Goal: Task Accomplishment & Management: Use online tool/utility

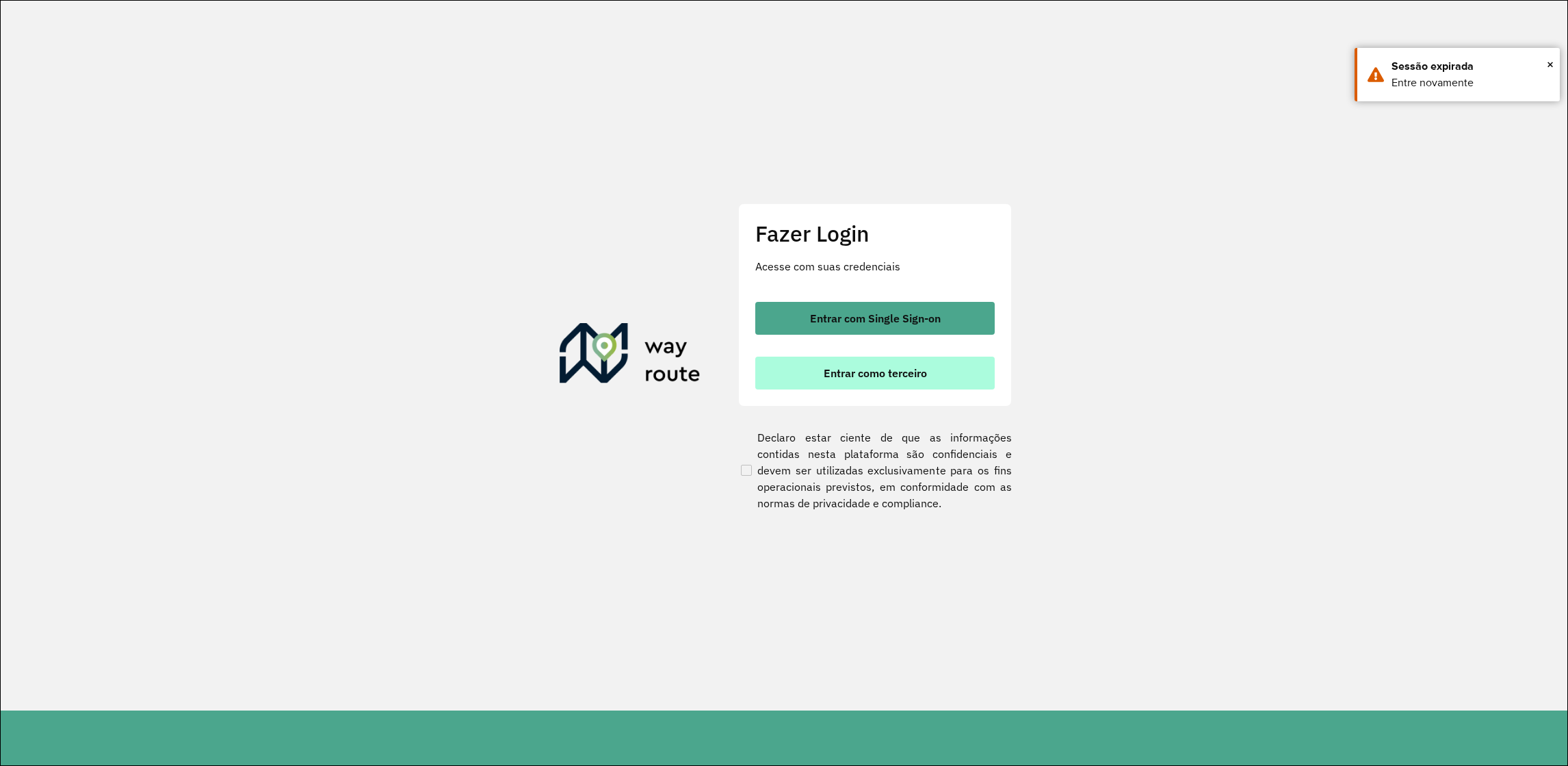
click at [839, 370] on span "Entrar como terceiro" at bounding box center [875, 373] width 103 height 11
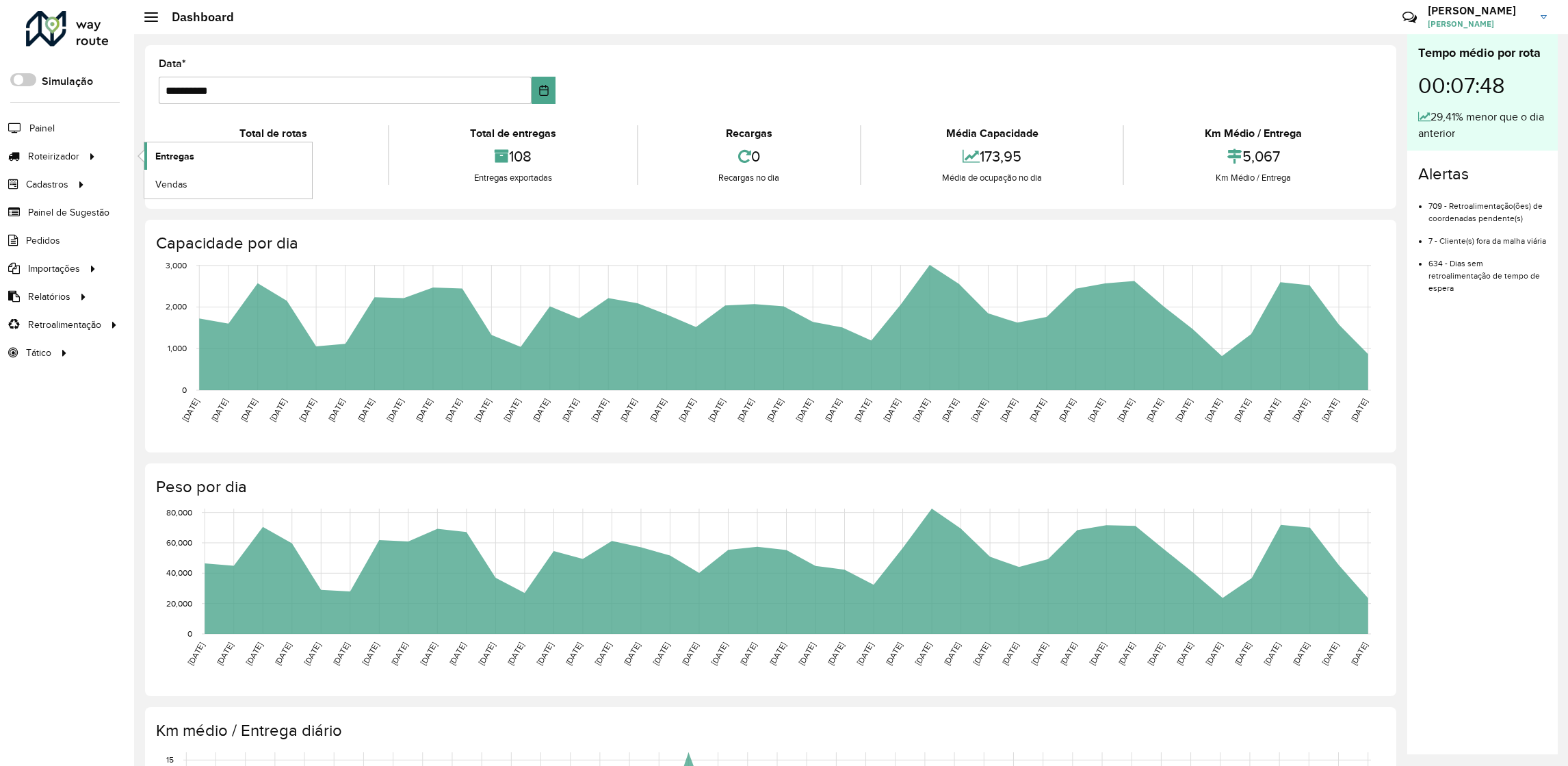
click at [191, 151] on span "Entregas" at bounding box center [175, 156] width 39 height 14
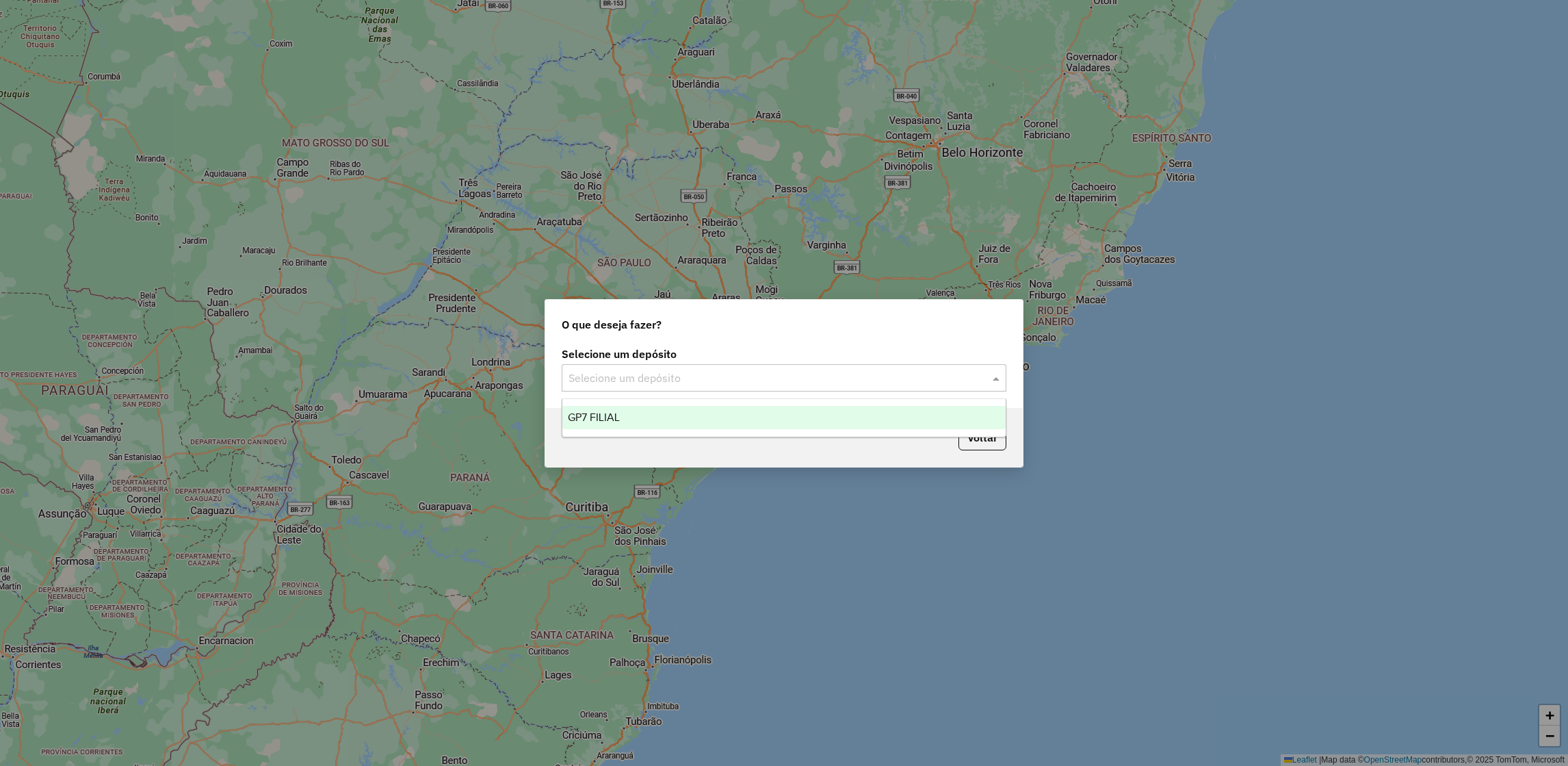
click at [741, 383] on input "text" at bounding box center [770, 379] width 404 height 17
click at [720, 412] on div "GP7 FILIAL" at bounding box center [784, 417] width 443 height 24
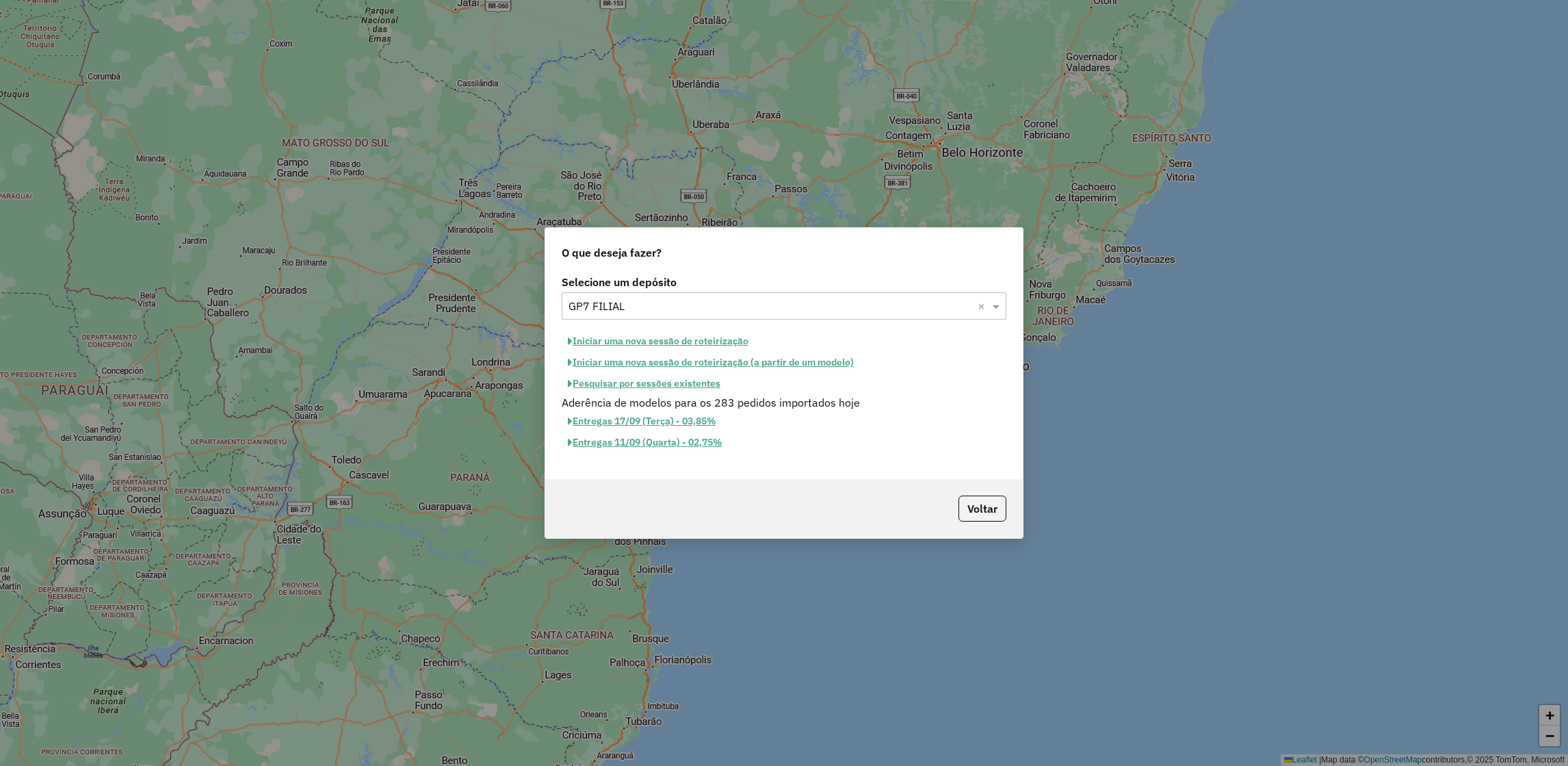
click at [661, 385] on button "Pesquisar por sessões existentes" at bounding box center [644, 383] width 165 height 21
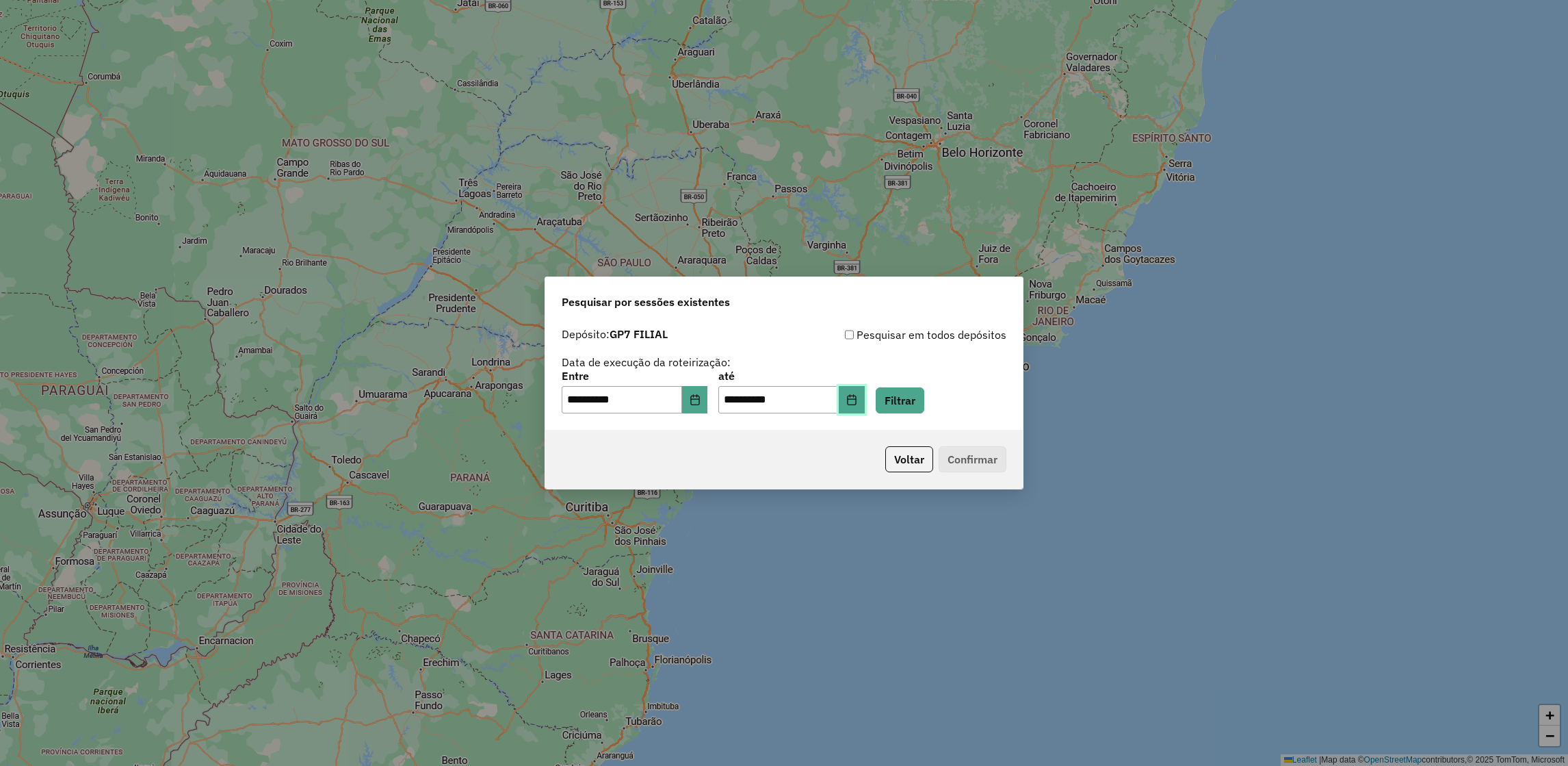
click at [857, 397] on icon "Choose Date" at bounding box center [851, 399] width 11 height 11
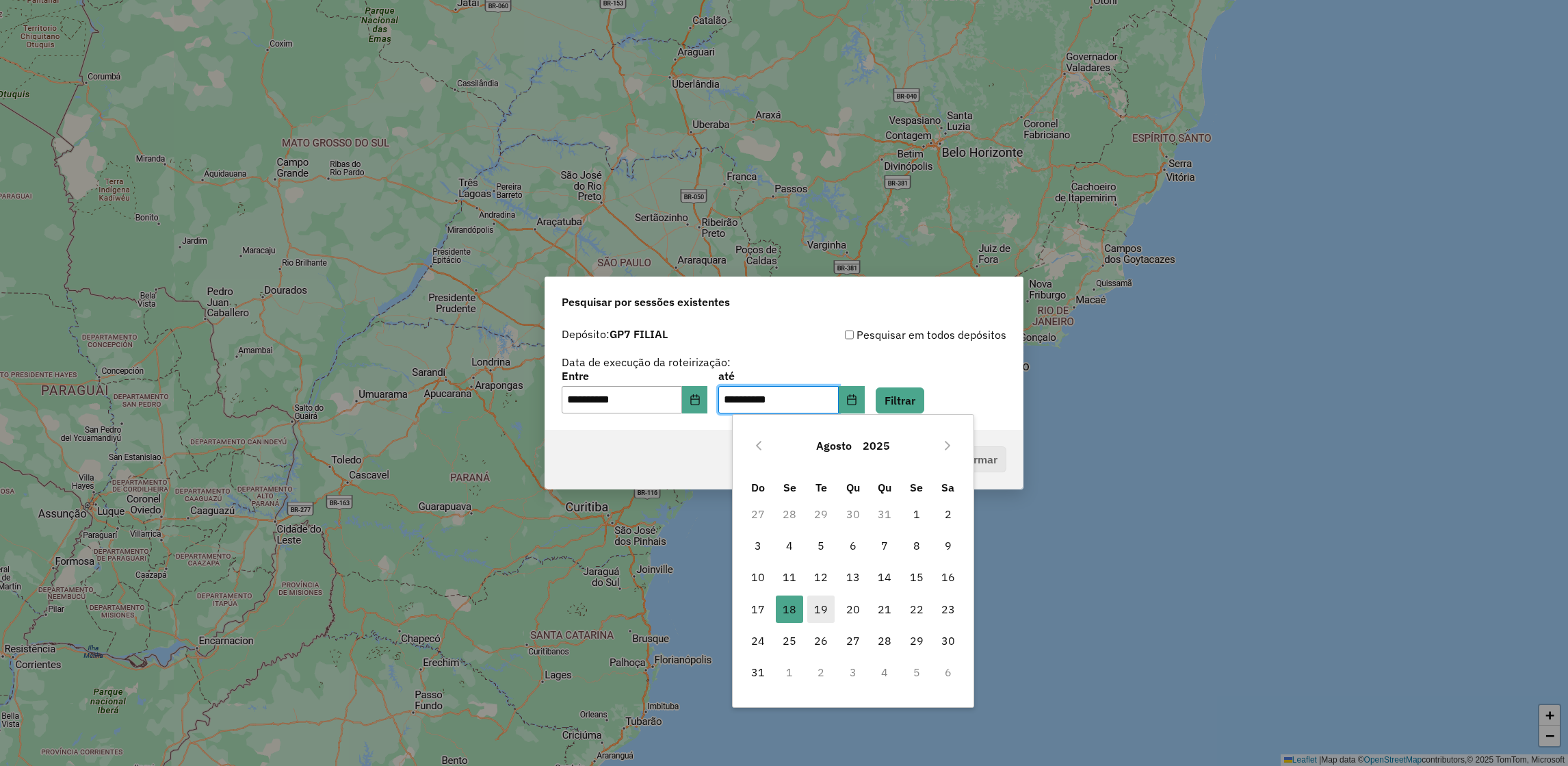
click at [815, 607] on span "19" at bounding box center [821, 609] width 28 height 28
type input "**********"
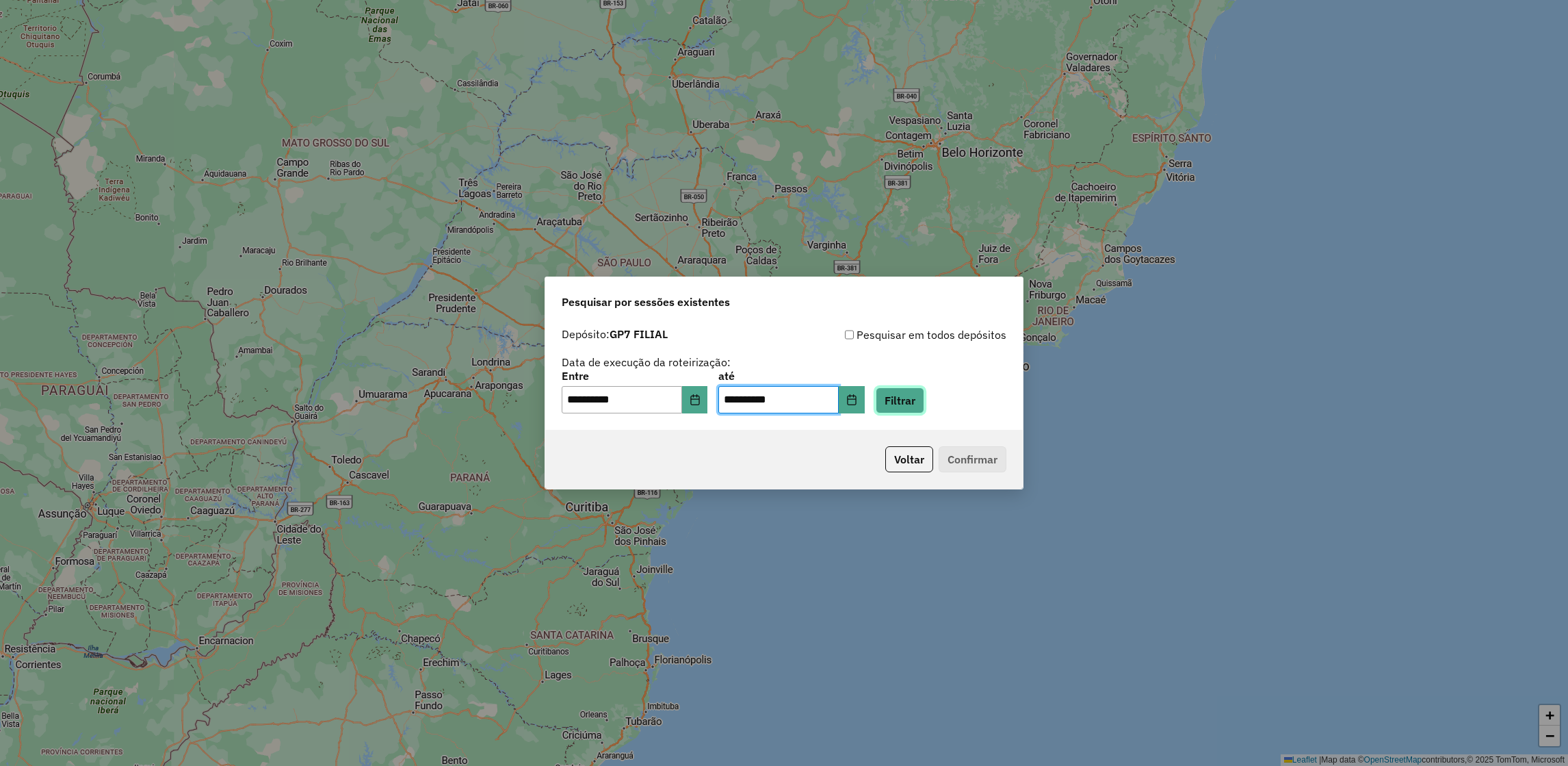
click at [923, 398] on button "Filtrar" at bounding box center [900, 400] width 49 height 26
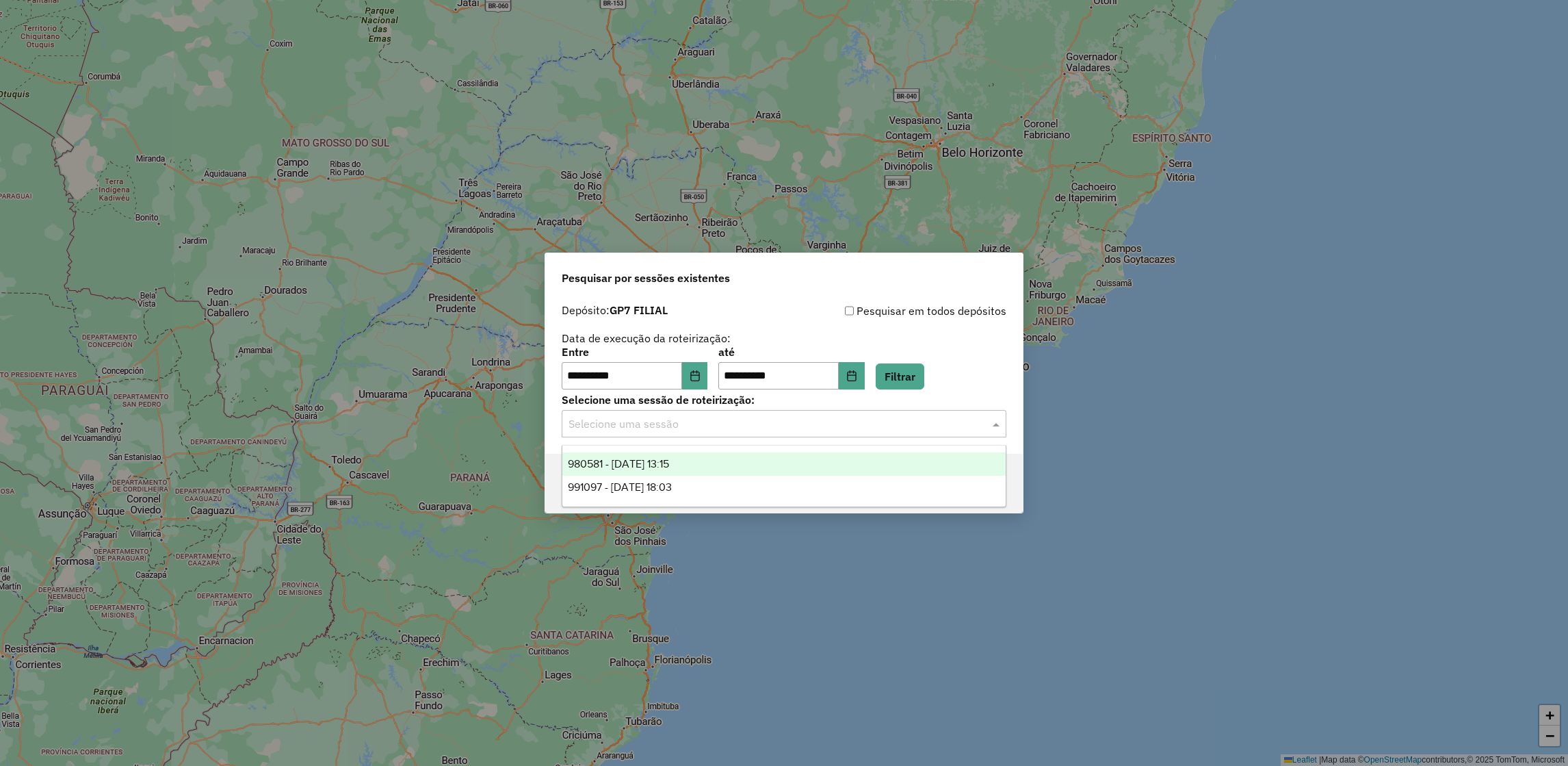
click at [713, 434] on div "Selecione uma sessão" at bounding box center [784, 423] width 445 height 28
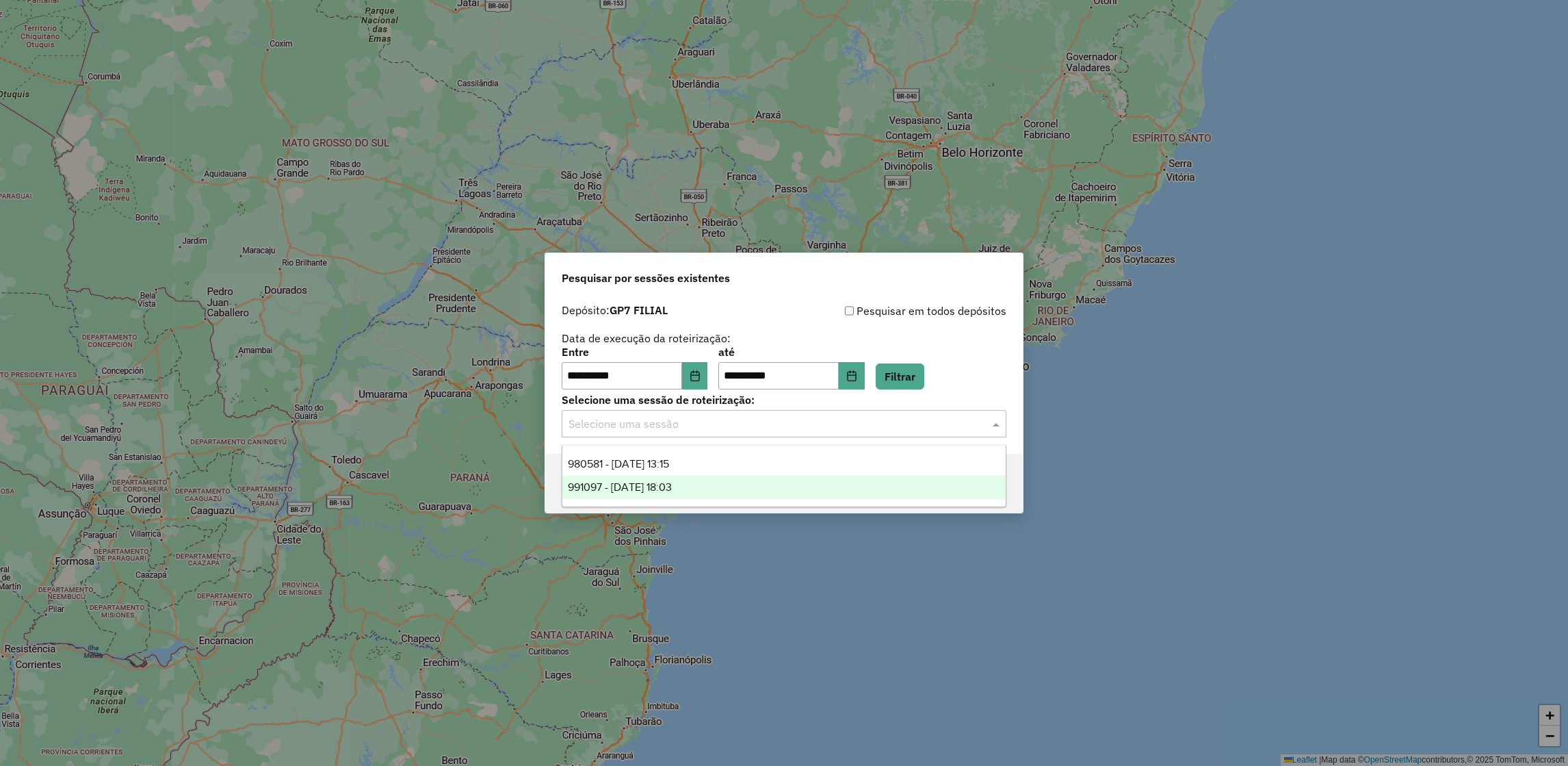
click at [671, 484] on span "991097 - 19/08/2025 18:03" at bounding box center [619, 487] width 104 height 12
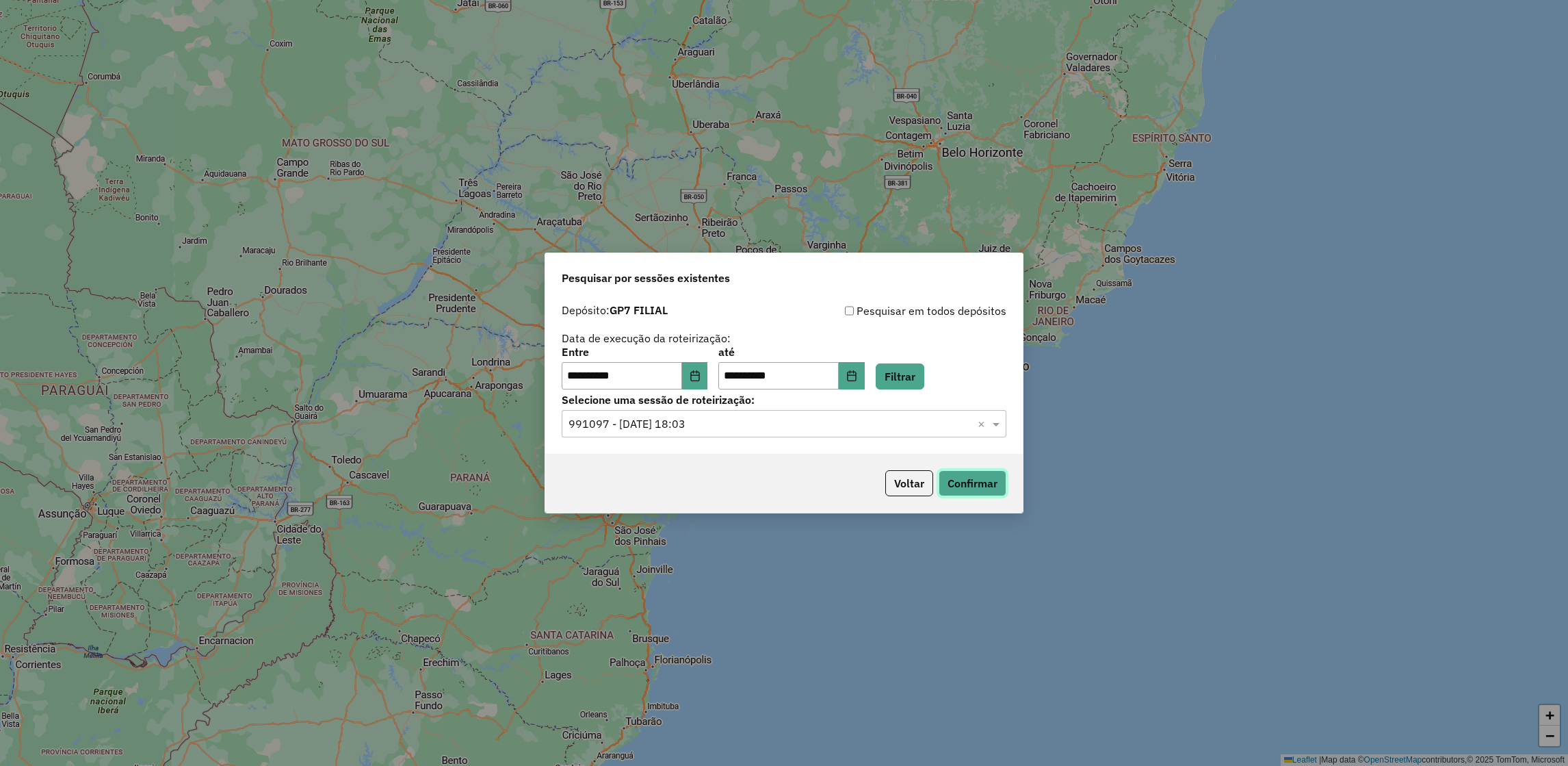
click at [942, 476] on button "Confirmar" at bounding box center [972, 483] width 68 height 26
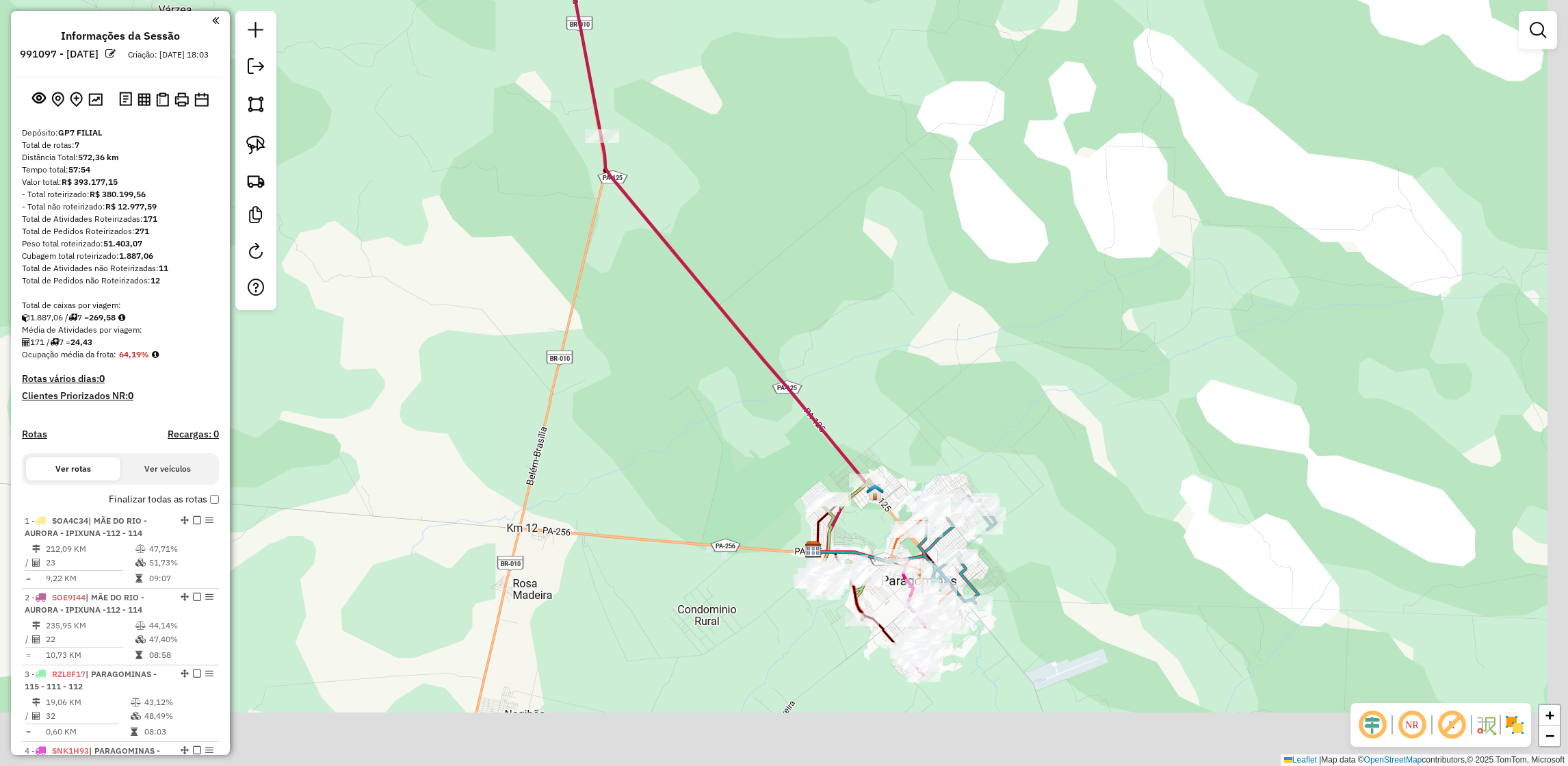
drag, startPoint x: 999, startPoint y: 518, endPoint x: 785, endPoint y: 250, distance: 343.0
click at [785, 250] on div "Janela de atendimento Grade de atendimento Capacidade Transportadoras Veículos …" at bounding box center [784, 383] width 1568 height 766
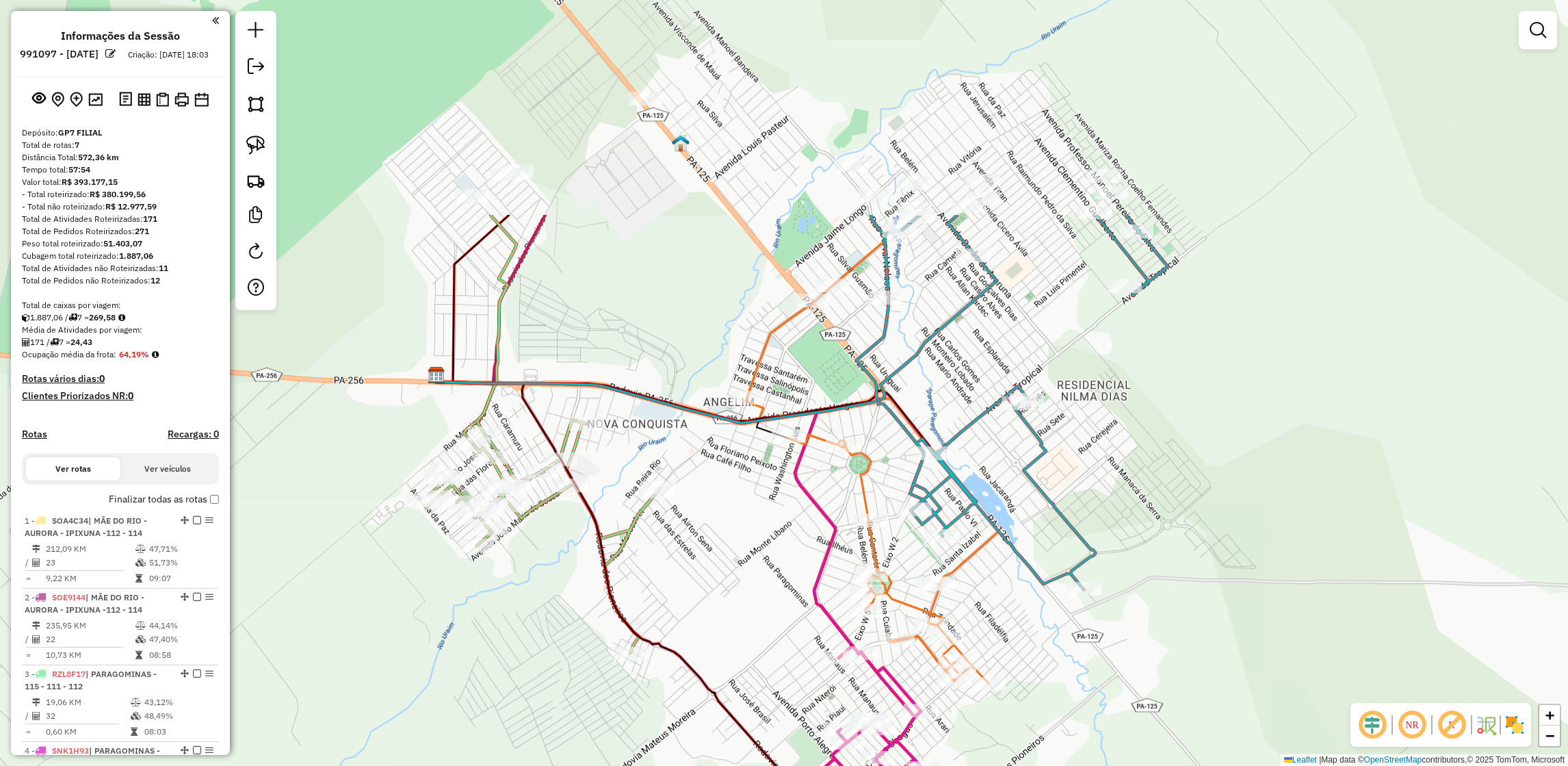
drag, startPoint x: 525, startPoint y: 279, endPoint x: 678, endPoint y: 569, distance: 327.9
click at [678, 569] on div "Janela de atendimento Grade de atendimento Capacidade Transportadoras Veículos …" at bounding box center [784, 383] width 1568 height 766
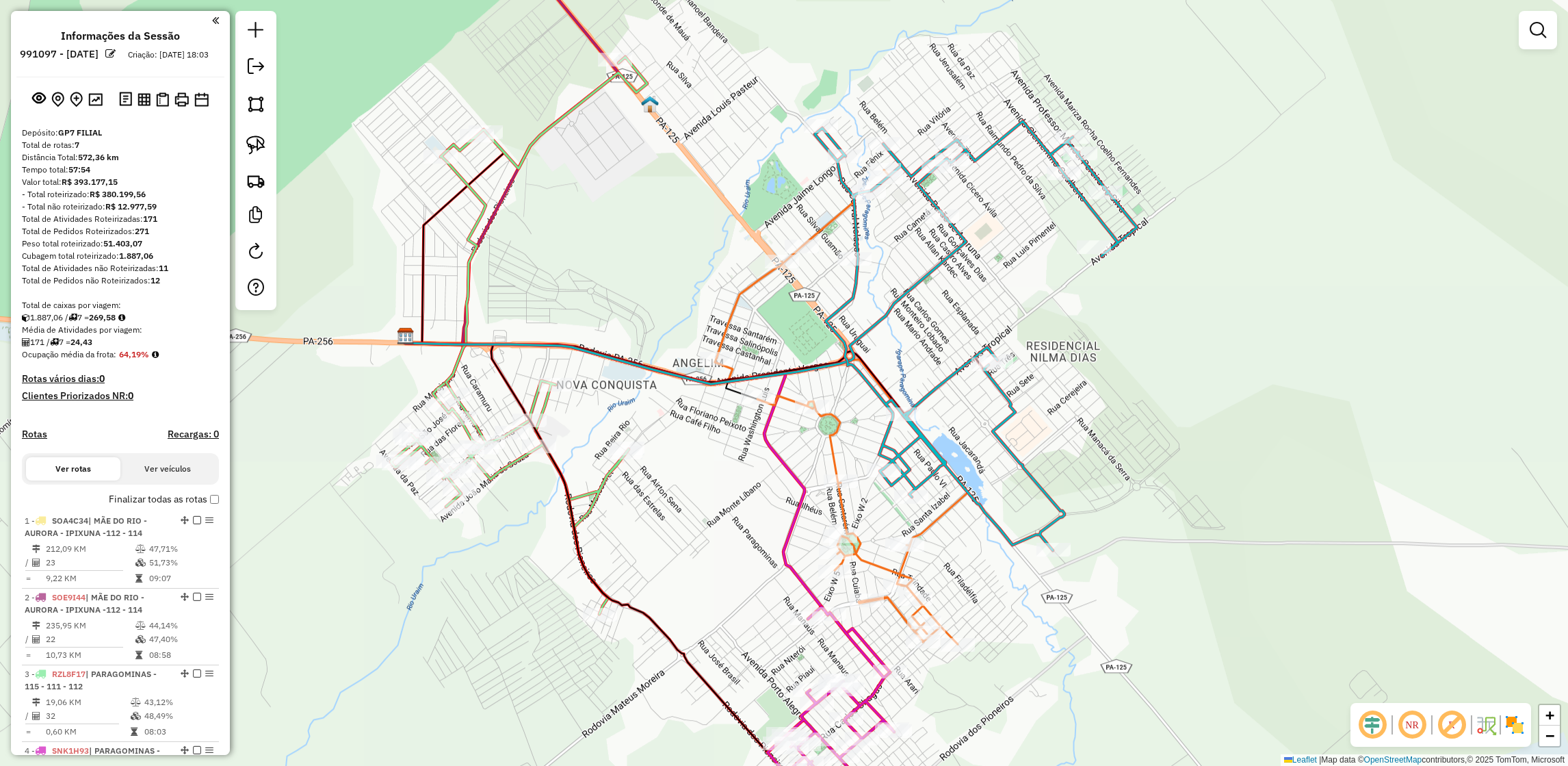
drag, startPoint x: 697, startPoint y: 588, endPoint x: 670, endPoint y: 548, distance: 48.3
click at [670, 548] on div "Janela de atendimento Grade de atendimento Capacidade Transportadoras Veículos …" at bounding box center [784, 383] width 1568 height 766
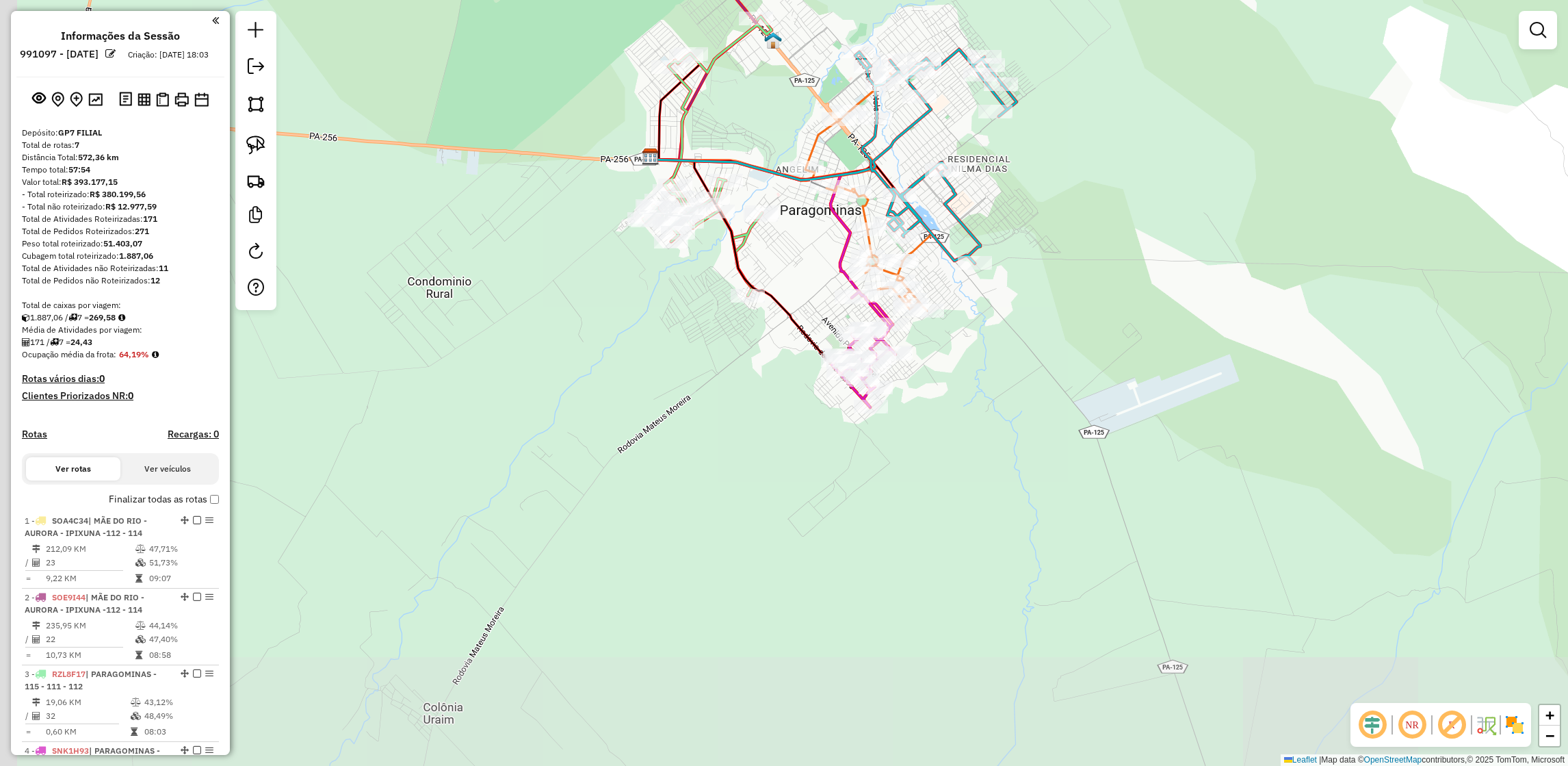
drag, startPoint x: 682, startPoint y: 558, endPoint x: 795, endPoint y: 274, distance: 305.7
click at [795, 274] on div "Janela de atendimento Grade de atendimento Capacidade Transportadoras Veículos …" at bounding box center [784, 383] width 1568 height 766
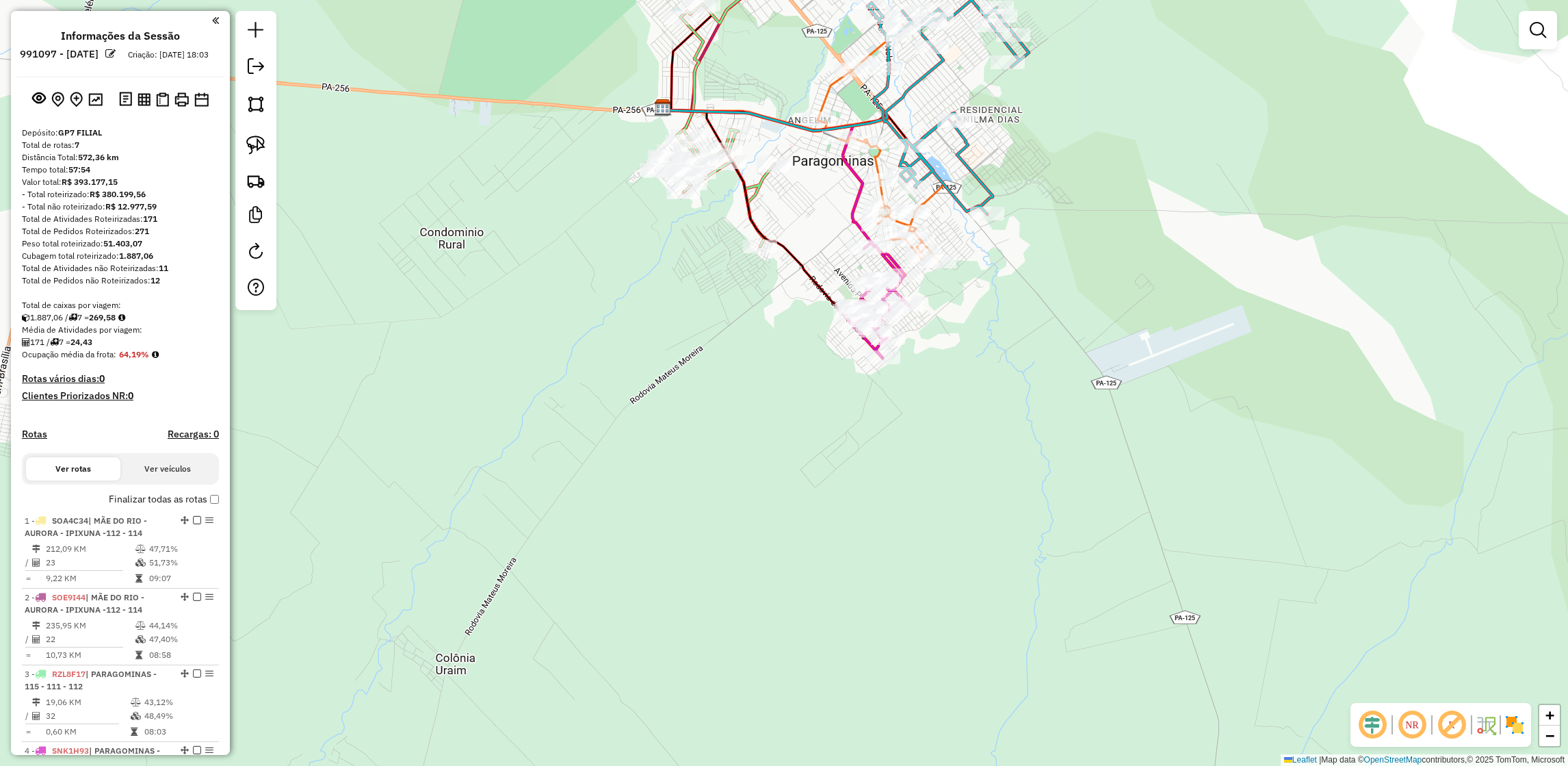
drag, startPoint x: 593, startPoint y: 613, endPoint x: 648, endPoint y: 349, distance: 269.7
click at [648, 349] on div "Janela de atendimento Grade de atendimento Capacidade Transportadoras Veículos …" at bounding box center [784, 383] width 1568 height 766
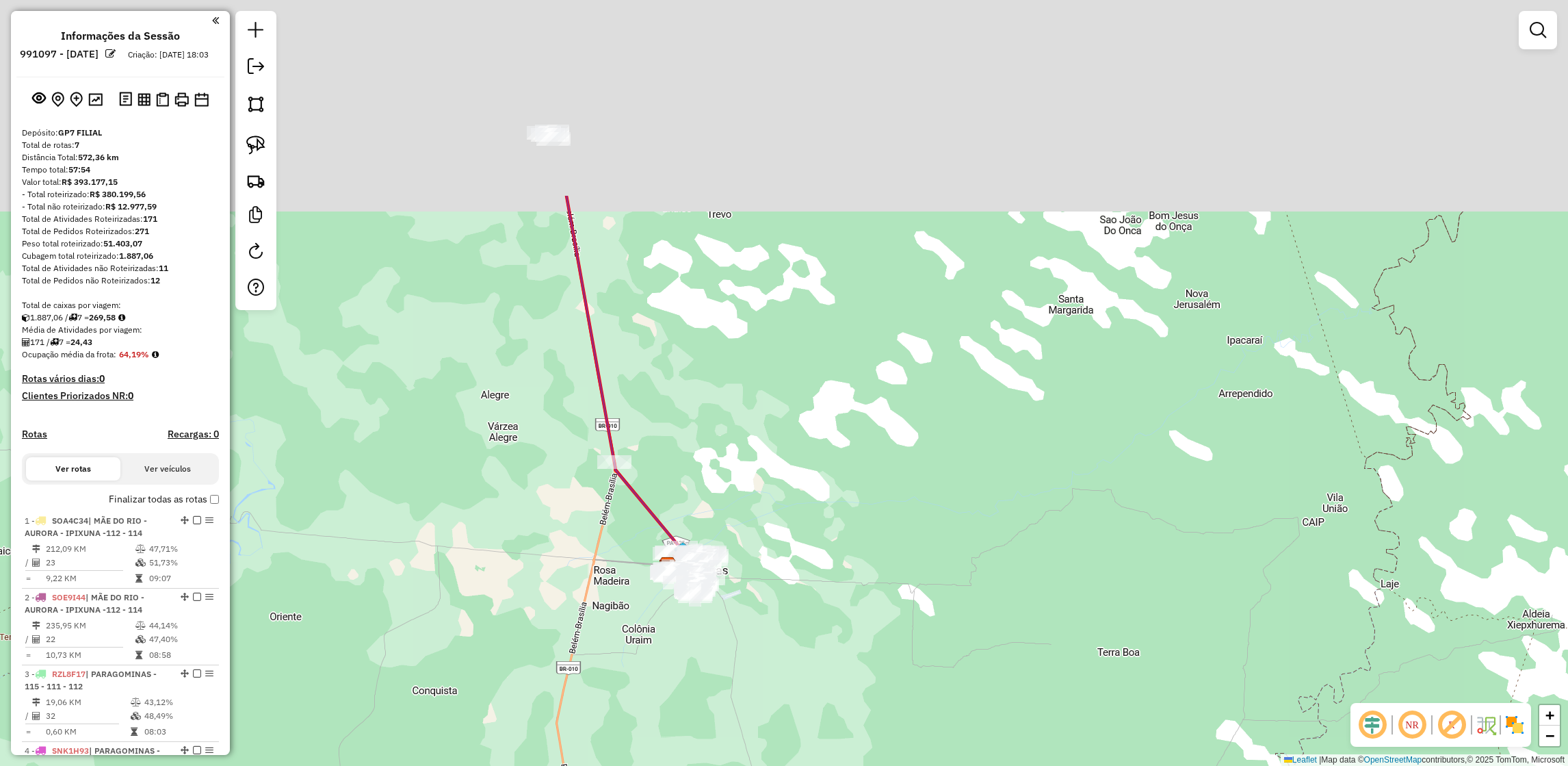
drag, startPoint x: 574, startPoint y: 39, endPoint x: 586, endPoint y: 312, distance: 273.3
click at [586, 312] on icon at bounding box center [624, 380] width 114 height 370
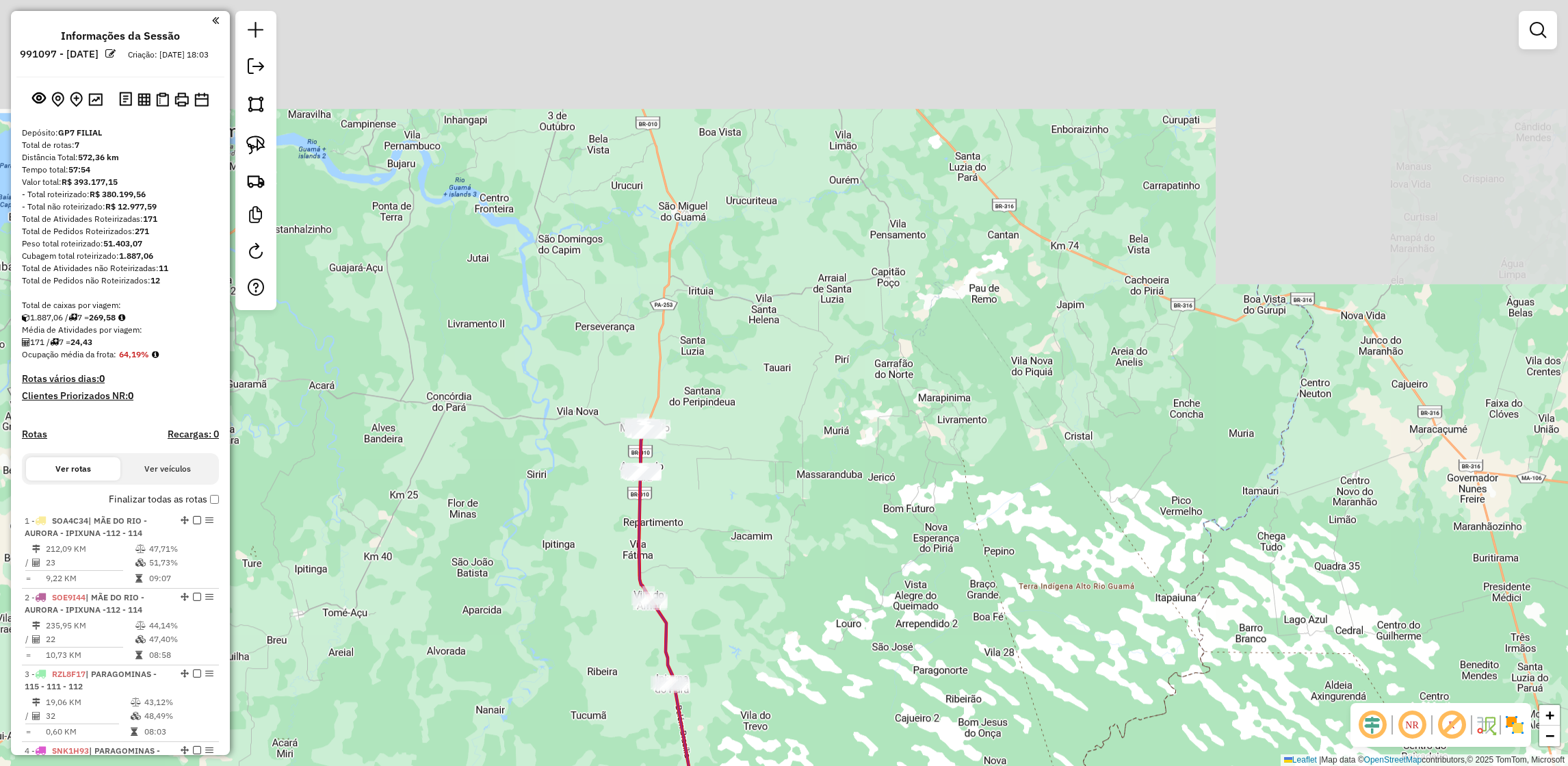
drag, startPoint x: 589, startPoint y: 197, endPoint x: 687, endPoint y: 653, distance: 466.4
click at [687, 653] on div "Janela de atendimento Grade de atendimento Capacidade Transportadoras Veículos …" at bounding box center [784, 383] width 1568 height 766
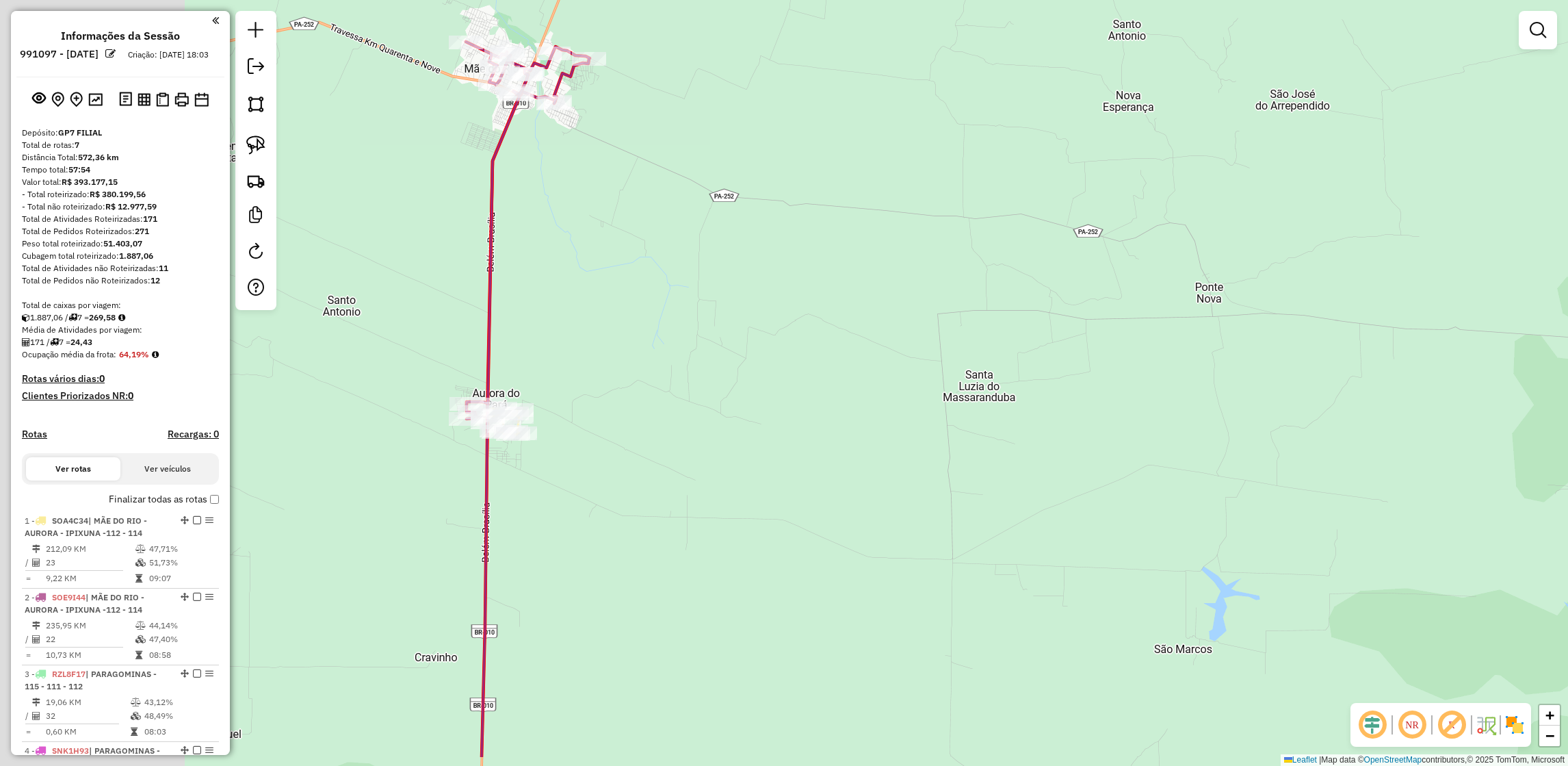
drag, startPoint x: 490, startPoint y: 380, endPoint x: 755, endPoint y: 294, distance: 278.6
click at [755, 294] on div "Janela de atendimento Grade de atendimento Capacidade Transportadoras Veículos …" at bounding box center [784, 383] width 1568 height 766
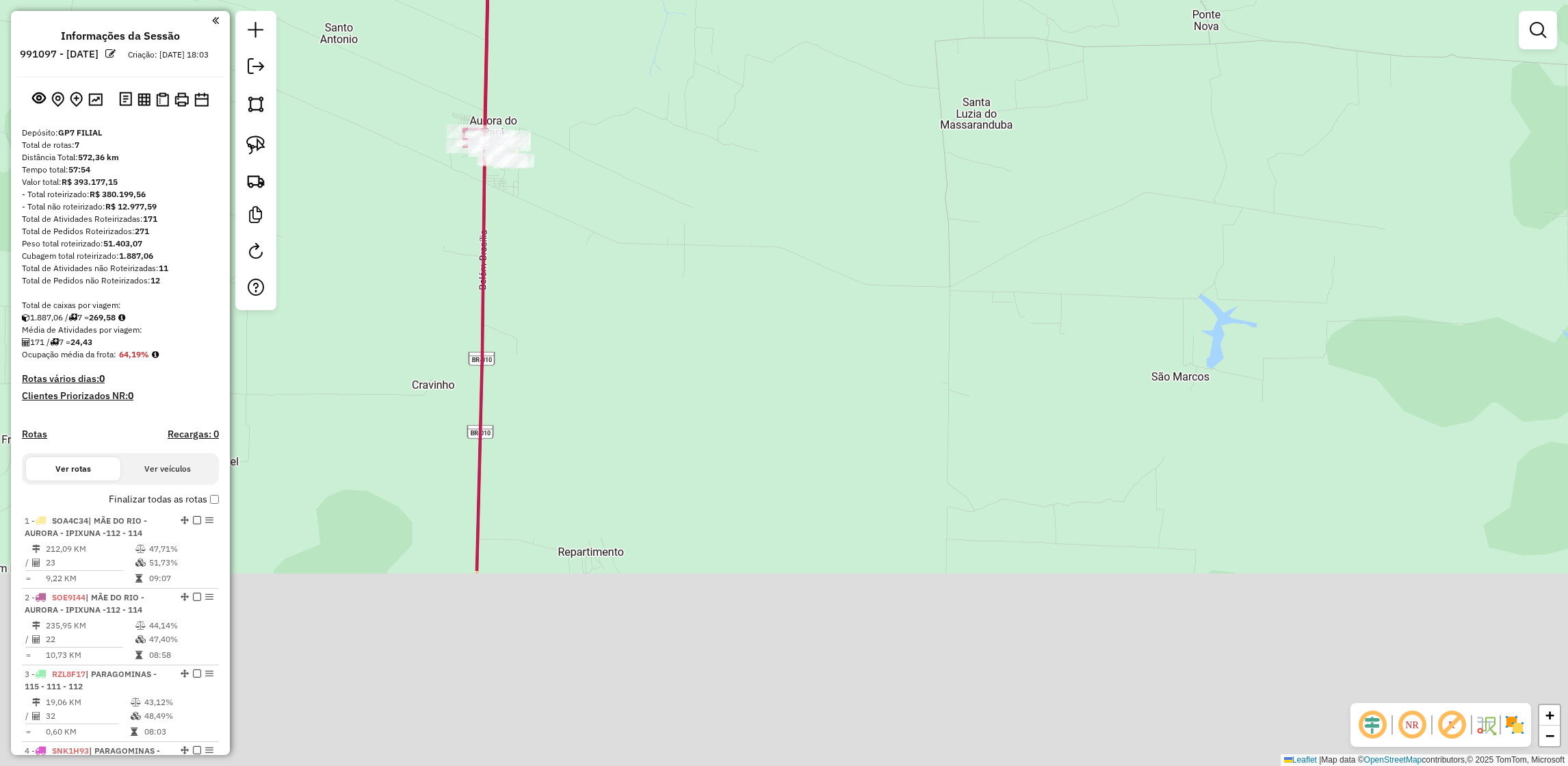
drag, startPoint x: 625, startPoint y: 424, endPoint x: 629, endPoint y: 24, distance: 400.0
click at [629, 24] on div "Janela de atendimento Grade de atendimento Capacidade Transportadoras Veículos …" at bounding box center [784, 383] width 1568 height 766
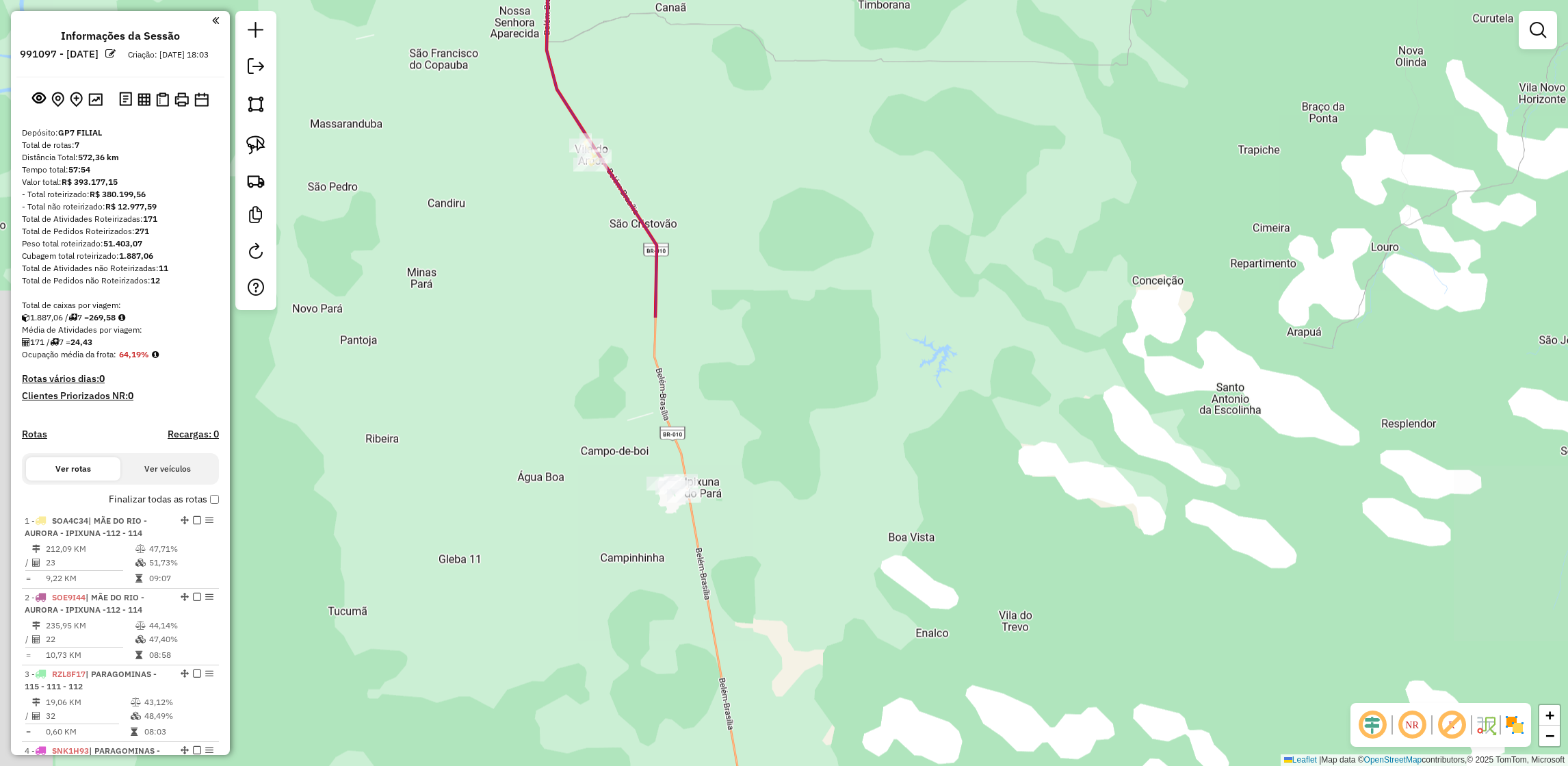
drag, startPoint x: 549, startPoint y: 565, endPoint x: 567, endPoint y: 42, distance: 523.3
click at [567, 42] on div "Janela de atendimento Grade de atendimento Capacidade Transportadoras Veículos …" at bounding box center [784, 383] width 1568 height 766
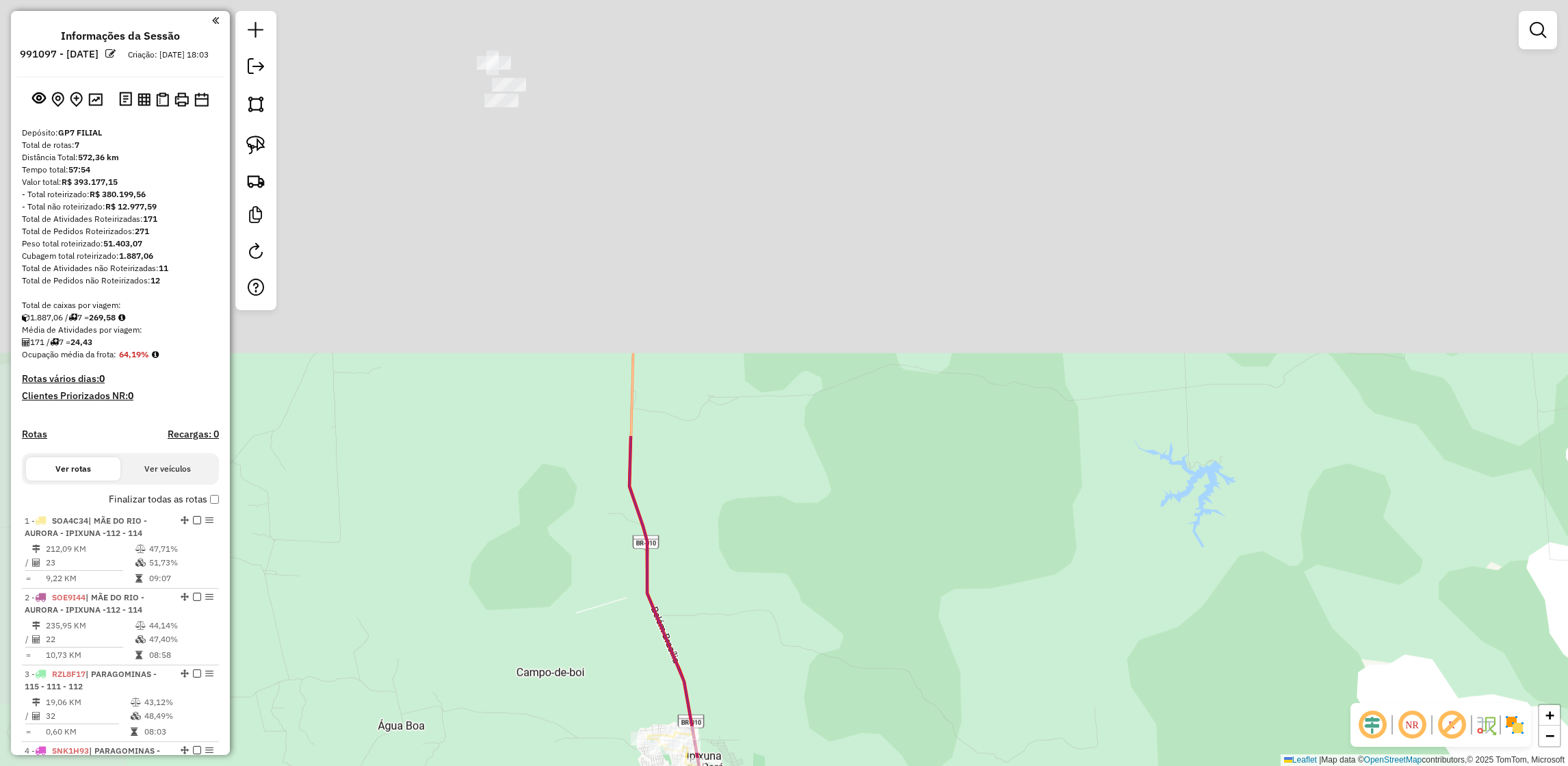
drag, startPoint x: 518, startPoint y: 135, endPoint x: 675, endPoint y: 753, distance: 637.6
click at [675, 753] on div "Janela de atendimento Grade de atendimento Capacidade Transportadoras Veículos …" at bounding box center [784, 383] width 1568 height 766
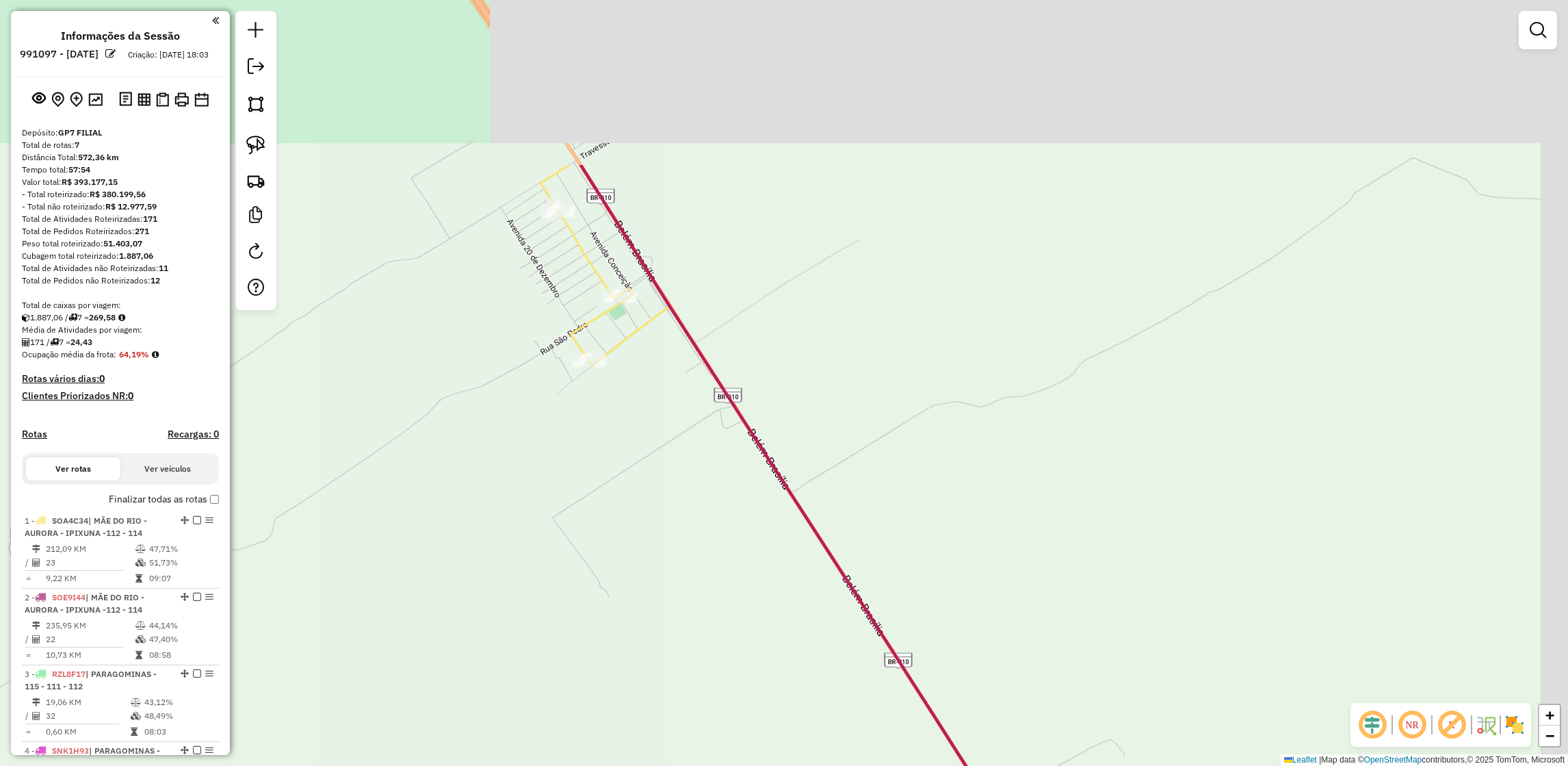
drag, startPoint x: 483, startPoint y: 128, endPoint x: 408, endPoint y: 414, distance: 295.7
click at [408, 414] on div "Janela de atendimento Grade de atendimento Capacidade Transportadoras Veículos …" at bounding box center [784, 383] width 1568 height 766
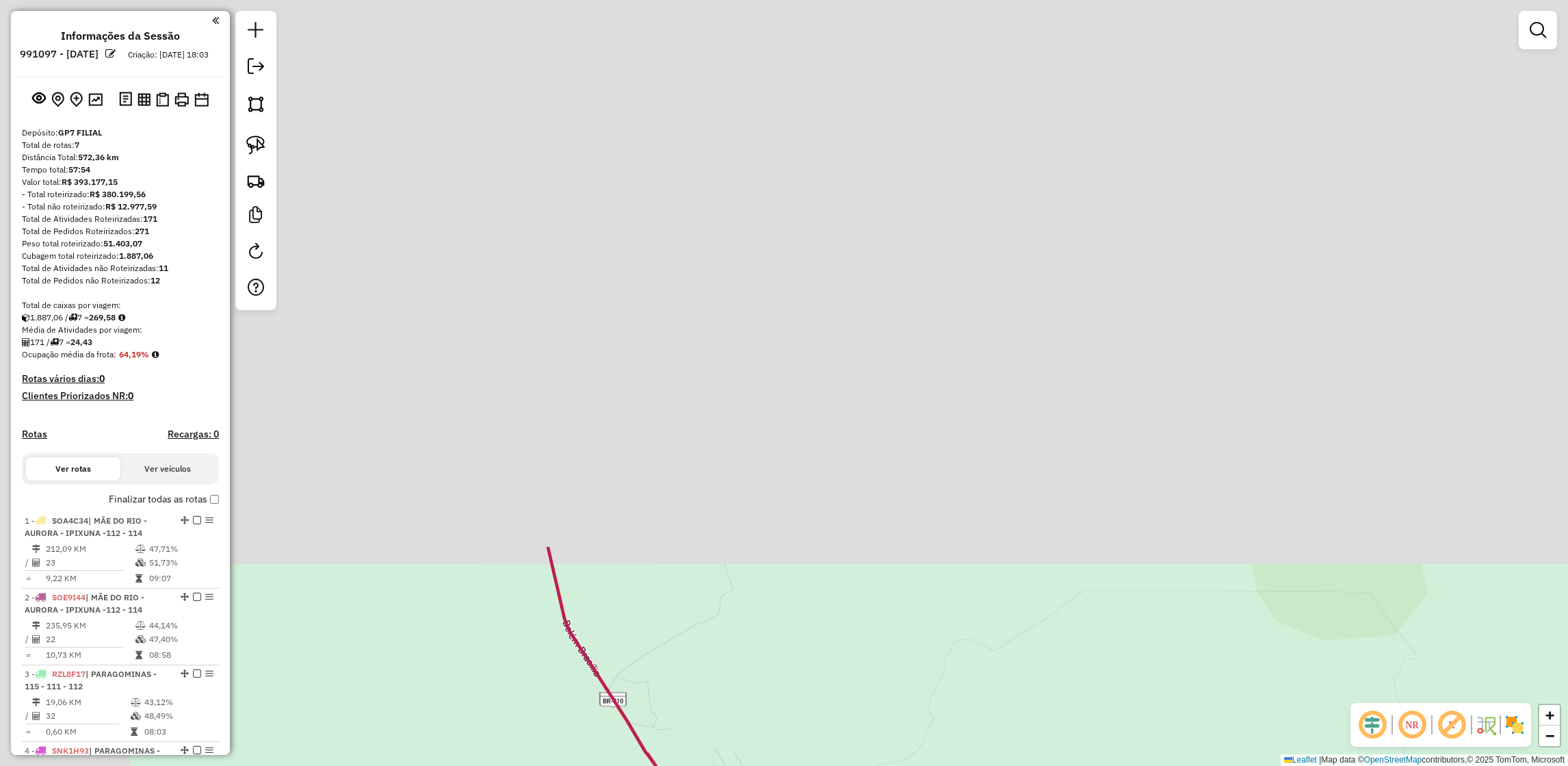
drag, startPoint x: 387, startPoint y: 187, endPoint x: 622, endPoint y: 810, distance: 665.8
click at [622, 765] on html "Aguarde... Pop-up bloqueado! Seu navegador bloqueou automáticamente a abertura …" at bounding box center [784, 383] width 1568 height 766
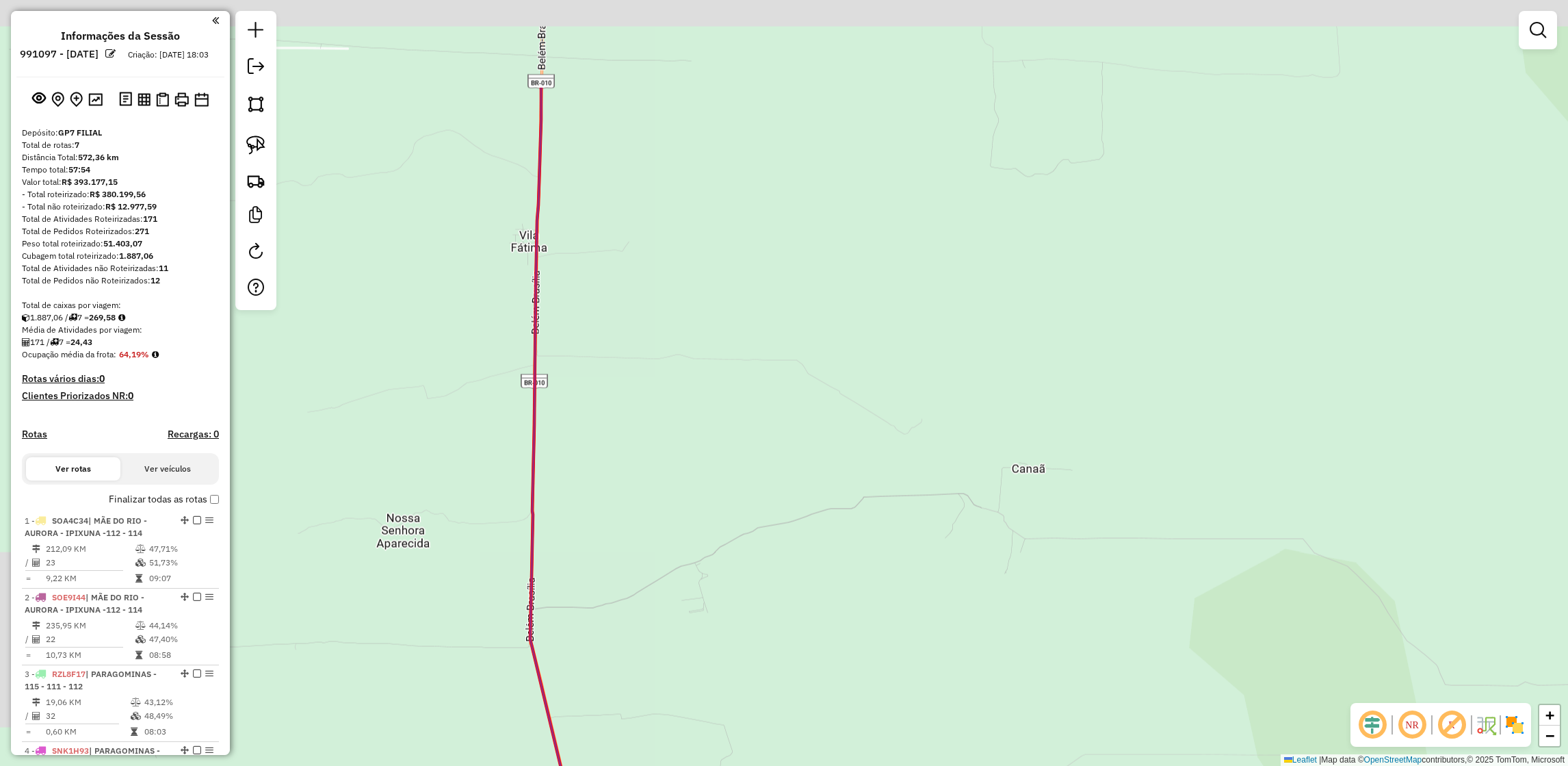
drag, startPoint x: 654, startPoint y: 412, endPoint x: 672, endPoint y: 810, distance: 398.4
click at [672, 765] on html "Aguarde... Pop-up bloqueado! Seu navegador bloqueou automáticamente a abertura …" at bounding box center [784, 383] width 1568 height 766
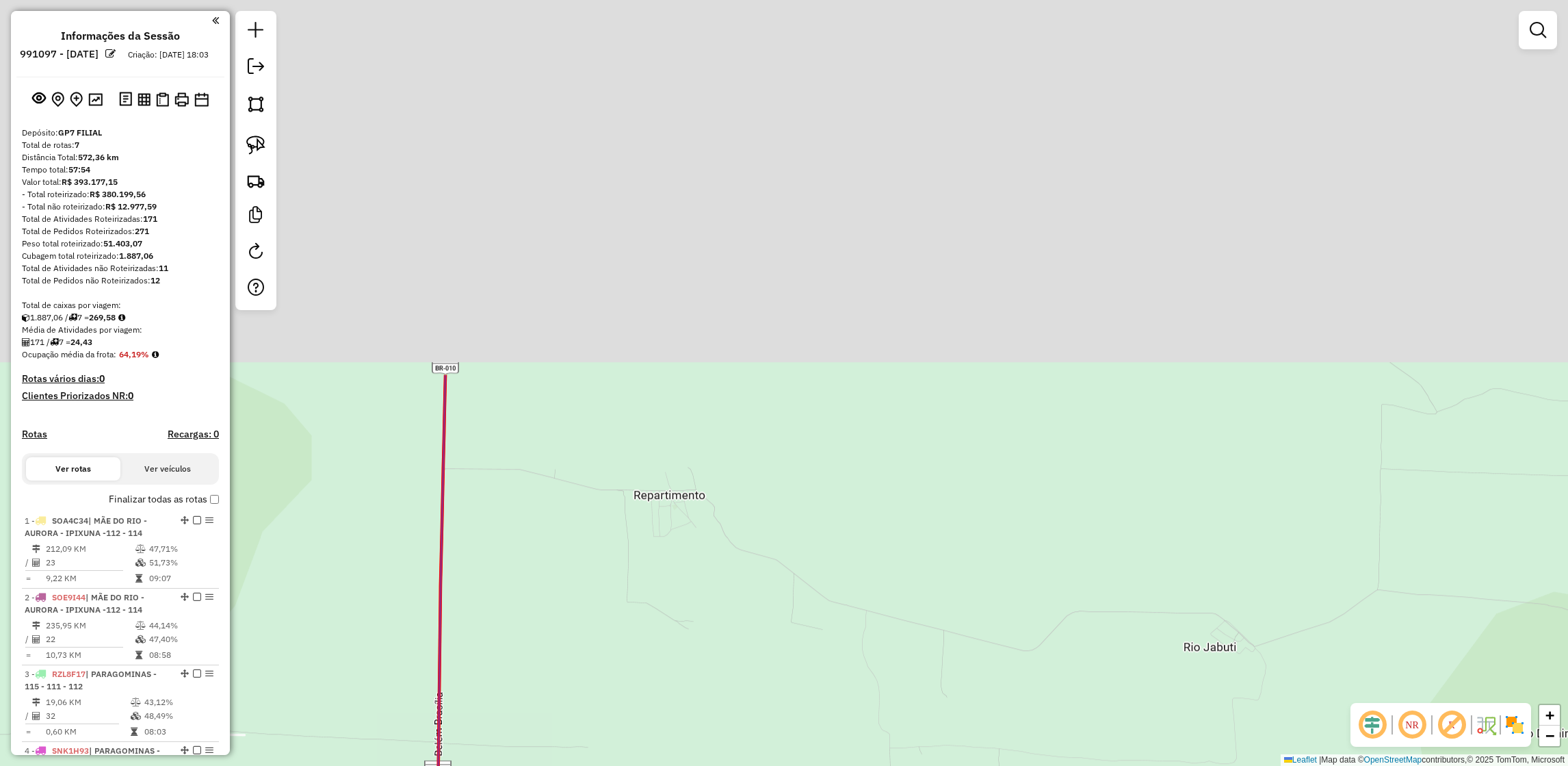
drag, startPoint x: 671, startPoint y: 330, endPoint x: 546, endPoint y: 789, distance: 475.7
click at [546, 765] on html "Aguarde... Pop-up bloqueado! Seu navegador bloqueou automáticamente a abertura …" at bounding box center [784, 383] width 1568 height 766
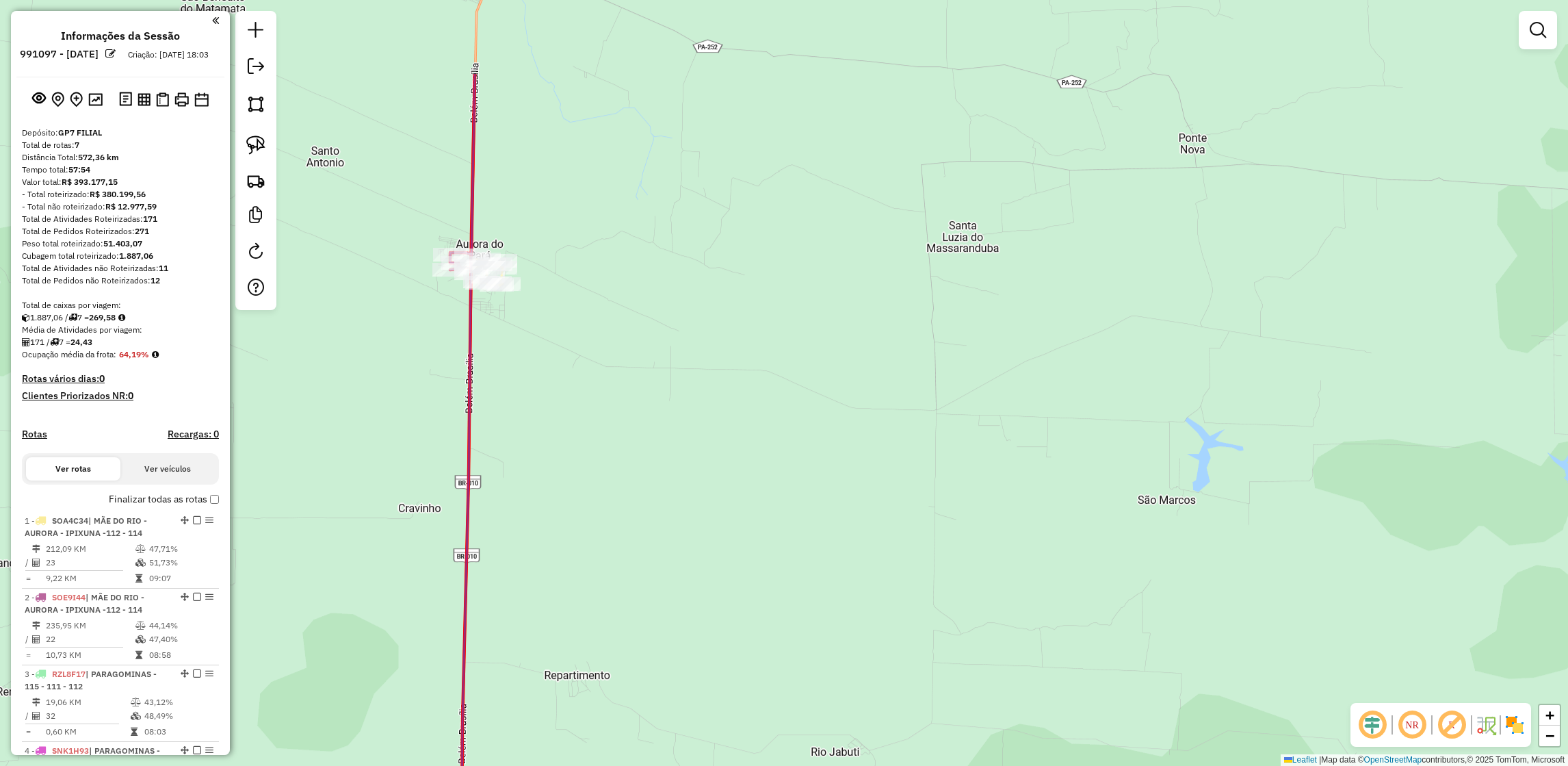
drag, startPoint x: 510, startPoint y: 93, endPoint x: 500, endPoint y: 262, distance: 169.3
click at [500, 262] on div "Janela de atendimento Grade de atendimento Capacidade Transportadoras Veículos …" at bounding box center [784, 383] width 1568 height 766
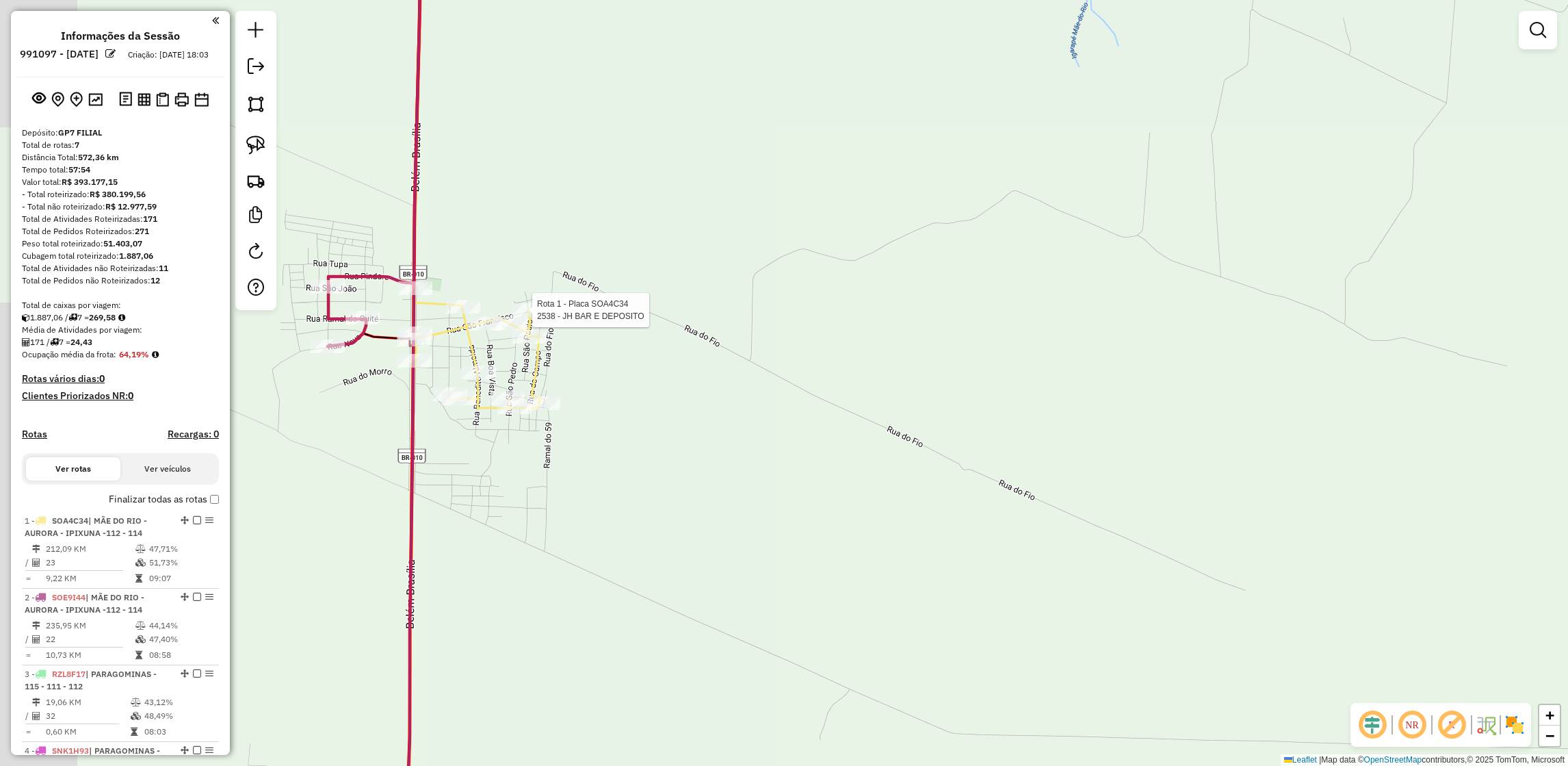
drag, startPoint x: 379, startPoint y: 386, endPoint x: 519, endPoint y: 385, distance: 140.0
click at [519, 385] on div "Rota 1 - Placa SOA4C34 2538 - JH BAR E DEPOSITO Janela de atendimento Grade de …" at bounding box center [784, 383] width 1568 height 766
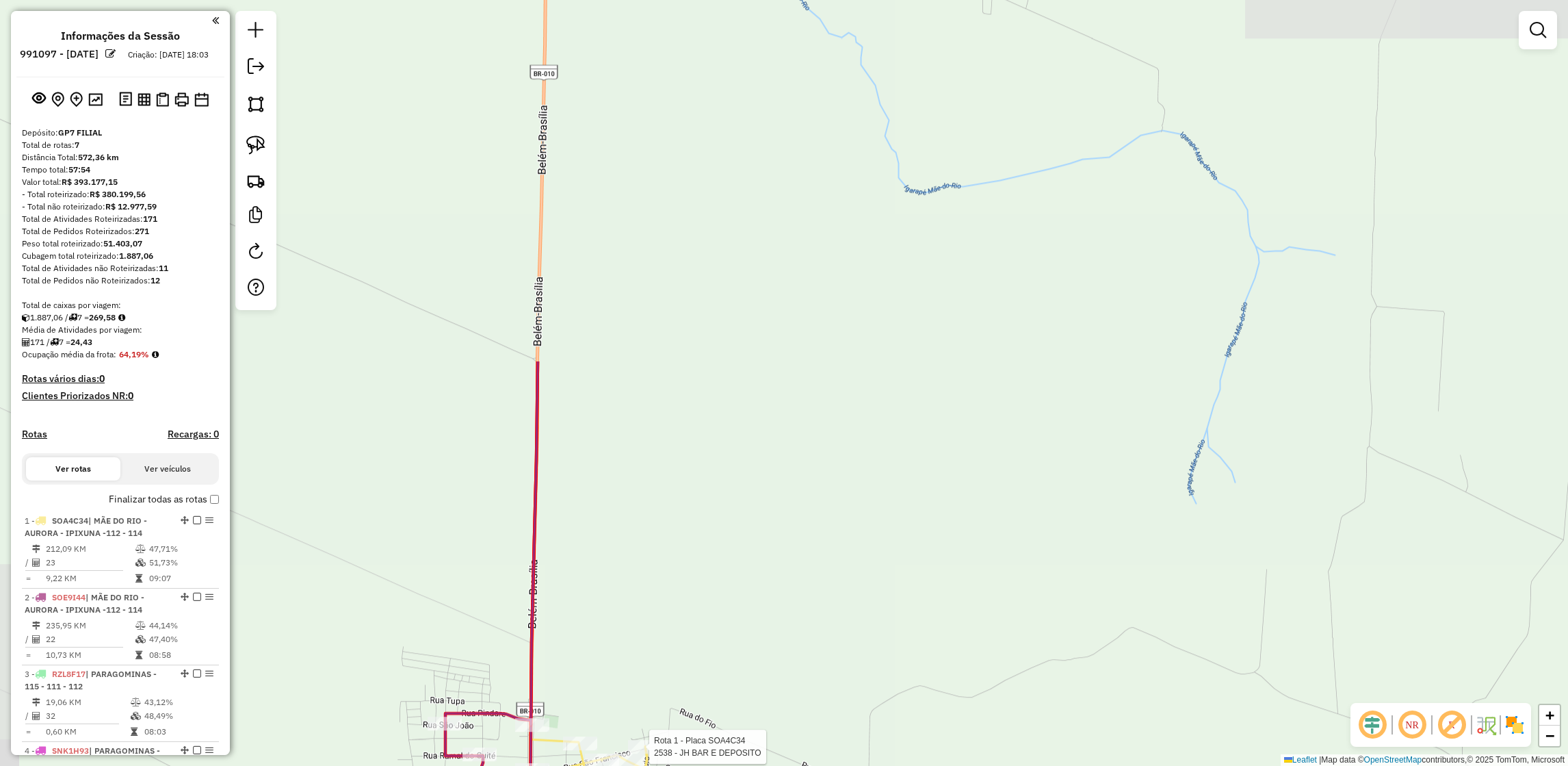
drag, startPoint x: 393, startPoint y: 231, endPoint x: 514, endPoint y: 480, distance: 276.8
click at [514, 480] on div "Rota 1 - Placa SOA4C34 2538 - JH BAR E DEPOSITO Janela de atendimento Grade de …" at bounding box center [784, 383] width 1568 height 766
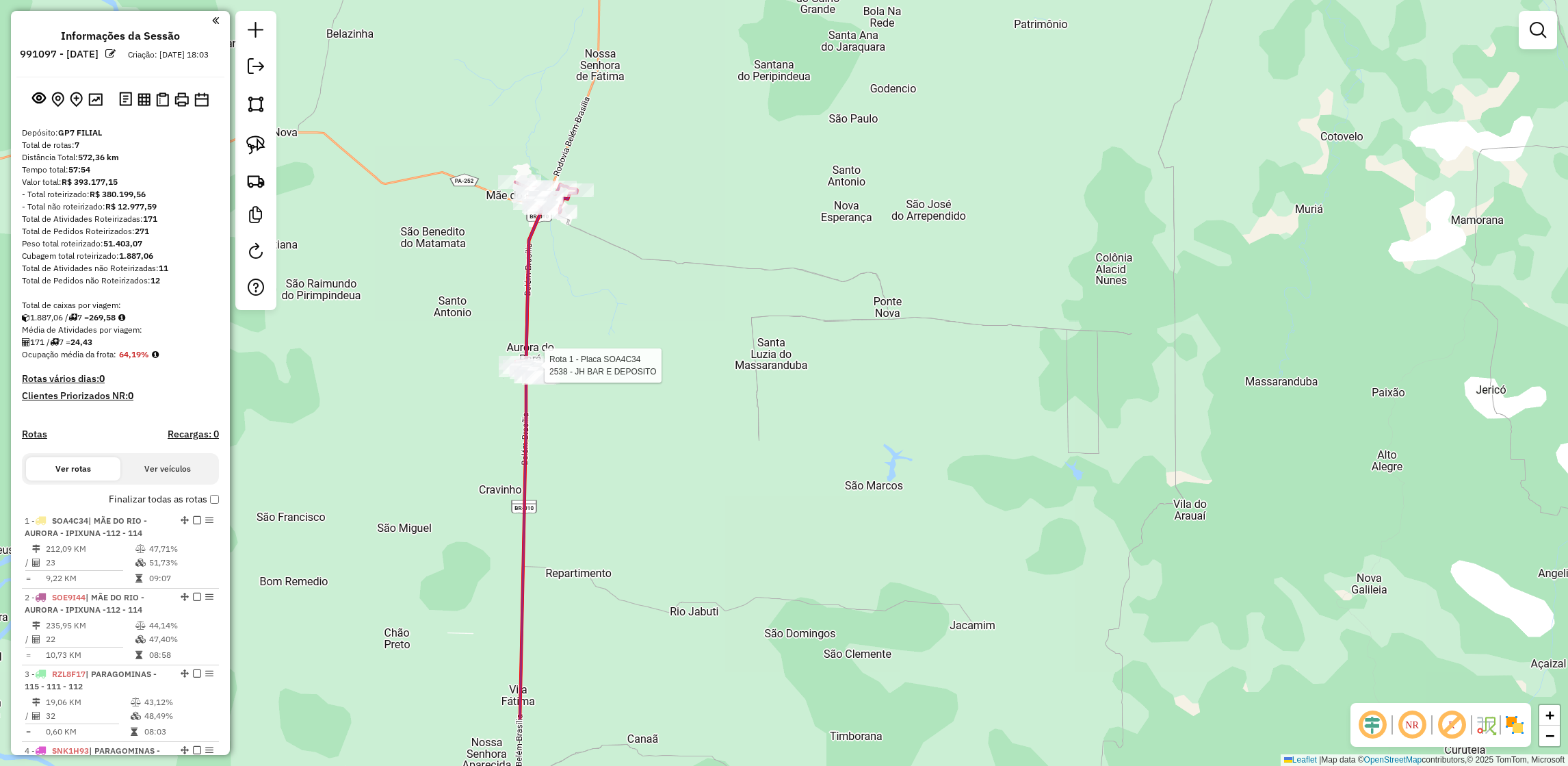
drag, startPoint x: 538, startPoint y: 449, endPoint x: 547, endPoint y: 325, distance: 124.3
click at [547, 325] on div "Rota 1 - Placa SOA4C34 2538 - JH BAR E DEPOSITO Janela de atendimento Grade de …" at bounding box center [784, 383] width 1568 height 766
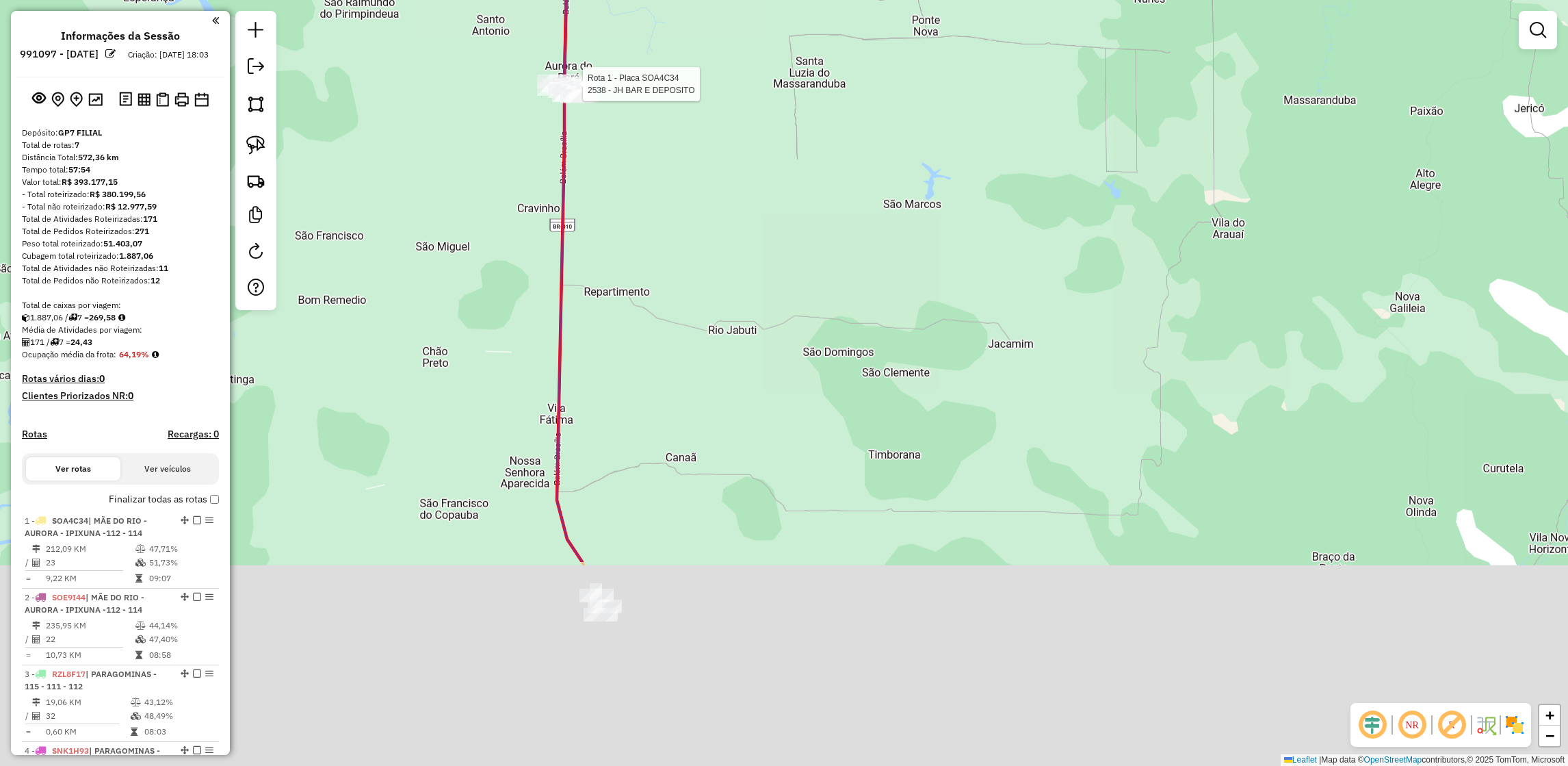
drag, startPoint x: 567, startPoint y: 558, endPoint x: 604, endPoint y: 271, distance: 289.4
click at [604, 271] on div "Rota 1 - Placa SOA4C34 2538 - JH BAR E DEPOSITO Janela de atendimento Grade de …" at bounding box center [784, 383] width 1568 height 766
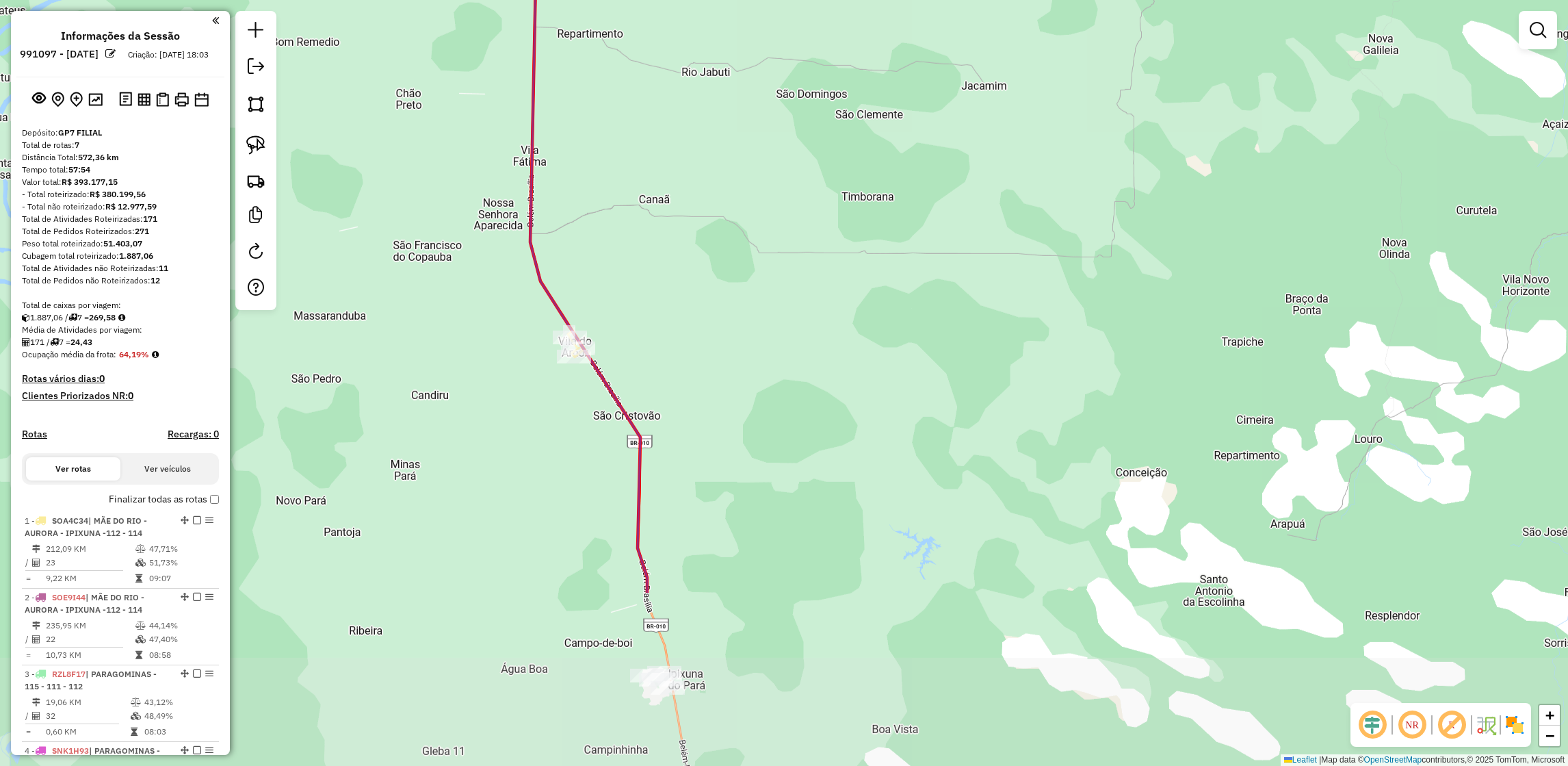
drag, startPoint x: 626, startPoint y: 635, endPoint x: 598, endPoint y: 385, distance: 251.6
click at [598, 385] on icon at bounding box center [588, 132] width 117 height 920
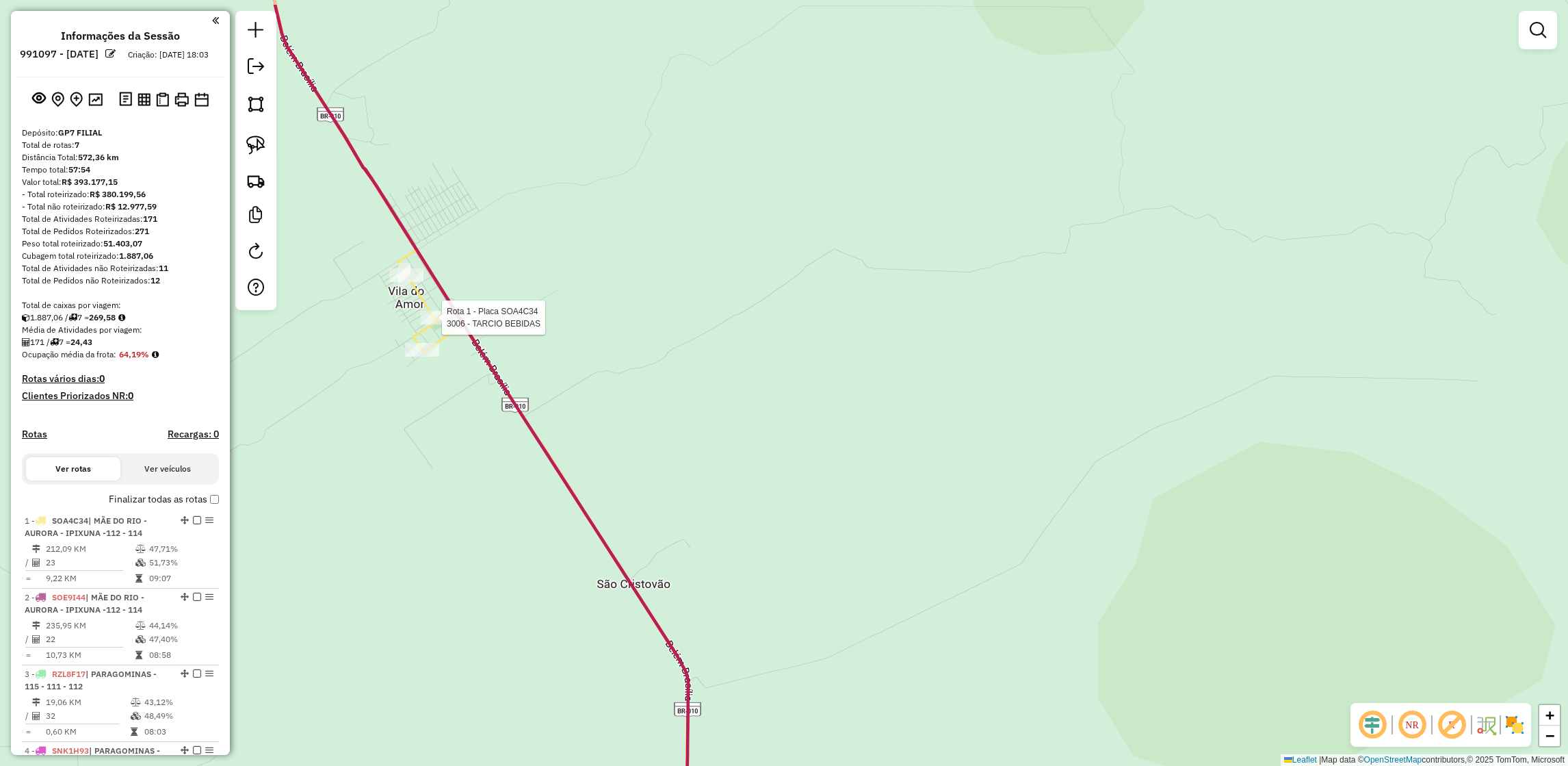
drag, startPoint x: 482, startPoint y: 271, endPoint x: 403, endPoint y: 353, distance: 113.9
click at [404, 353] on div "Rota 1 - Placa SOA4C34 2538 - JH BAR E DEPOSITO Rota 1 - Placa SOA4C34 3006 - T…" at bounding box center [784, 383] width 1568 height 766
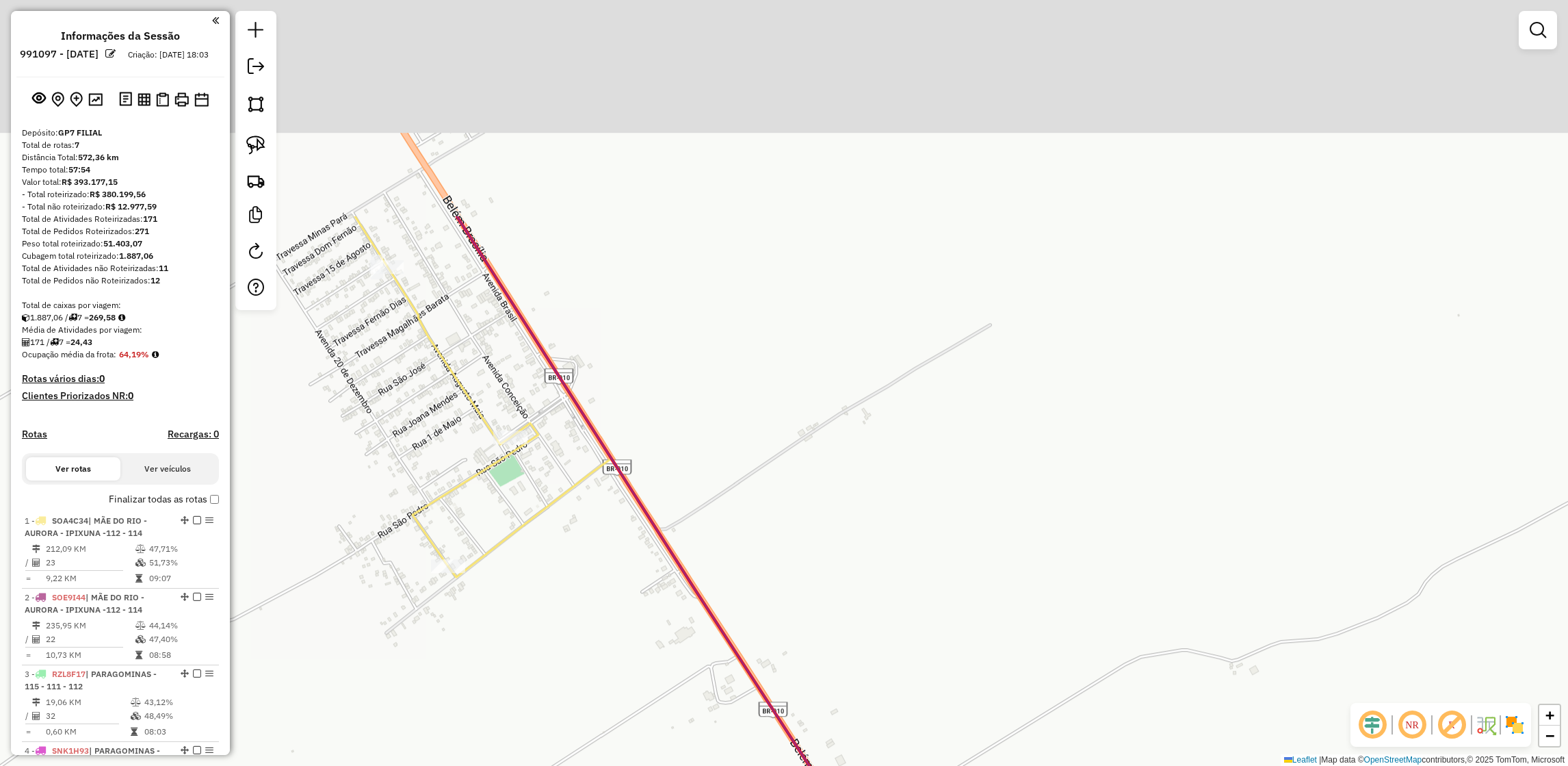
drag, startPoint x: 436, startPoint y: 254, endPoint x: 379, endPoint y: 543, distance: 294.6
click at [379, 543] on div "Rota 1 - Placa SOA4C34 2538 - JH BAR E DEPOSITO Janela de atendimento Grade de …" at bounding box center [784, 383] width 1568 height 766
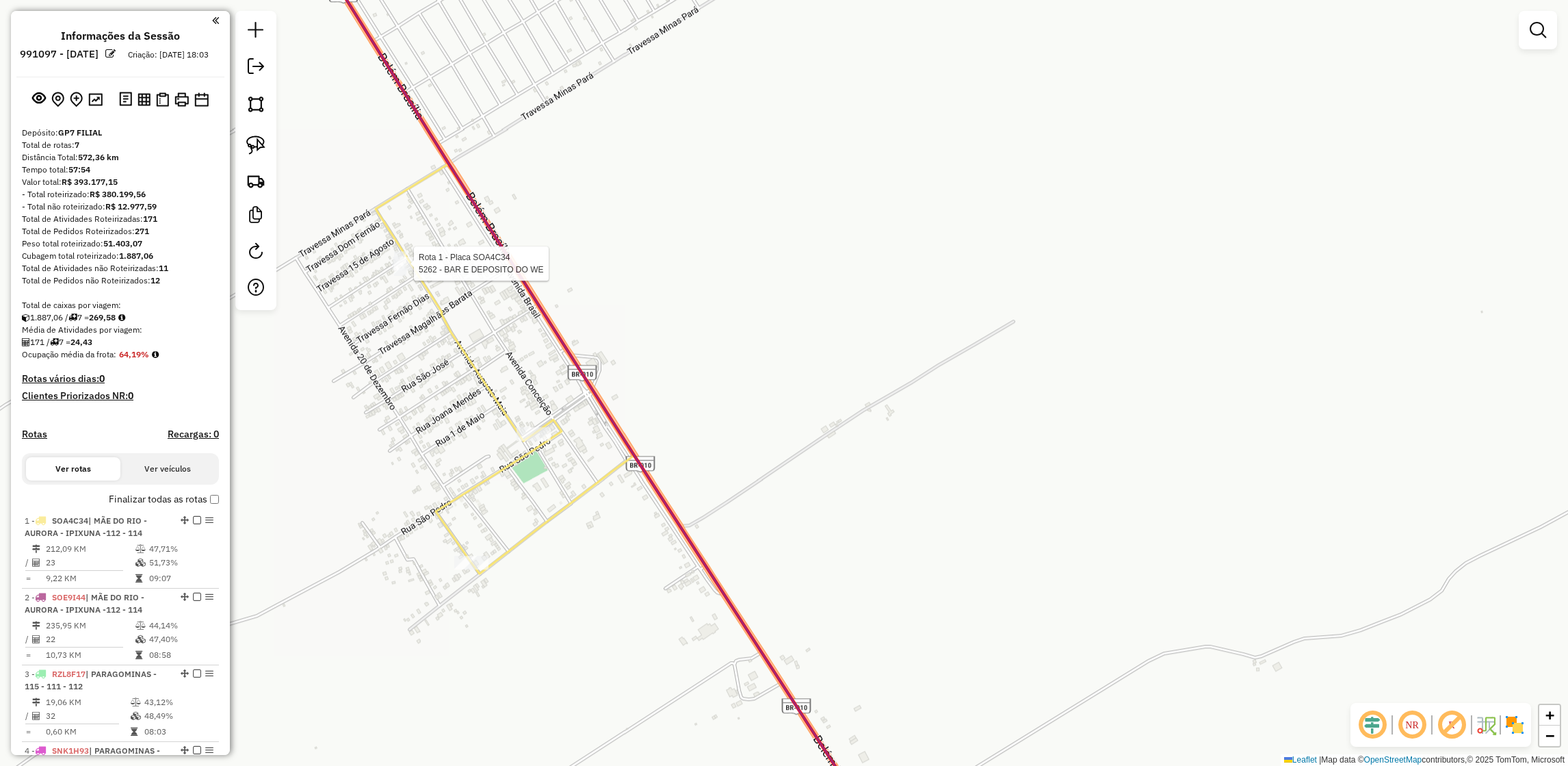
select select "**********"
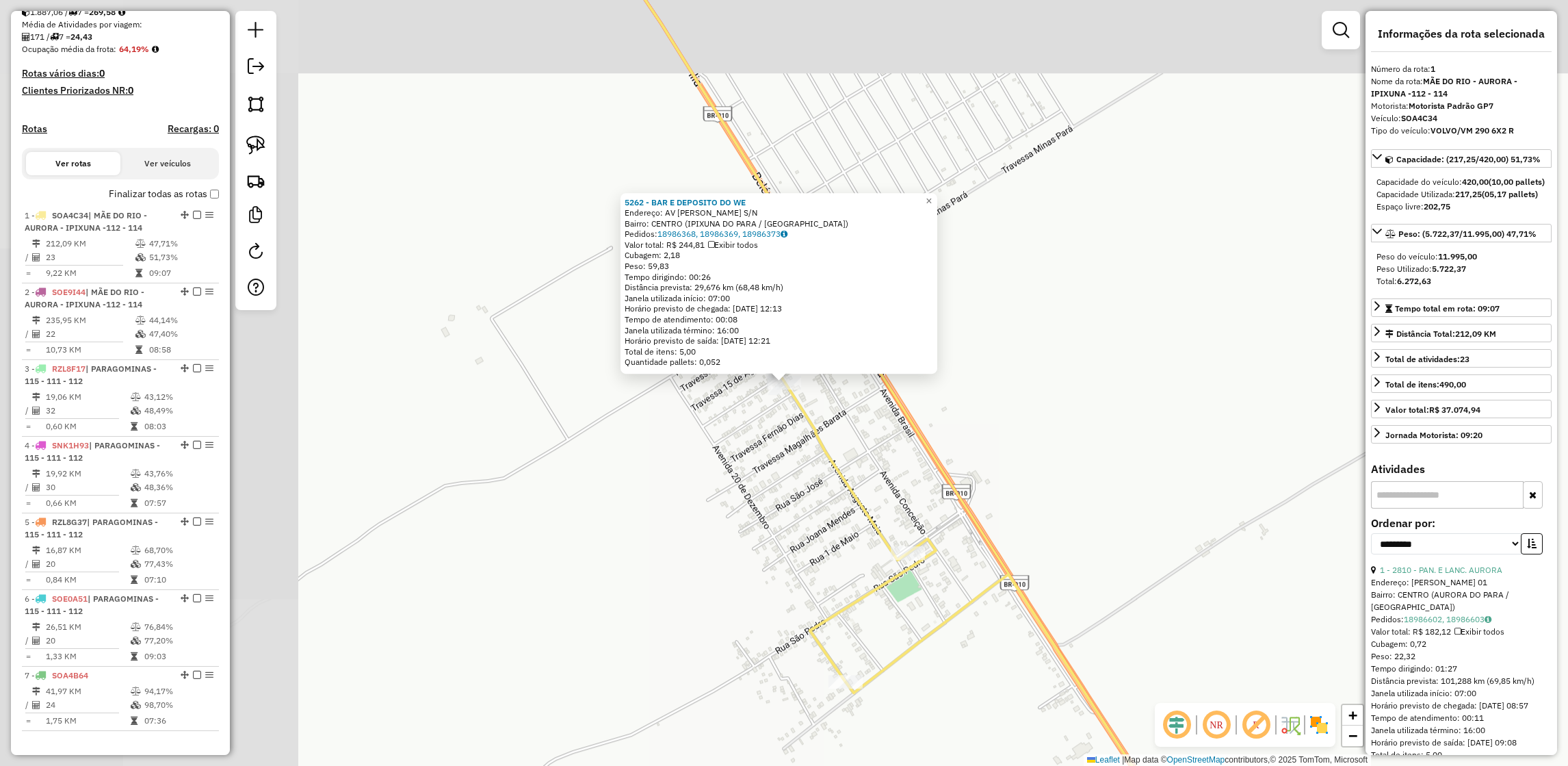
scroll to position [512, 0]
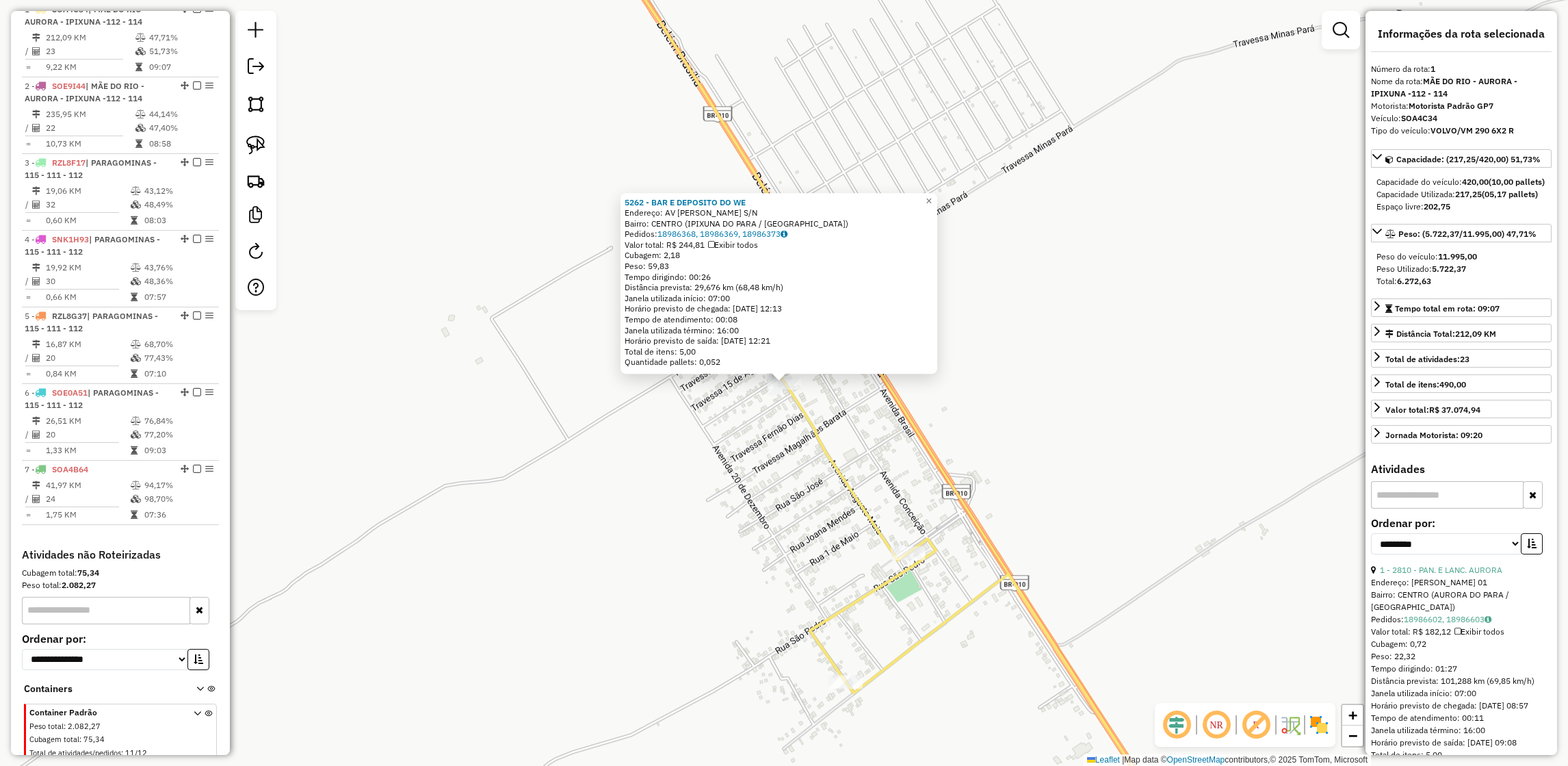
click at [512, 283] on div "5262 - BAR E DEPOSITO DO WE Endereço: AV AUGUSTO MAIA S/N Bairro: CENTRO (IPIXU…" at bounding box center [784, 383] width 1568 height 766
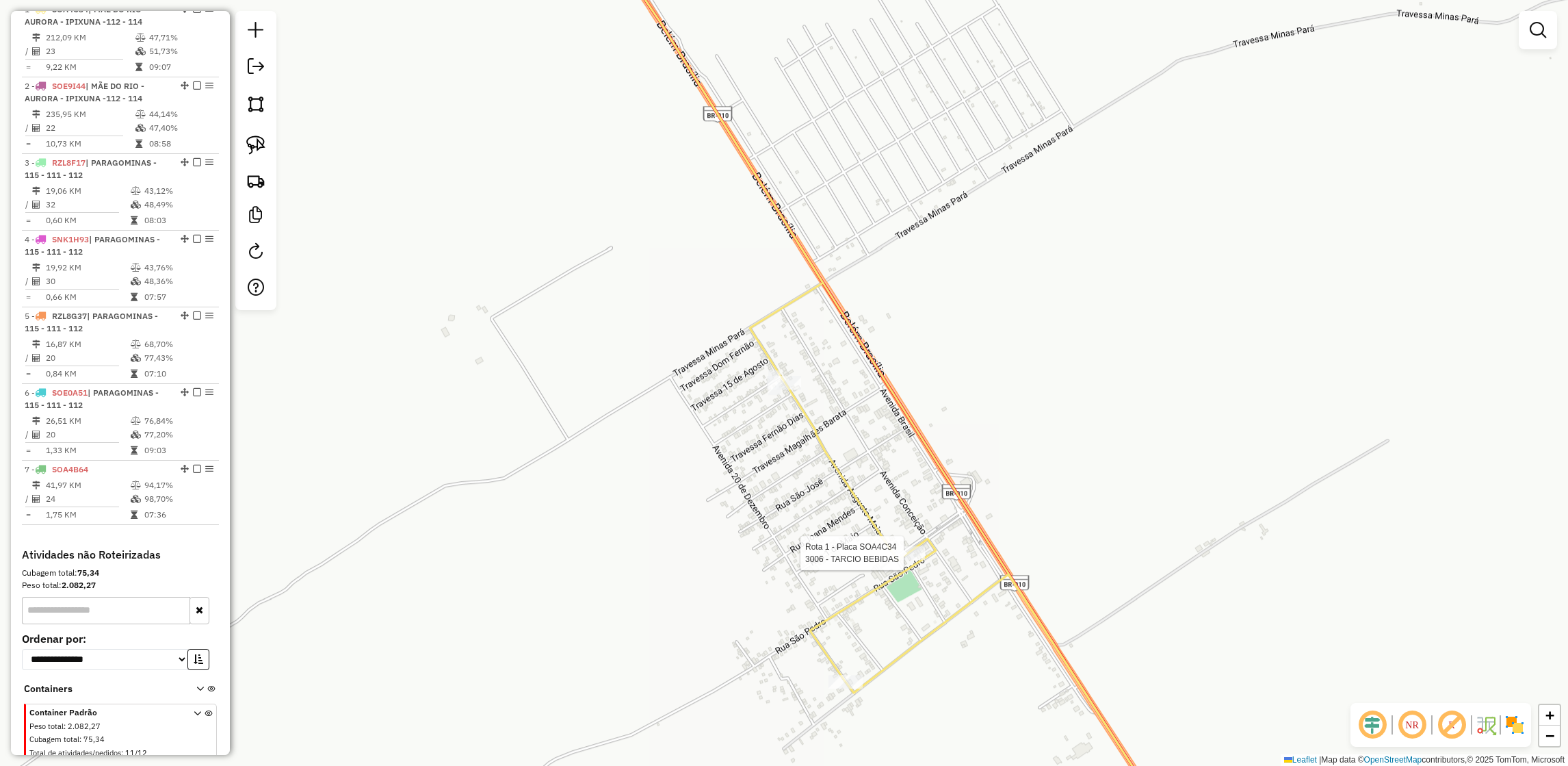
select select "**********"
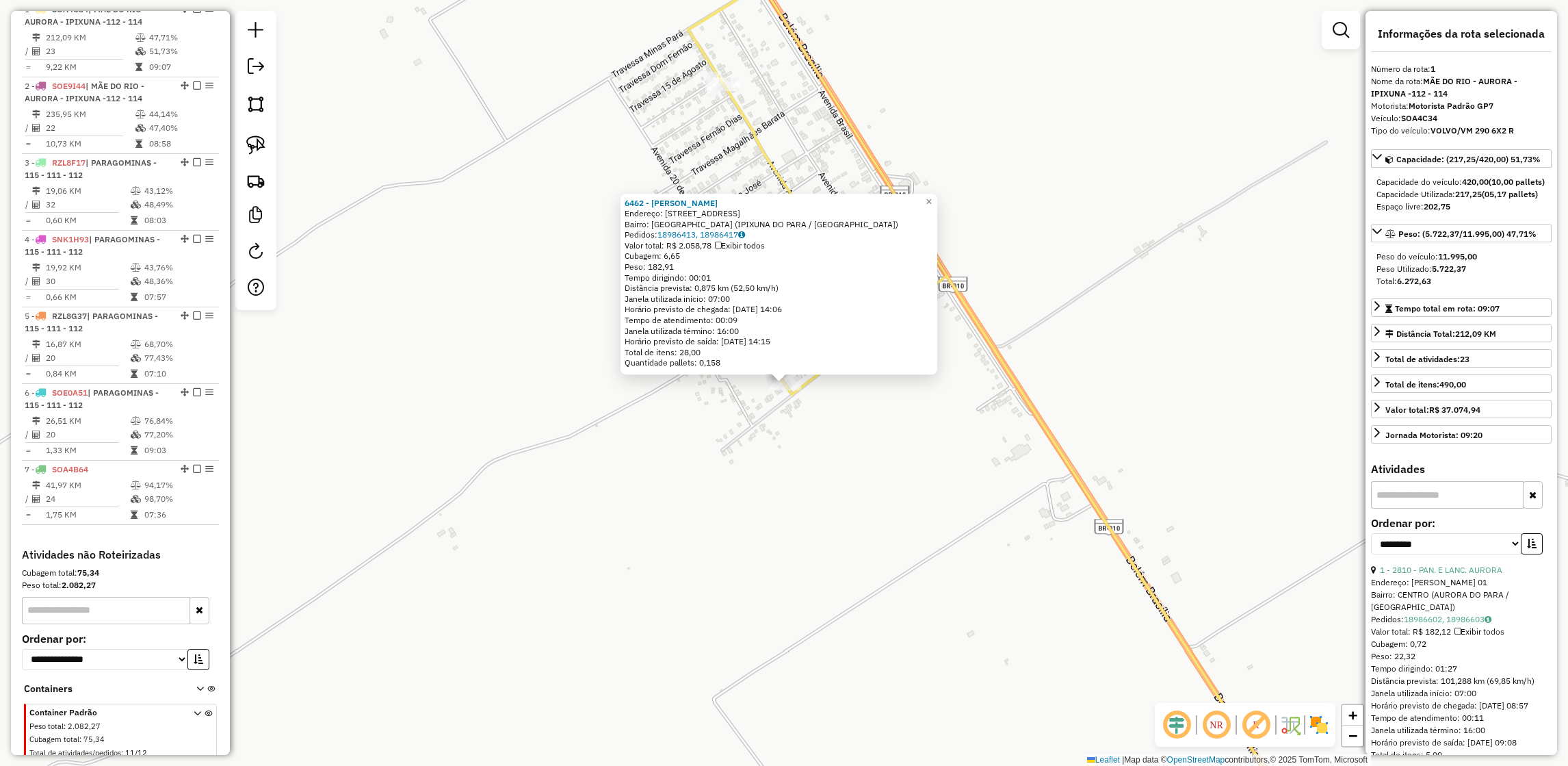
click at [717, 511] on div "6462 - QUEBRA GALHO Endereço: rua flores da cunha 168 Bairro: NOVO HORIZONTE (I…" at bounding box center [784, 383] width 1568 height 766
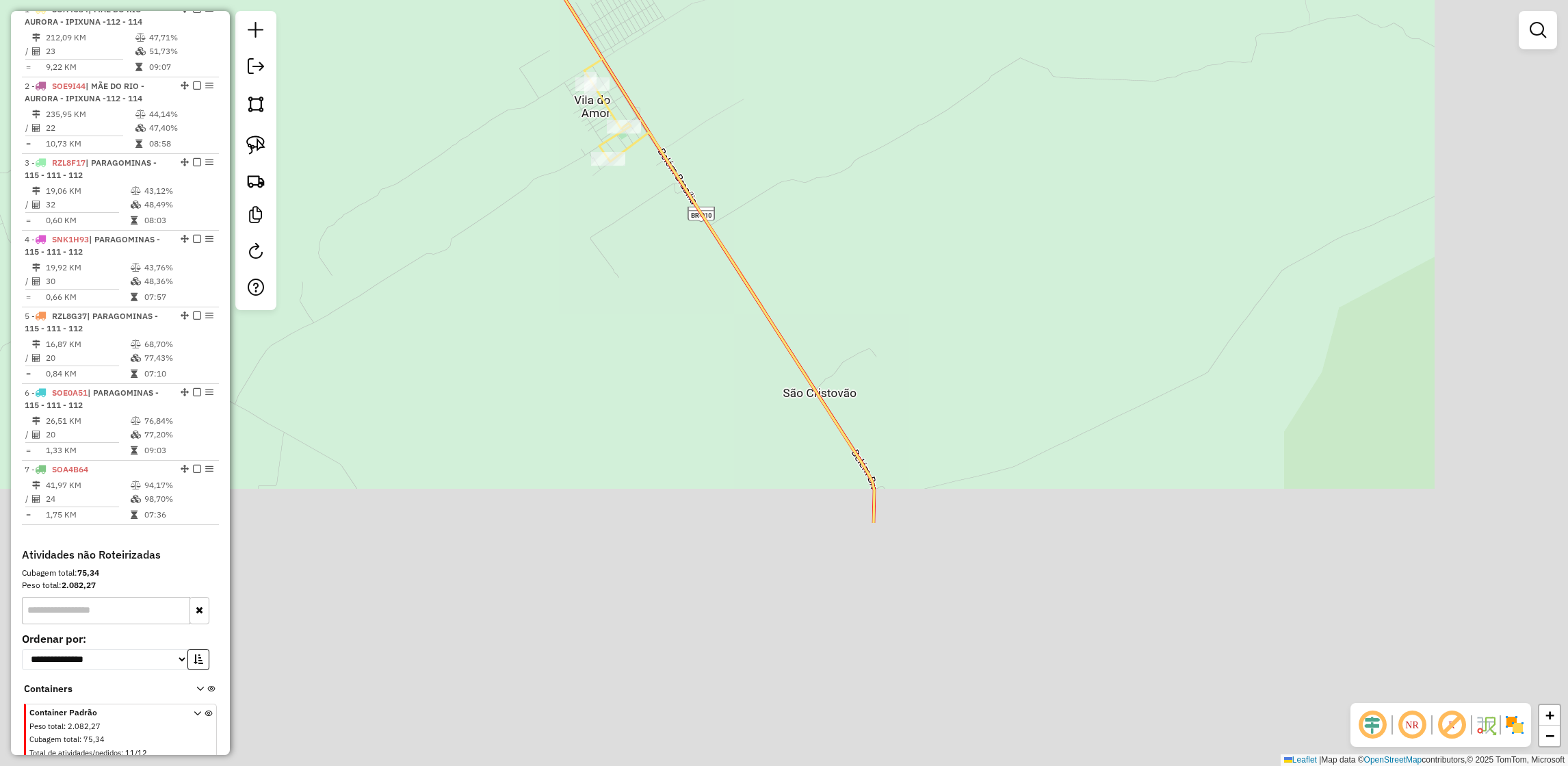
drag, startPoint x: 824, startPoint y: 558, endPoint x: 651, endPoint y: 143, distance: 449.6
click at [651, 143] on div "Janela de atendimento Grade de atendimento Capacidade Transportadoras Veículos …" at bounding box center [784, 383] width 1568 height 766
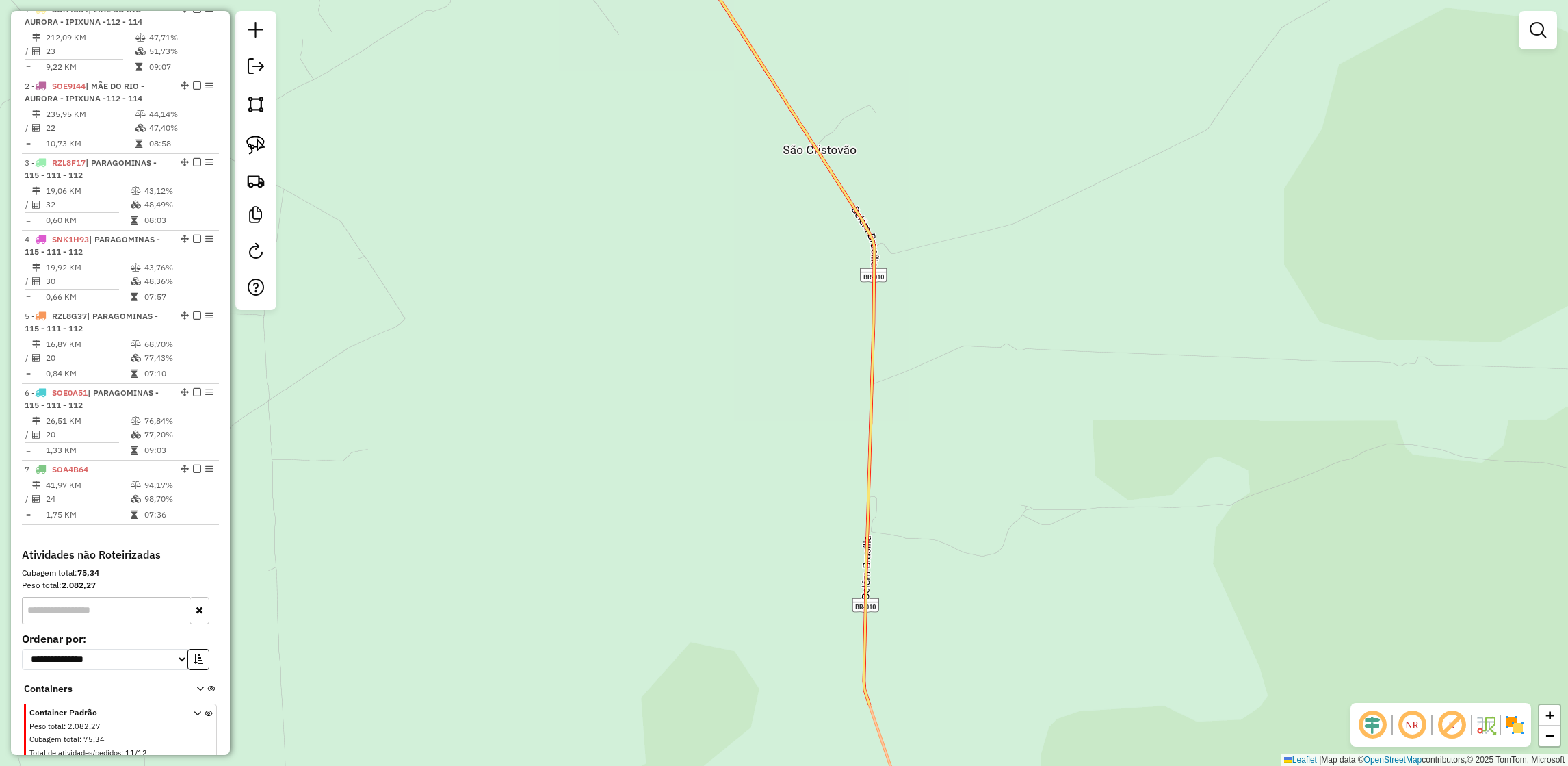
drag, startPoint x: 786, startPoint y: 380, endPoint x: 818, endPoint y: 160, distance: 222.3
click at [818, 160] on div "Janela de atendimento Grade de atendimento Capacidade Transportadoras Veículos …" at bounding box center [784, 383] width 1568 height 766
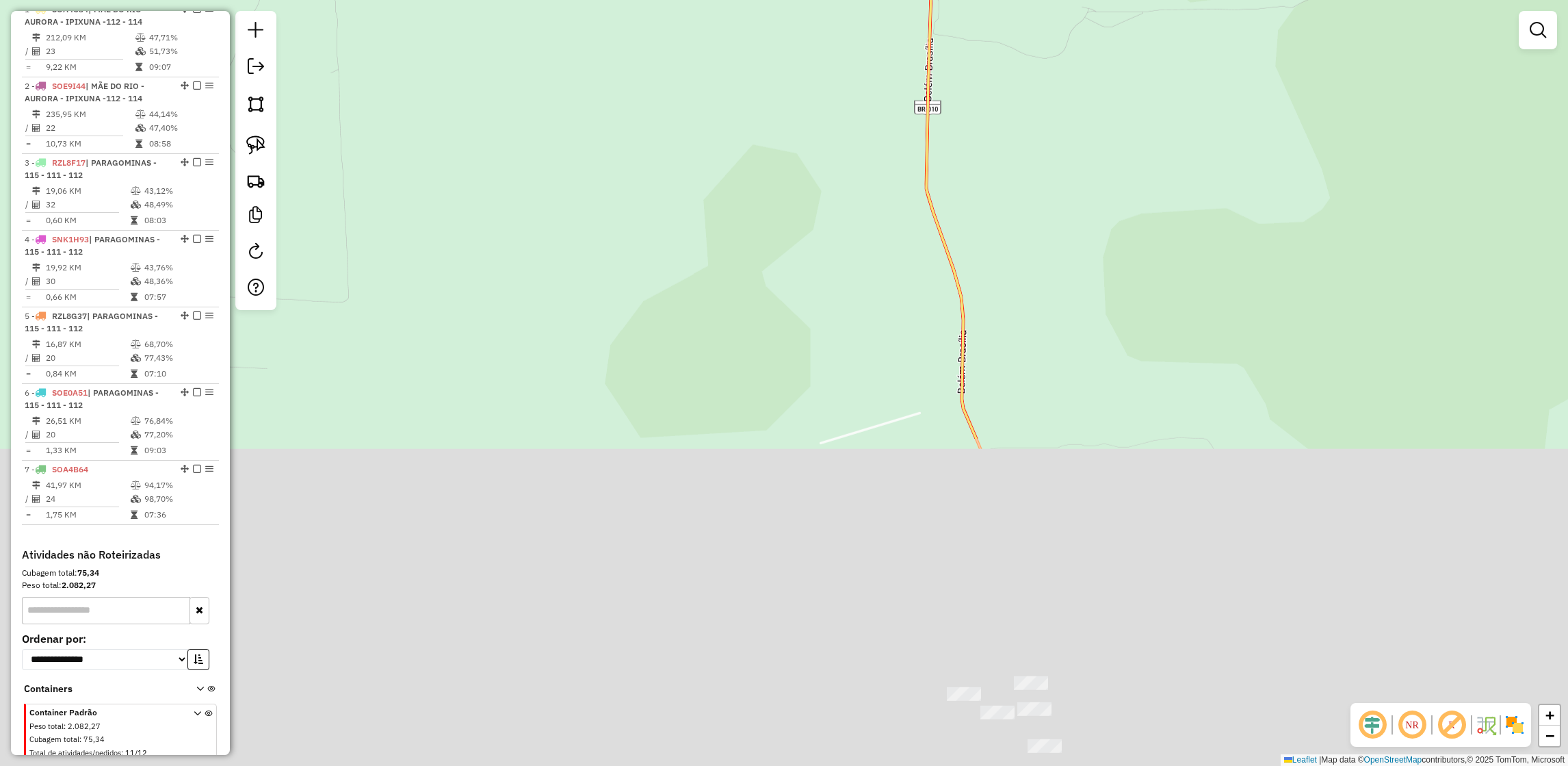
drag, startPoint x: 852, startPoint y: 494, endPoint x: 905, endPoint y: 65, distance: 432.3
click at [905, 65] on div "Janela de atendimento Grade de atendimento Capacidade Transportadoras Veículos …" at bounding box center [784, 383] width 1568 height 766
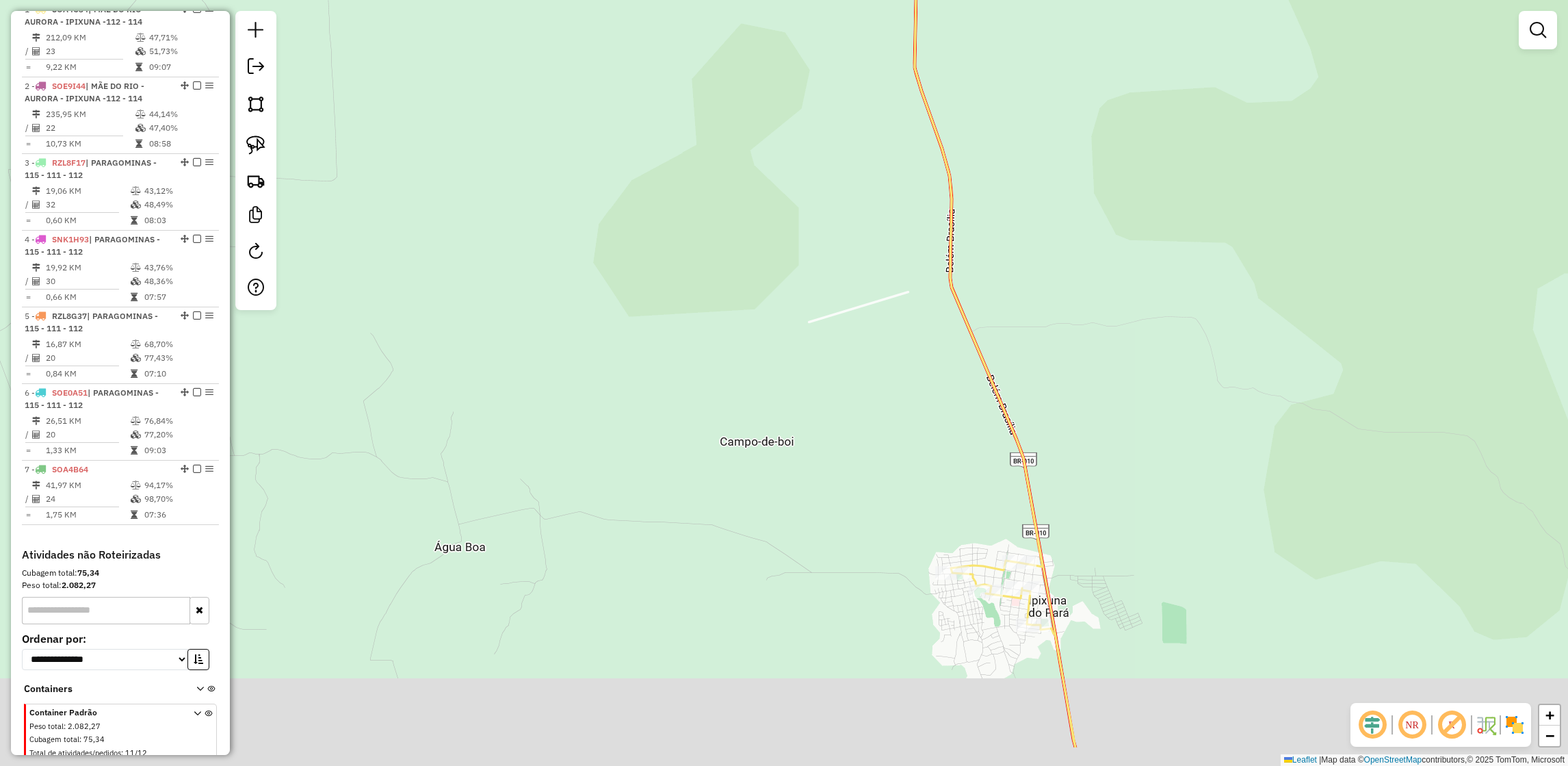
drag, startPoint x: 1037, startPoint y: 408, endPoint x: 996, endPoint y: 76, distance: 334.5
click at [996, 76] on div "Janela de atendimento Grade de atendimento Capacidade Transportadoras Veículos …" at bounding box center [784, 383] width 1568 height 766
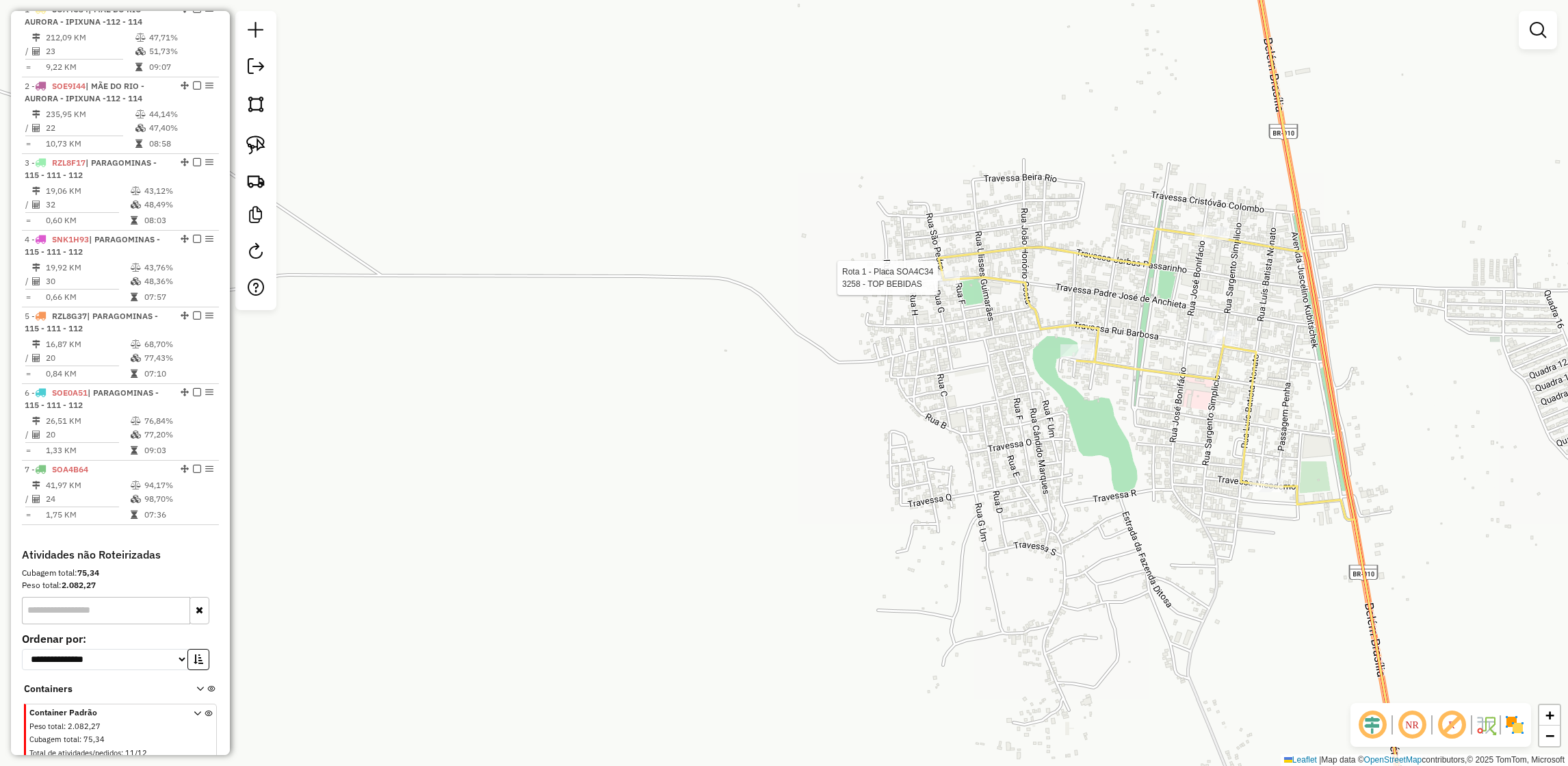
select select "**********"
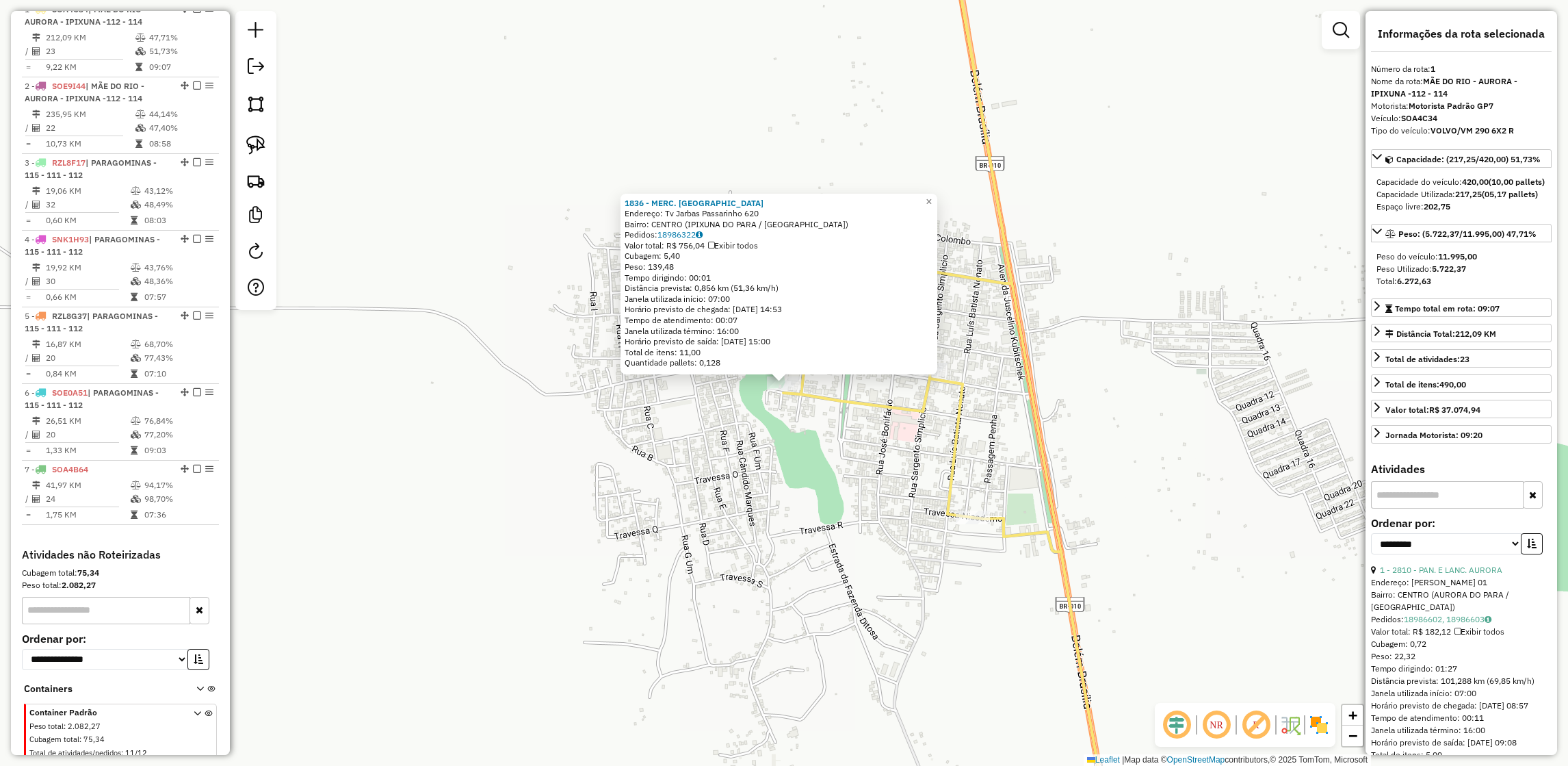
click at [891, 412] on icon at bounding box center [878, 383] width 467 height 920
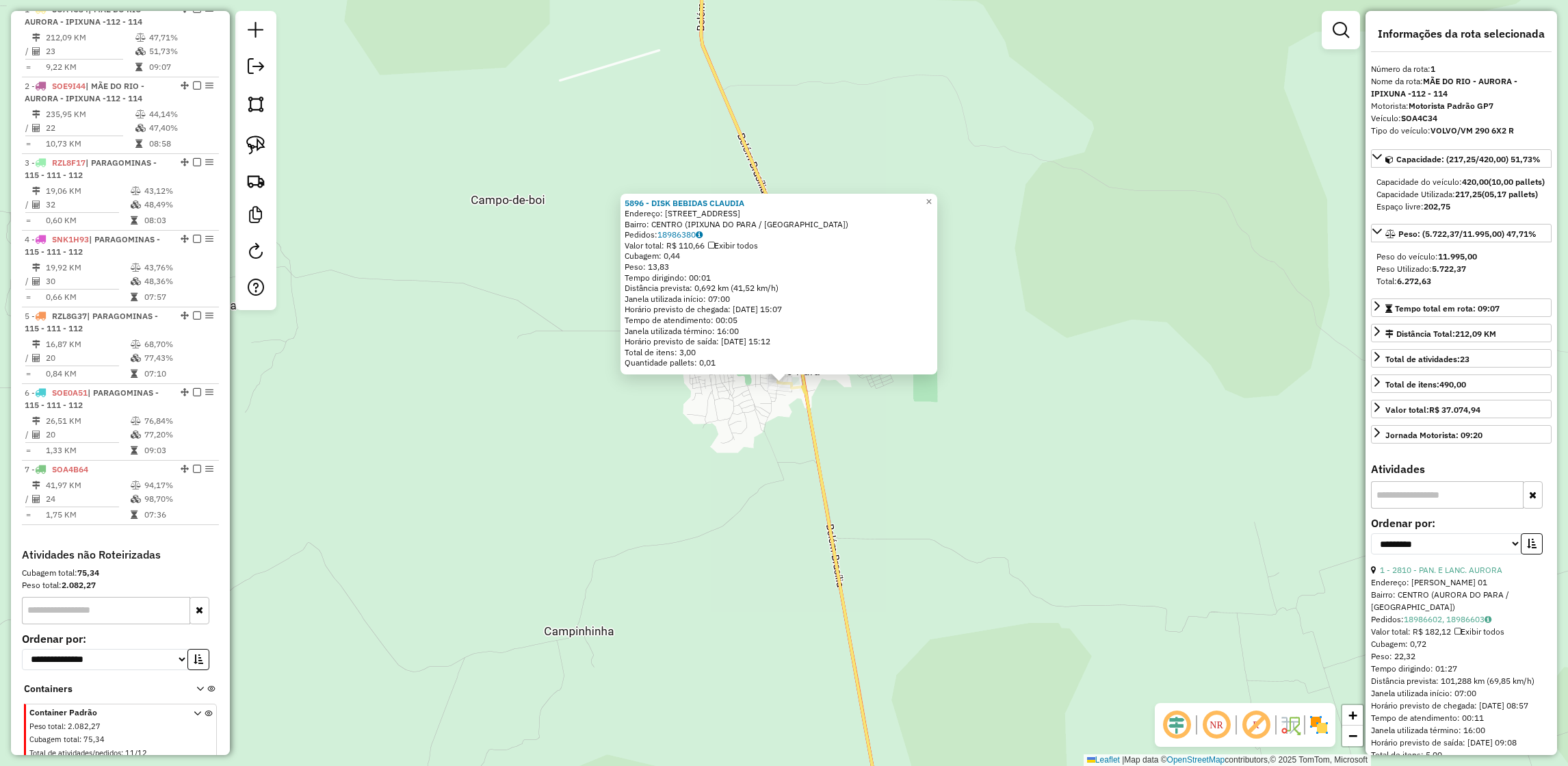
click at [611, 487] on div "5896 - DISK BEBIDAS CLAUDIA Endereço: Travessa Nicodemo 210 Bairro: CENTRO (IPI…" at bounding box center [784, 383] width 1568 height 766
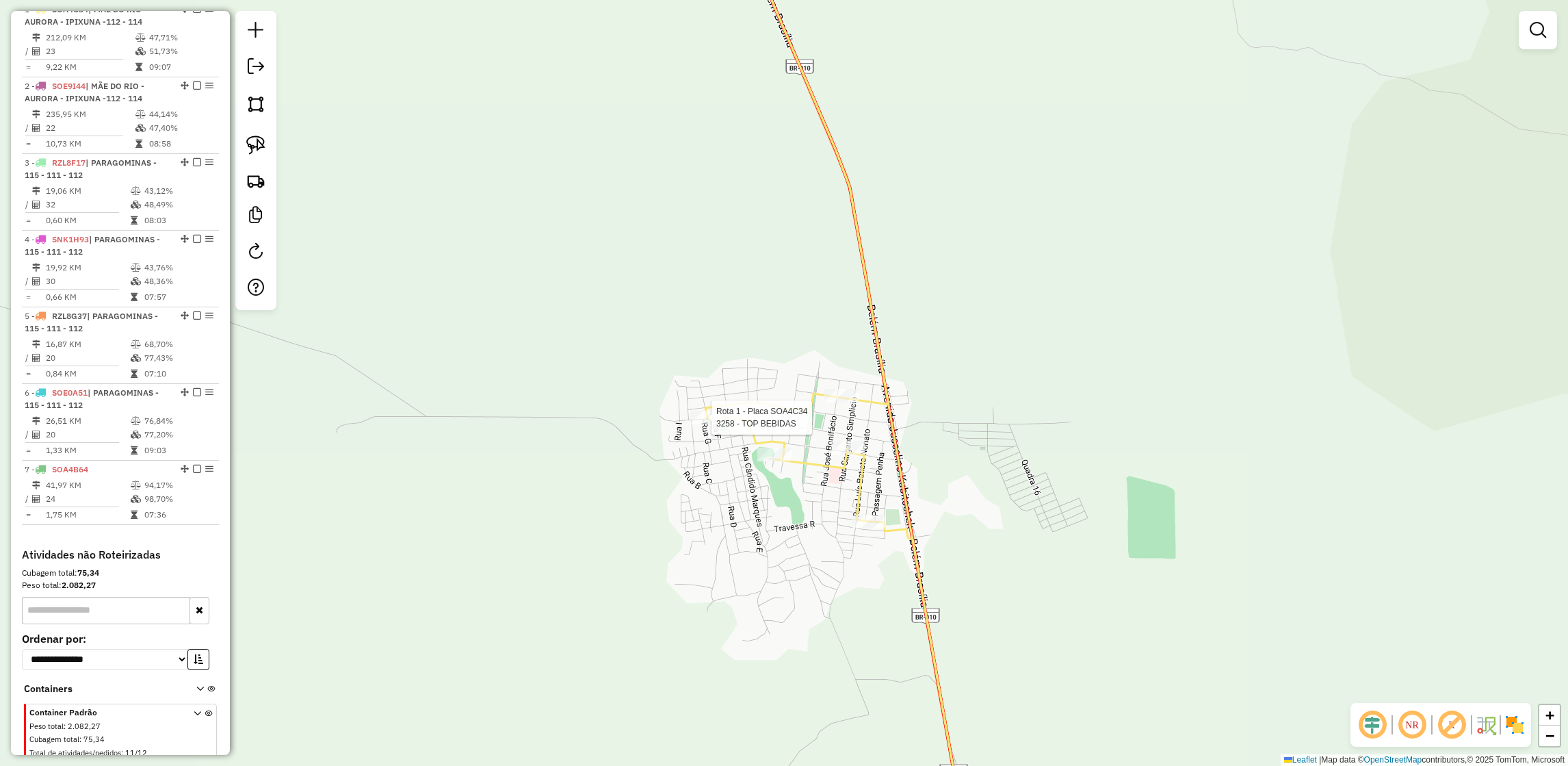
select select "**********"
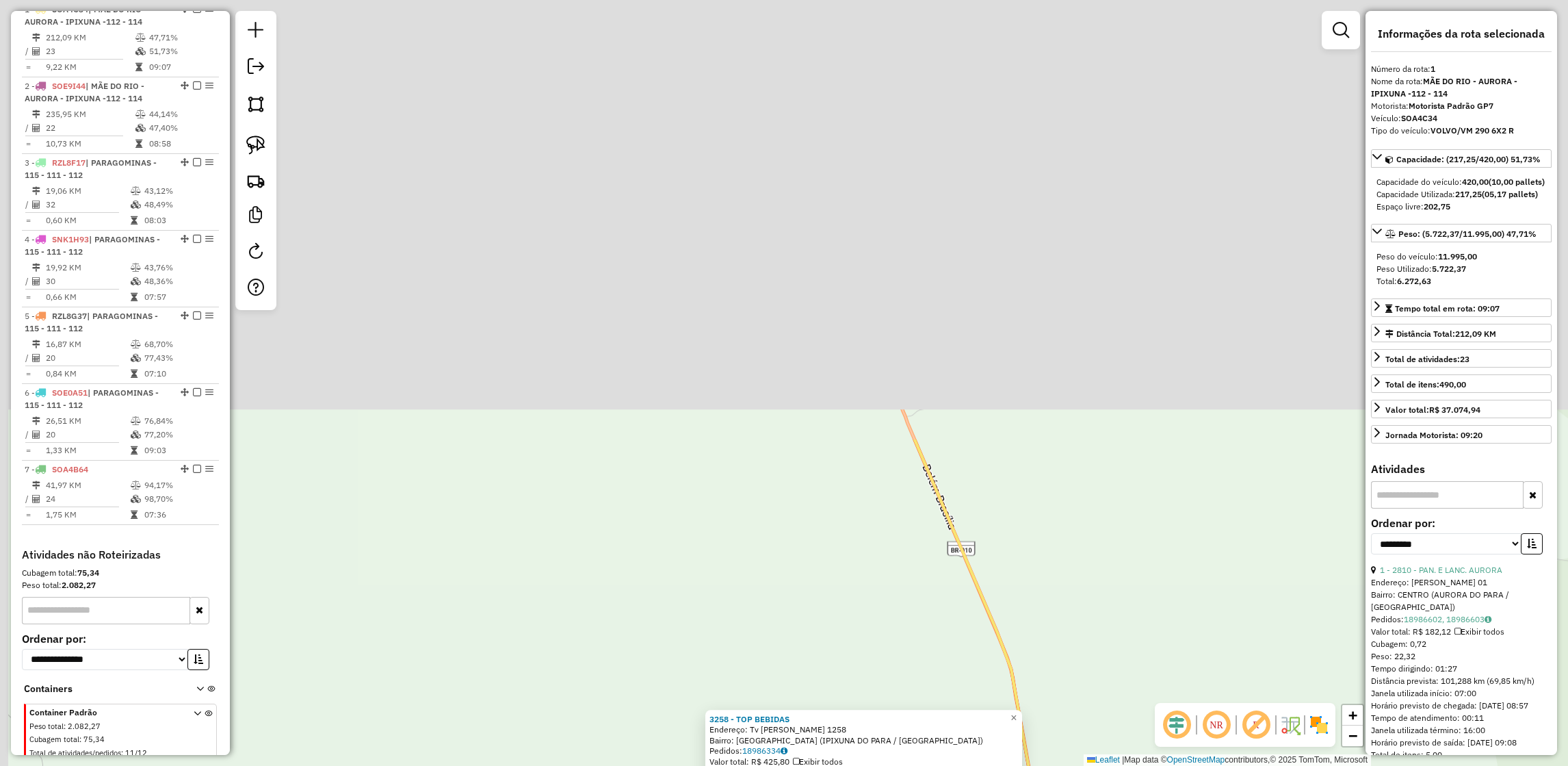
drag, startPoint x: 818, startPoint y: 129, endPoint x: 889, endPoint y: 656, distance: 531.8
click at [889, 656] on div "3258 - TOP BEBIDAS Endereço: Tv Jose De Anchieta 1258 Bairro: VILA NOVA (IPIXUN…" at bounding box center [784, 383] width 1568 height 766
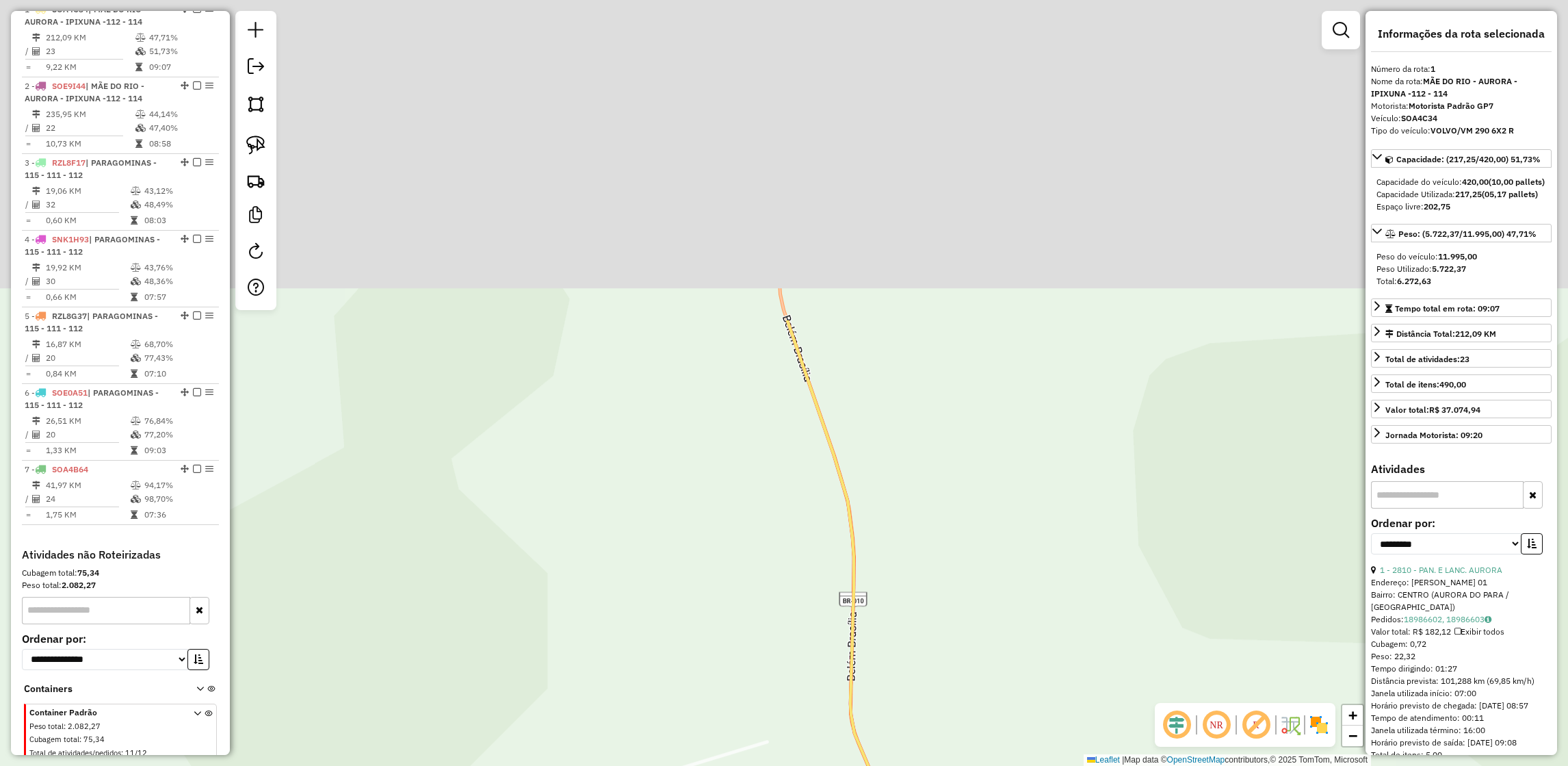
drag, startPoint x: 901, startPoint y: 320, endPoint x: 871, endPoint y: 457, distance: 140.2
click at [871, 457] on div "3258 - TOP BEBIDAS Endereço: Tv Jose De Anchieta 1258 Bairro: VILA NOVA (IPIXUN…" at bounding box center [784, 383] width 1568 height 766
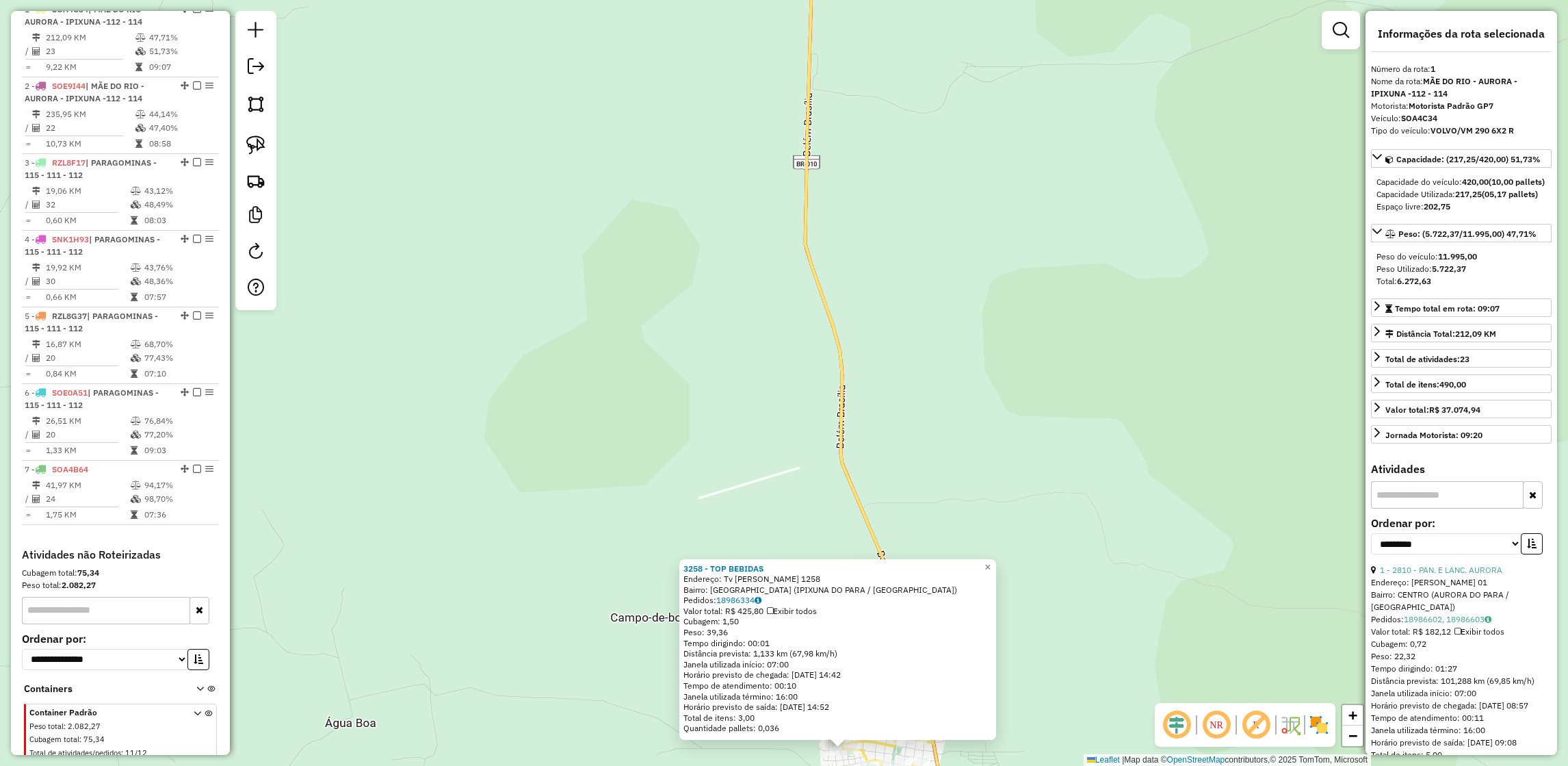
drag, startPoint x: 886, startPoint y: 326, endPoint x: 917, endPoint y: 771, distance: 446.1
click at [917, 765] on html "Aguarde... Pop-up bloqueado! Seu navegador bloqueou automáticamente a abertura …" at bounding box center [784, 383] width 1568 height 766
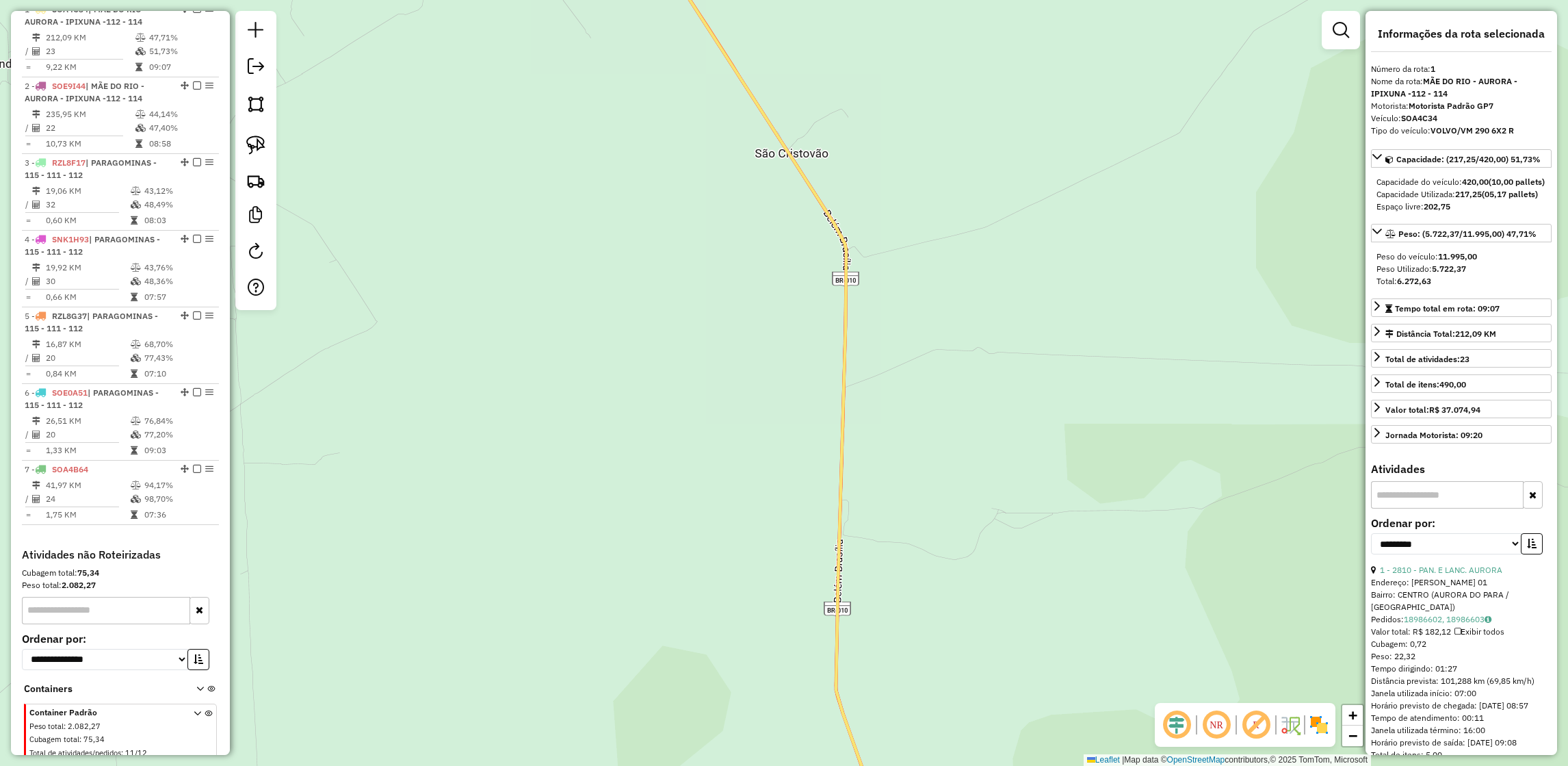
drag, startPoint x: 931, startPoint y: 513, endPoint x: 1101, endPoint y: 810, distance: 342.2
click at [1101, 765] on html "Aguarde... Pop-up bloqueado! Seu navegador bloqueou automáticamente a abertura …" at bounding box center [784, 383] width 1568 height 766
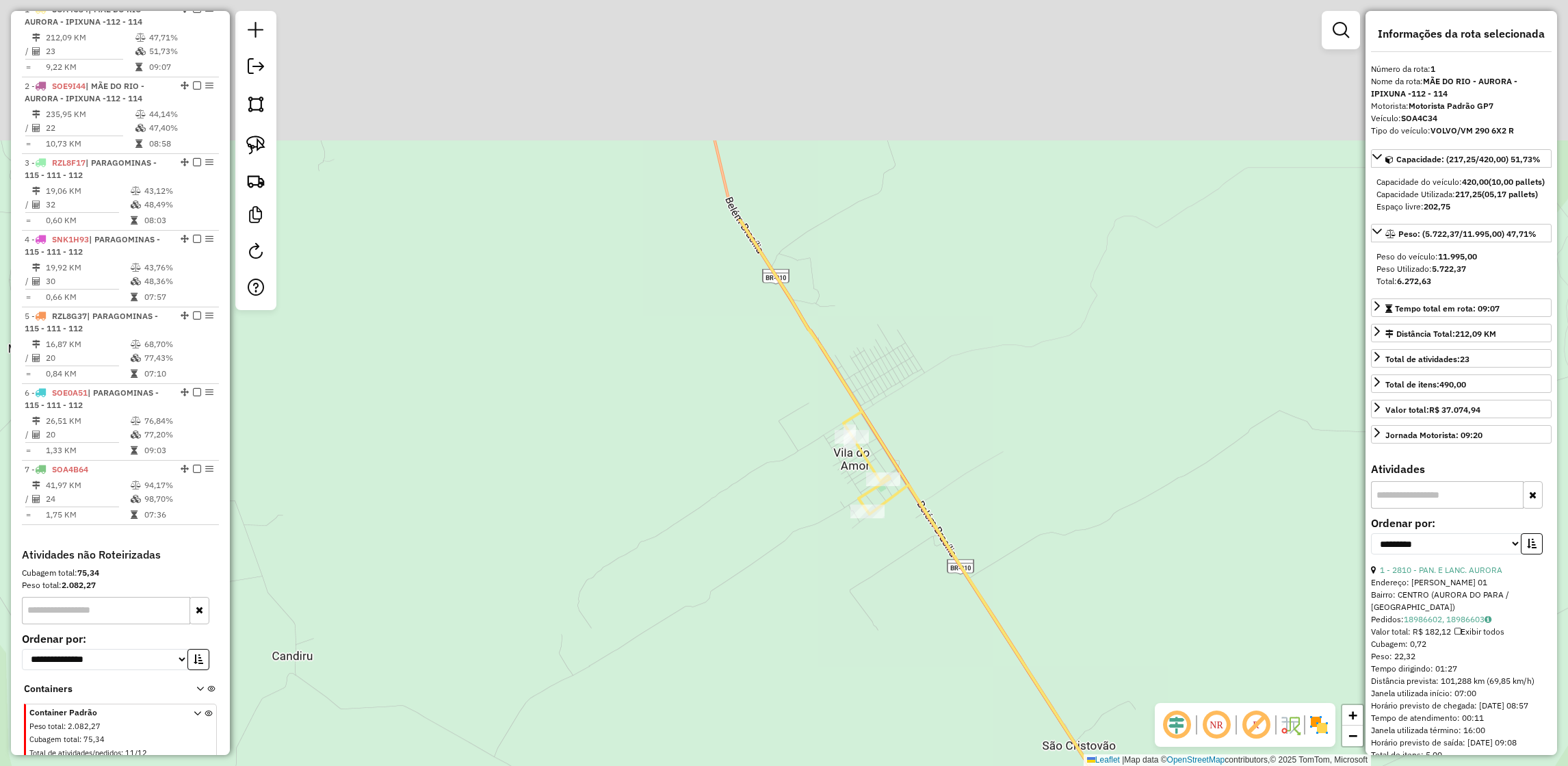
drag, startPoint x: 937, startPoint y: 394, endPoint x: 1011, endPoint y: 691, distance: 306.1
click at [1011, 691] on div "3258 - TOP BEBIDAS Endereço: Tv Jose De Anchieta 1258 Bairro: VILA NOVA (IPIXUN…" at bounding box center [784, 383] width 1568 height 766
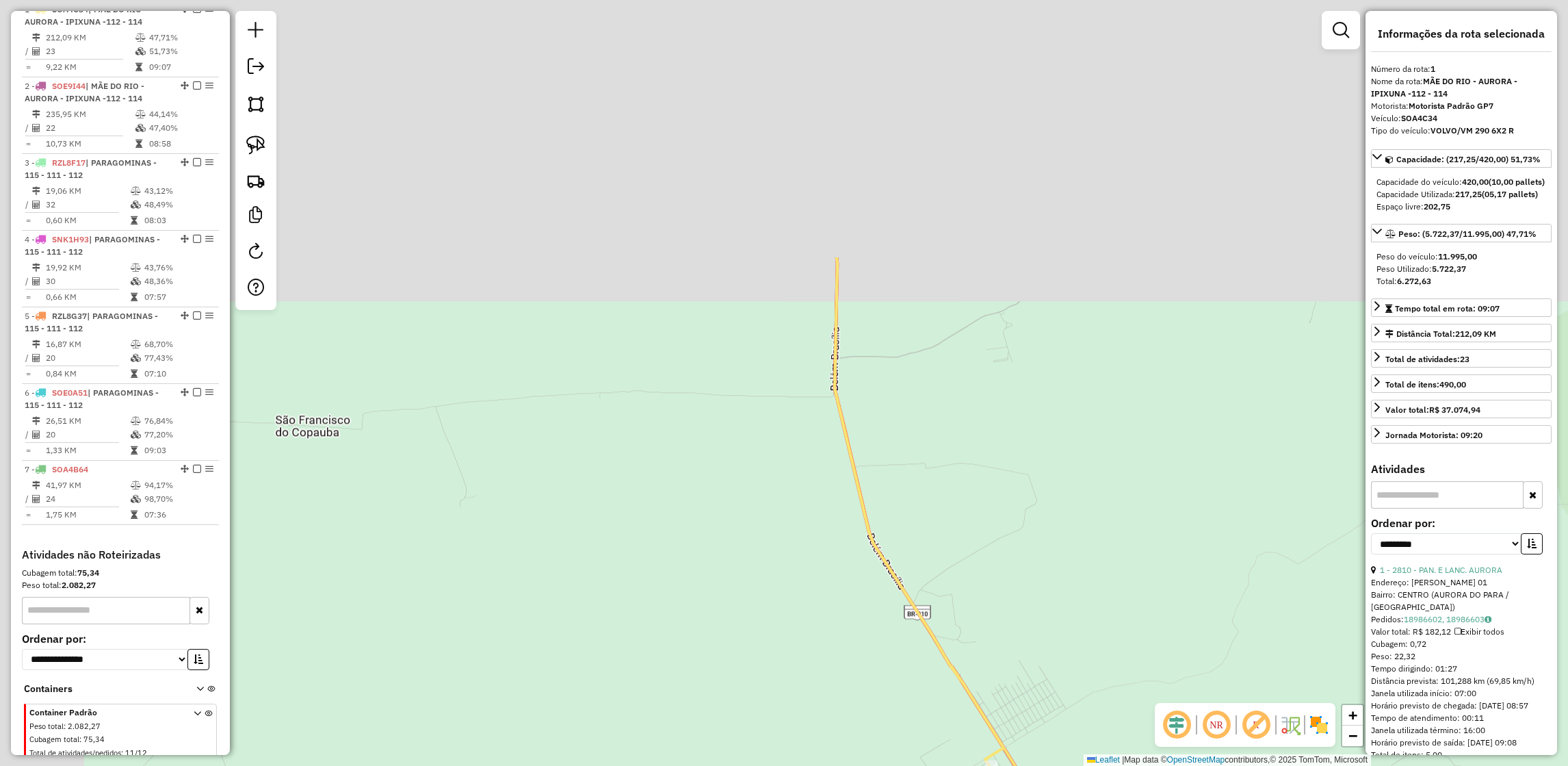
drag, startPoint x: 785, startPoint y: 340, endPoint x: 928, endPoint y: 698, distance: 385.5
click at [928, 698] on div "3258 - TOP BEBIDAS Endereço: Tv Jose De Anchieta 1258 Bairro: VILA NOVA (IPIXUN…" at bounding box center [784, 383] width 1568 height 766
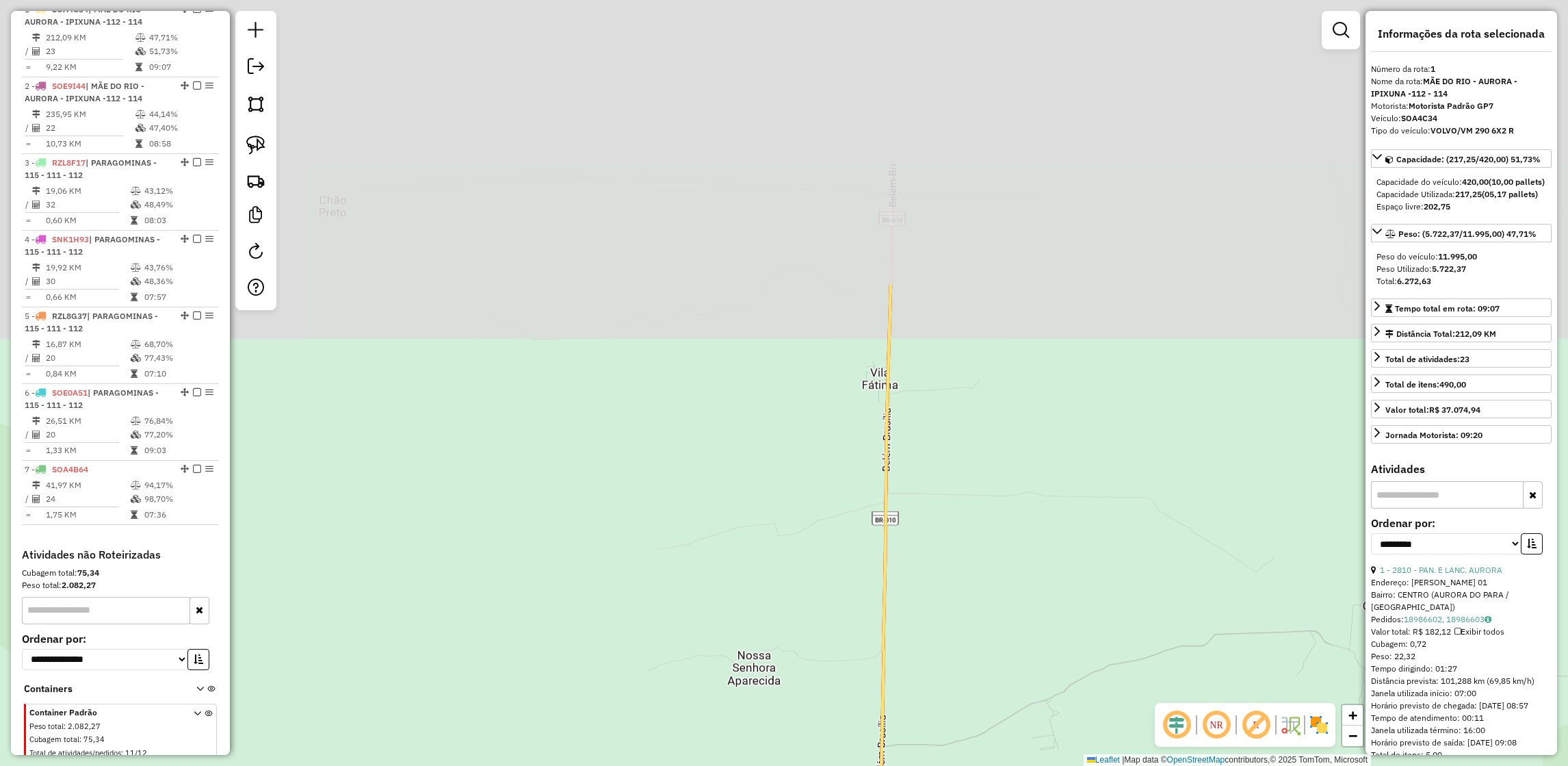
drag, startPoint x: 940, startPoint y: 428, endPoint x: 983, endPoint y: 810, distance: 384.4
click at [983, 765] on html "Aguarde... Pop-up bloqueado! Seu navegador bloqueou automáticamente a abertura …" at bounding box center [784, 383] width 1568 height 766
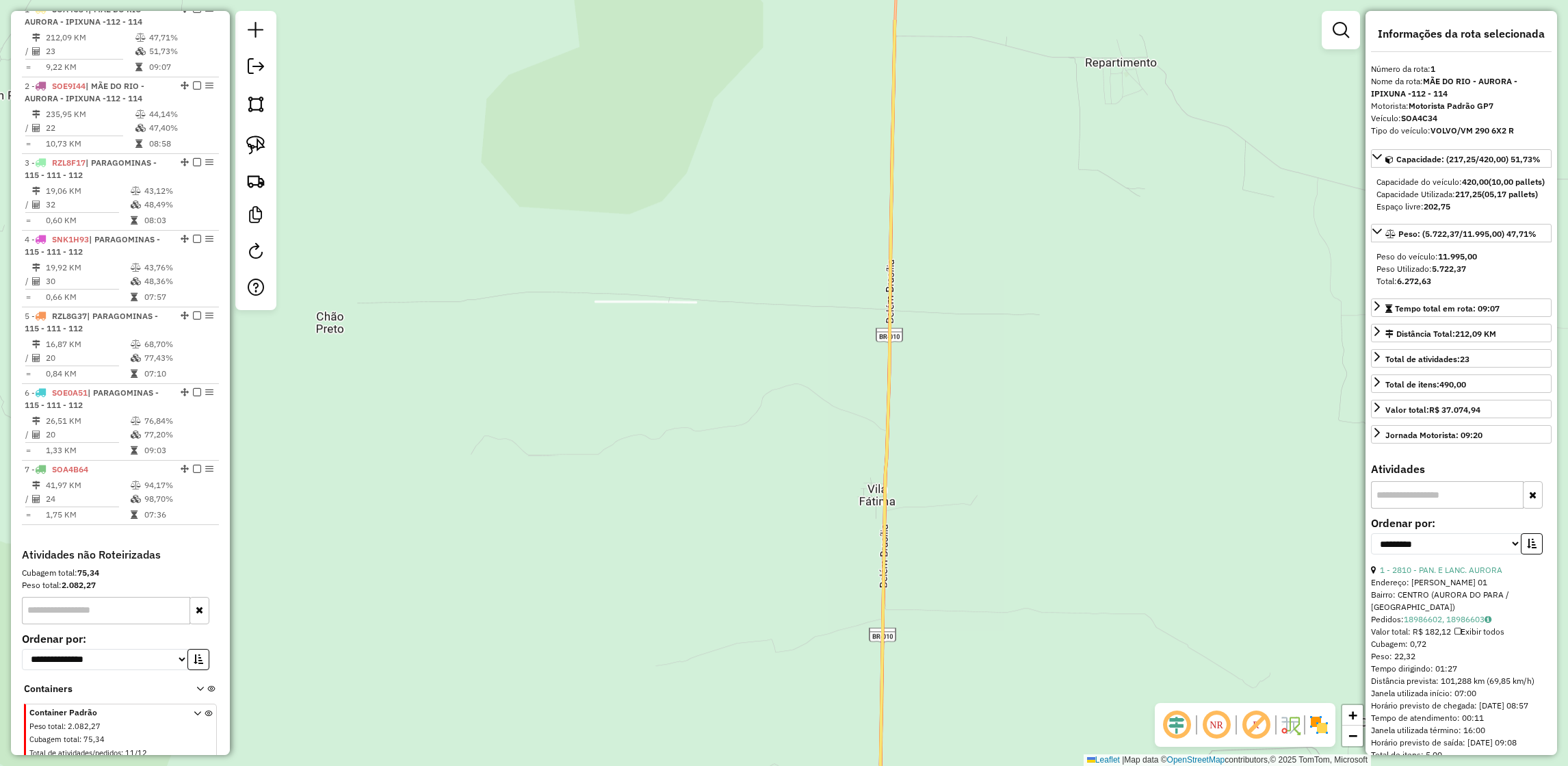
drag, startPoint x: 1033, startPoint y: 395, endPoint x: 1006, endPoint y: 745, distance: 351.0
click at [1006, 745] on div "3258 - TOP BEBIDAS Endereço: Tv Jose De Anchieta 1258 Bairro: VILA NOVA (IPIXUN…" at bounding box center [784, 383] width 1568 height 766
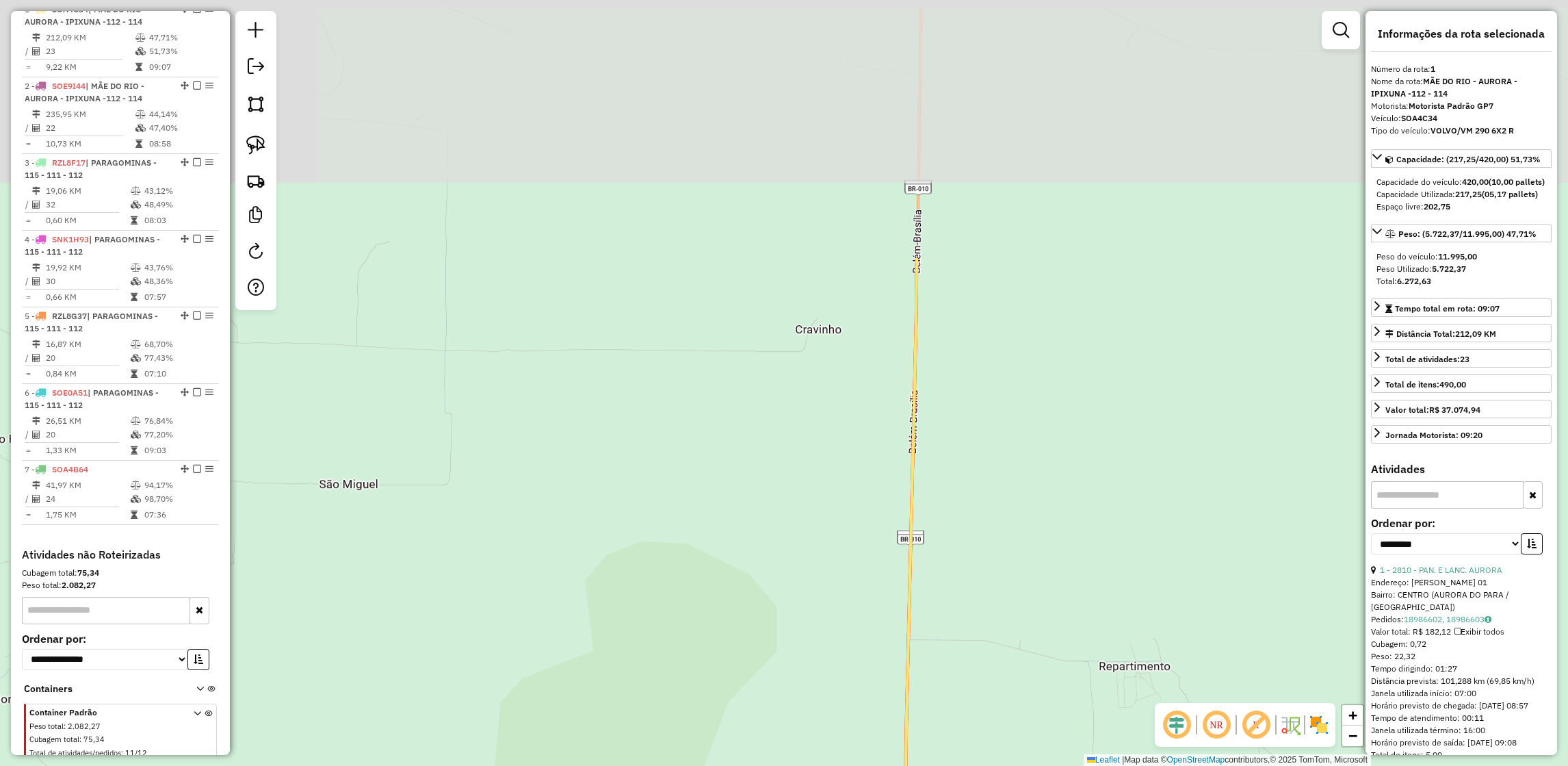
drag, startPoint x: 1005, startPoint y: 431, endPoint x: 1040, endPoint y: 774, distance: 344.8
click at [1040, 765] on html "Aguarde... Pop-up bloqueado! Seu navegador bloqueou automáticamente a abertura …" at bounding box center [784, 383] width 1568 height 766
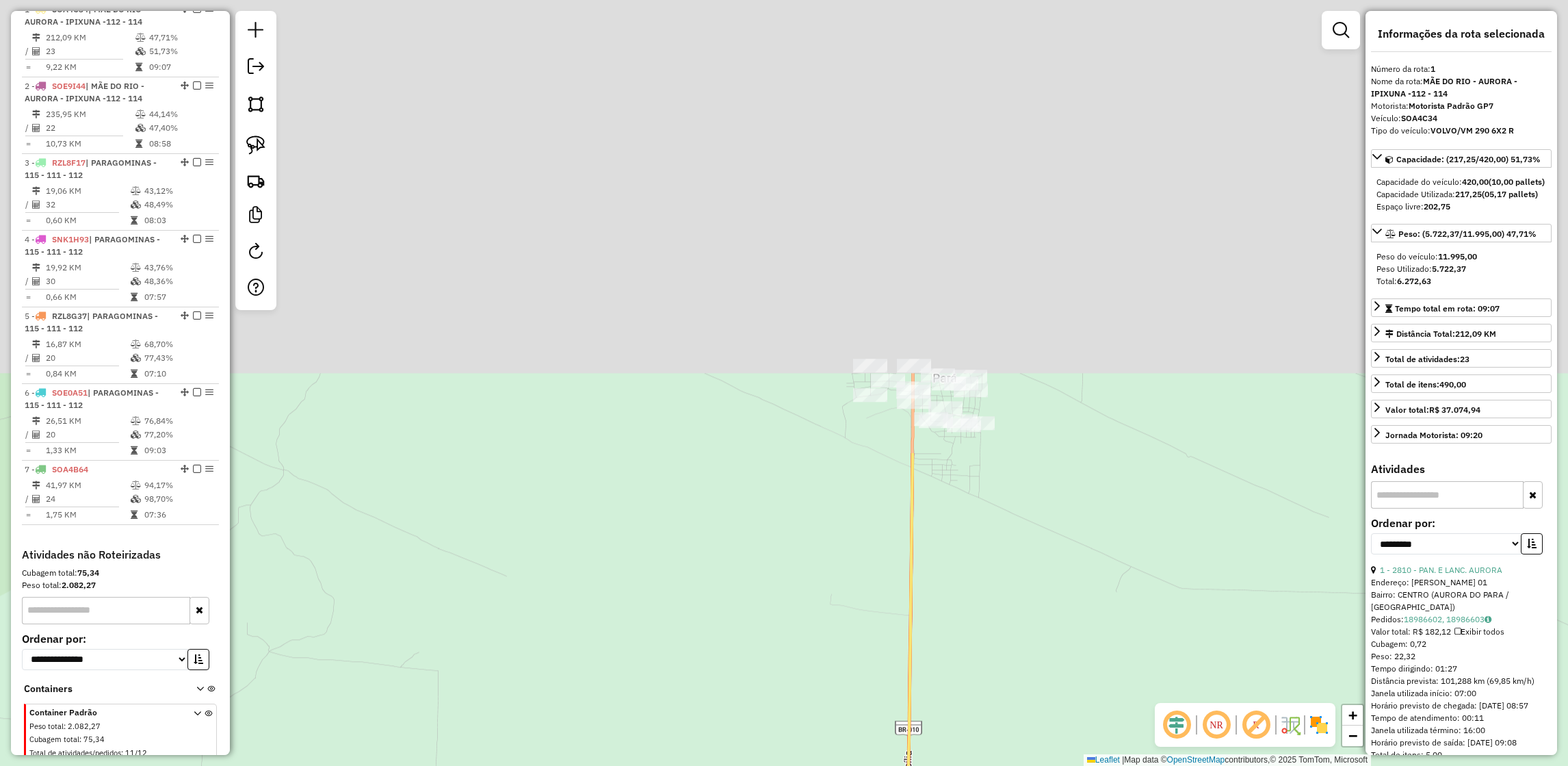
drag, startPoint x: 1027, startPoint y: 280, endPoint x: 1013, endPoint y: 810, distance: 530.2
click at [1013, 765] on html "Aguarde... Pop-up bloqueado! Seu navegador bloqueou automáticamente a abertura …" at bounding box center [784, 383] width 1568 height 766
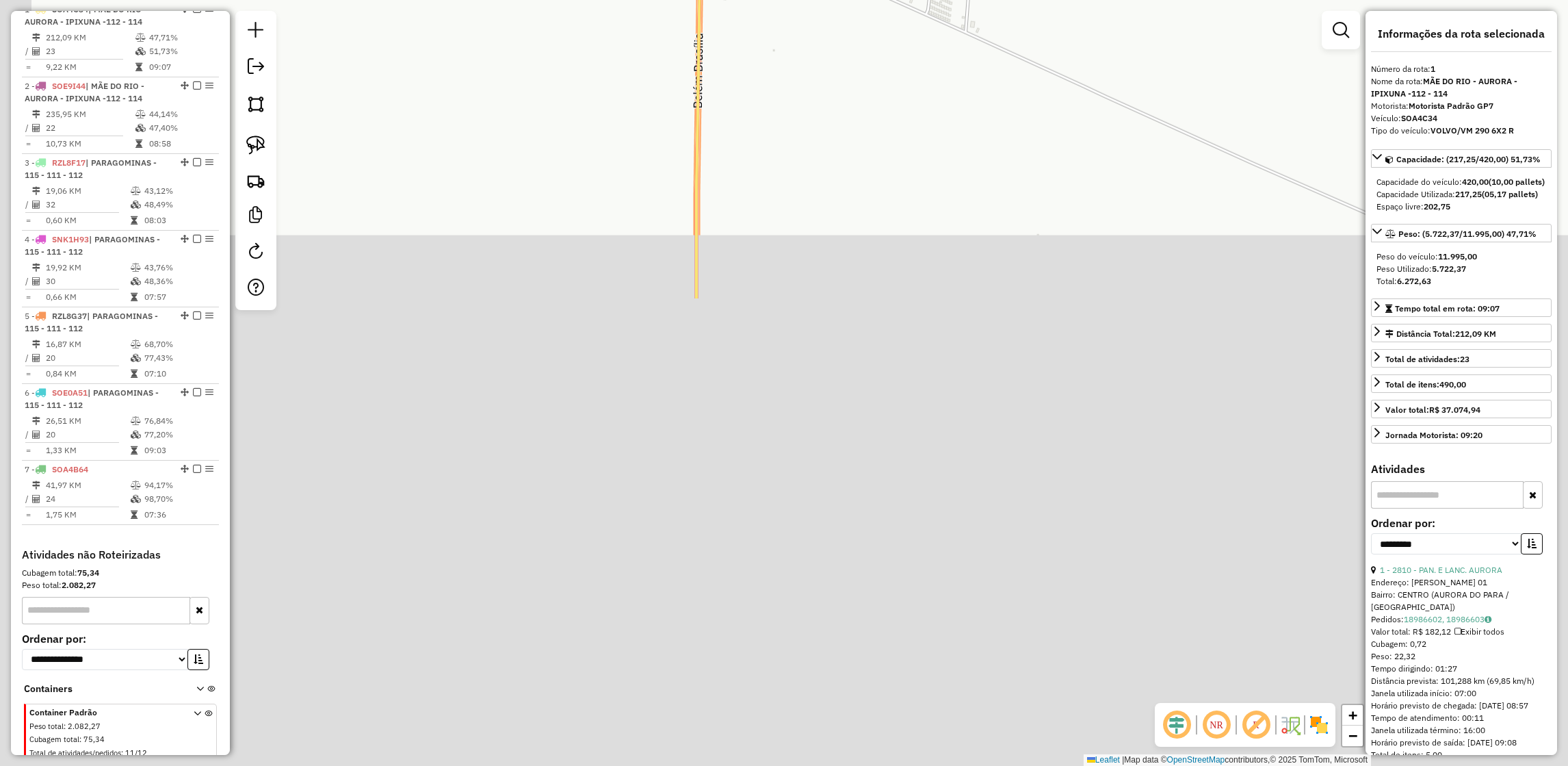
drag, startPoint x: 548, startPoint y: 554, endPoint x: 609, endPoint y: -13, distance: 570.3
click at [609, 0] on html "Aguarde... Pop-up bloqueado! Seu navegador bloqueou automáticamente a abertura …" at bounding box center [784, 383] width 1568 height 766
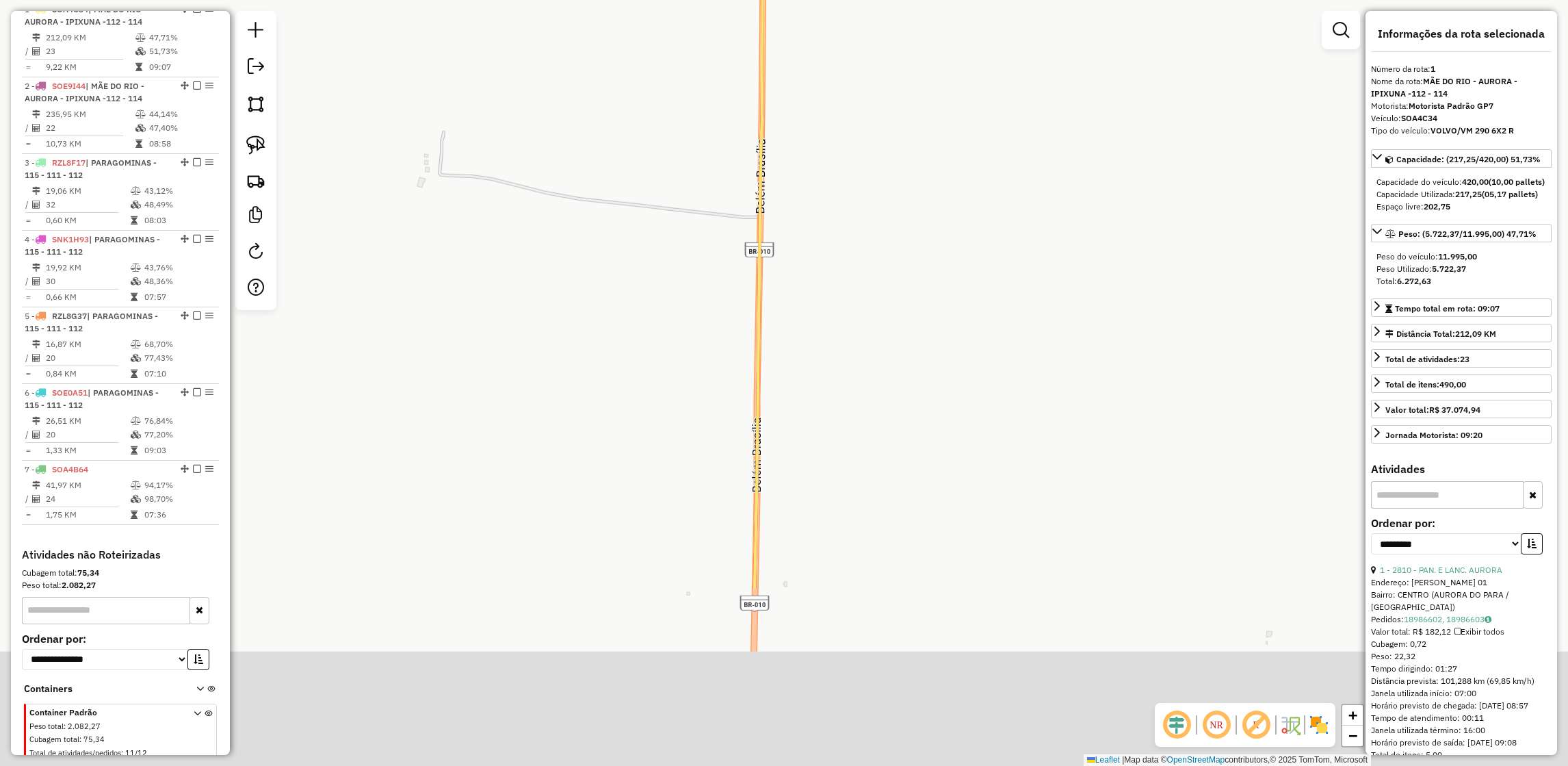
drag, startPoint x: 651, startPoint y: 356, endPoint x: 712, endPoint y: 97, distance: 266.1
click at [712, 97] on div "3258 - TOP BEBIDAS Endereço: Tv Jose De Anchieta 1258 Bairro: VILA NOVA (IPIXUN…" at bounding box center [784, 383] width 1568 height 766
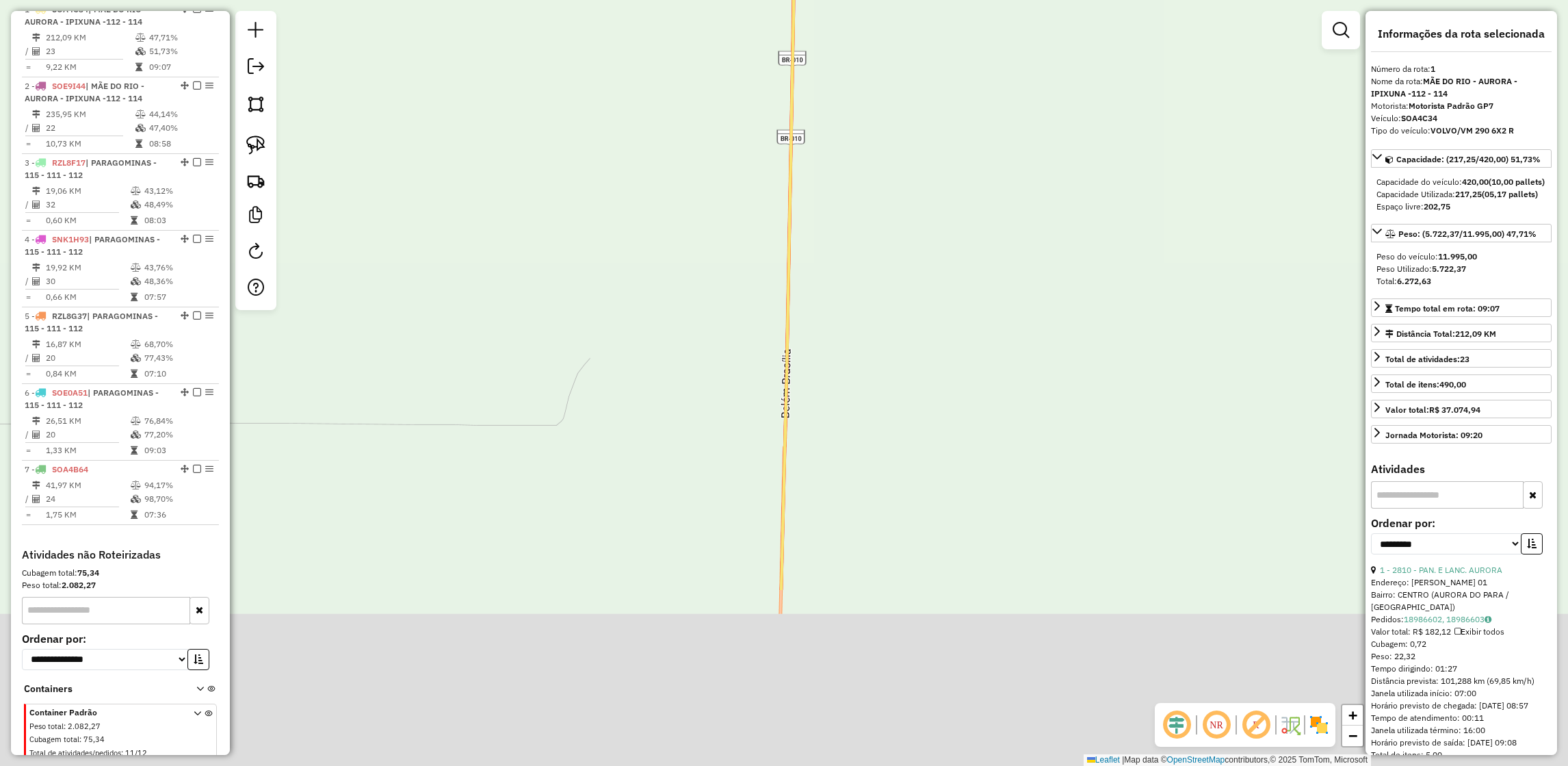
drag, startPoint x: 701, startPoint y: 457, endPoint x: 802, endPoint y: 24, distance: 444.6
click at [802, 24] on div "3258 - TOP BEBIDAS Endereço: Tv Jose De Anchieta 1258 Bairro: VILA NOVA (IPIXUN…" at bounding box center [784, 383] width 1568 height 766
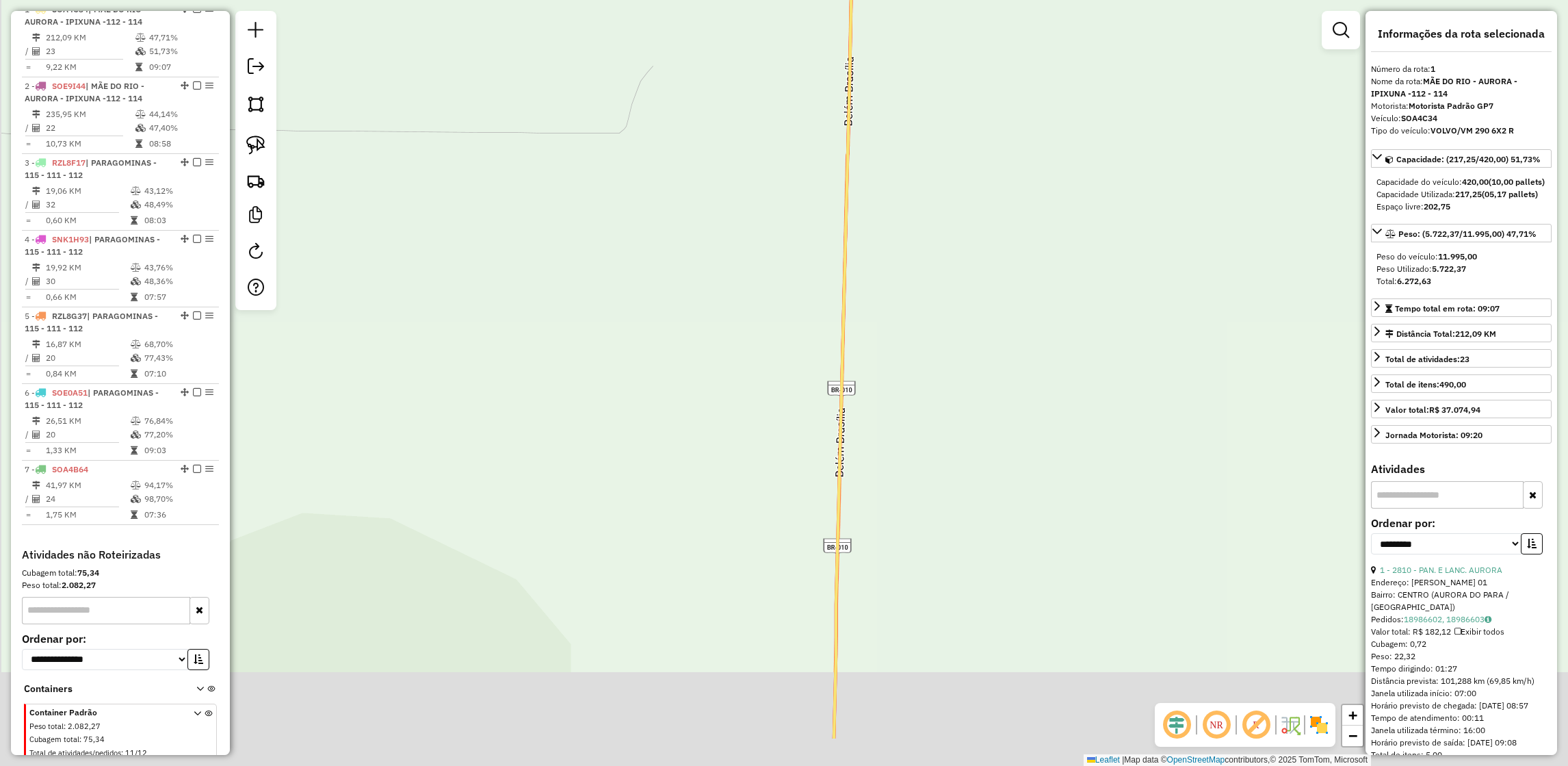
drag, startPoint x: 796, startPoint y: 413, endPoint x: 881, endPoint y: -76, distance: 496.3
click at [881, 0] on html "Aguarde... Pop-up bloqueado! Seu navegador bloqueou automáticamente a abertura …" at bounding box center [784, 383] width 1568 height 766
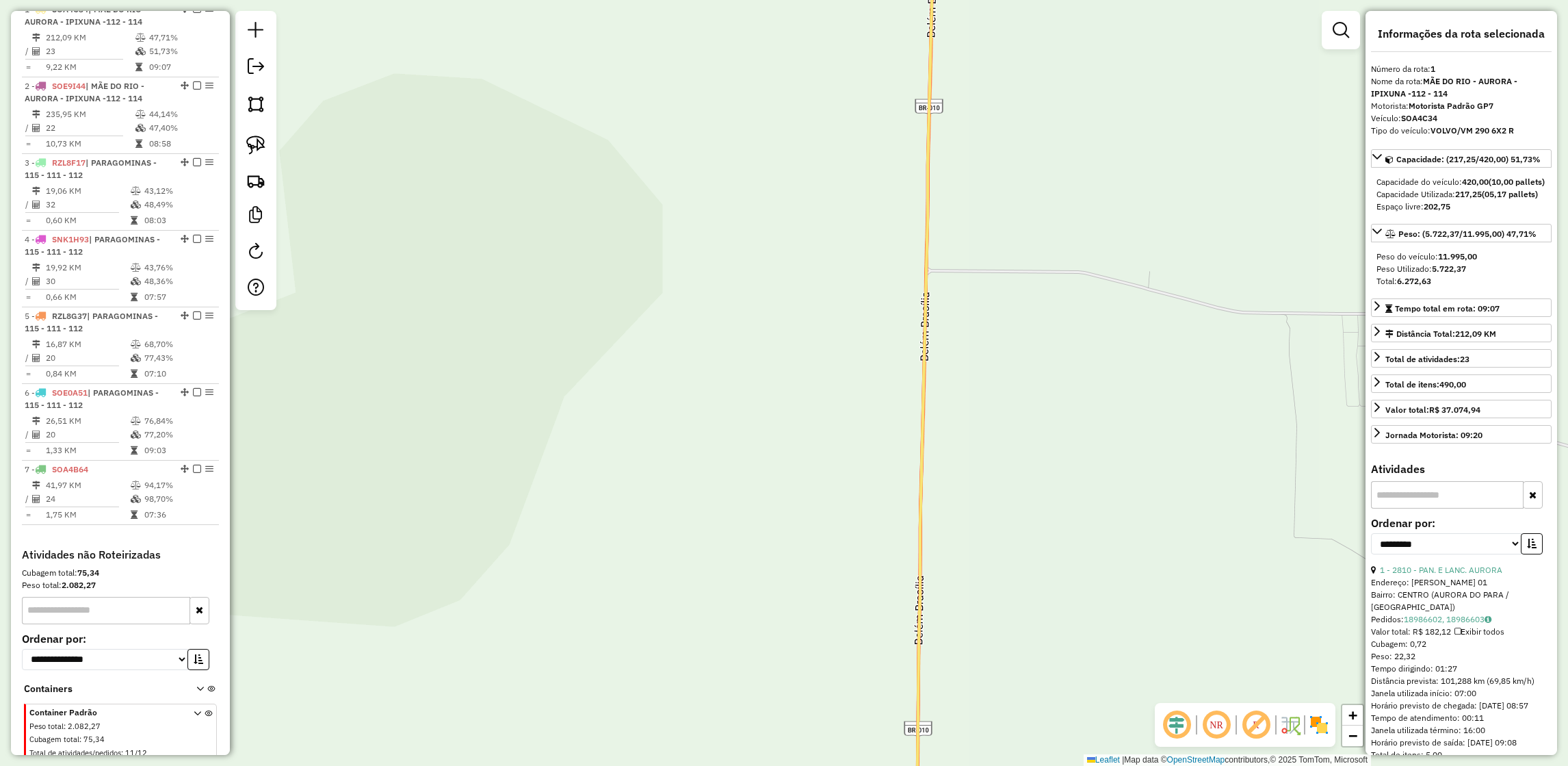
drag, startPoint x: 904, startPoint y: 291, endPoint x: 954, endPoint y: -76, distance: 370.4
click at [954, 0] on html "Aguarde... Pop-up bloqueado! Seu navegador bloqueou automáticamente a abertura …" at bounding box center [784, 383] width 1568 height 766
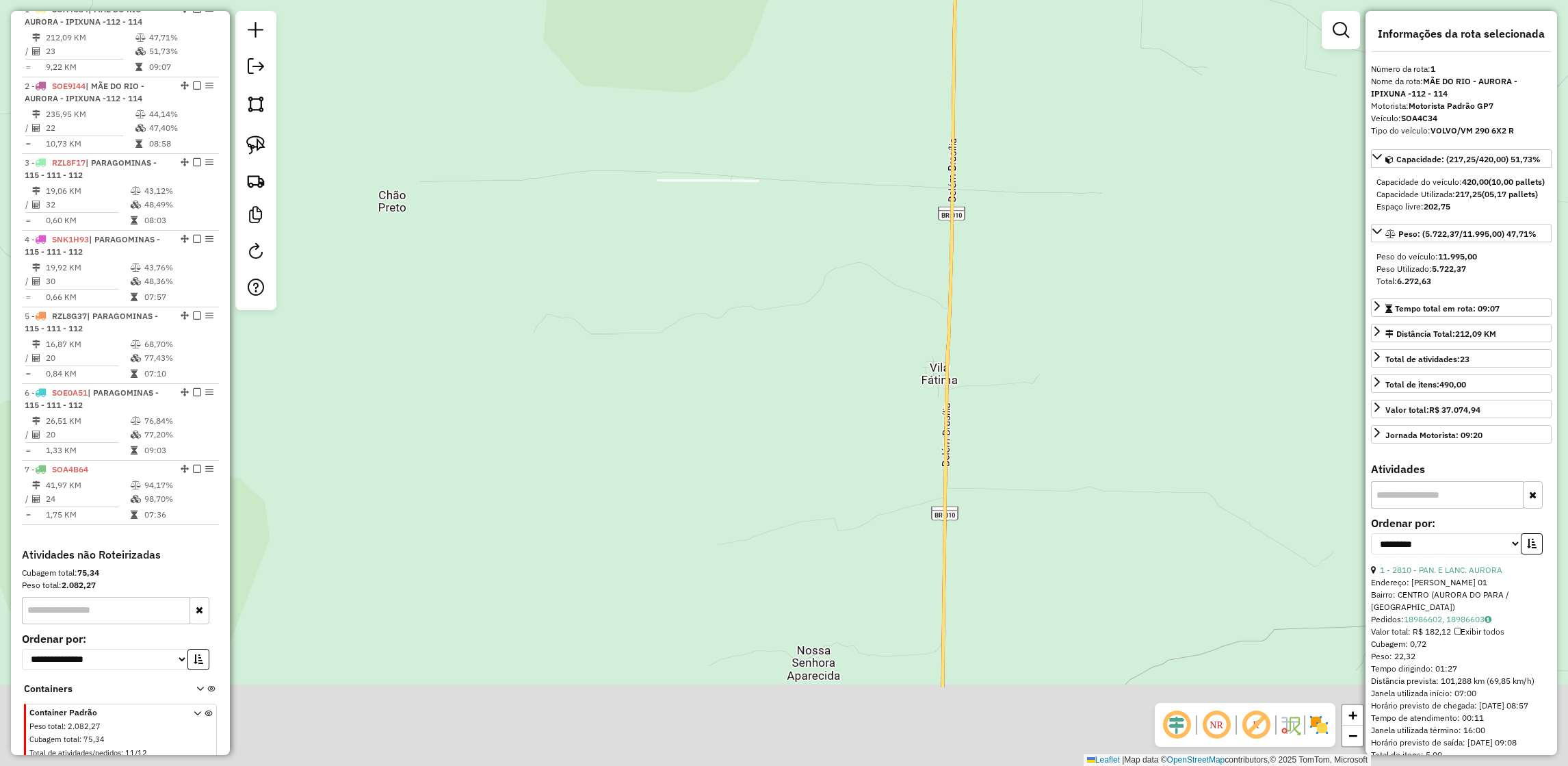
drag, startPoint x: 911, startPoint y: 571, endPoint x: 951, endPoint y: 126, distance: 446.8
click at [951, 126] on div "3258 - TOP BEBIDAS Endereço: Tv Jose De Anchieta 1258 Bairro: VILA NOVA (IPIXUN…" at bounding box center [784, 383] width 1568 height 766
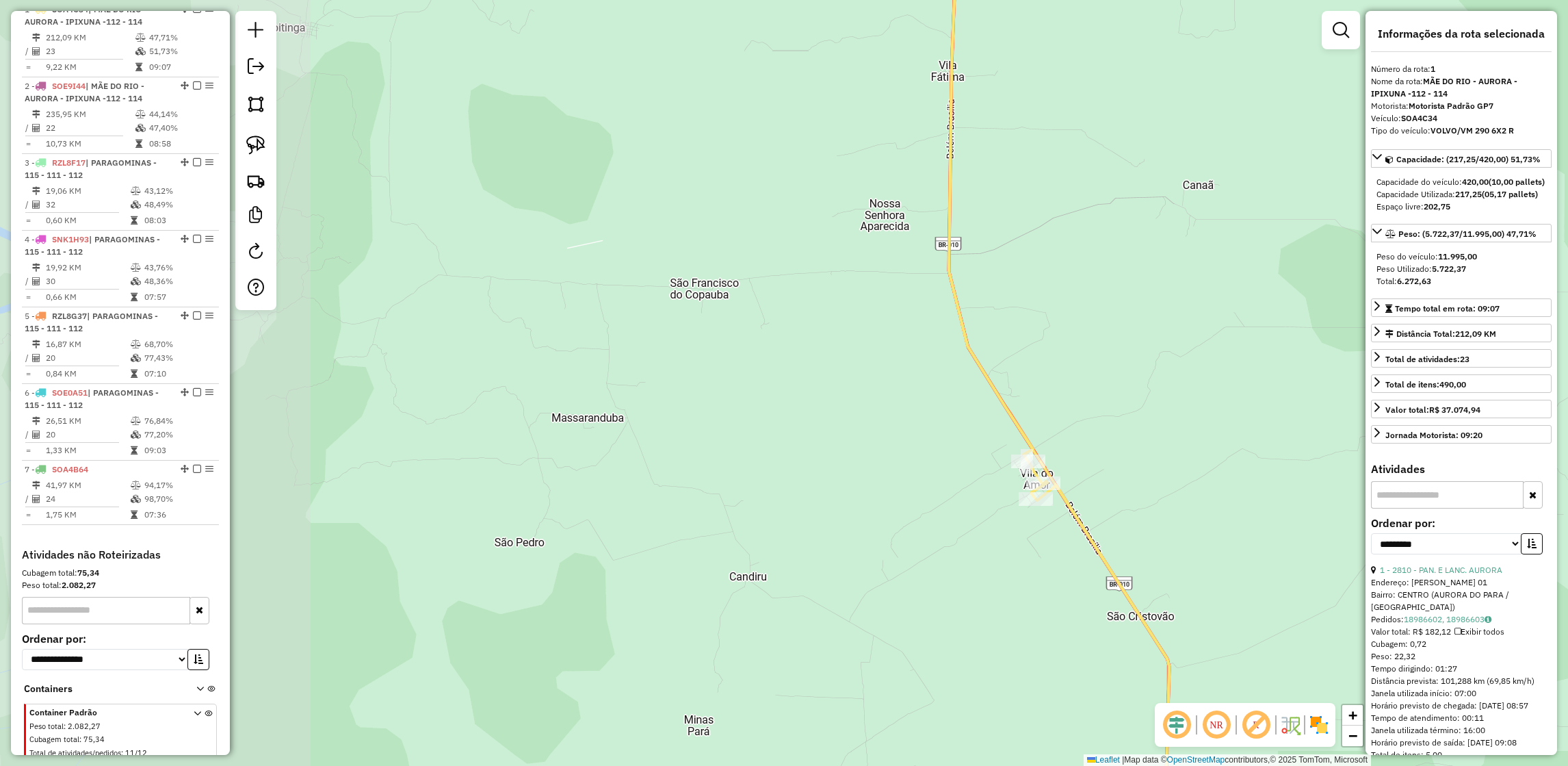
drag, startPoint x: 1015, startPoint y: 482, endPoint x: 887, endPoint y: 426, distance: 139.7
click at [887, 426] on div "3258 - TOP BEBIDAS Endereço: Tv Jose De Anchieta 1258 Bairro: VILA NOVA (IPIXUN…" at bounding box center [784, 383] width 1568 height 766
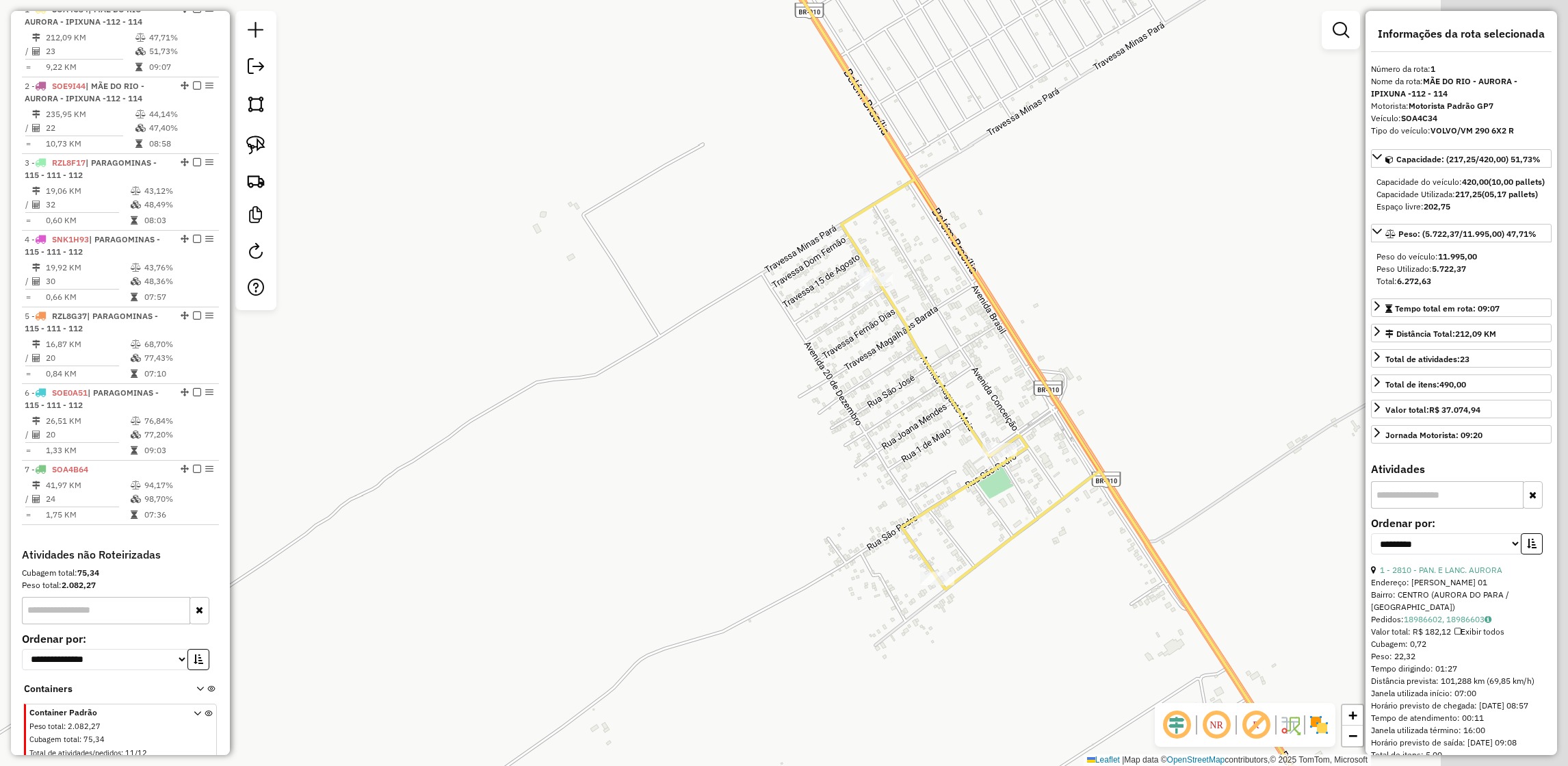
drag, startPoint x: 1039, startPoint y: 427, endPoint x: 848, endPoint y: 431, distance: 191.0
click at [848, 431] on div "3258 - TOP BEBIDAS Endereço: Tv Jose De Anchieta 1258 Bairro: VILA NOVA (IPIXUN…" at bounding box center [784, 383] width 1568 height 766
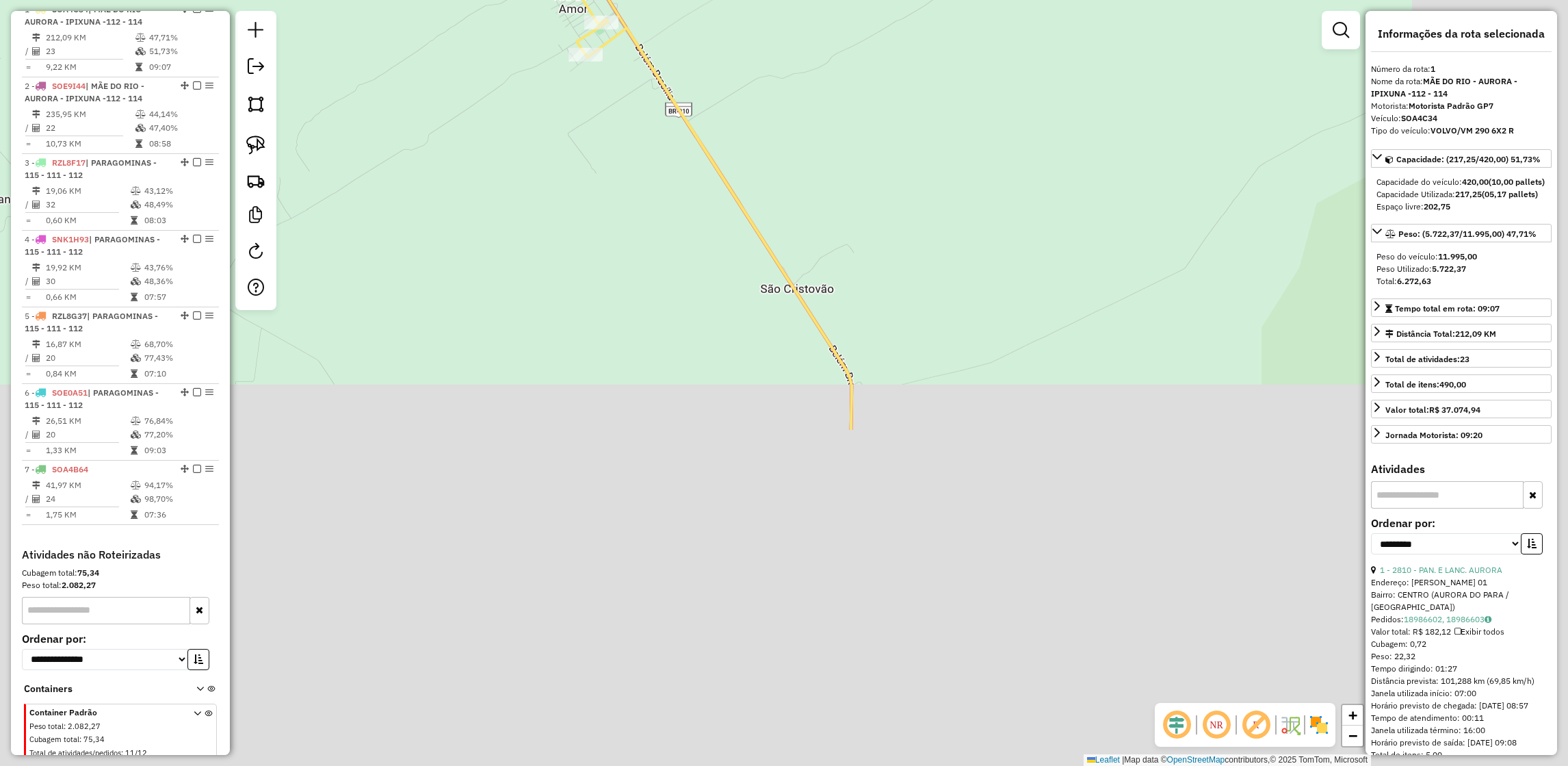
drag, startPoint x: 943, startPoint y: 609, endPoint x: 658, endPoint y: 196, distance: 501.8
click at [658, 196] on div "3258 - TOP BEBIDAS Endereço: Tv Jose De Anchieta 1258 Bairro: VILA NOVA (IPIXUN…" at bounding box center [784, 383] width 1568 height 766
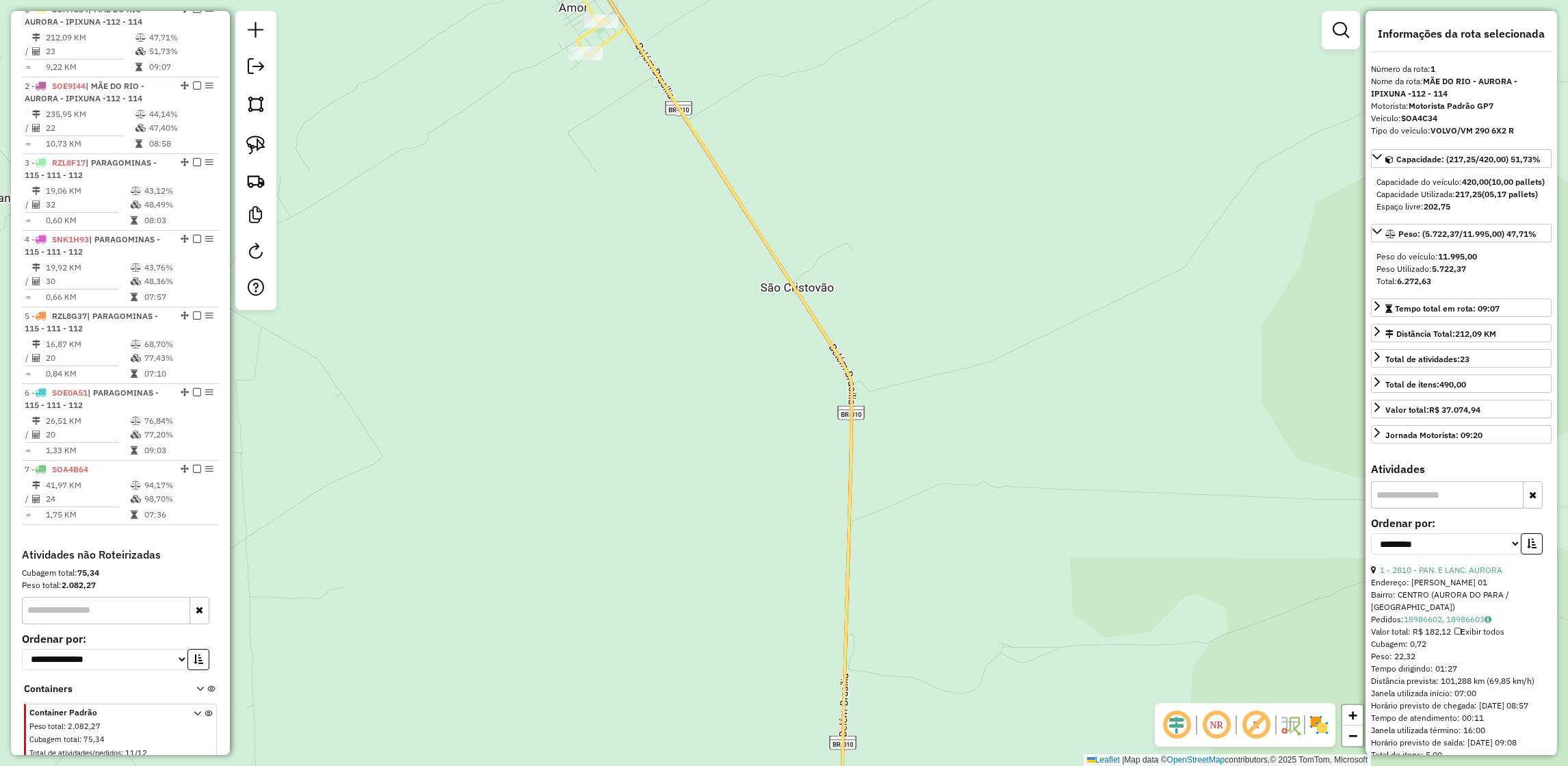
drag, startPoint x: 787, startPoint y: 461, endPoint x: 802, endPoint y: 307, distance: 154.7
click at [802, 307] on div "3258 - TOP BEBIDAS Endereço: Tv Jose De Anchieta 1258 Bairro: VILA NOVA (IPIXUN…" at bounding box center [784, 383] width 1568 height 766
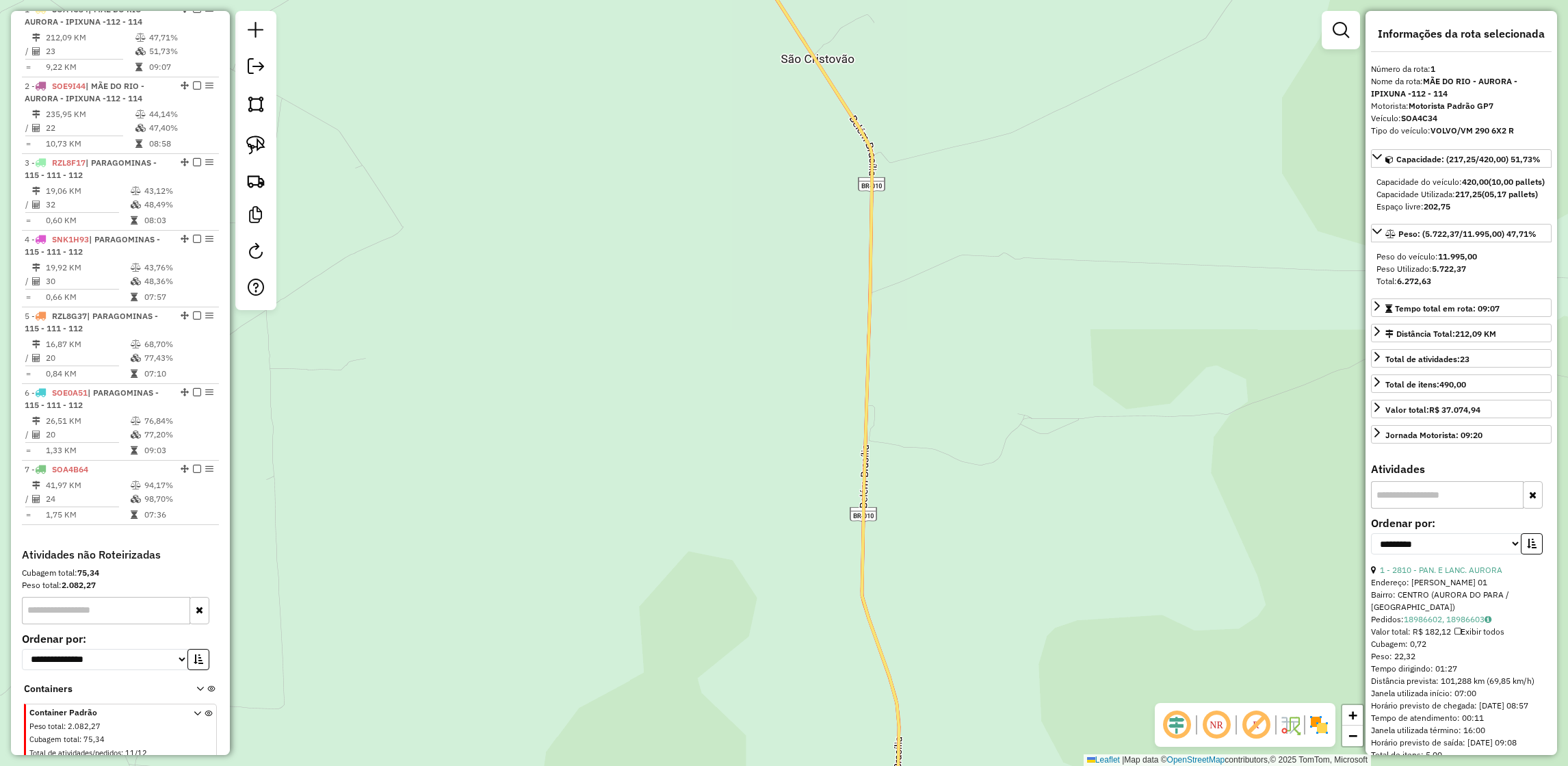
drag, startPoint x: 822, startPoint y: 542, endPoint x: 855, endPoint y: 278, distance: 266.1
click at [855, 278] on div "3258 - TOP BEBIDAS Endereço: Tv Jose De Anchieta 1258 Bairro: VILA NOVA (IPIXUN…" at bounding box center [784, 383] width 1568 height 766
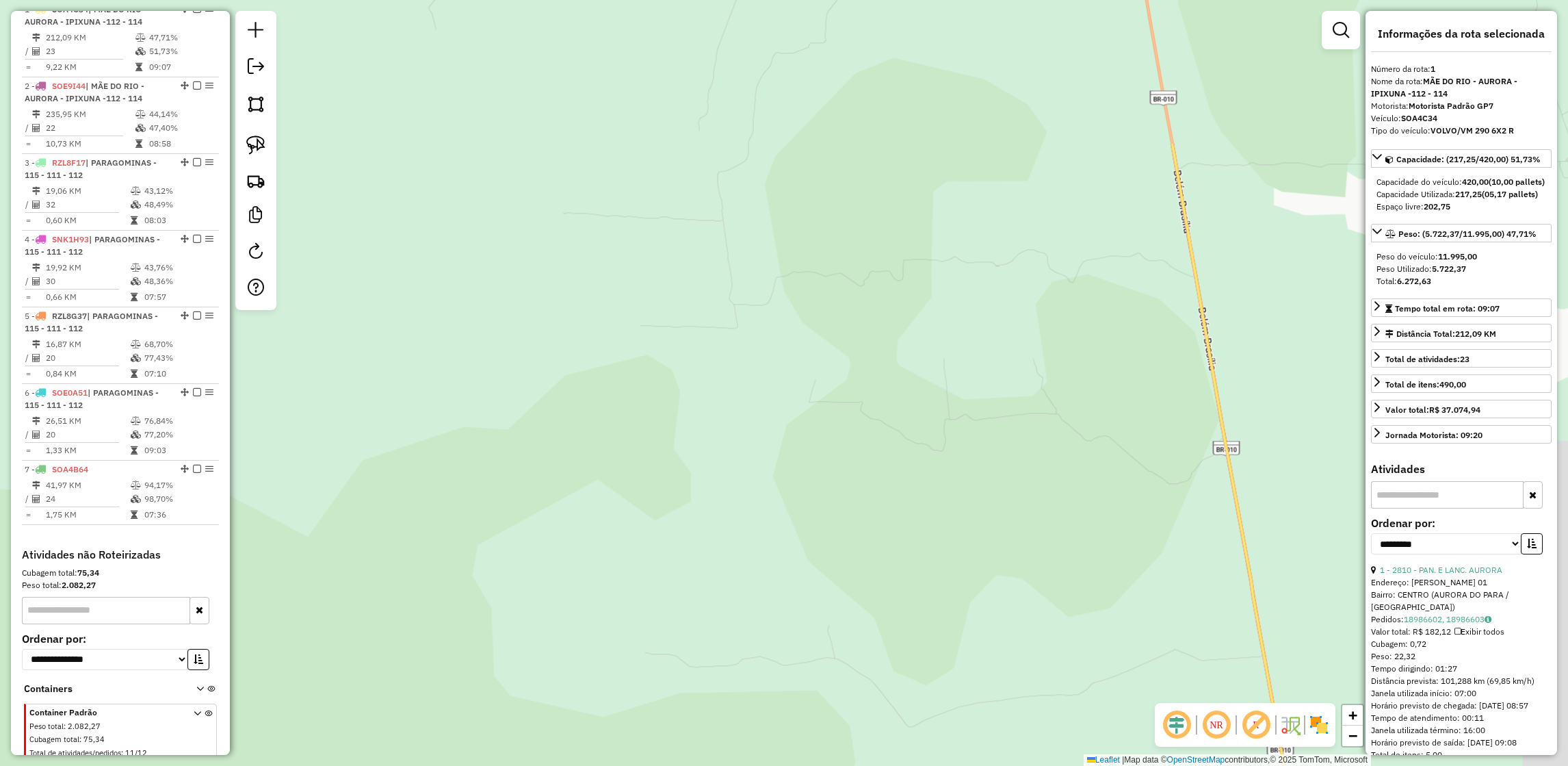
drag, startPoint x: 1006, startPoint y: 202, endPoint x: 795, endPoint y: 559, distance: 414.7
click at [795, 559] on div "3258 - TOP BEBIDAS Endereço: Tv Jose De Anchieta 1258 Bairro: VILA NOVA (IPIXUN…" at bounding box center [784, 383] width 1568 height 766
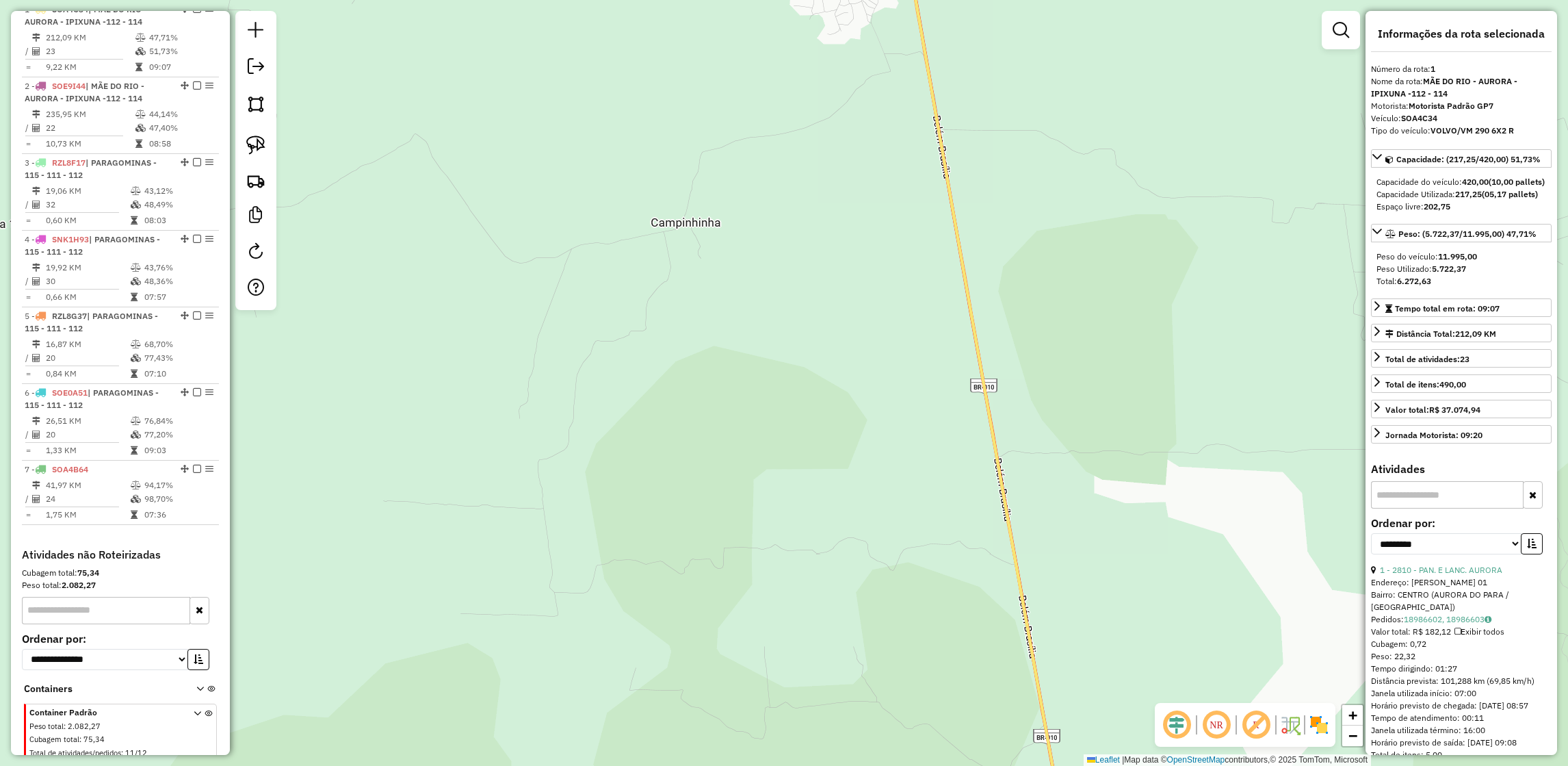
drag, startPoint x: 889, startPoint y: 297, endPoint x: 907, endPoint y: 580, distance: 283.6
click at [907, 580] on div "3258 - TOP BEBIDAS Endereço: Tv Jose De Anchieta 1258 Bairro: VILA NOVA (IPIXUN…" at bounding box center [784, 383] width 1568 height 766
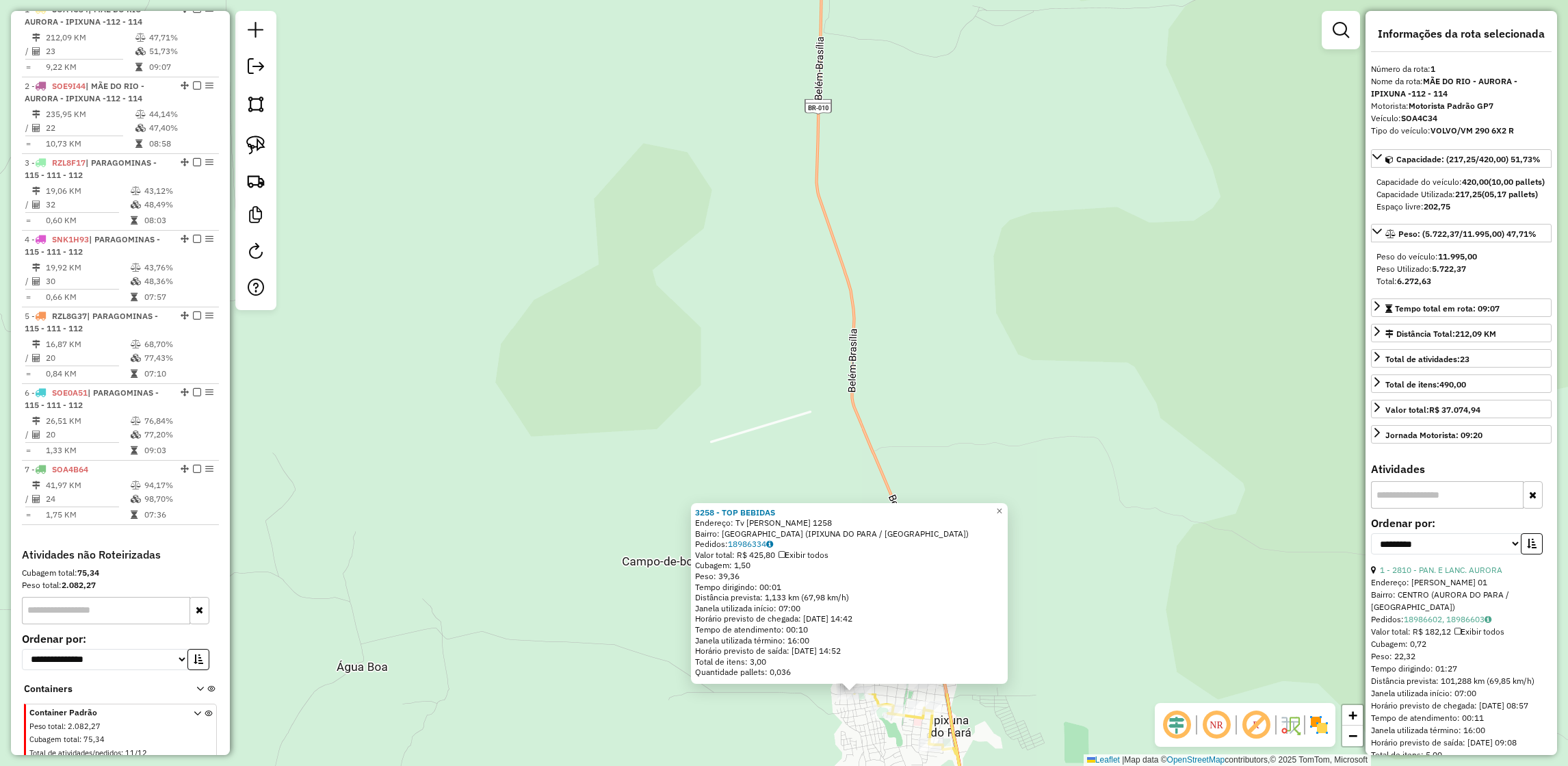
drag, startPoint x: 1098, startPoint y: 527, endPoint x: 1098, endPoint y: 287, distance: 240.0
click at [1098, 287] on div "3258 - TOP BEBIDAS Endereço: Tv Jose De Anchieta 1258 Bairro: VILA NOVA (IPIXUN…" at bounding box center [784, 383] width 1568 height 766
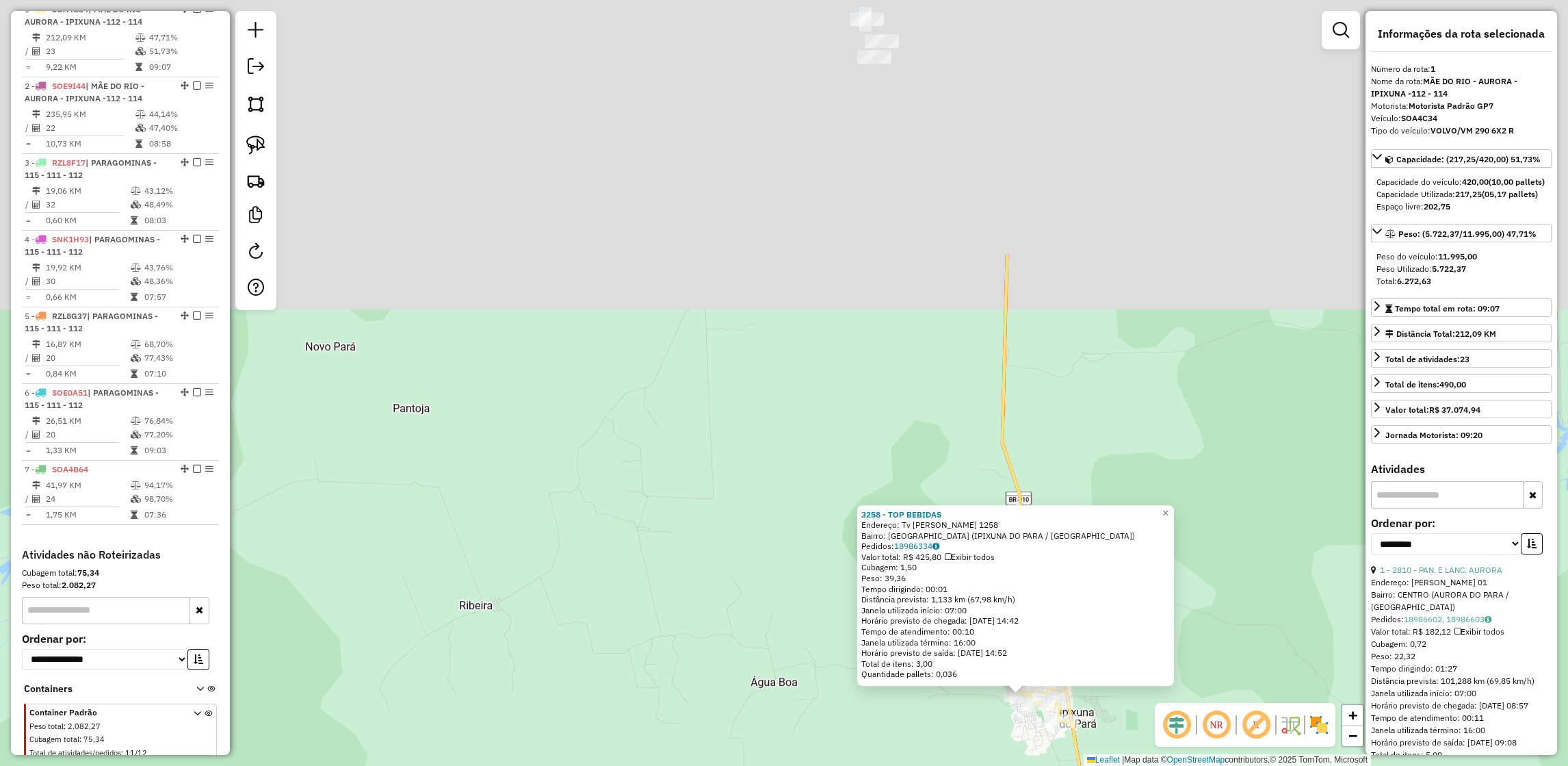
drag, startPoint x: 1136, startPoint y: 126, endPoint x: 1196, endPoint y: 642, distance: 519.5
click at [1196, 642] on div "3258 - TOP BEBIDAS Endereço: Tv Jose De Anchieta 1258 Bairro: VILA NOVA (IPIXUN…" at bounding box center [784, 383] width 1568 height 766
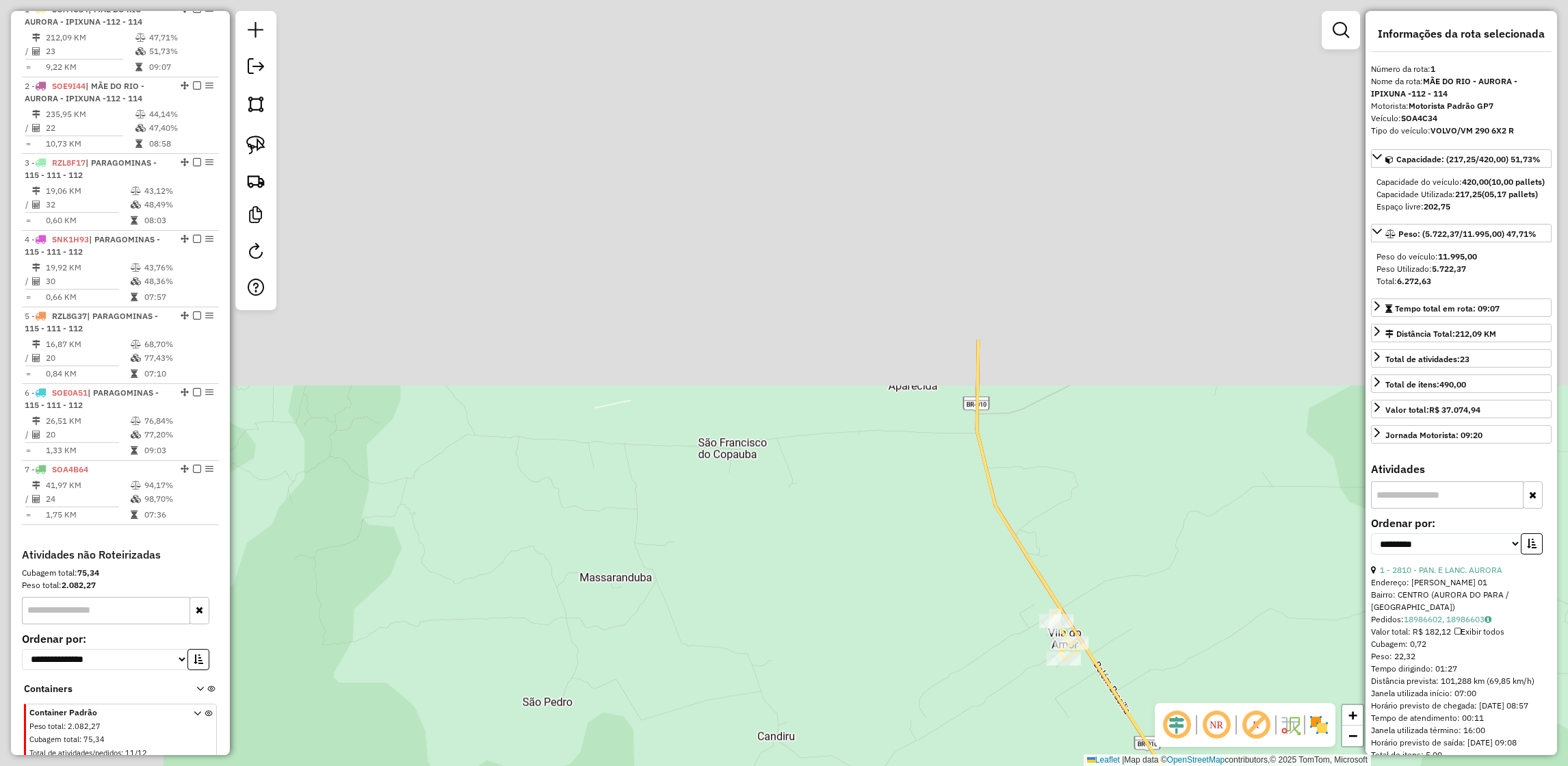
drag, startPoint x: 1043, startPoint y: 279, endPoint x: 1257, endPoint y: 767, distance: 532.9
click at [1257, 765] on html "Aguarde... Pop-up bloqueado! Seu navegador bloqueou automáticamente a abertura …" at bounding box center [784, 383] width 1568 height 766
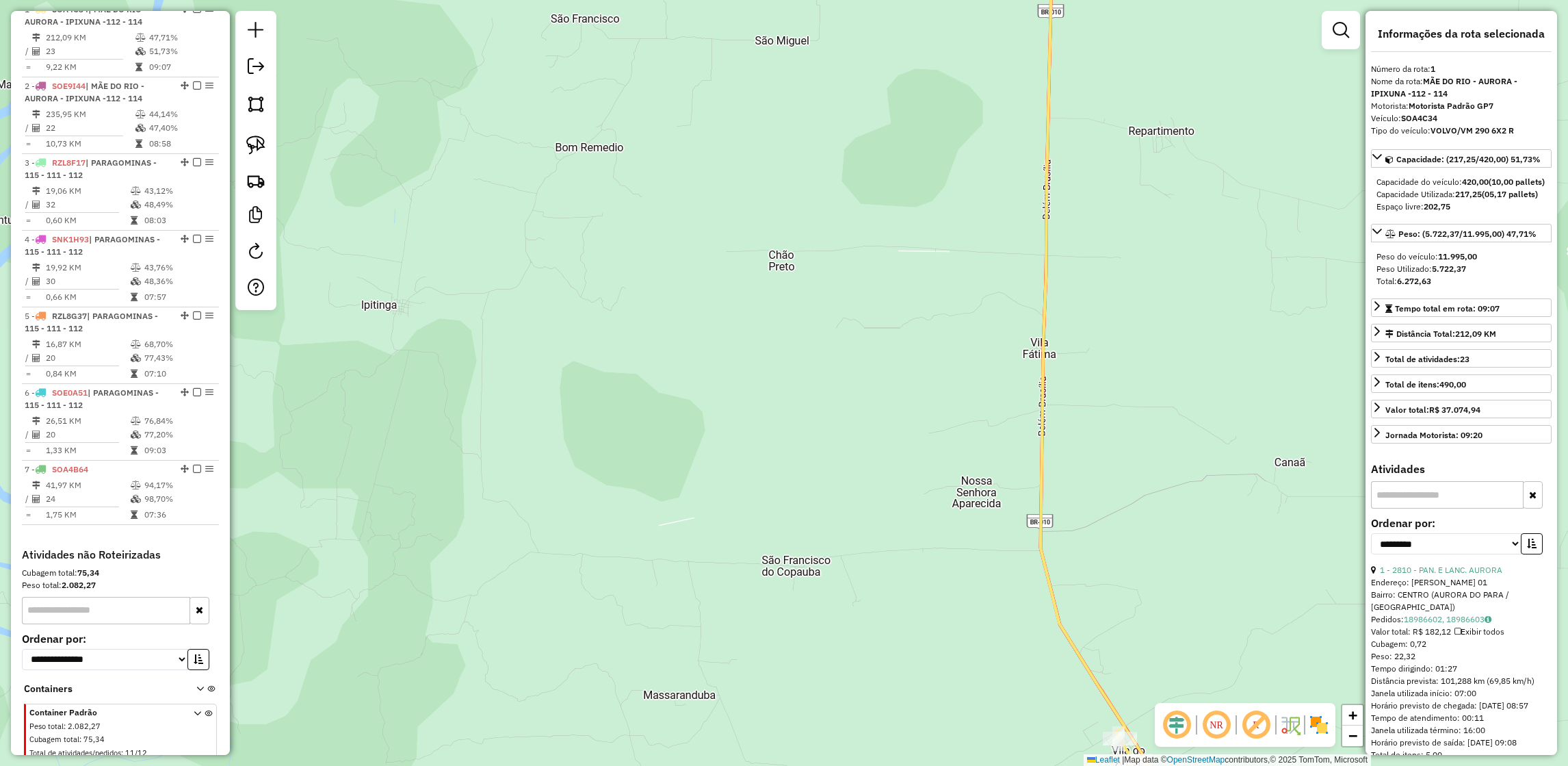
drag, startPoint x: 1233, startPoint y: 470, endPoint x: 1088, endPoint y: 752, distance: 317.1
click at [1088, 752] on div "3258 - TOP BEBIDAS Endereço: Tv Jose De Anchieta 1258 Bairro: VILA NOVA (IPIXUN…" at bounding box center [784, 383] width 1568 height 766
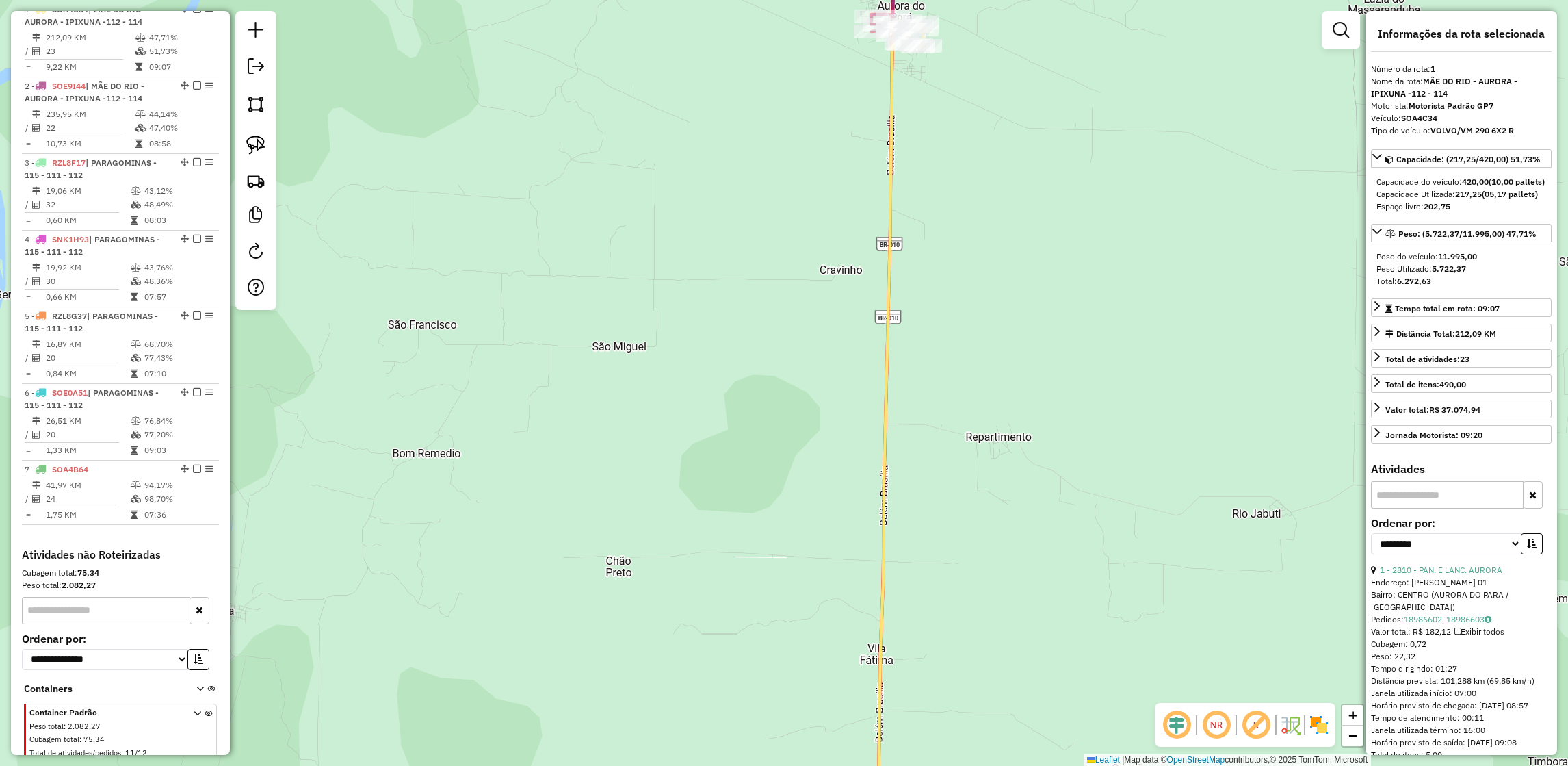
drag, startPoint x: 1066, startPoint y: 399, endPoint x: 1095, endPoint y: 666, distance: 268.6
click at [1095, 666] on div "3258 - TOP BEBIDAS Endereço: Tv Jose De Anchieta 1258 Bairro: VILA NOVA (IPIXUN…" at bounding box center [784, 383] width 1568 height 766
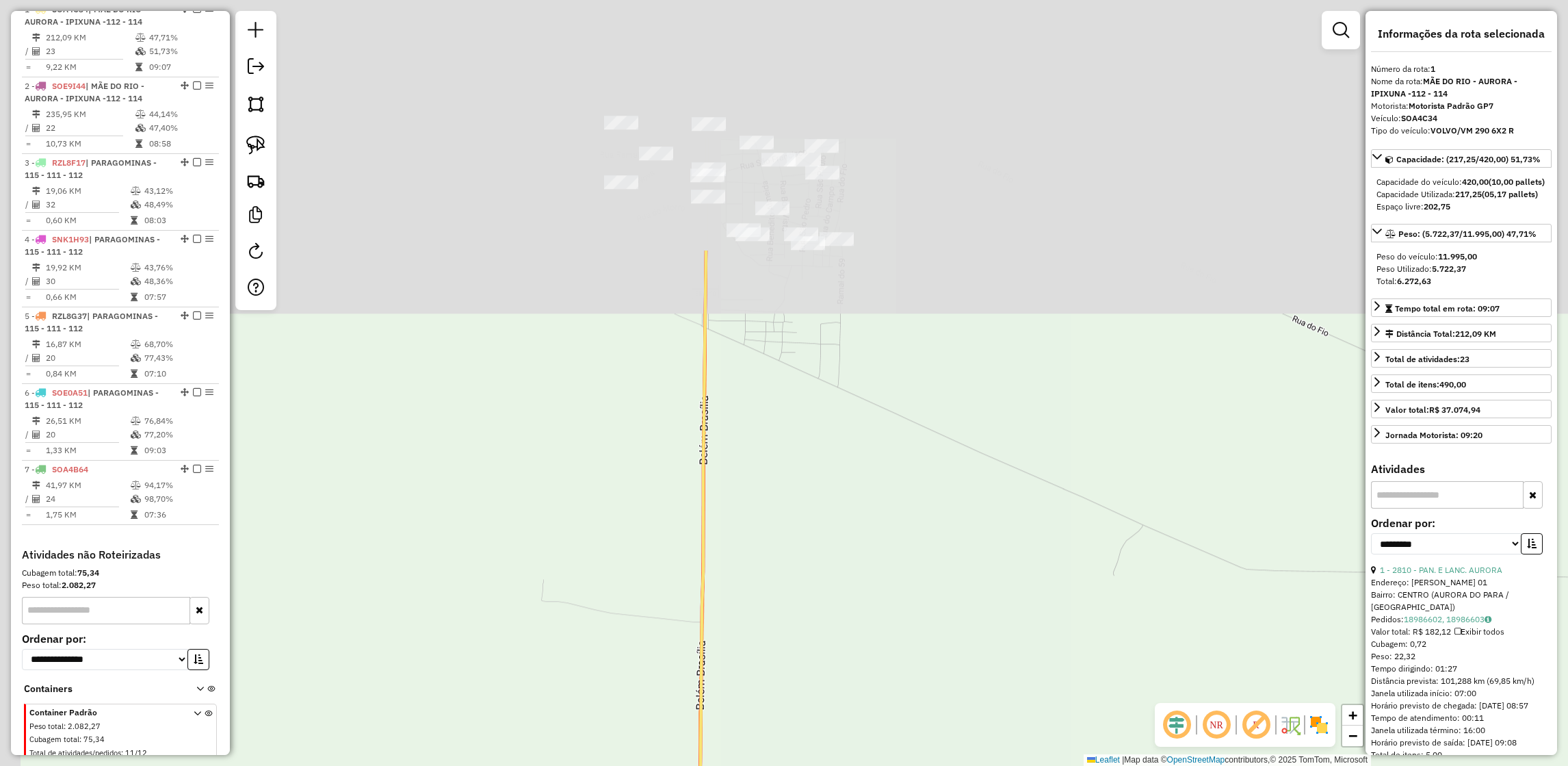
drag, startPoint x: 938, startPoint y: 140, endPoint x: 1012, endPoint y: 563, distance: 429.4
click at [1012, 563] on div "3258 - TOP BEBIDAS Endereço: Tv Jose De Anchieta 1258 Bairro: VILA NOVA (IPIXUN…" at bounding box center [784, 383] width 1568 height 766
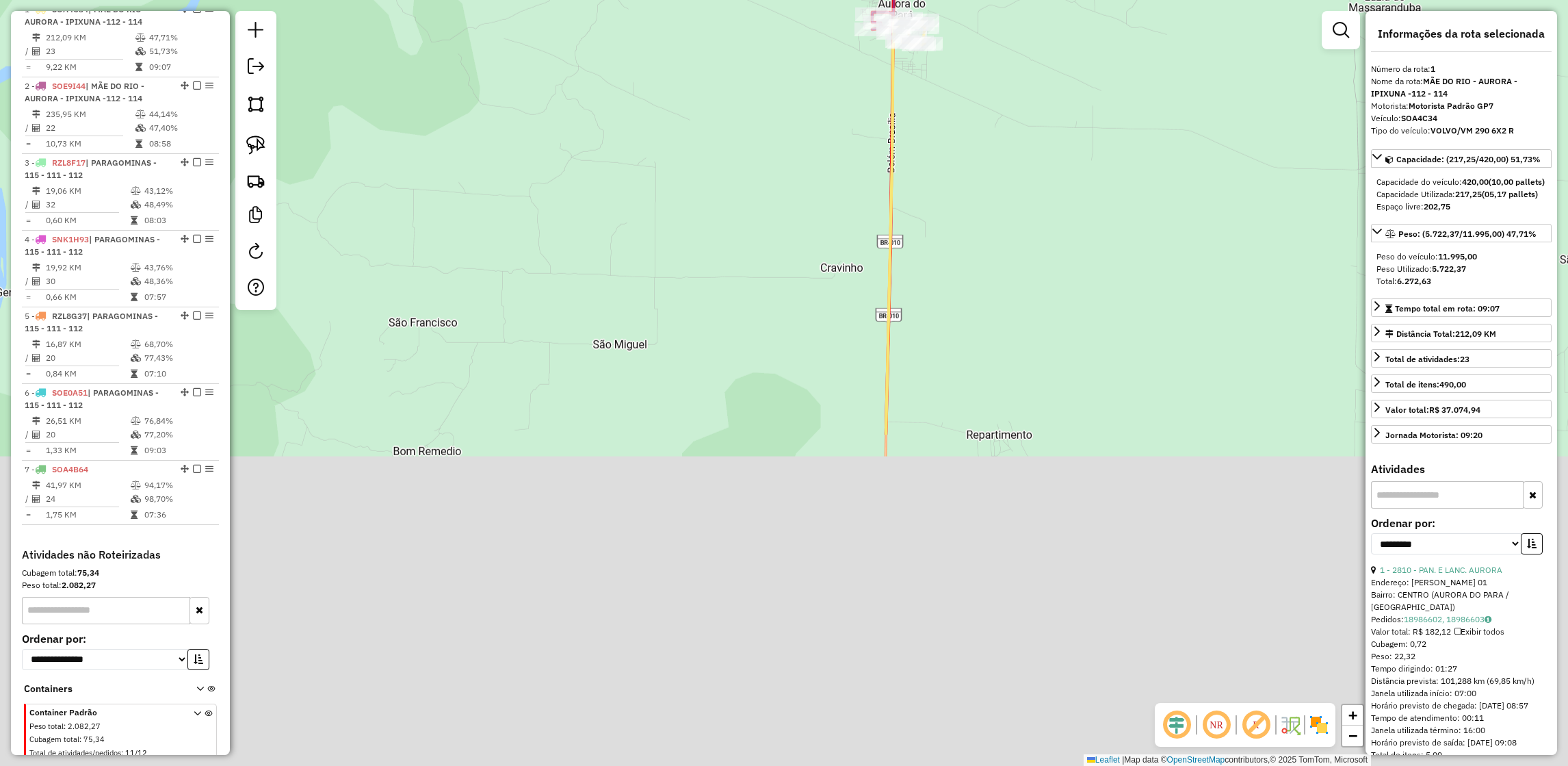
drag, startPoint x: 922, startPoint y: 673, endPoint x: 1003, endPoint y: 200, distance: 479.9
click at [1003, 200] on div "3258 - TOP BEBIDAS Endereço: Tv Jose De Anchieta 1258 Bairro: VILA NOVA (IPIXUN…" at bounding box center [784, 383] width 1568 height 766
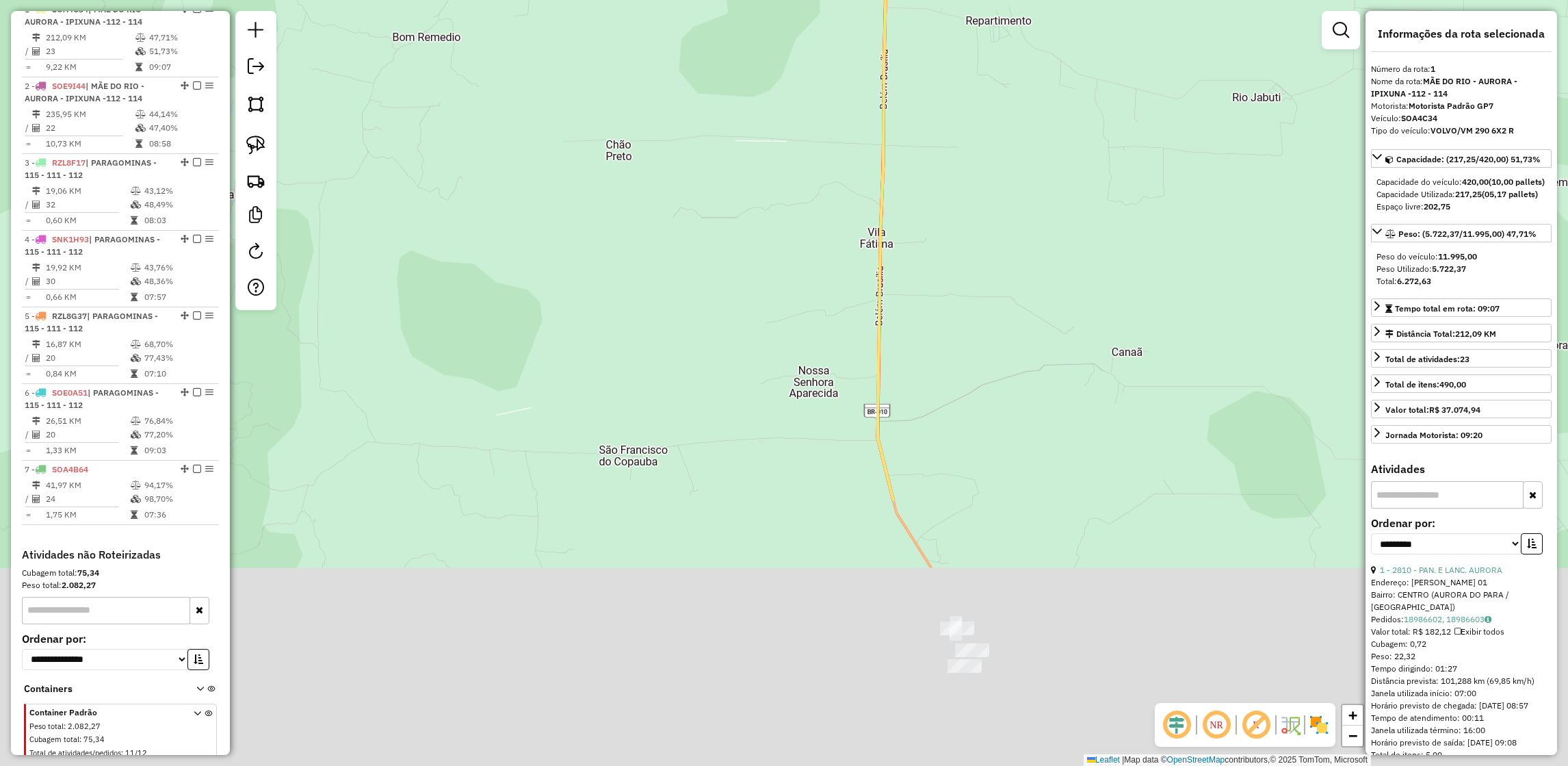
drag, startPoint x: 1058, startPoint y: 398, endPoint x: 1012, endPoint y: 15, distance: 385.8
click at [1012, 15] on div "3258 - TOP BEBIDAS Endereço: Tv Jose De Anchieta 1258 Bairro: VILA NOVA (IPIXUN…" at bounding box center [784, 383] width 1568 height 766
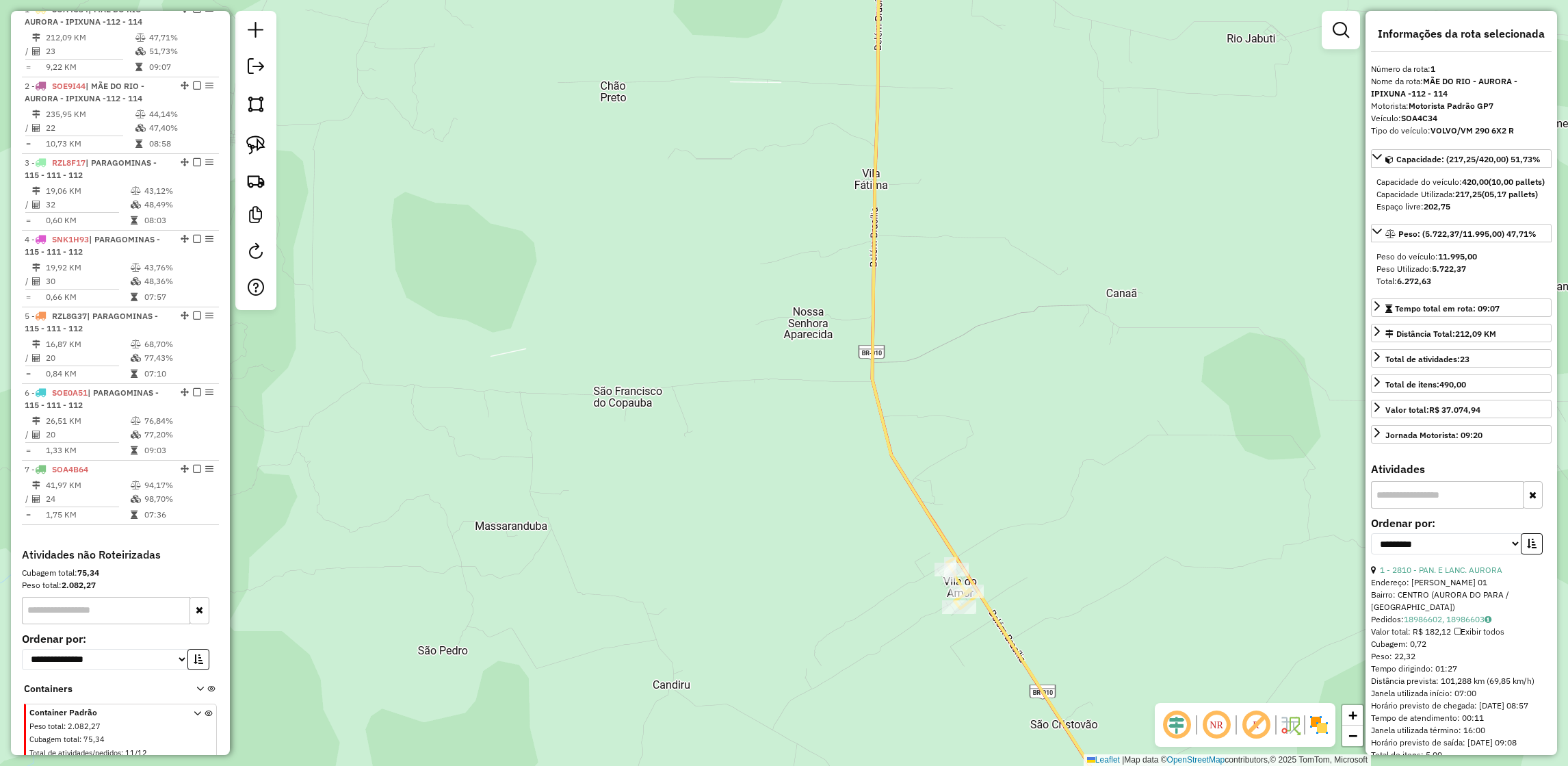
drag, startPoint x: 1138, startPoint y: 522, endPoint x: 840, endPoint y: 270, distance: 390.3
click at [840, 270] on div "3258 - TOP BEBIDAS Endereço: Tv Jose De Anchieta 1258 Bairro: VILA NOVA (IPIXUN…" at bounding box center [784, 383] width 1568 height 766
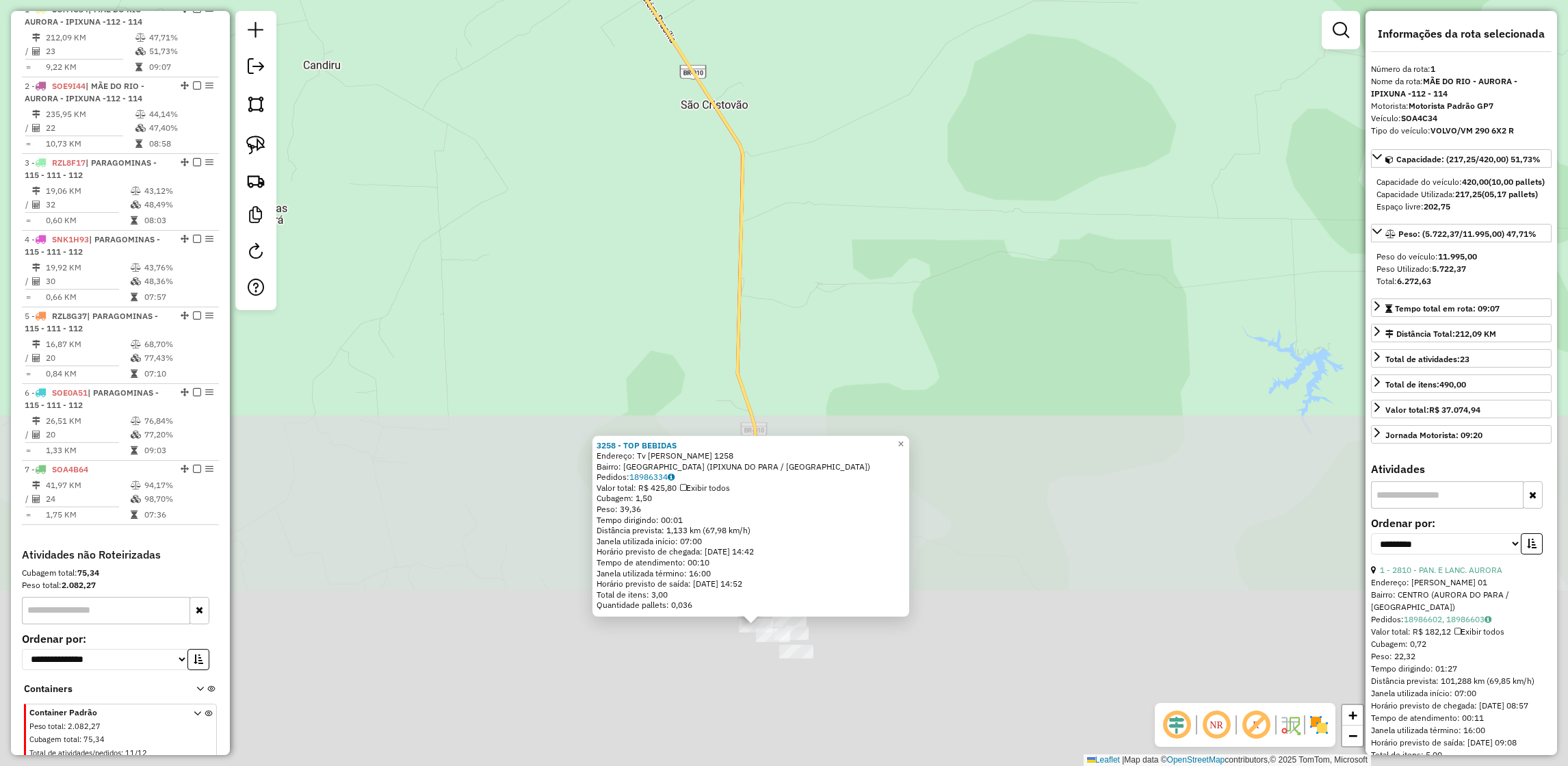
drag, startPoint x: 844, startPoint y: 524, endPoint x: 792, endPoint y: 106, distance: 421.2
click at [792, 106] on div "3258 - TOP BEBIDAS Endereço: Tv Jose De Anchieta 1258 Bairro: VILA NOVA (IPIXUN…" at bounding box center [784, 383] width 1568 height 766
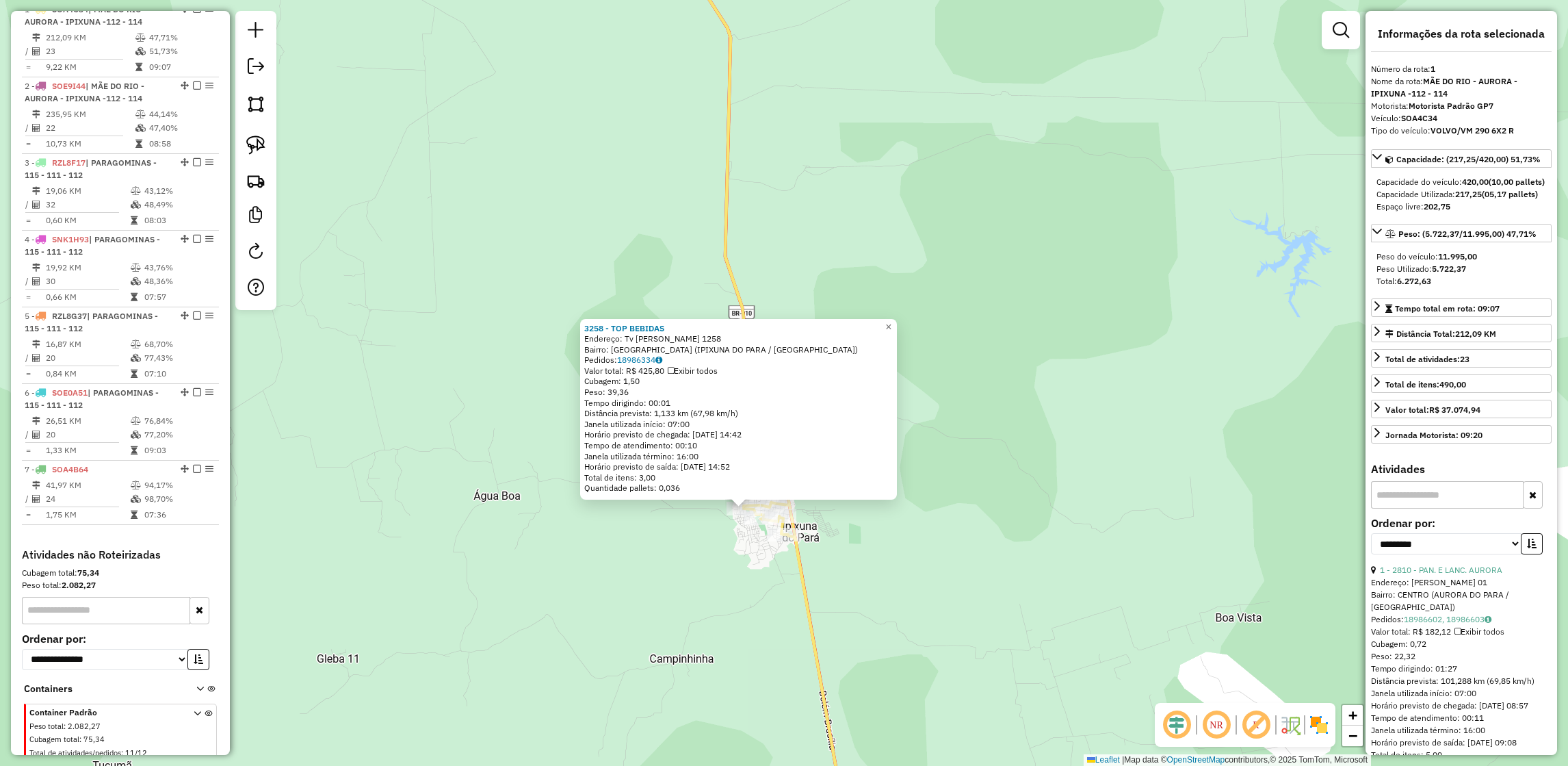
drag, startPoint x: 791, startPoint y: 646, endPoint x: 724, endPoint y: 354, distance: 299.6
click at [724, 354] on div "3258 - TOP BEBIDAS Endereço: Tv Jose De Anchieta 1258 Bairro: VILA NOVA (IPIXUN…" at bounding box center [784, 383] width 1568 height 766
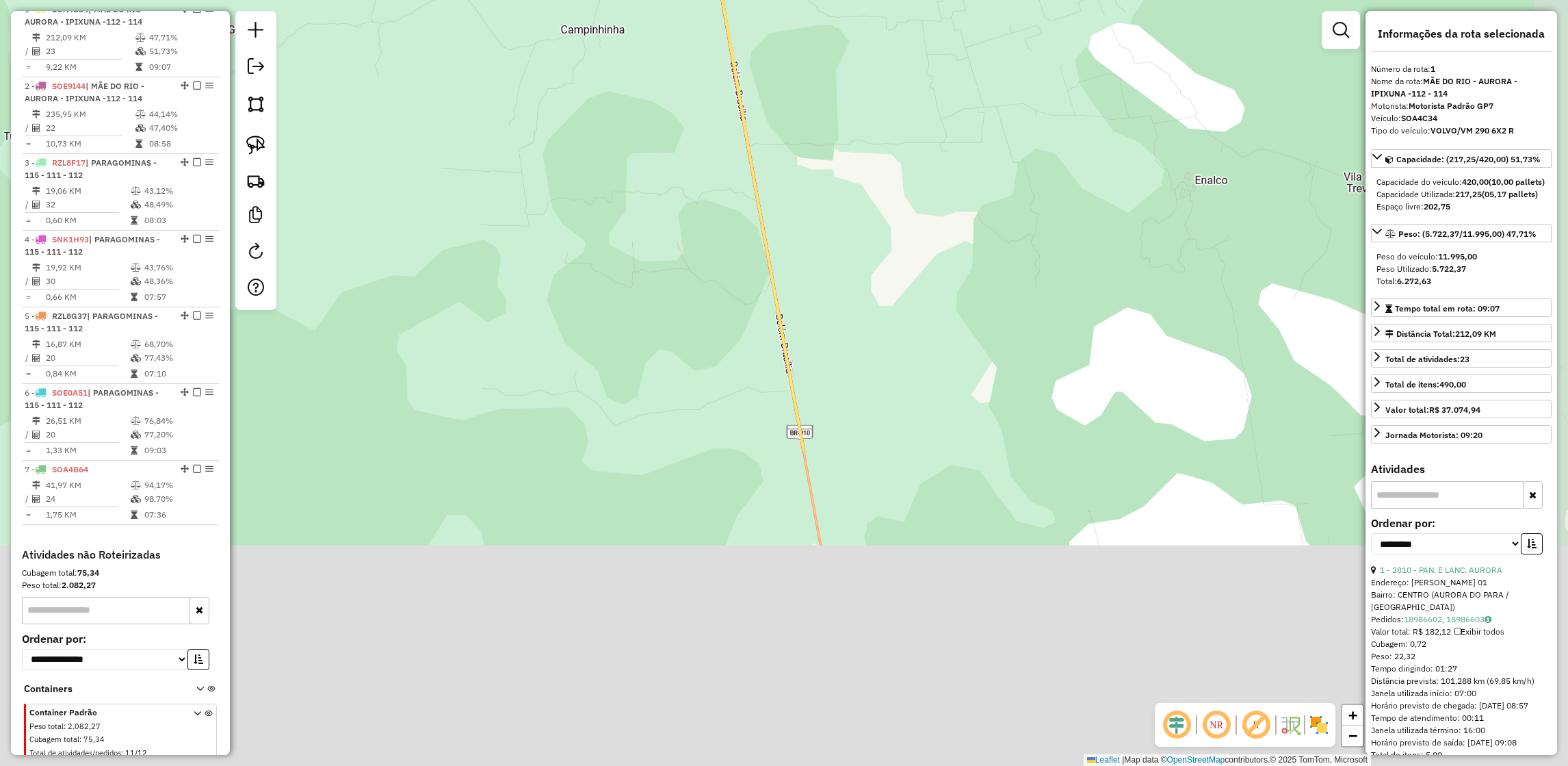
drag, startPoint x: 822, startPoint y: 646, endPoint x: 789, endPoint y: 249, distance: 398.4
click at [789, 249] on div "3258 - TOP BEBIDAS Endereço: Tv Jose De Anchieta 1258 Bairro: VILA NOVA (IPIXUN…" at bounding box center [784, 383] width 1568 height 766
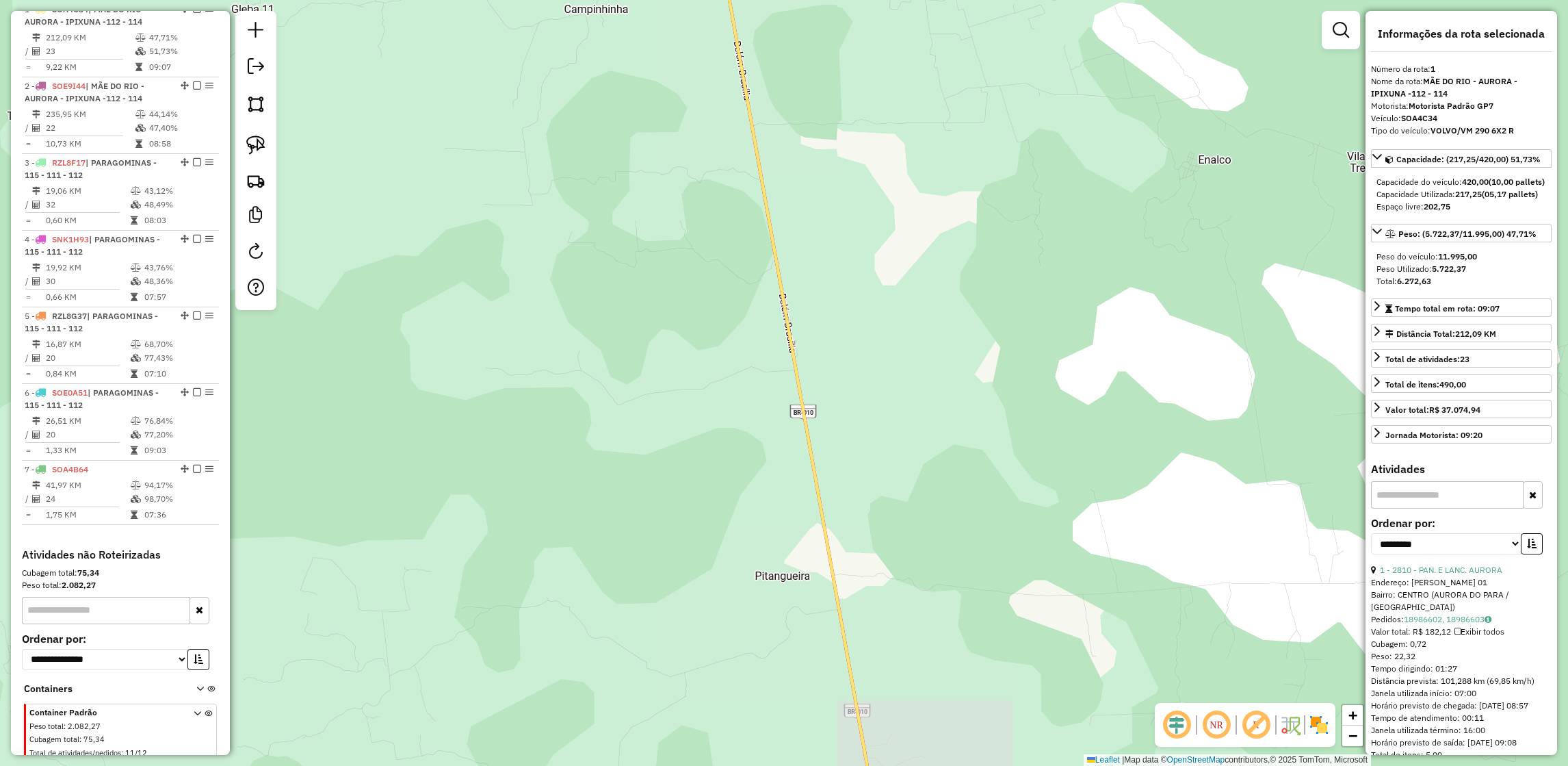
drag, startPoint x: 951, startPoint y: 480, endPoint x: 931, endPoint y: -34, distance: 514.4
click at [931, 0] on html "Aguarde... Pop-up bloqueado! Seu navegador bloqueou automáticamente a abertura …" at bounding box center [784, 383] width 1568 height 766
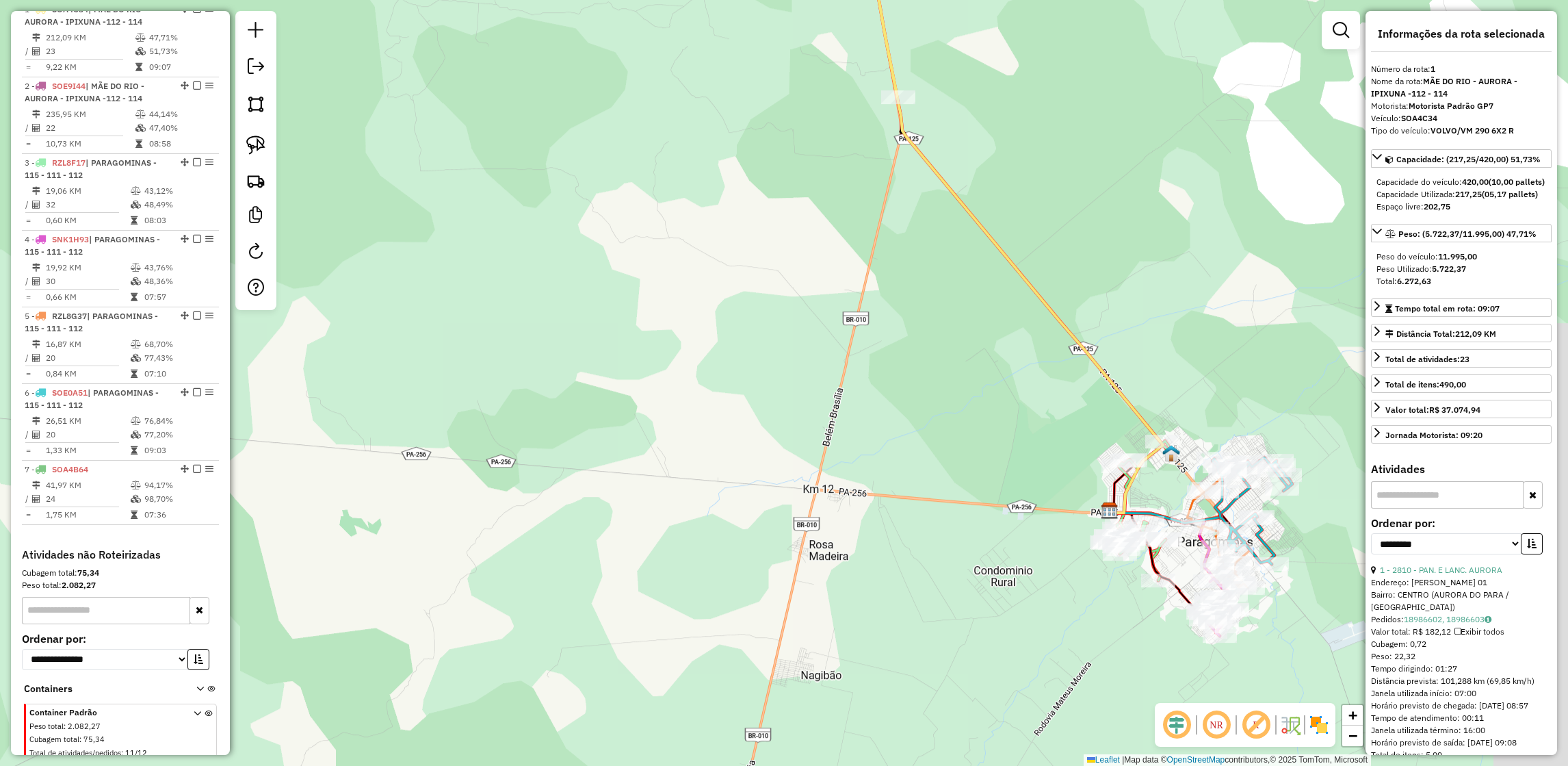
drag, startPoint x: 1156, startPoint y: 457, endPoint x: 912, endPoint y: 475, distance: 244.7
click at [912, 475] on div "3258 - TOP BEBIDAS Endereço: Tv Jose De Anchieta 1258 Bairro: VILA NOVA (IPIXUN…" at bounding box center [784, 383] width 1568 height 766
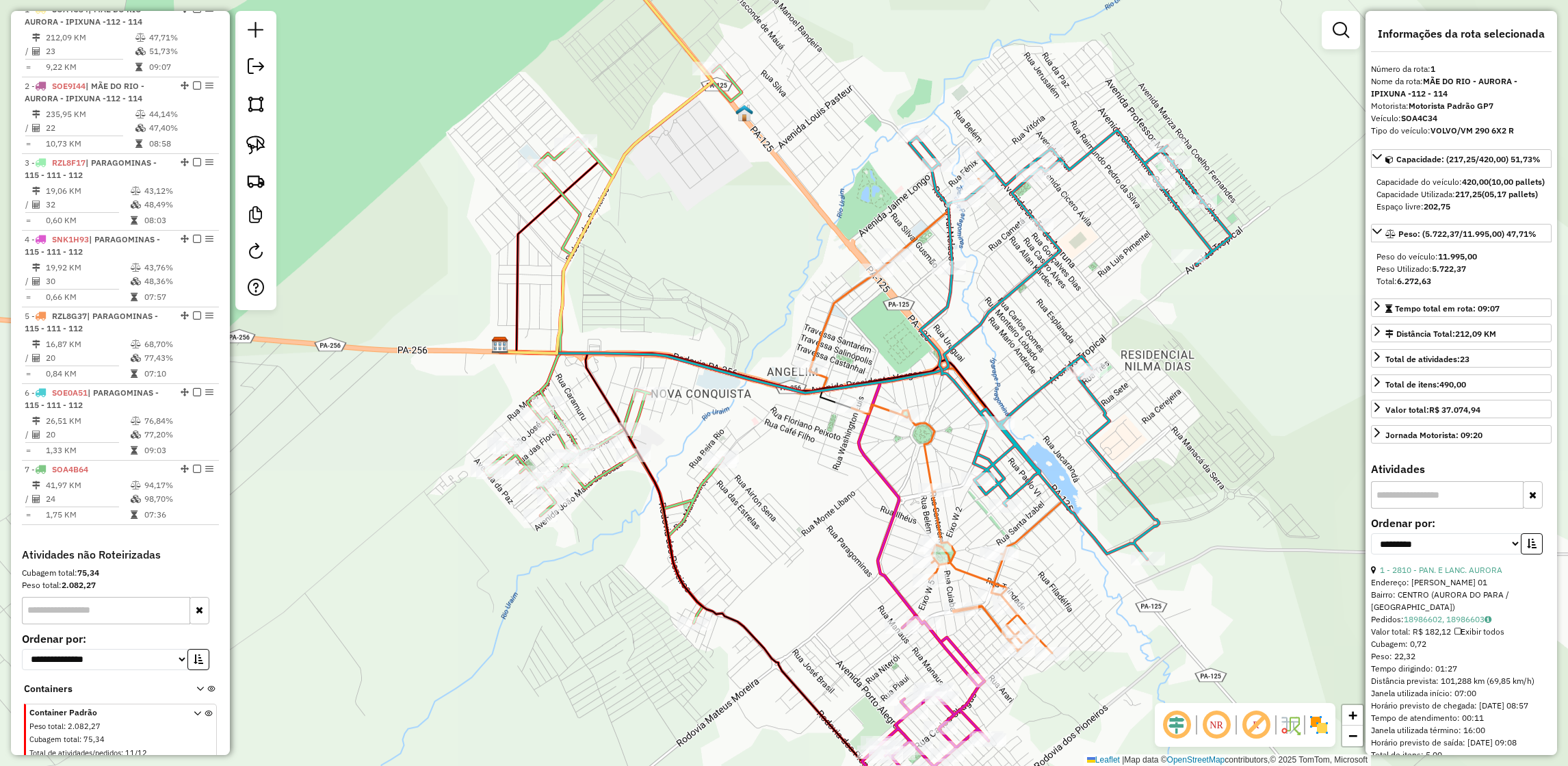
drag, startPoint x: 1151, startPoint y: 485, endPoint x: 942, endPoint y: 434, distance: 215.1
click at [942, 434] on div "3258 - TOP BEBIDAS Endereço: Tv Jose De Anchieta 1258 Bairro: VILA NOVA (IPIXUN…" at bounding box center [784, 383] width 1568 height 766
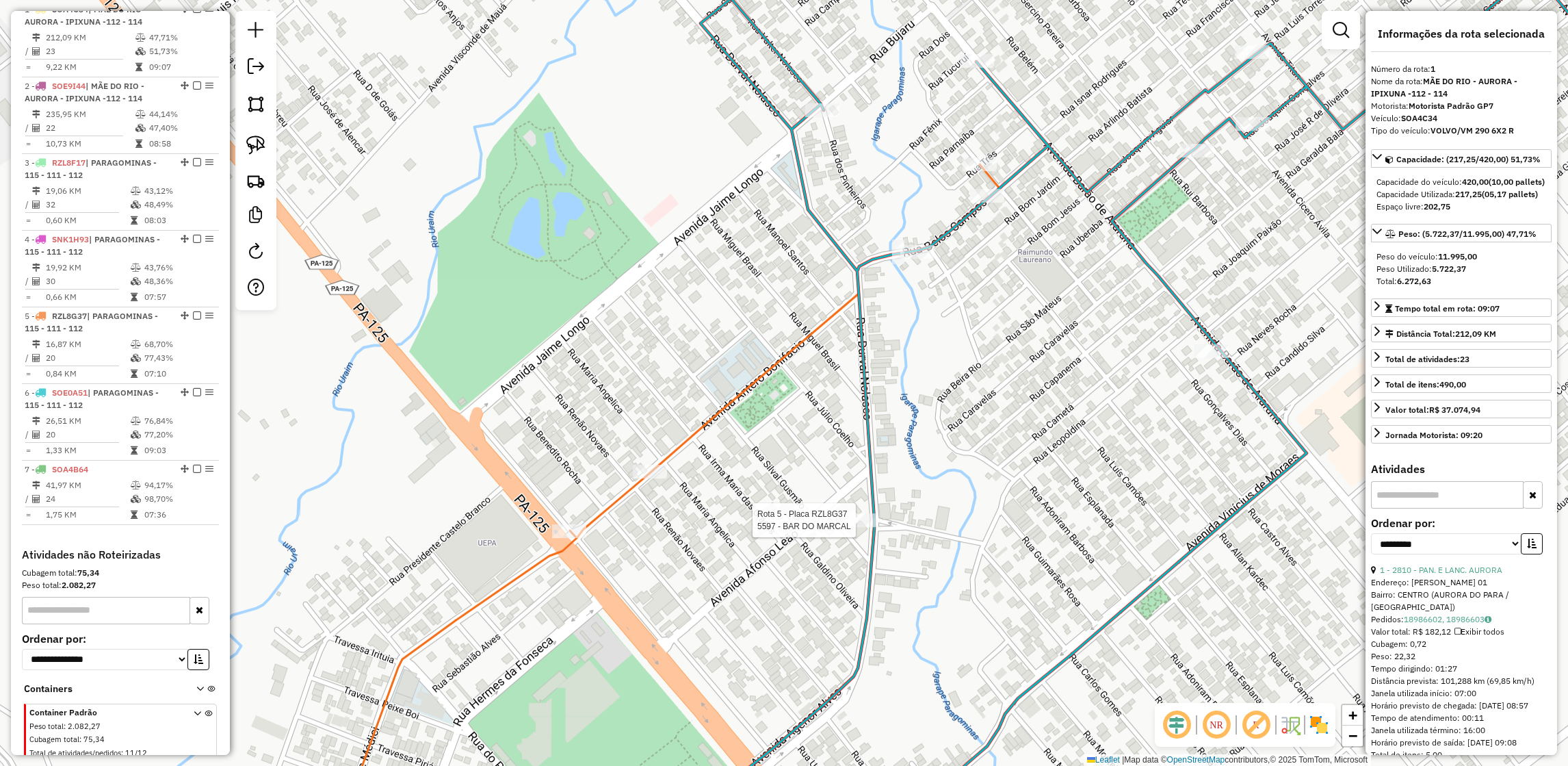
click at [859, 527] on div at bounding box center [860, 520] width 34 height 13
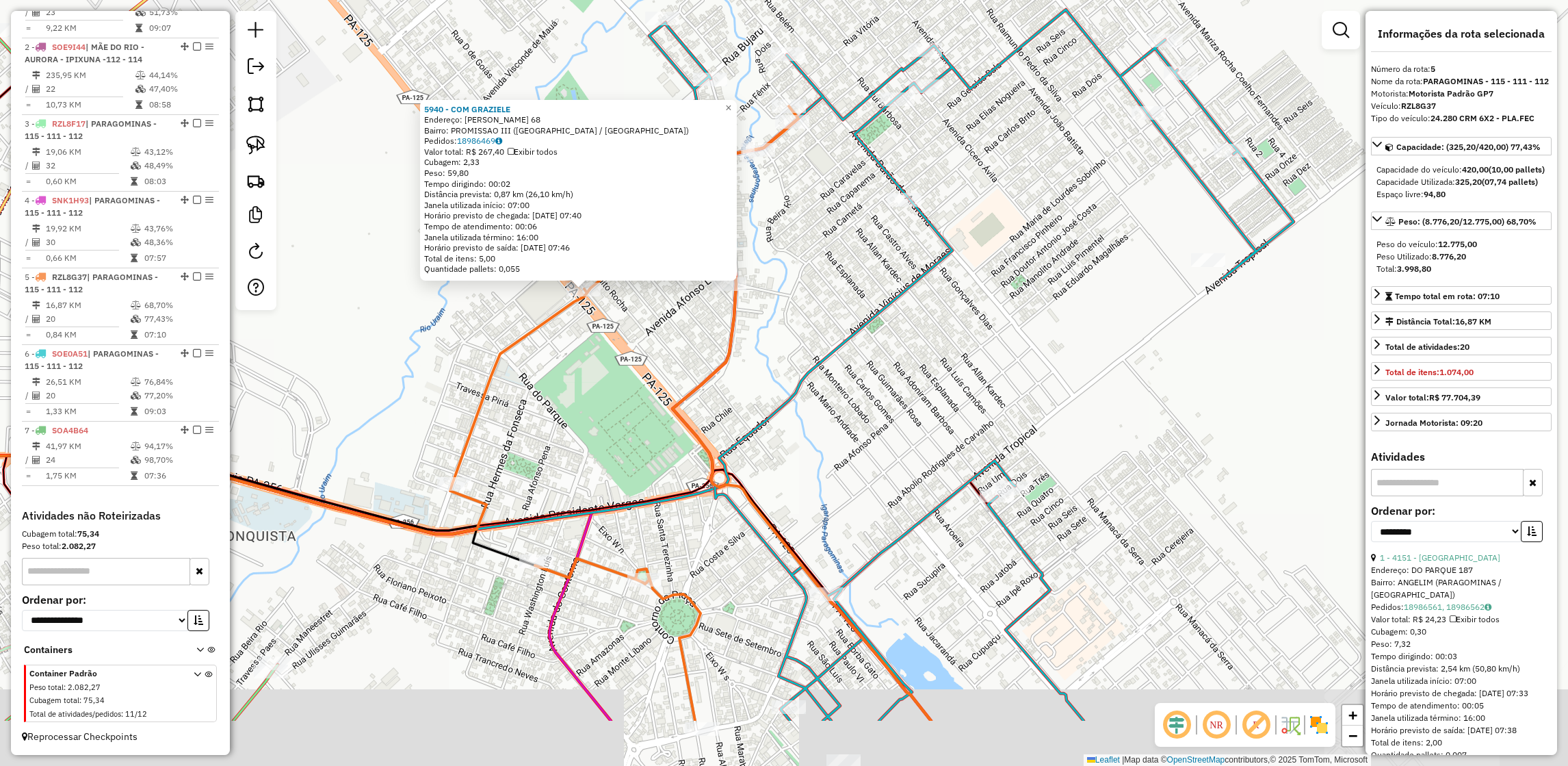
drag, startPoint x: 1180, startPoint y: 385, endPoint x: 910, endPoint y: 262, distance: 296.7
click at [910, 262] on div "5940 - COM GRAZIELE Endereço: BENEDITO ROCHA 68 Bairro: PROMISSAO III (PARAGOMI…" at bounding box center [784, 383] width 1568 height 766
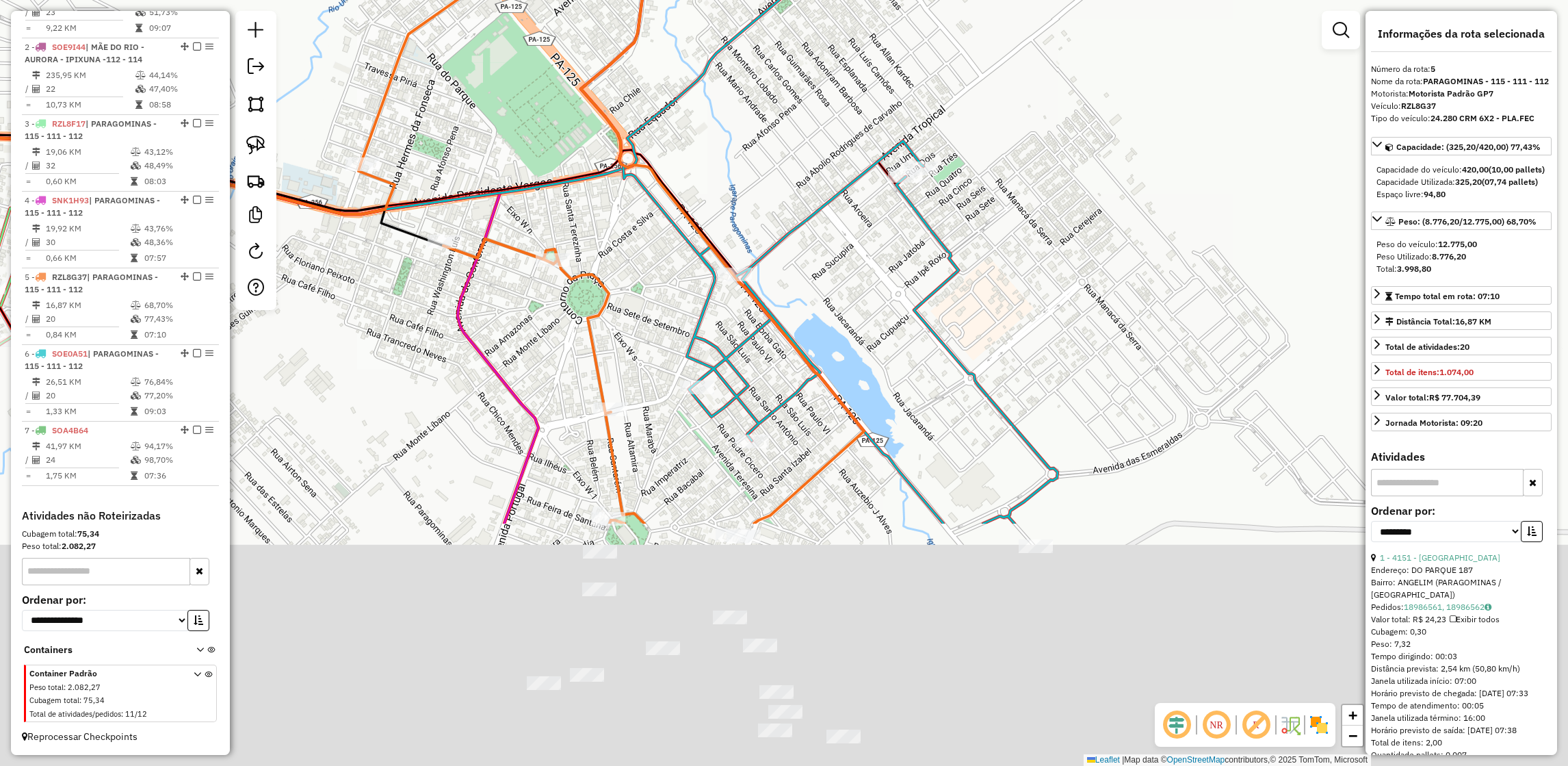
drag, startPoint x: 949, startPoint y: 508, endPoint x: 863, endPoint y: 176, distance: 343.0
click at [863, 176] on div "5940 - COM GRAZIELE Endereço: BENEDITO ROCHA 68 Bairro: PROMISSAO III (PARAGOMI…" at bounding box center [784, 383] width 1568 height 766
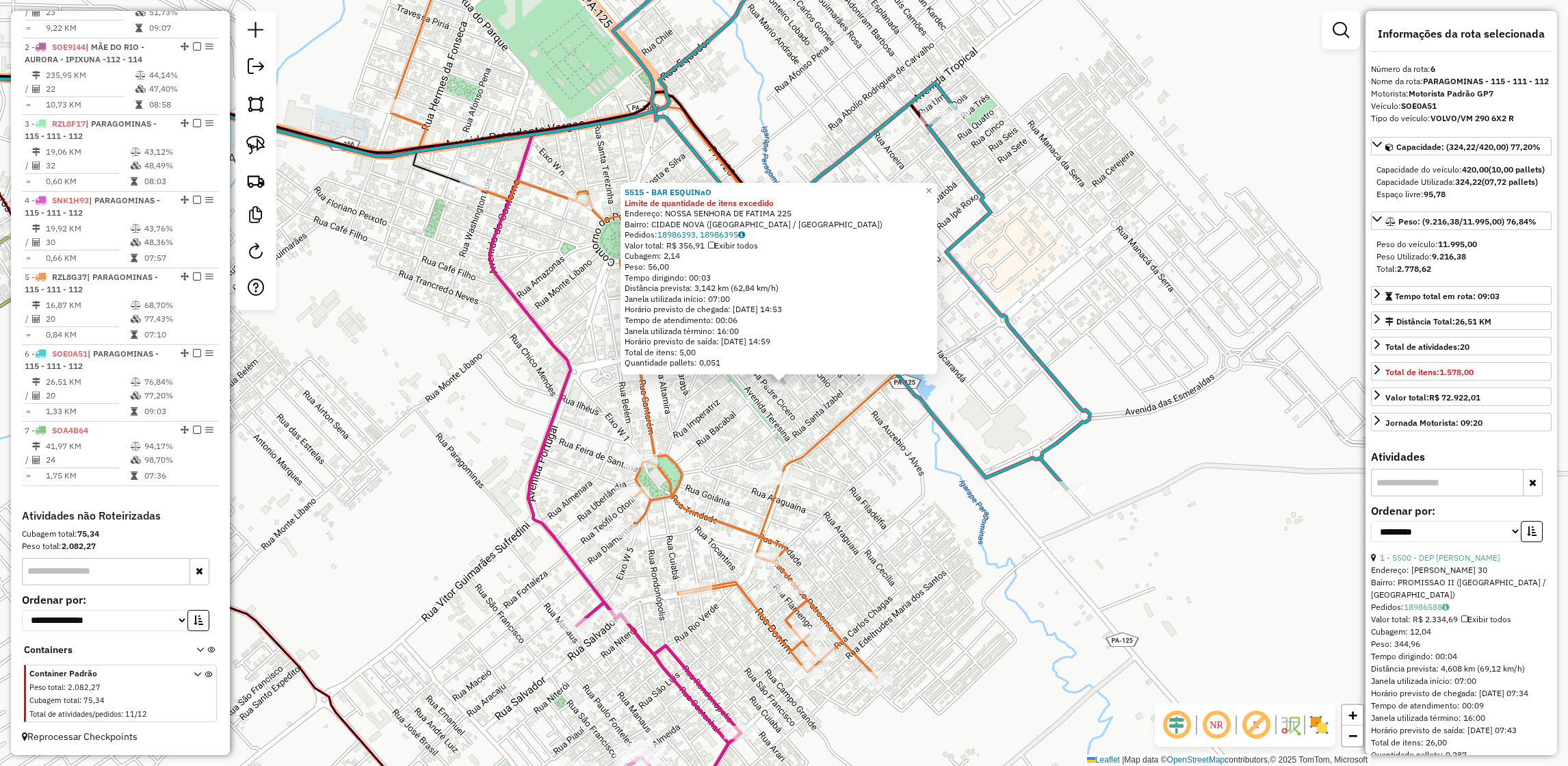
click at [740, 471] on div "5515 - BAR ESQUINaO Limite de quantidade de itens excedido Endereço: NOSSA SENH…" at bounding box center [784, 383] width 1568 height 766
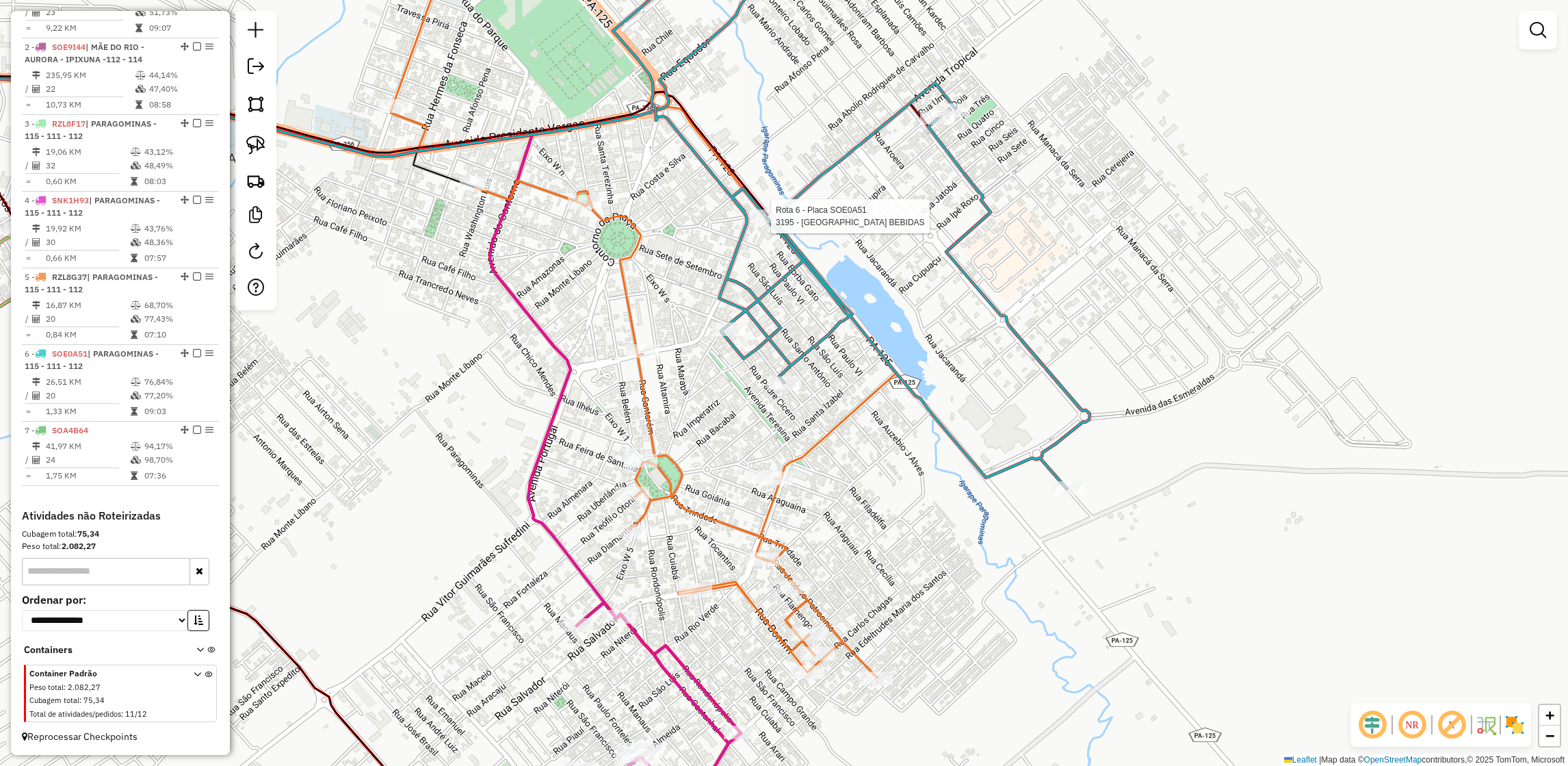
select select "**********"
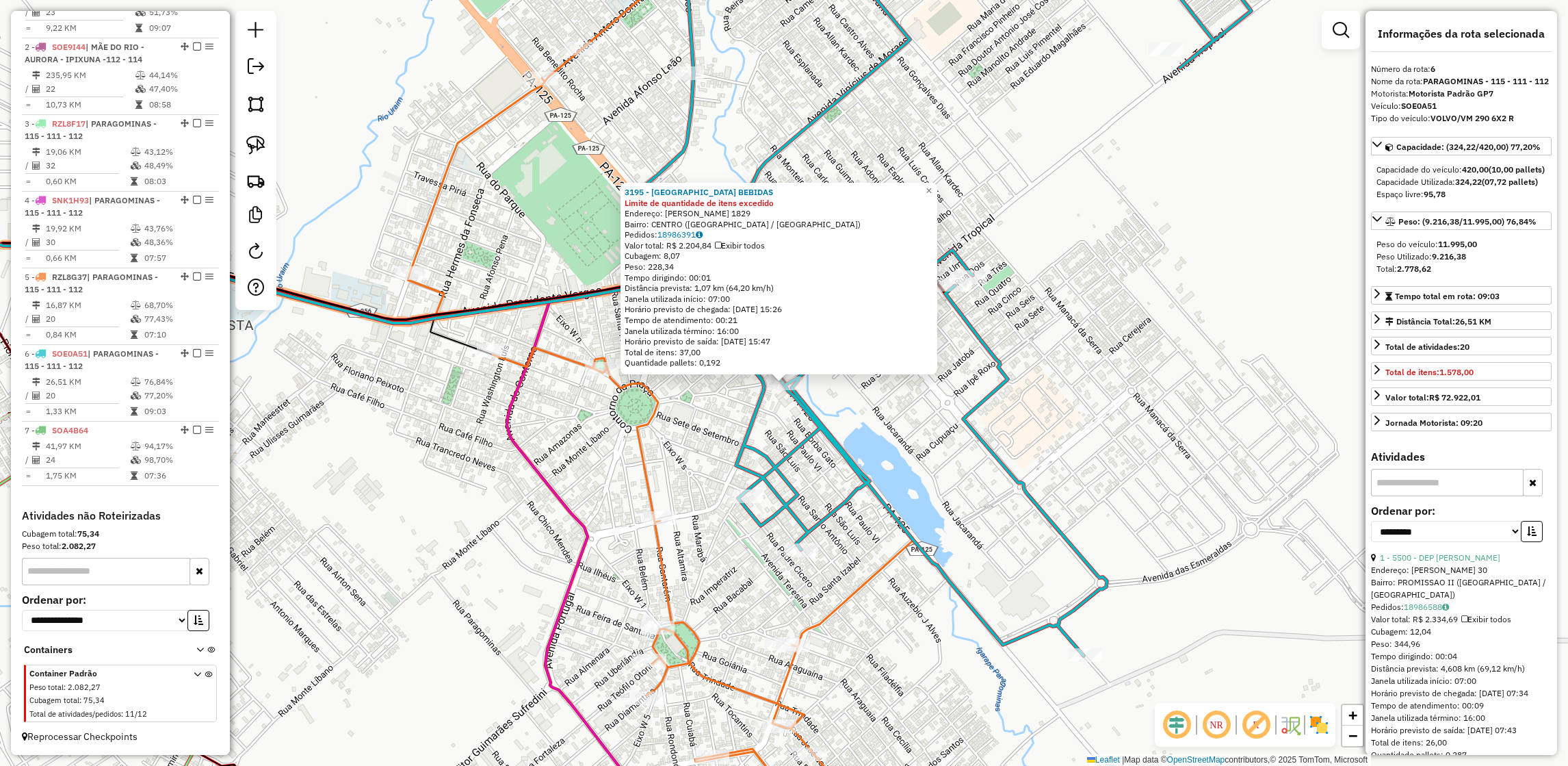
click at [569, 365] on icon at bounding box center [661, 383] width 504 height 920
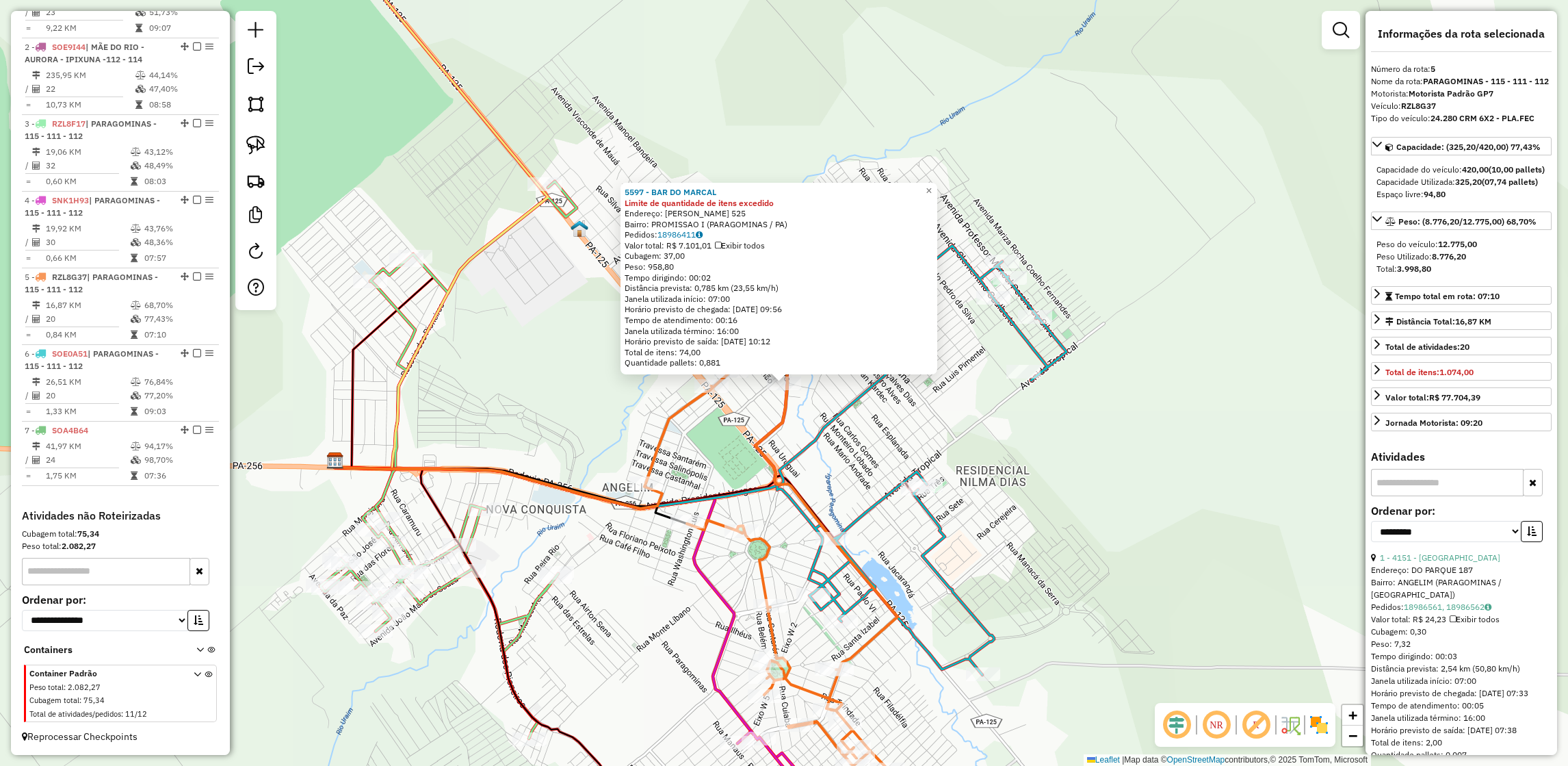
click at [625, 242] on div "5597 - BAR DO MARCAL Limite de quantidade de itens excedido Endereço: AGENOR AL…" at bounding box center [778, 279] width 316 height 192
click at [598, 307] on div "5597 - BAR DO MARCAL Limite de quantidade de itens excedido Endereço: AGENOR AL…" at bounding box center [784, 383] width 1568 height 766
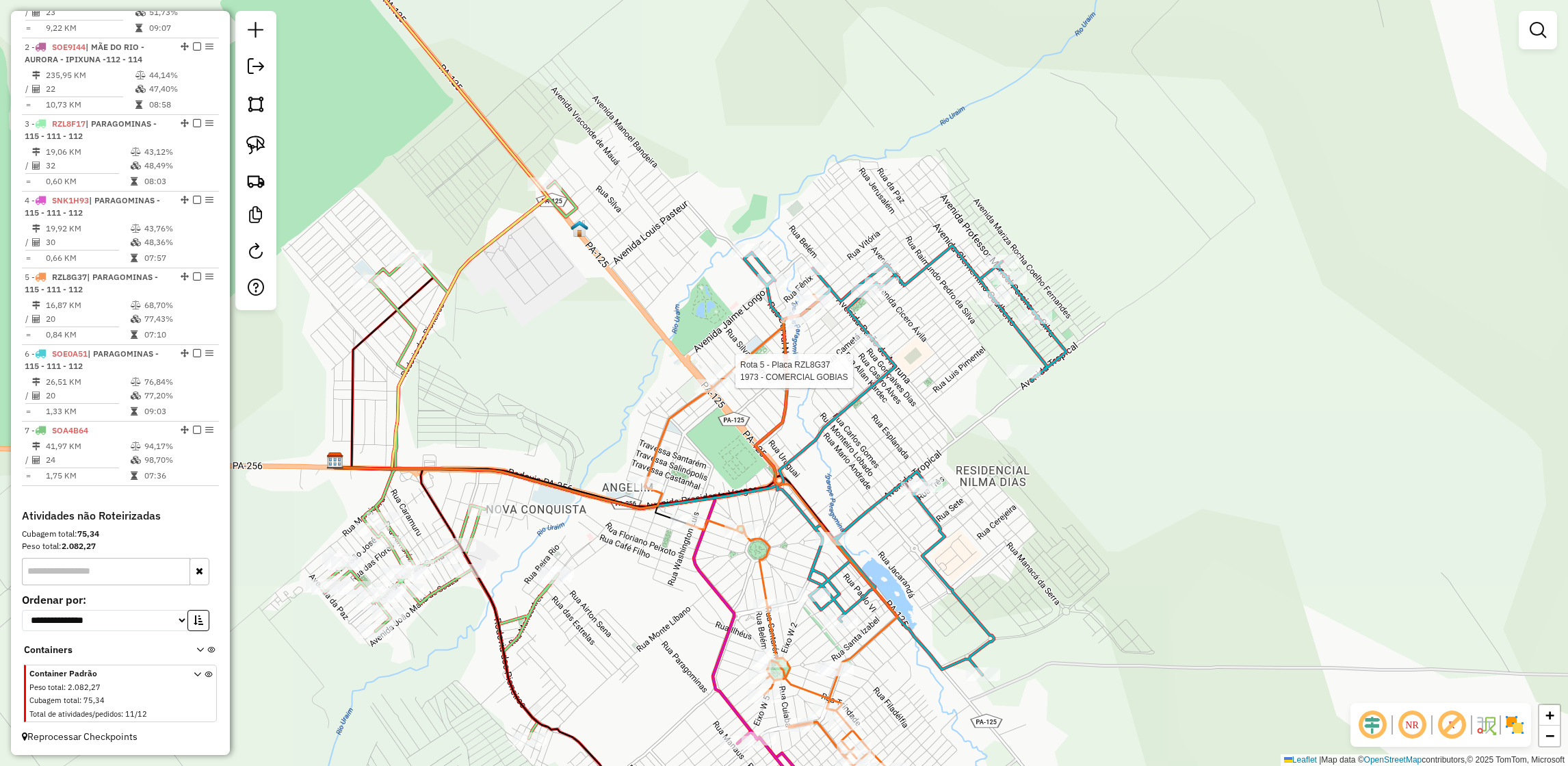
select select "**********"
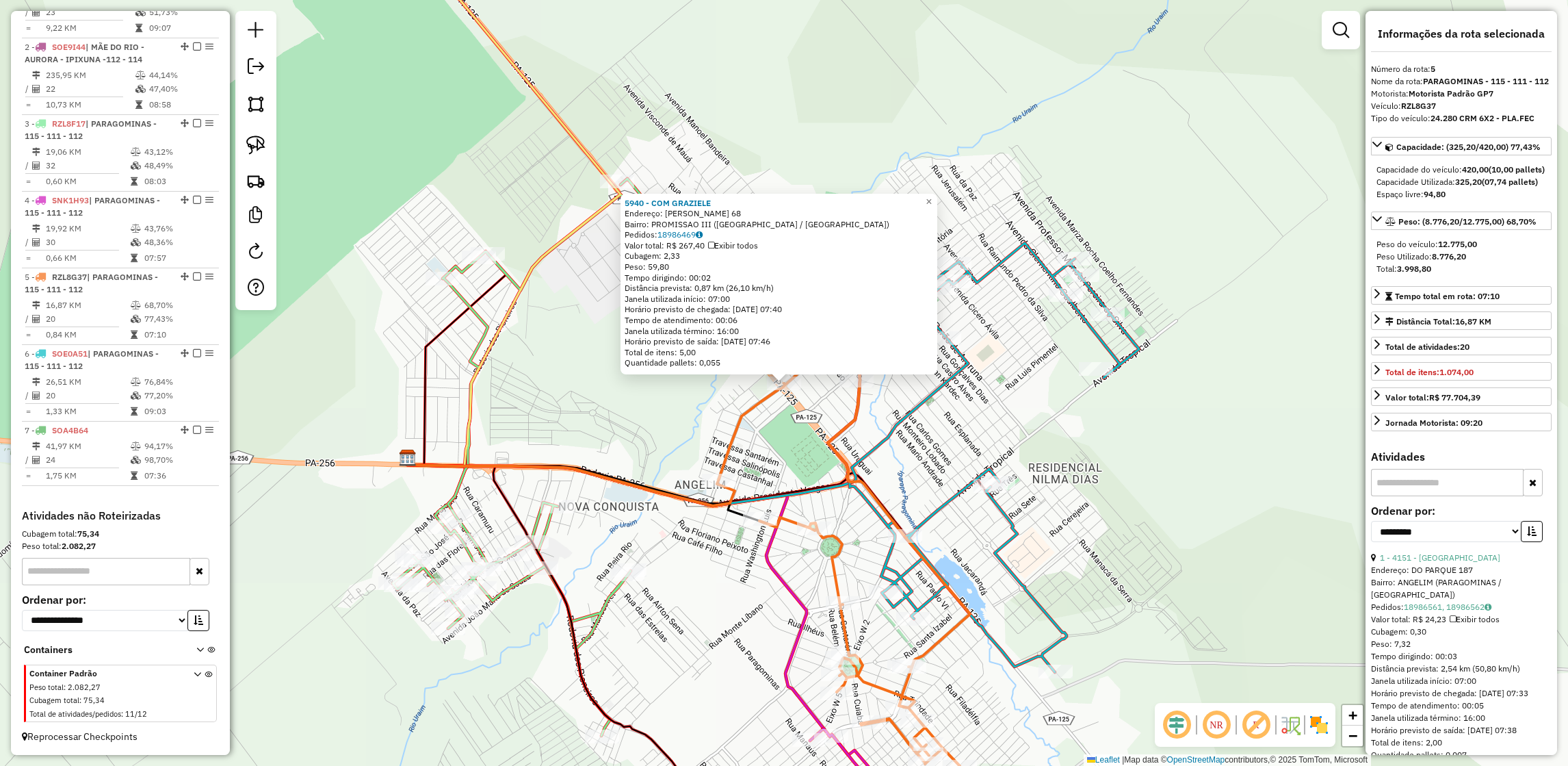
click at [674, 394] on div "5940 - COM GRAZIELE Endereço: BENEDITO ROCHA 68 Bairro: PROMISSAO III (PARAGOMI…" at bounding box center [784, 383] width 1568 height 766
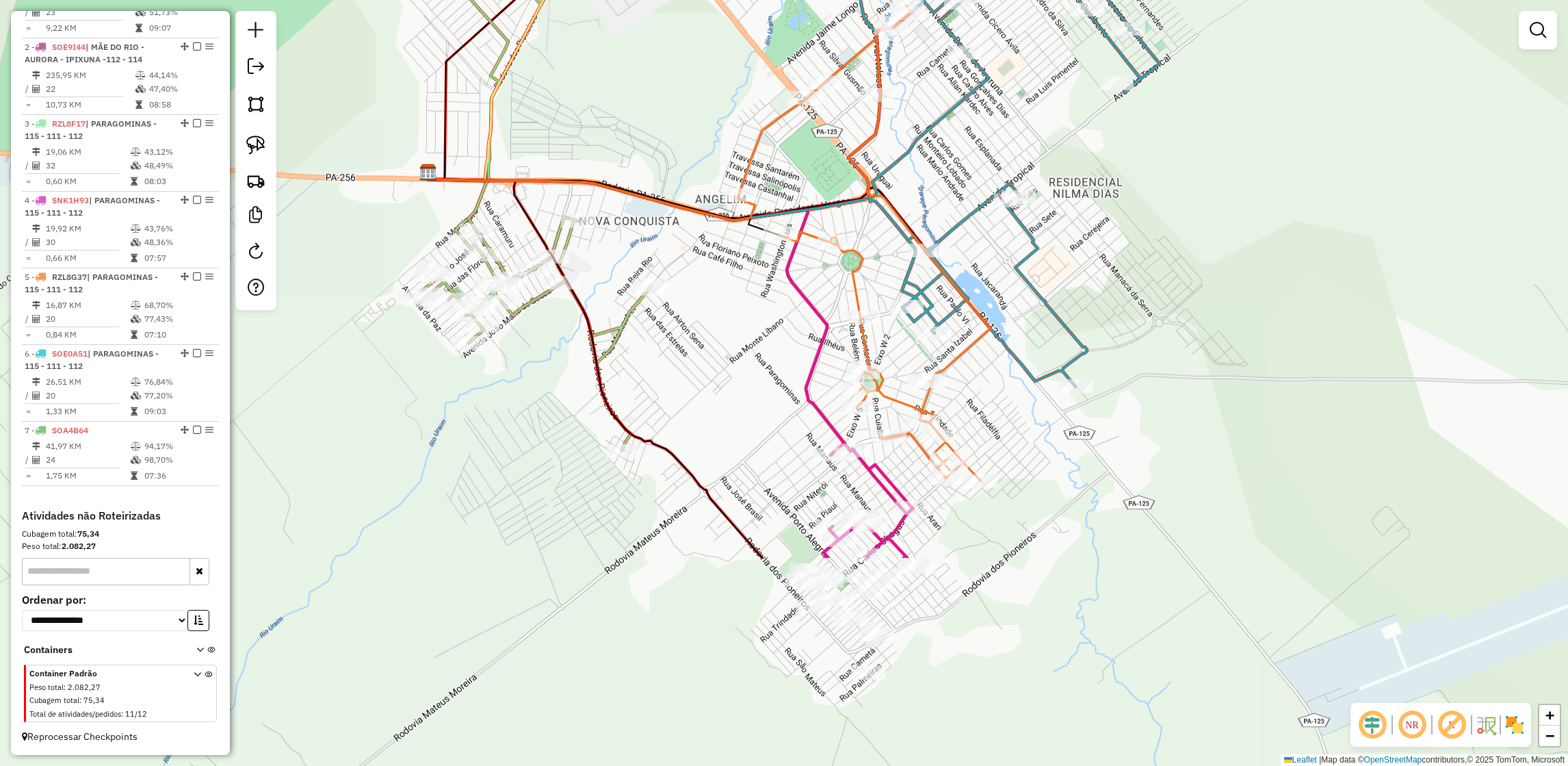
drag, startPoint x: 713, startPoint y: 607, endPoint x: 734, endPoint y: 322, distance: 285.8
click at [734, 322] on div "Janela de atendimento Grade de atendimento Capacidade Transportadoras Veículos …" at bounding box center [784, 383] width 1568 height 766
select select "**********"
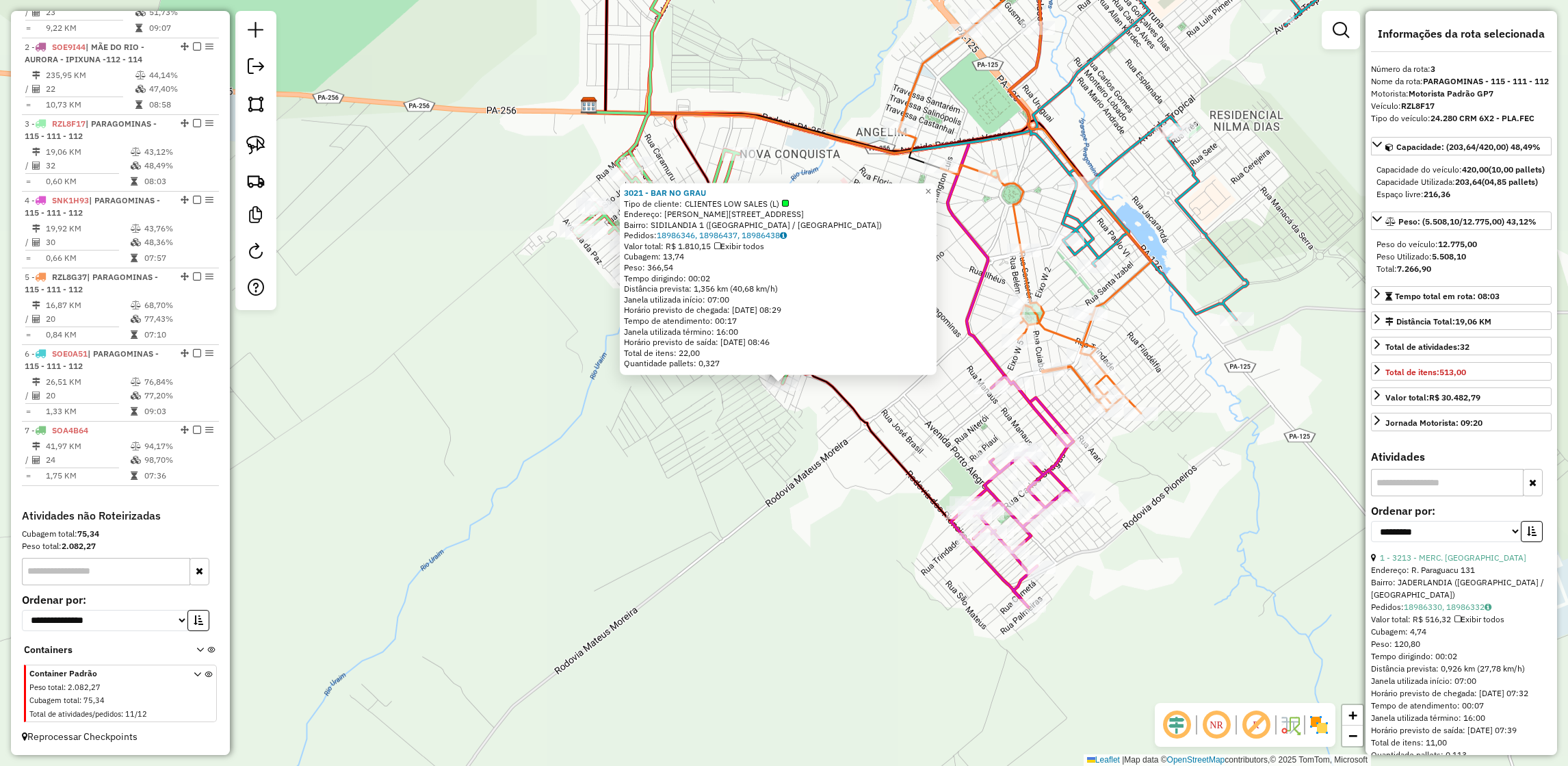
click at [611, 446] on div "3021 - BAR NO GRAU Tipo de cliente: CLIENTES LOW SALES (L) Endereço: Jose Nildo…" at bounding box center [784, 383] width 1568 height 766
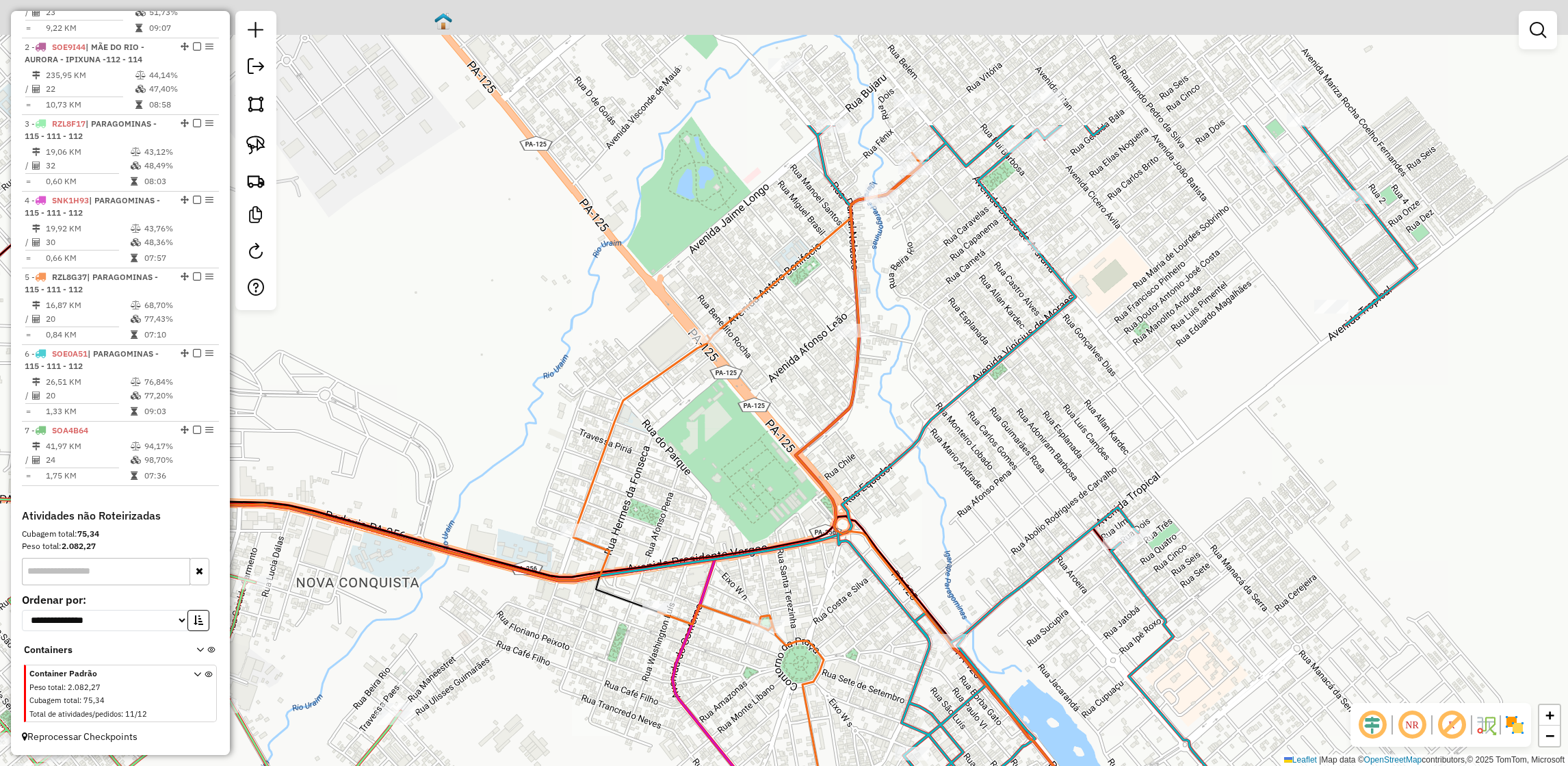
drag, startPoint x: 863, startPoint y: 163, endPoint x: 816, endPoint y: 380, distance: 222.0
click at [816, 380] on div "Janela de atendimento Grade de atendimento Capacidade Transportadoras Veículos …" at bounding box center [784, 383] width 1568 height 766
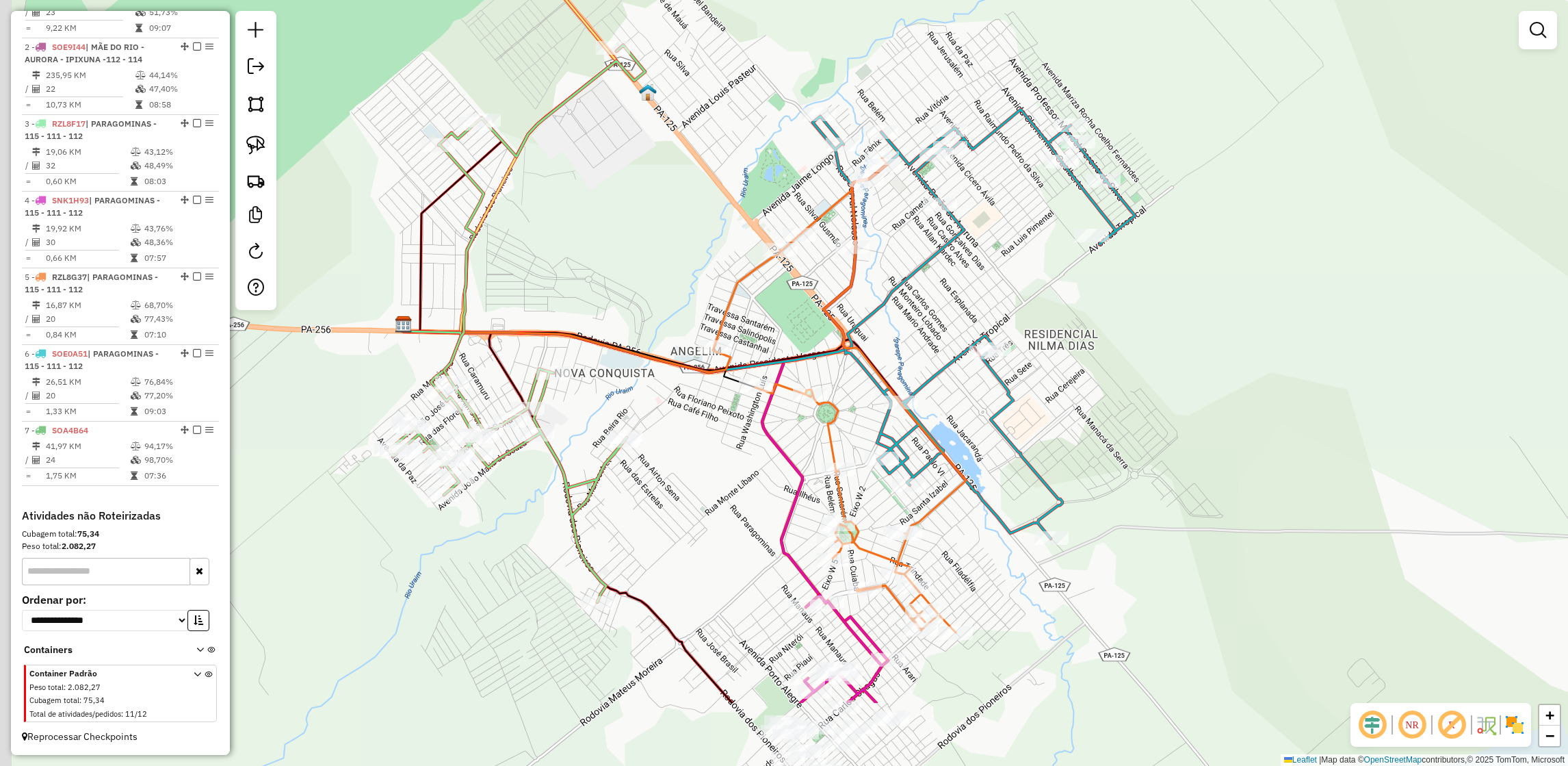
drag, startPoint x: 851, startPoint y: 522, endPoint x: 889, endPoint y: 371, distance: 155.7
click at [889, 371] on icon at bounding box center [840, 395] width 252 height 475
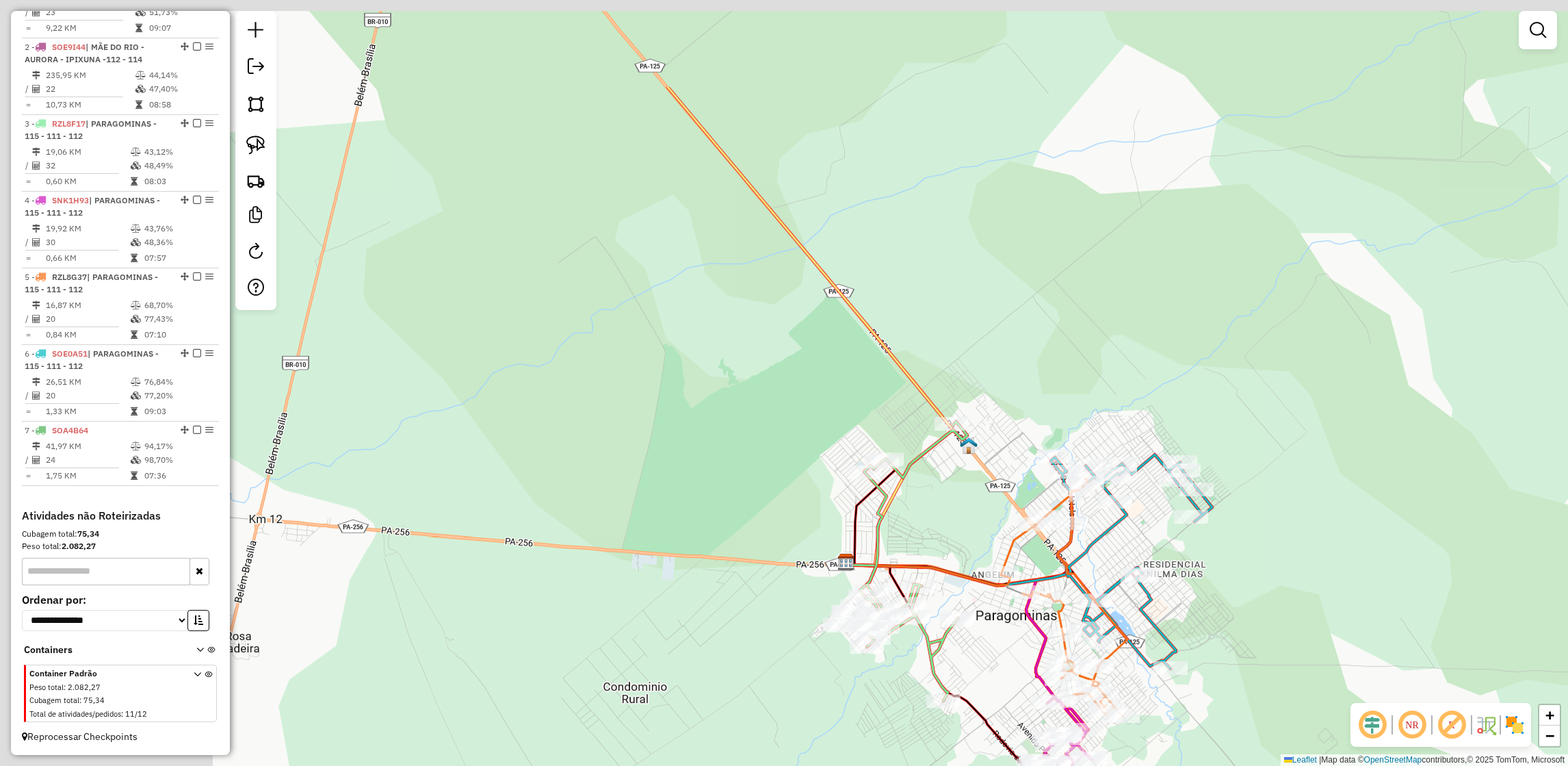
drag, startPoint x: 667, startPoint y: 406, endPoint x: 949, endPoint y: 566, distance: 324.2
click at [949, 566] on icon at bounding box center [928, 574] width 165 height 20
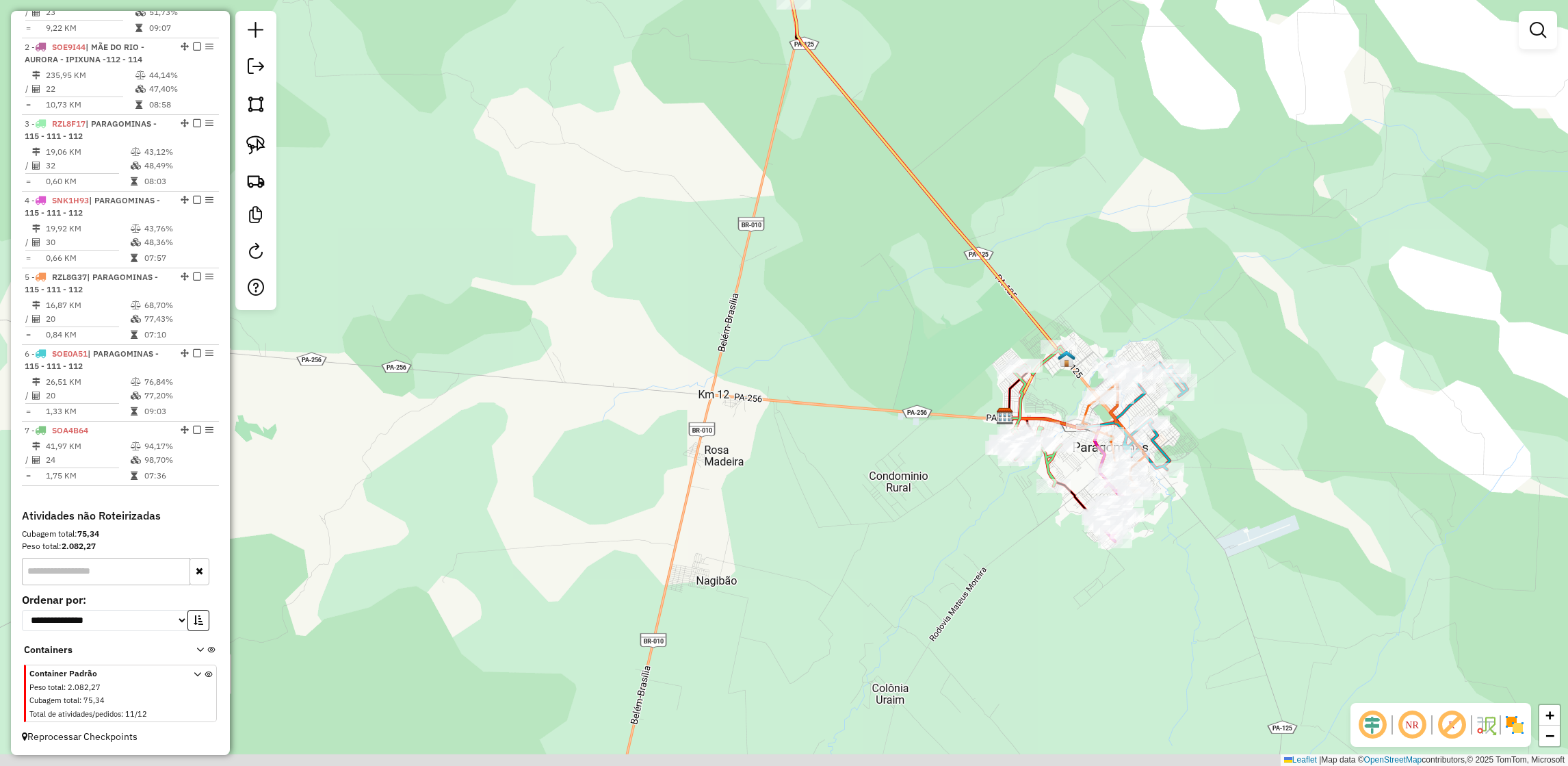
drag, startPoint x: 773, startPoint y: 368, endPoint x: 886, endPoint y: 211, distance: 193.4
click at [886, 211] on div "Janela de atendimento Grade de atendimento Capacidade Transportadoras Veículos …" at bounding box center [784, 383] width 1568 height 766
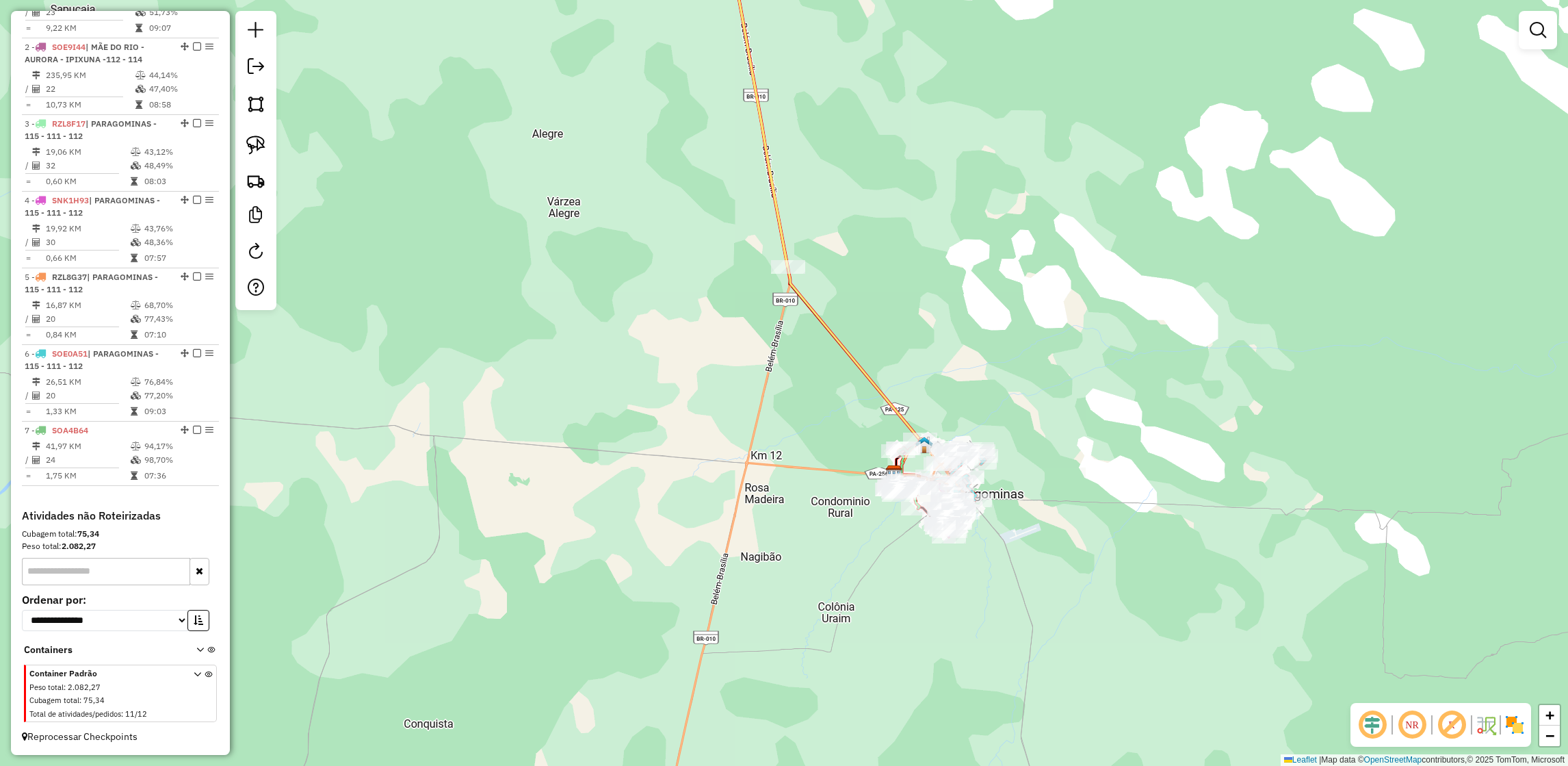
drag, startPoint x: 727, startPoint y: 727, endPoint x: 1019, endPoint y: 106, distance: 686.2
click at [1019, 106] on div "Janela de atendimento Grade de atendimento Capacidade Transportadoras Veículos …" at bounding box center [784, 383] width 1568 height 766
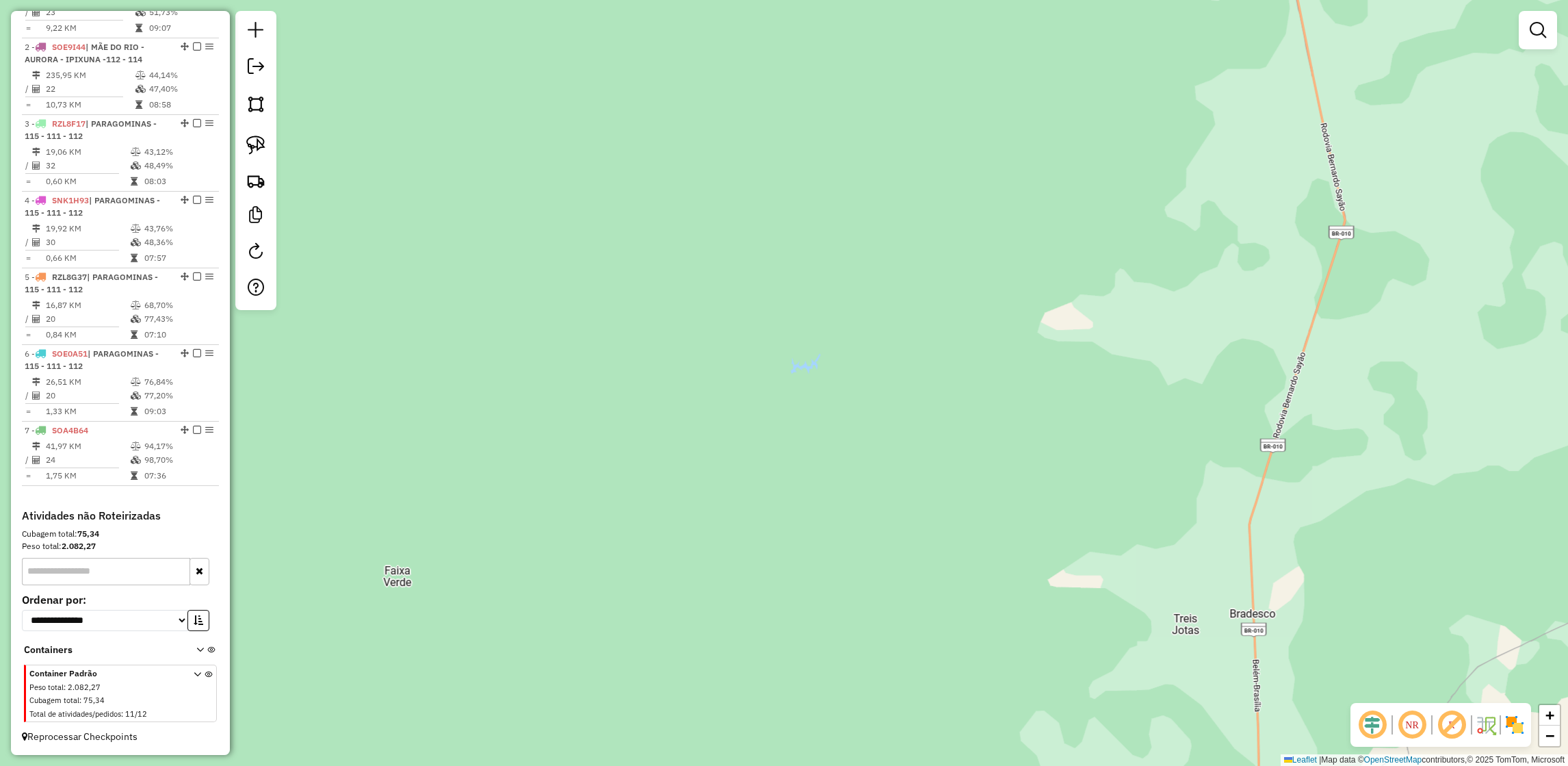
drag, startPoint x: 1126, startPoint y: 360, endPoint x: 828, endPoint y: 122, distance: 381.4
click at [828, 122] on div "Janela de atendimento Grade de atendimento Capacidade Transportadoras Veículos …" at bounding box center [784, 383] width 1568 height 766
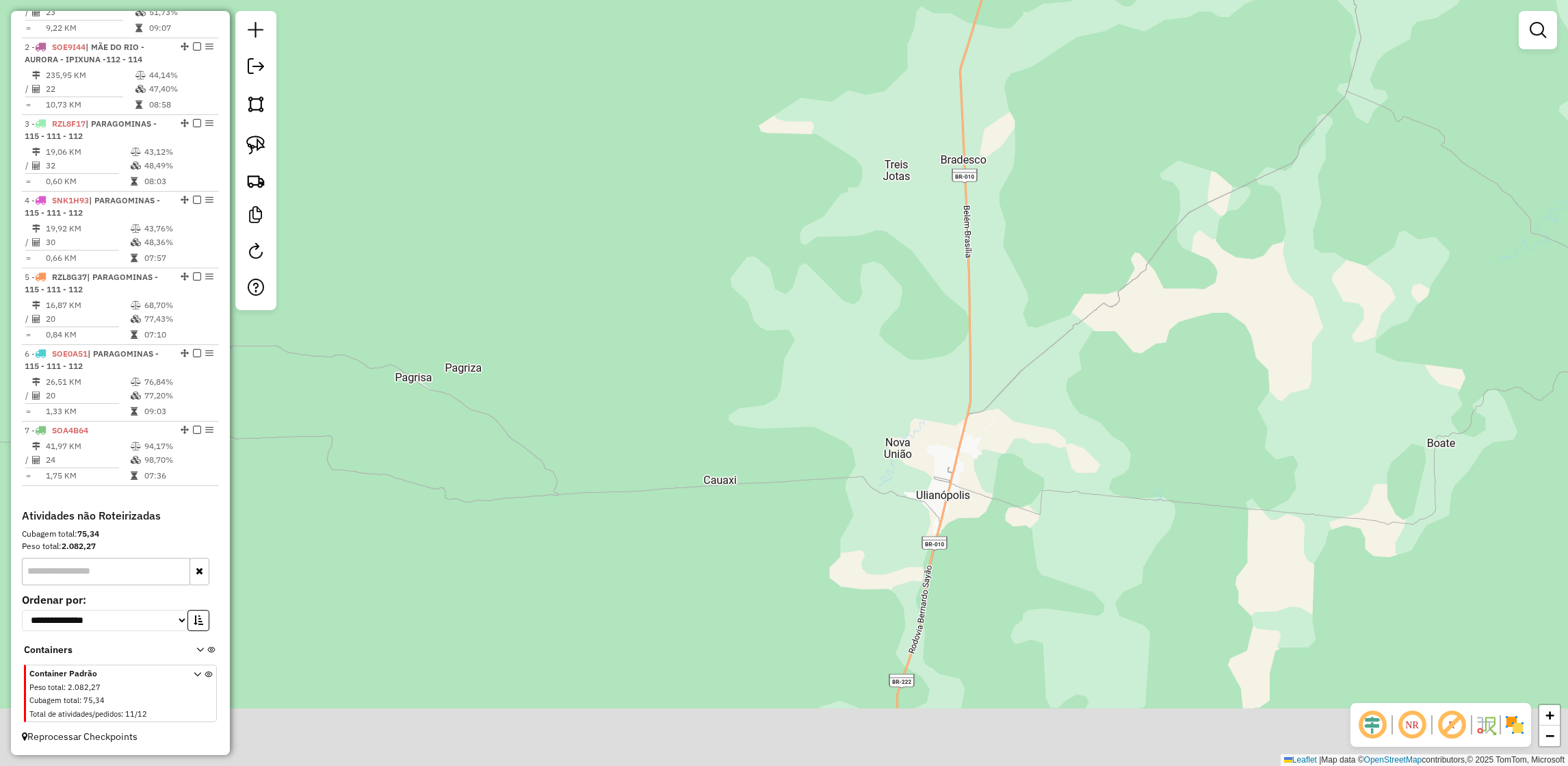
drag, startPoint x: 944, startPoint y: 328, endPoint x: 1020, endPoint y: -69, distance: 404.2
click at [1020, 0] on html "Aguarde... Pop-up bloqueado! Seu navegador bloqueou automáticamente a abertura …" at bounding box center [784, 383] width 1568 height 766
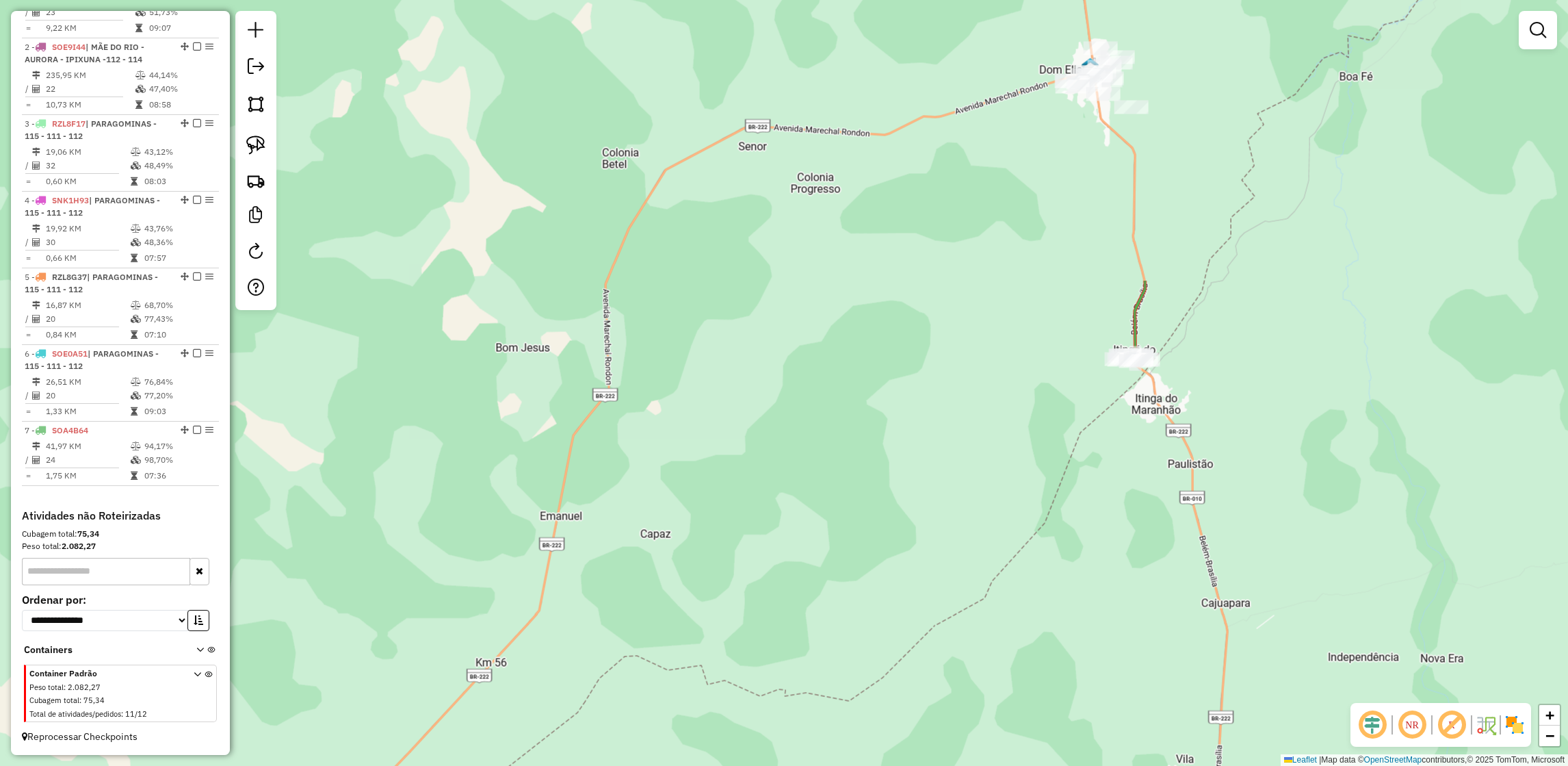
drag, startPoint x: 1080, startPoint y: 186, endPoint x: 912, endPoint y: 522, distance: 375.7
click at [912, 522] on div "Janela de atendimento Grade de atendimento Capacidade Transportadoras Veículos …" at bounding box center [784, 383] width 1568 height 766
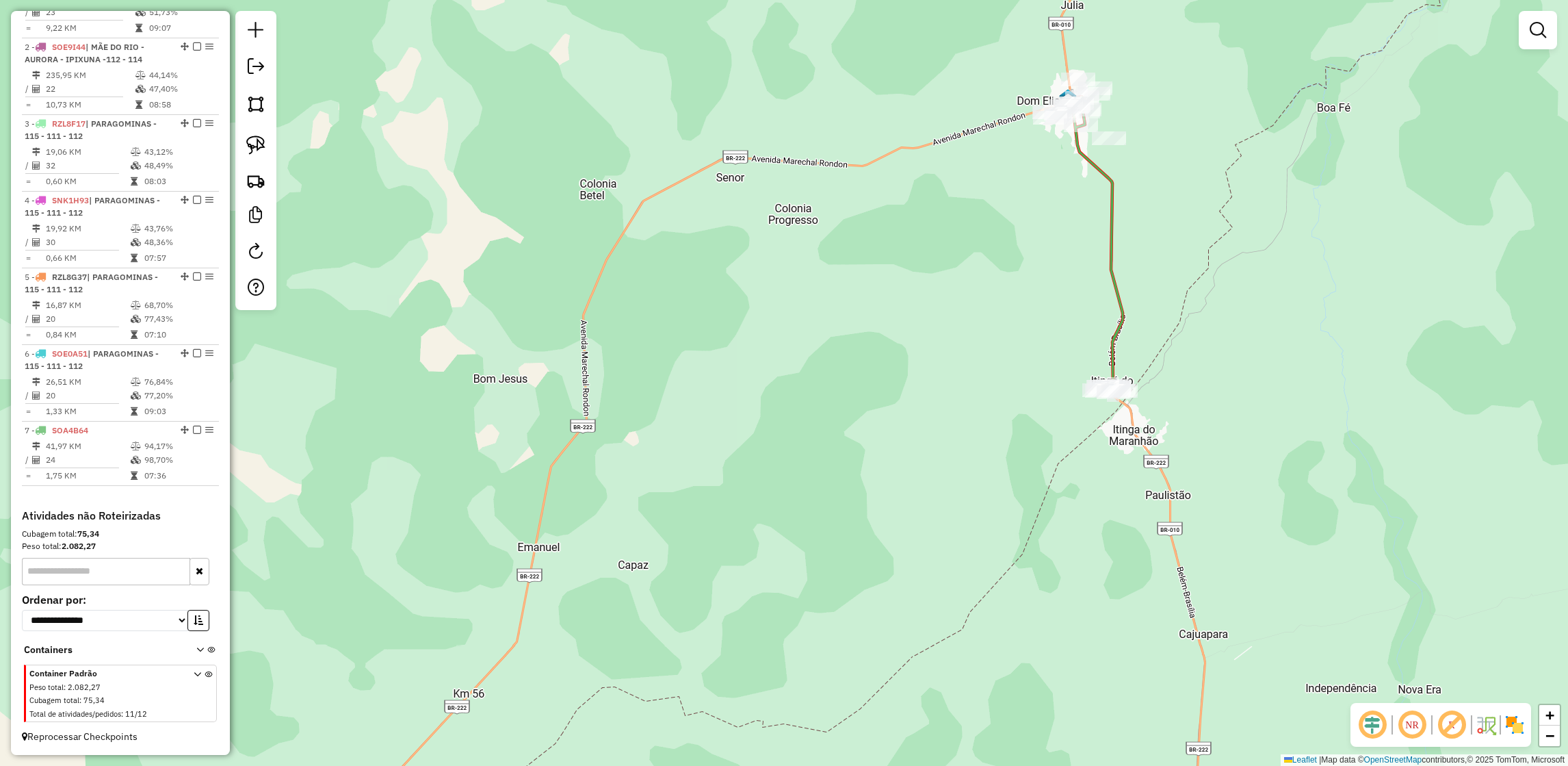
drag, startPoint x: 1087, startPoint y: 186, endPoint x: 1083, endPoint y: 342, distance: 156.1
click at [1083, 342] on div "Janela de atendimento Grade de atendimento Capacidade Transportadoras Veículos …" at bounding box center [784, 383] width 1568 height 766
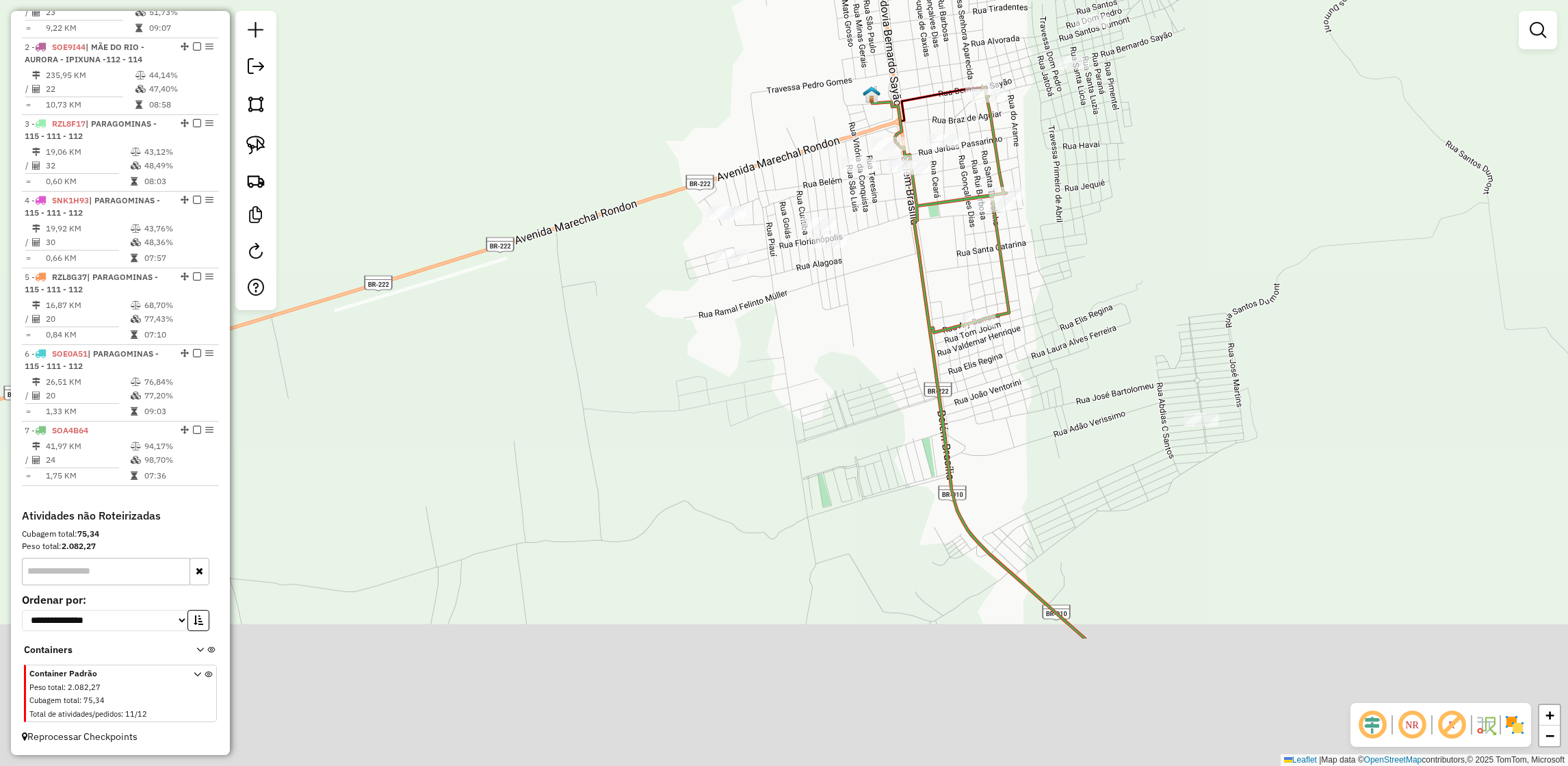
drag, startPoint x: 1129, startPoint y: 404, endPoint x: 1124, endPoint y: 176, distance: 228.1
click at [1124, 176] on div "Janela de atendimento Grade de atendimento Capacidade Transportadoras Veículos …" at bounding box center [784, 383] width 1568 height 766
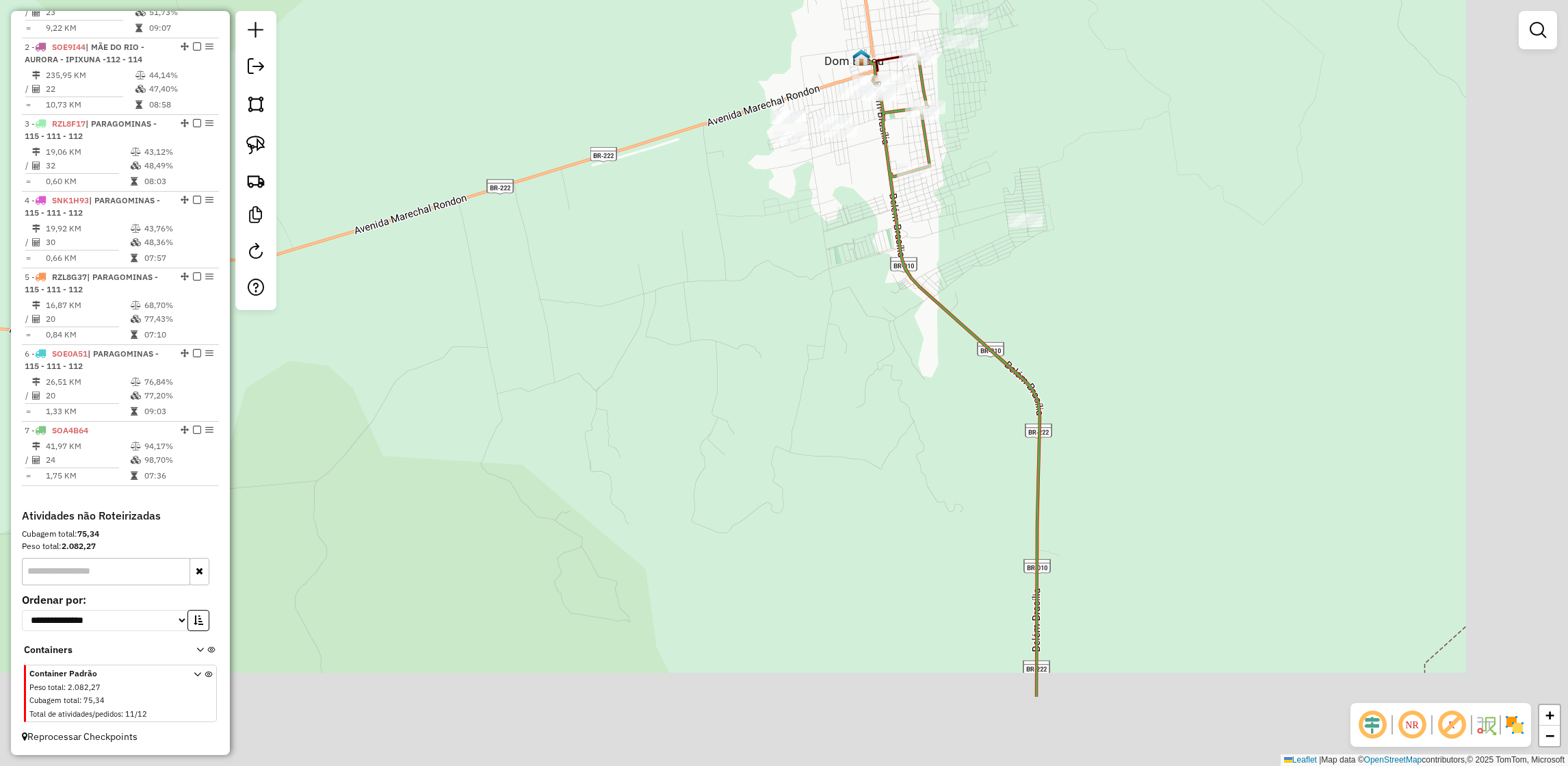
drag, startPoint x: 1092, startPoint y: 415, endPoint x: 985, endPoint y: 254, distance: 193.3
click at [985, 254] on div "Janela de atendimento Grade de atendimento Capacidade Transportadoras Veículos …" at bounding box center [784, 383] width 1568 height 766
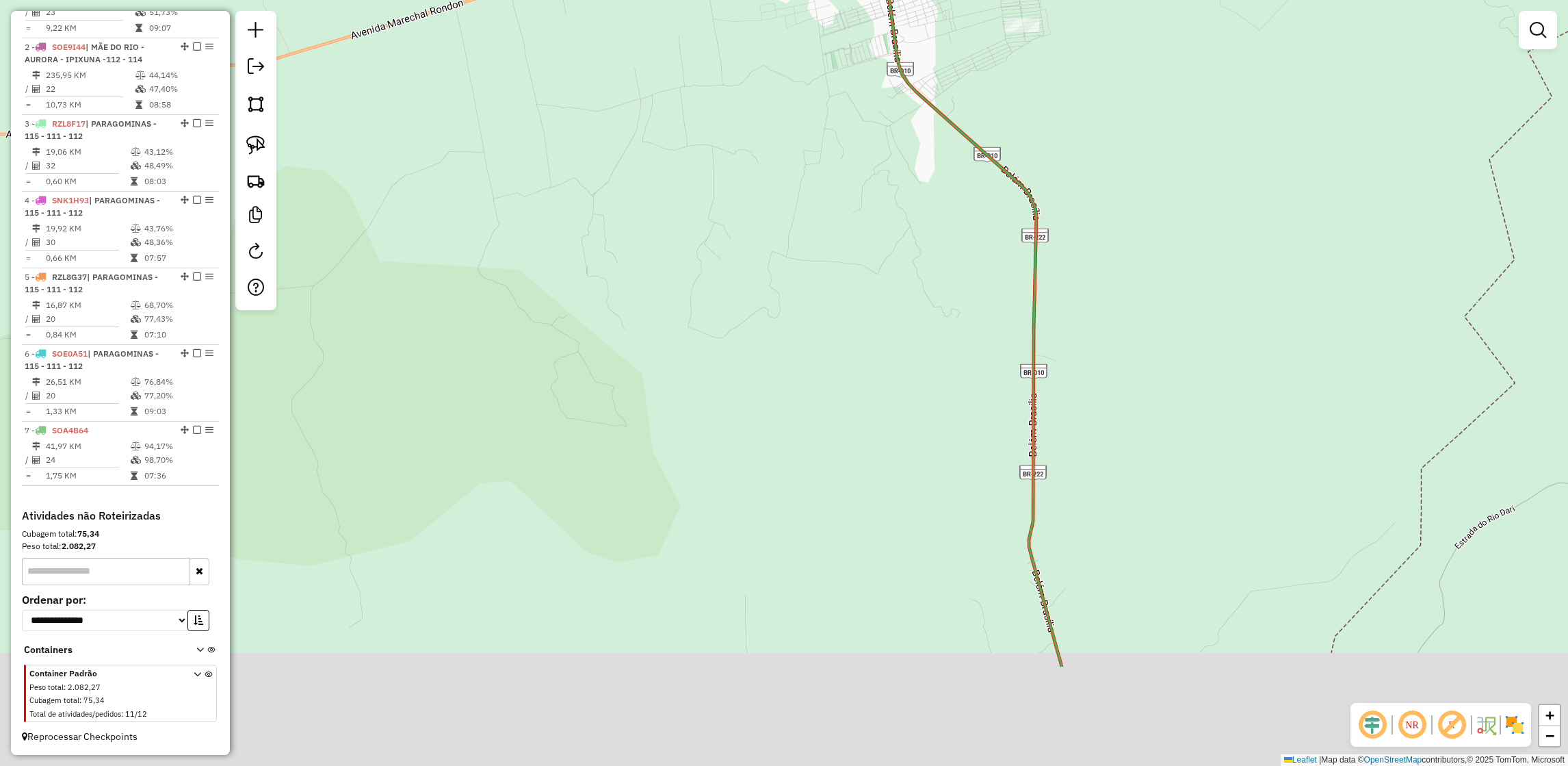
drag, startPoint x: 1032, startPoint y: 438, endPoint x: 1032, endPoint y: 262, distance: 176.0
click at [1032, 262] on icon at bounding box center [965, 263] width 192 height 808
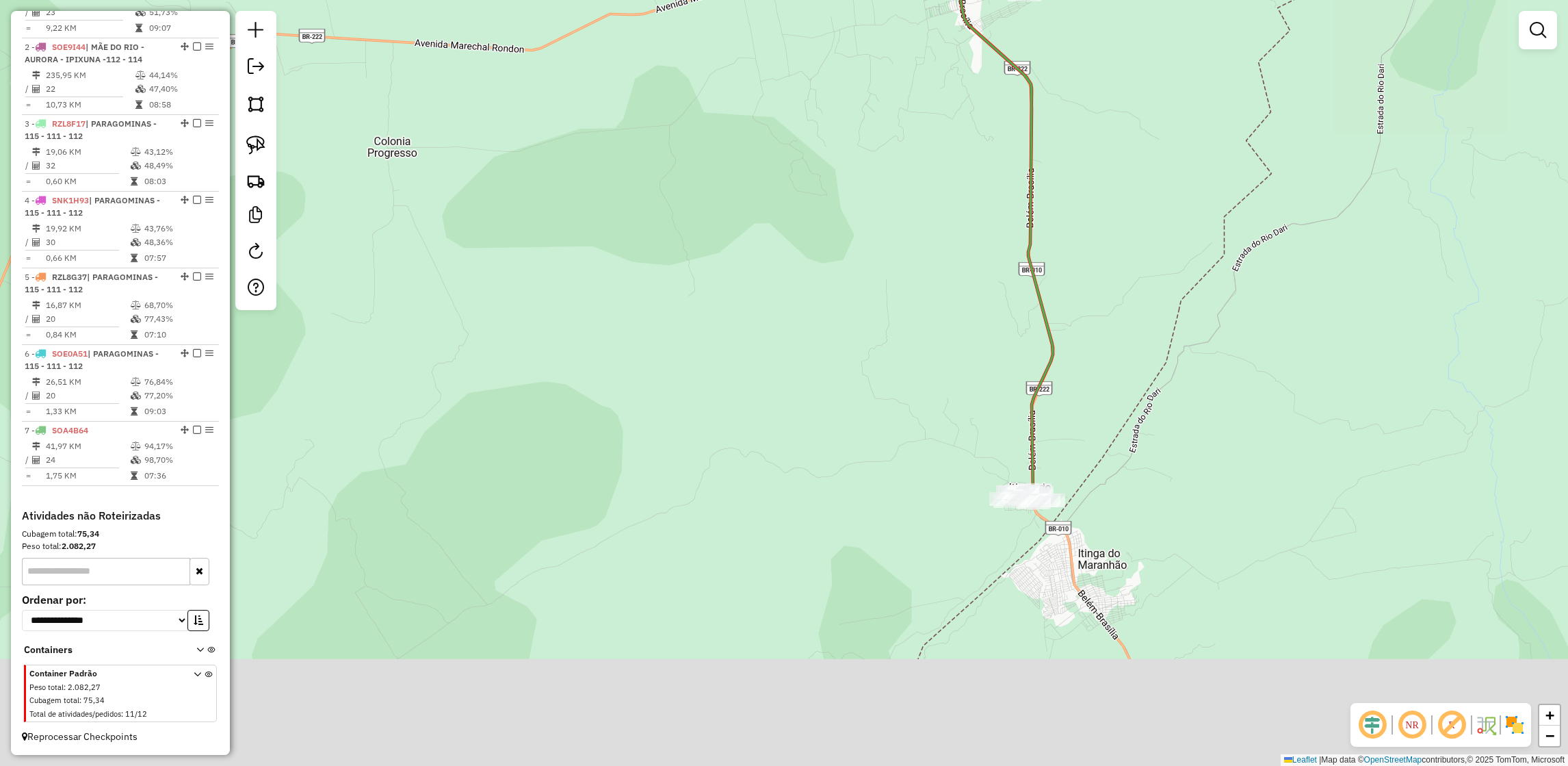
drag, startPoint x: 1036, startPoint y: 449, endPoint x: 1032, endPoint y: 299, distance: 150.1
click at [1032, 299] on icon at bounding box center [1000, 207] width 105 height 590
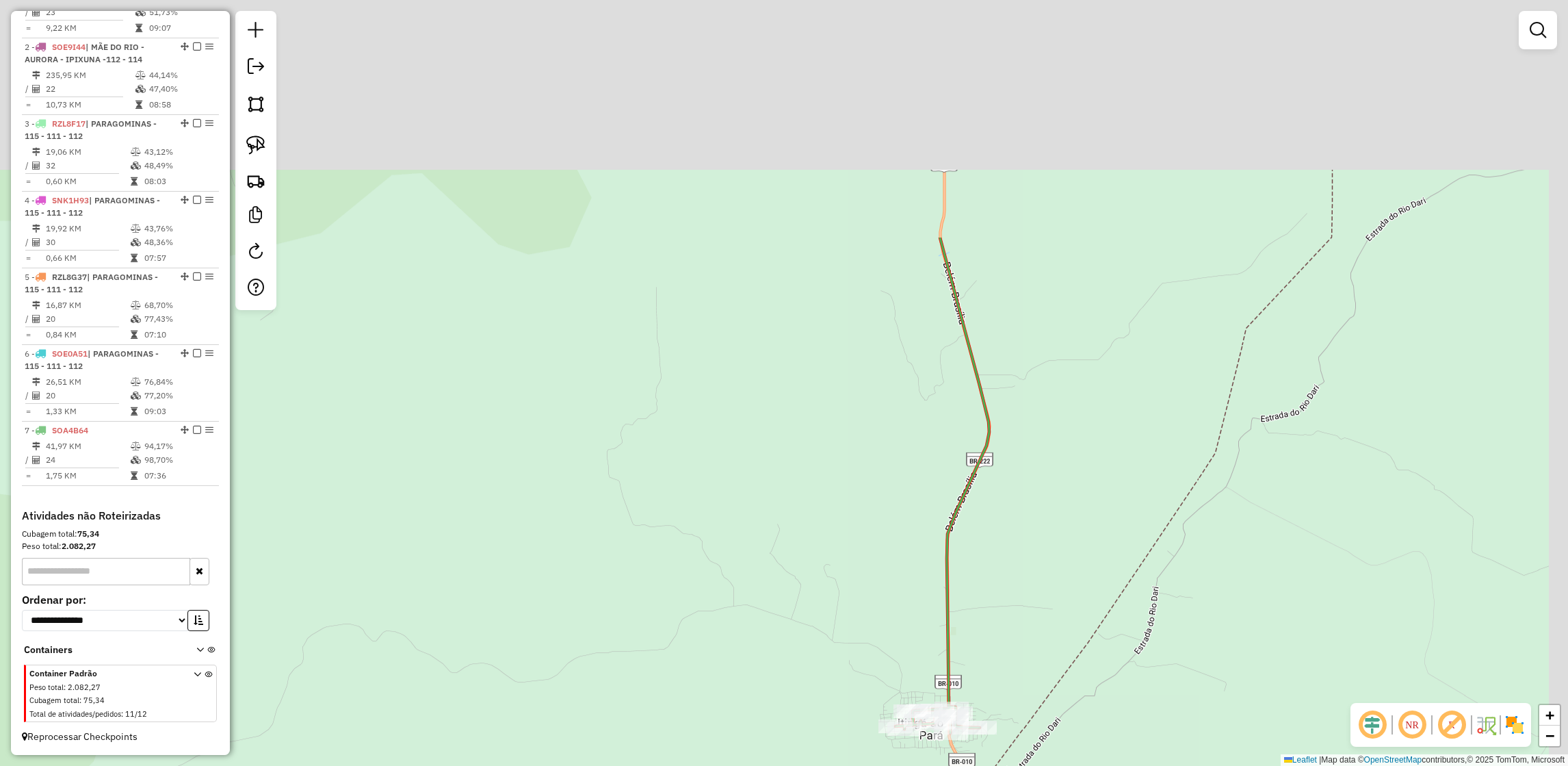
drag, startPoint x: 1210, startPoint y: 157, endPoint x: 1090, endPoint y: 605, distance: 463.8
click at [1090, 605] on div "Janela de atendimento Grade de atendimento Capacidade Transportadoras Veículos …" at bounding box center [784, 383] width 1568 height 766
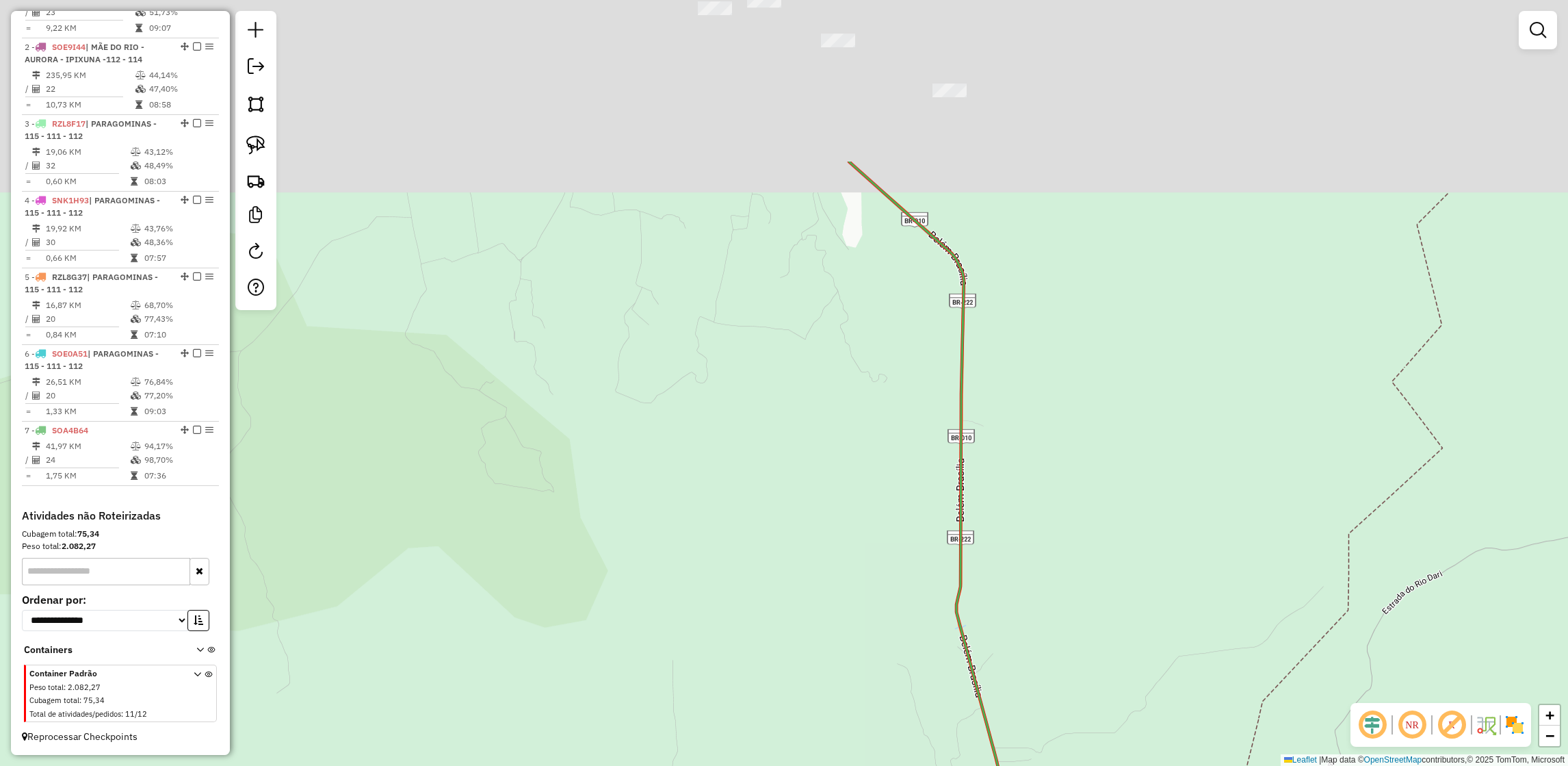
drag, startPoint x: 1058, startPoint y: 246, endPoint x: 1105, endPoint y: 621, distance: 377.9
click at [1105, 621] on div "Janela de atendimento Grade de atendimento Capacidade Transportadoras Veículos …" at bounding box center [784, 383] width 1568 height 766
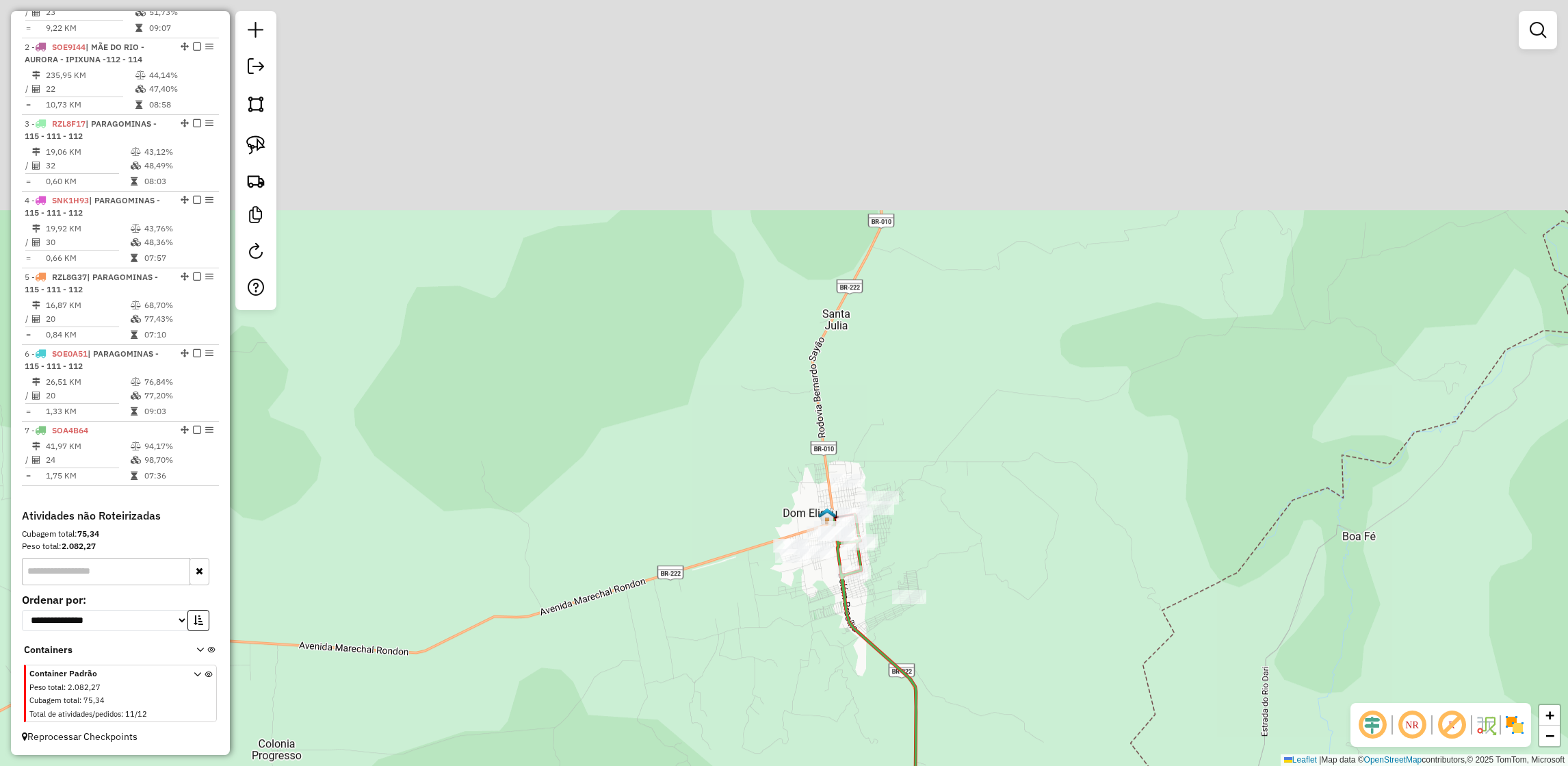
drag, startPoint x: 571, startPoint y: 324, endPoint x: 766, endPoint y: 653, distance: 382.4
click at [766, 653] on div "Janela de atendimento Grade de atendimento Capacidade Transportadoras Veículos …" at bounding box center [784, 383] width 1568 height 766
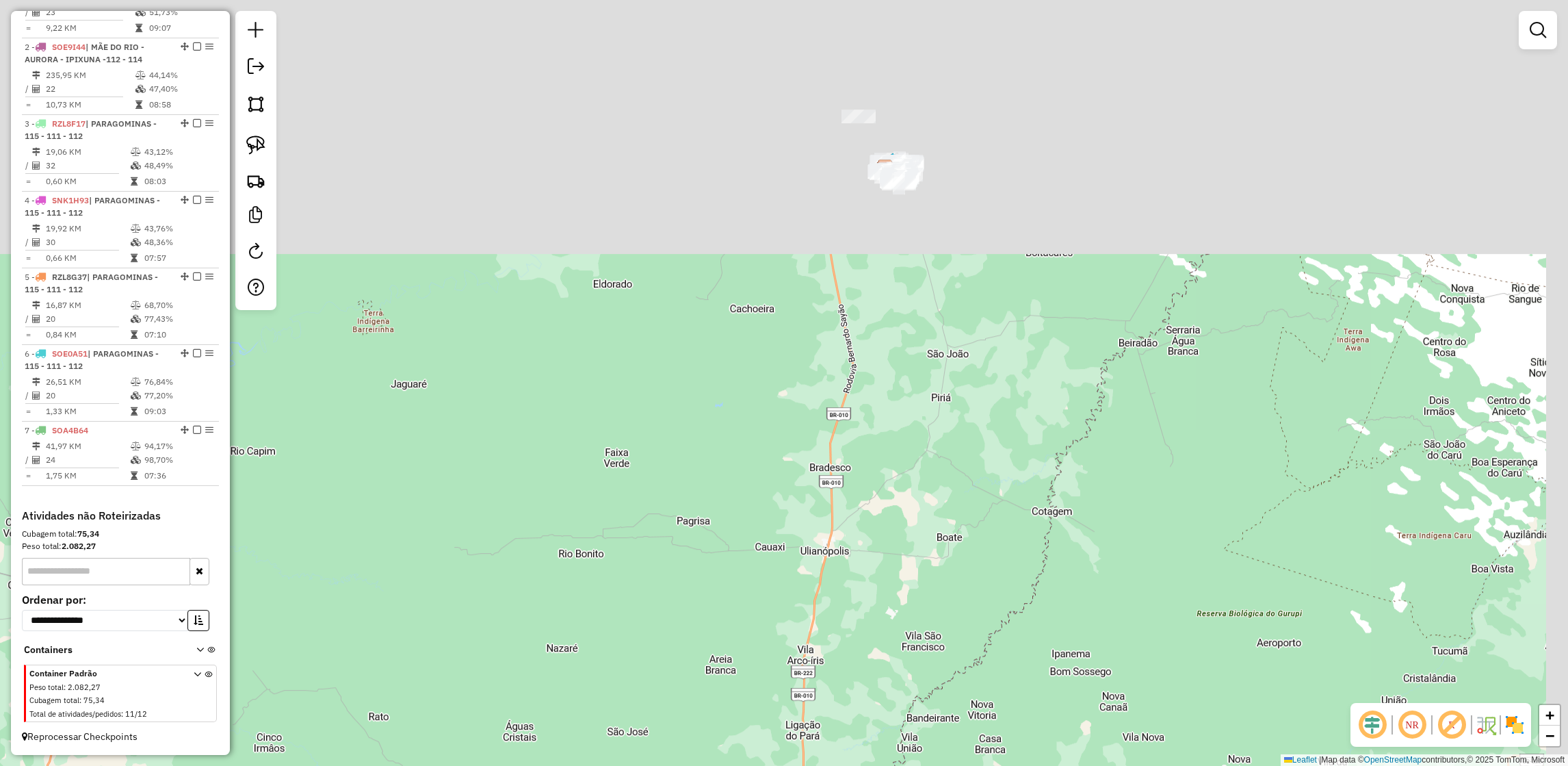
drag, startPoint x: 954, startPoint y: 349, endPoint x: 871, endPoint y: 697, distance: 357.8
click at [871, 697] on div "Janela de atendimento Grade de atendimento Capacidade Transportadoras Veículos …" at bounding box center [784, 383] width 1568 height 766
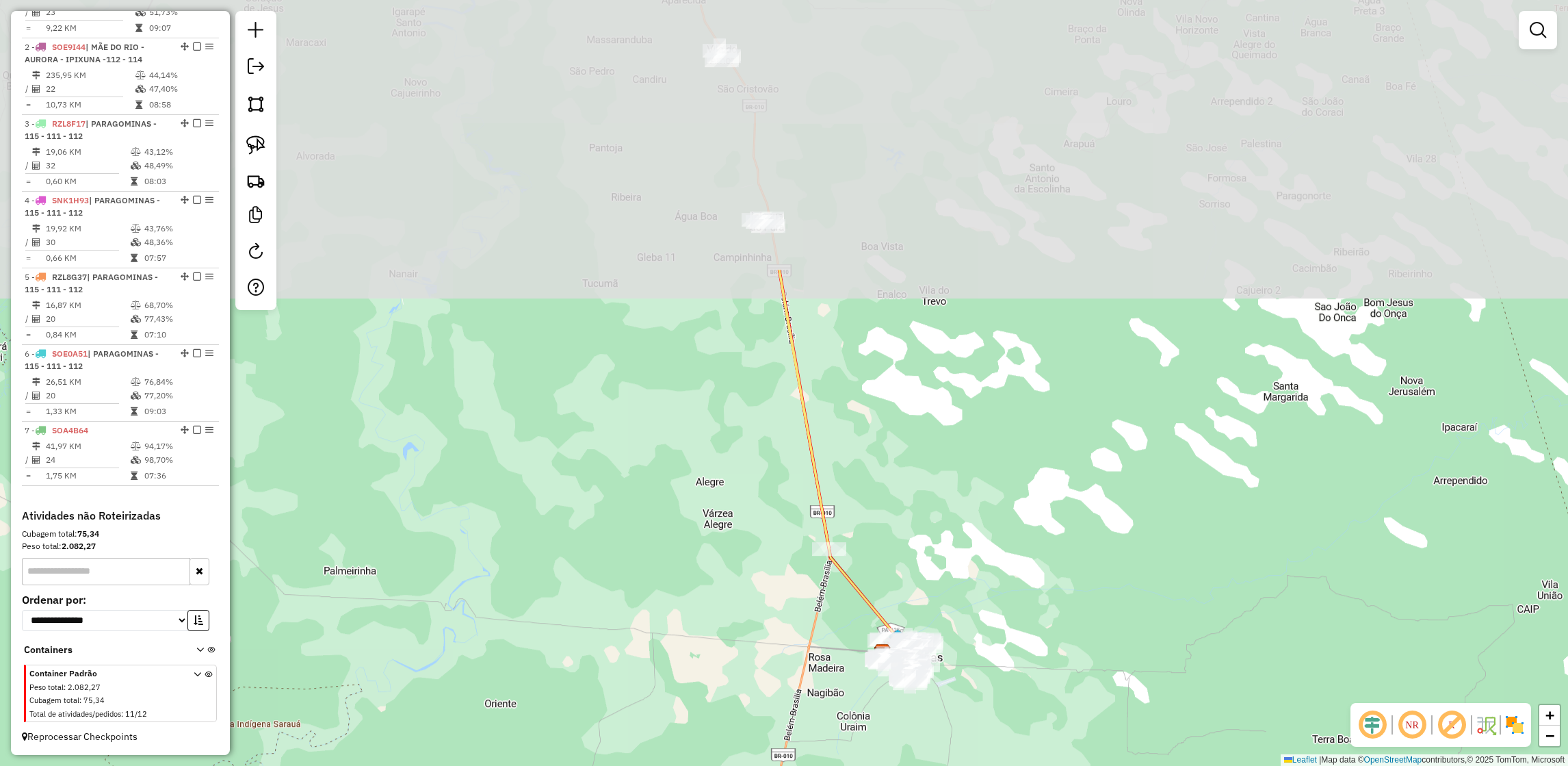
drag, startPoint x: 874, startPoint y: 135, endPoint x: 901, endPoint y: 482, distance: 348.0
click at [901, 482] on div "Janela de atendimento Grade de atendimento Capacidade Transportadoras Veículos …" at bounding box center [784, 383] width 1568 height 766
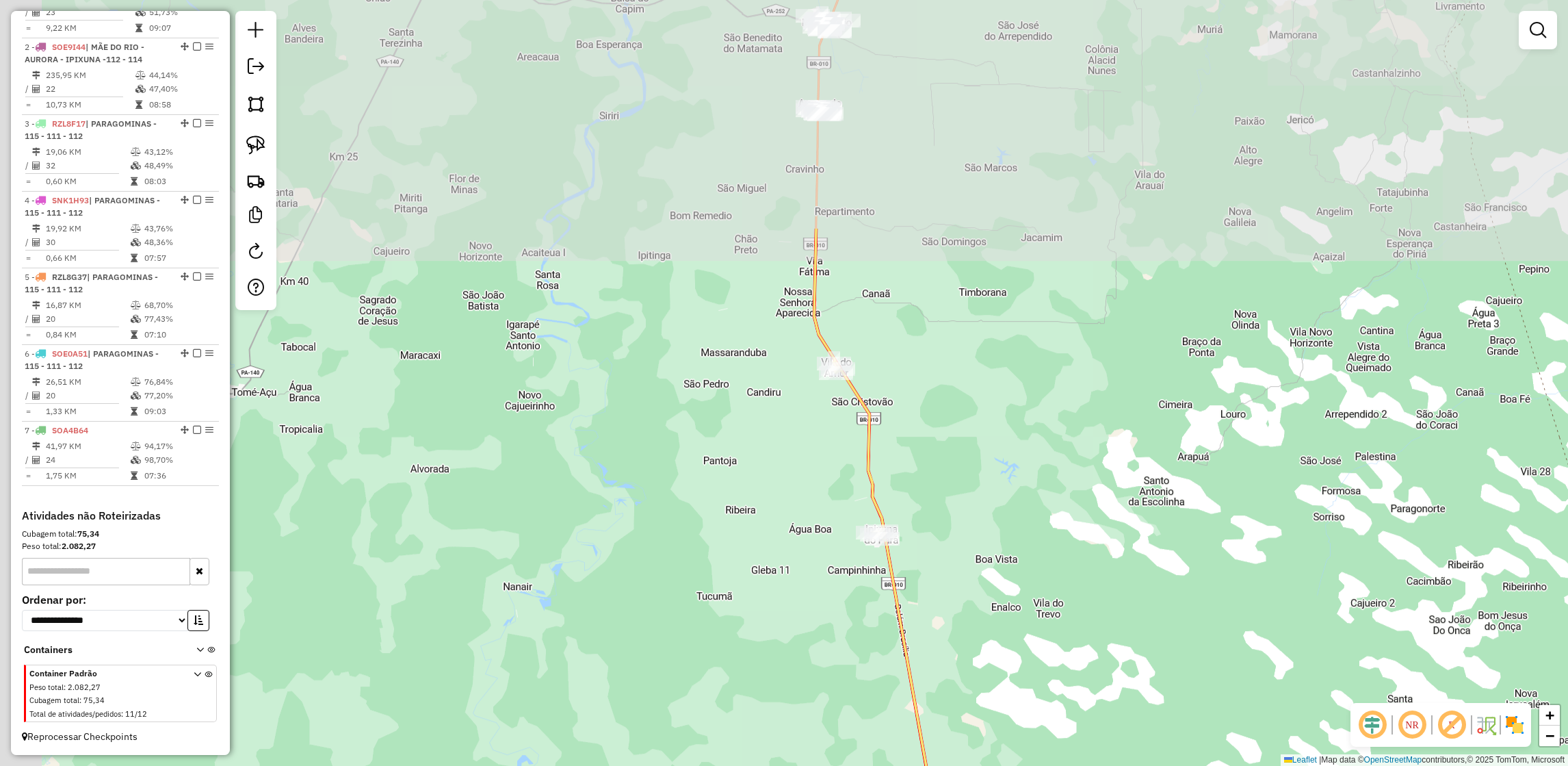
drag, startPoint x: 700, startPoint y: 205, endPoint x: 815, endPoint y: 510, distance: 326.0
click at [815, 510] on div "Janela de atendimento Grade de atendimento Capacidade Transportadoras Veículos …" at bounding box center [784, 383] width 1568 height 766
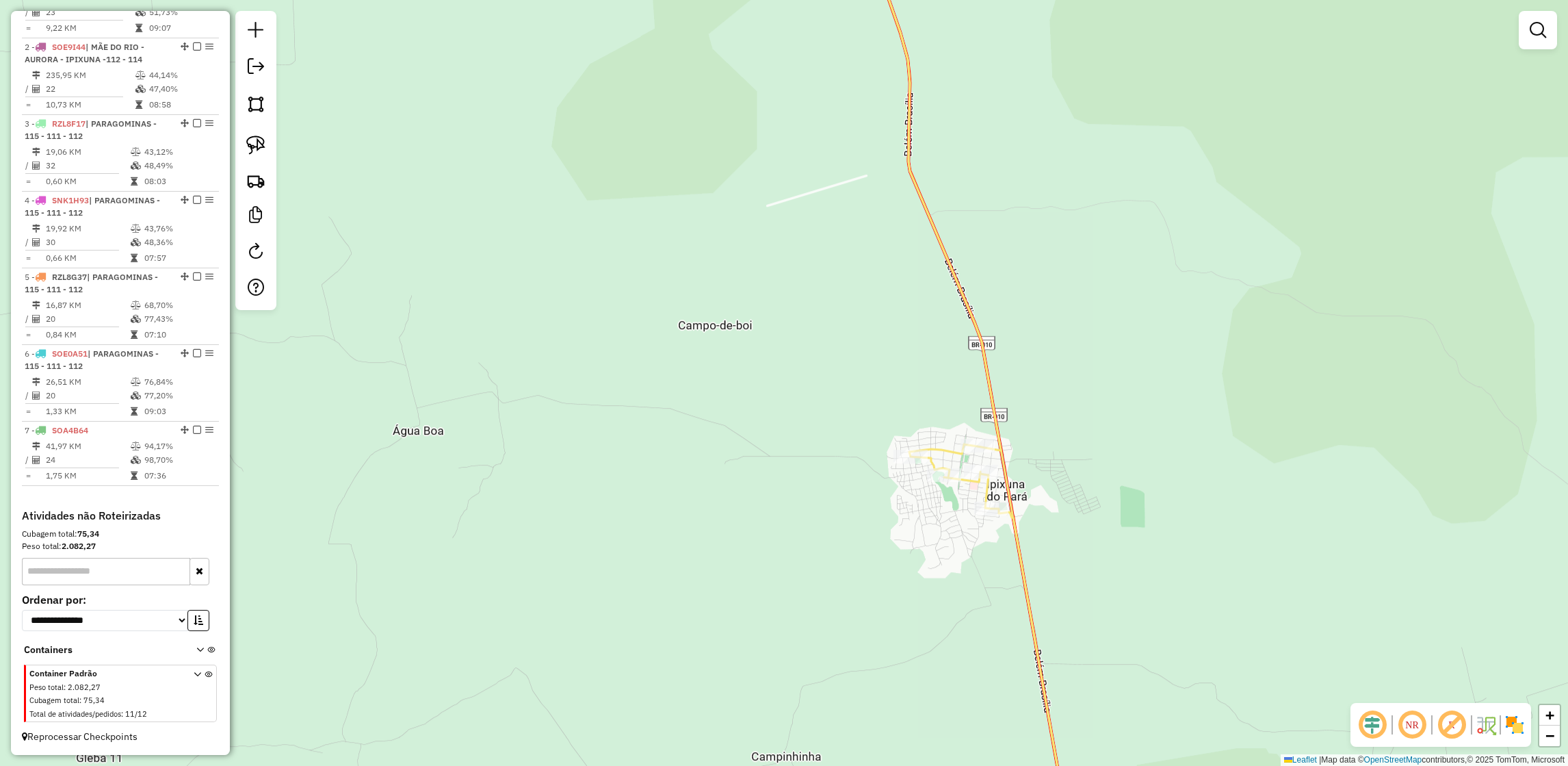
drag, startPoint x: 1015, startPoint y: 497, endPoint x: 889, endPoint y: 531, distance: 130.5
click at [889, 531] on div "Janela de atendimento Grade de atendimento Capacidade Transportadoras Veículos …" at bounding box center [784, 383] width 1568 height 766
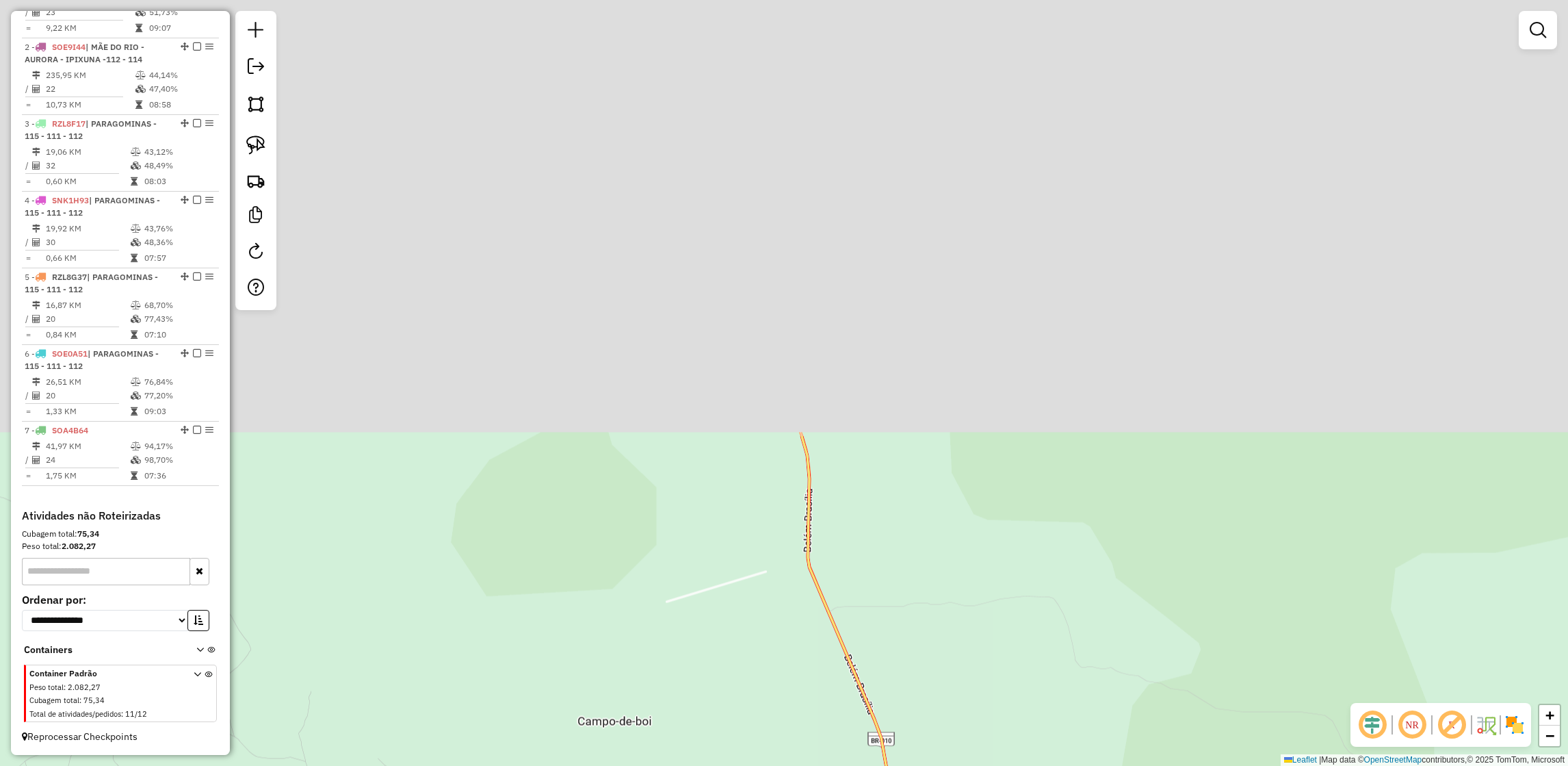
drag, startPoint x: 871, startPoint y: 259, endPoint x: 859, endPoint y: 774, distance: 515.1
click at [859, 765] on html "Aguarde... Pop-up bloqueado! Seu navegador bloqueou automáticamente a abertura …" at bounding box center [784, 383] width 1568 height 766
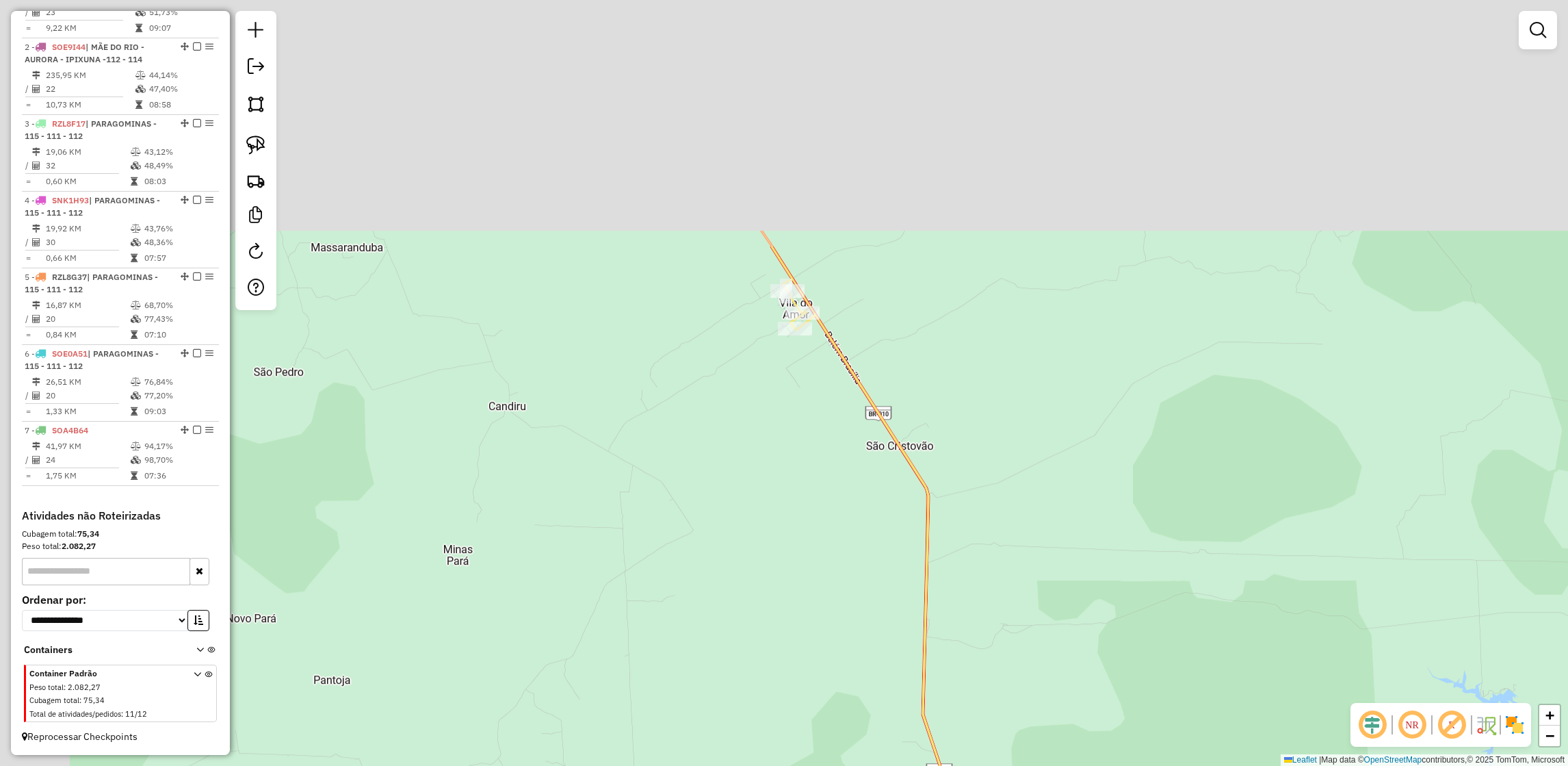
drag, startPoint x: 835, startPoint y: 222, endPoint x: 966, endPoint y: 551, distance: 354.1
click at [966, 551] on div "Rota 1 - Placa SOA4C34 2855 - MACAS BAR Janela de atendimento Grade de atendime…" at bounding box center [784, 383] width 1568 height 766
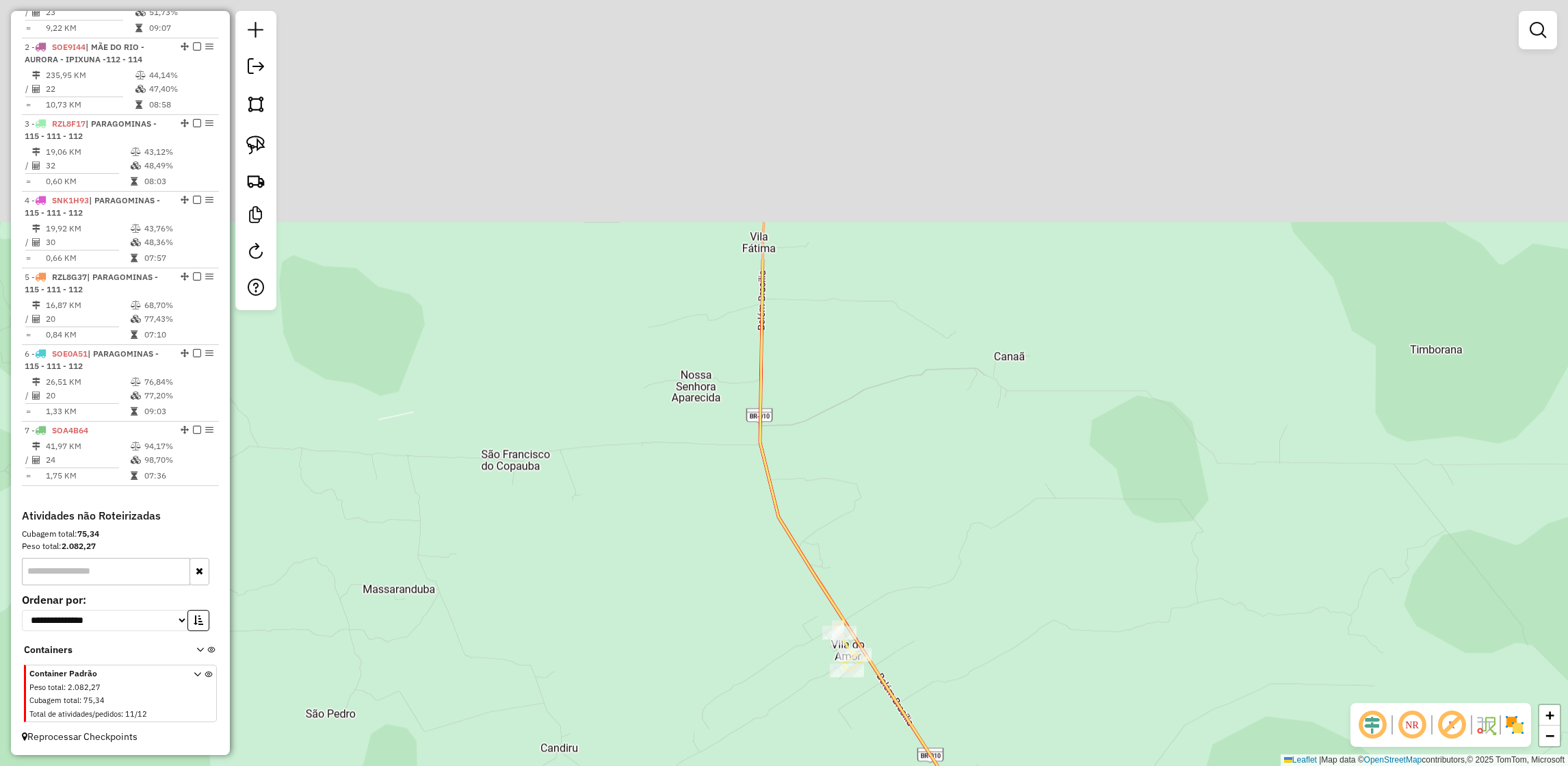
drag, startPoint x: 803, startPoint y: 172, endPoint x: 855, endPoint y: 517, distance: 348.9
click at [855, 517] on div "Rota 1 - Placa SOA4C34 2855 - MACAS BAR Janela de atendimento Grade de atendime…" at bounding box center [784, 383] width 1568 height 766
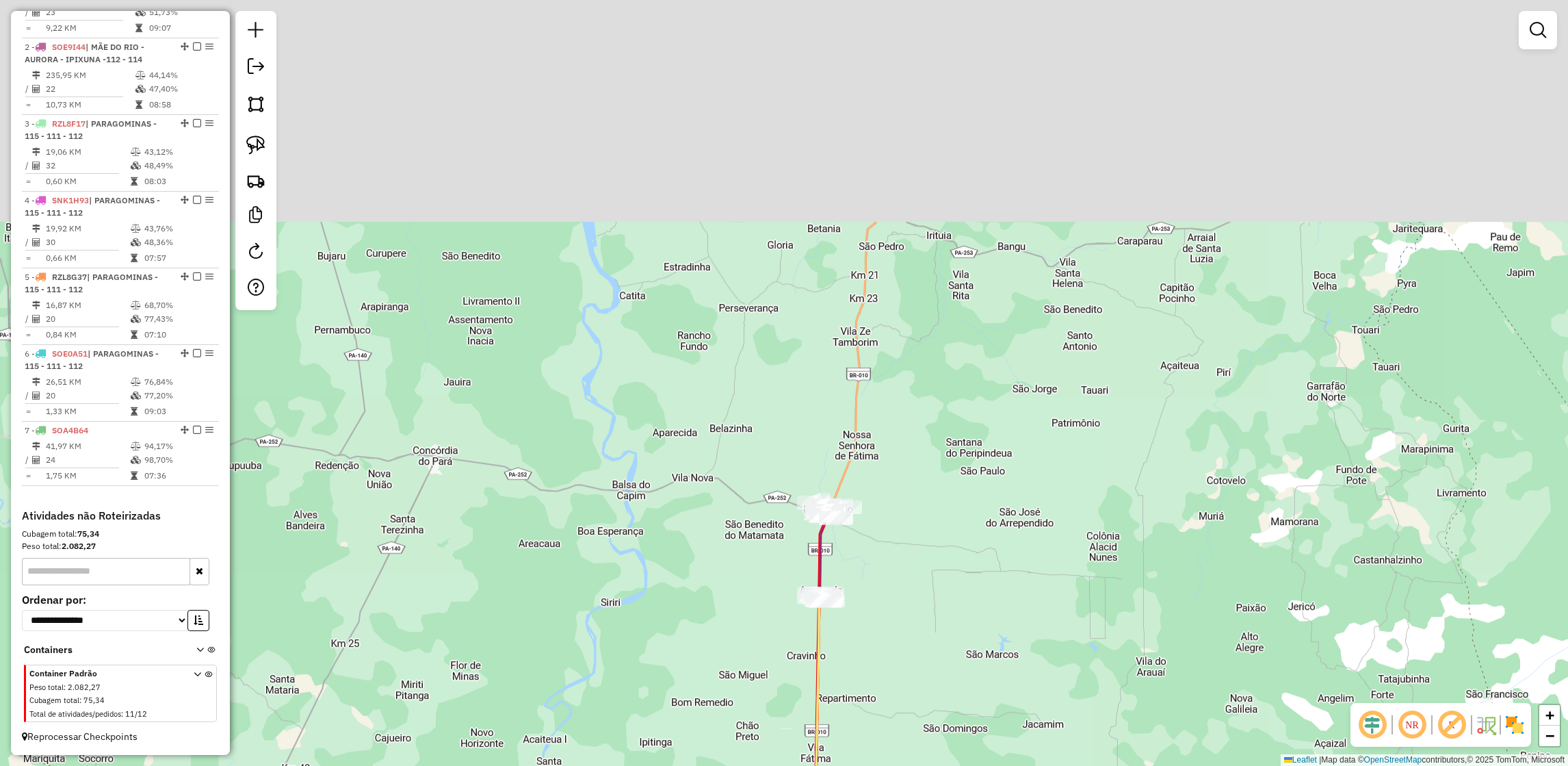
drag, startPoint x: 902, startPoint y: 204, endPoint x: 883, endPoint y: 506, distance: 302.6
click at [883, 506] on div "Rota 1 - Placa SOA4C34 2855 - MACAS BAR Janela de atendimento Grade de atendime…" at bounding box center [784, 383] width 1568 height 766
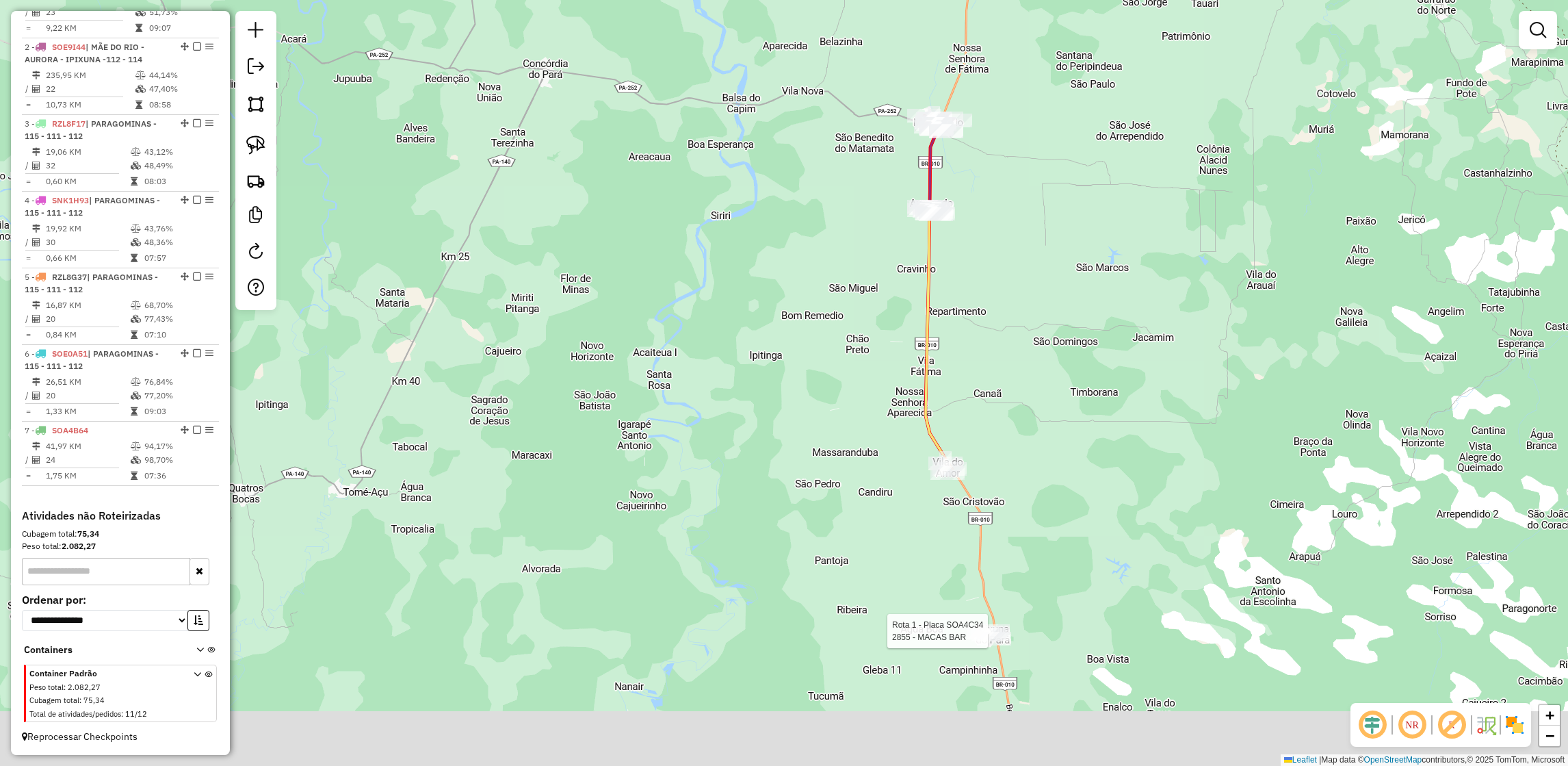
drag, startPoint x: 724, startPoint y: 664, endPoint x: 834, endPoint y: 233, distance: 444.8
click at [834, 233] on div "Rota 1 - Placa SOA4C34 2855 - MACAS BAR Janela de atendimento Grade de atendime…" at bounding box center [784, 383] width 1568 height 766
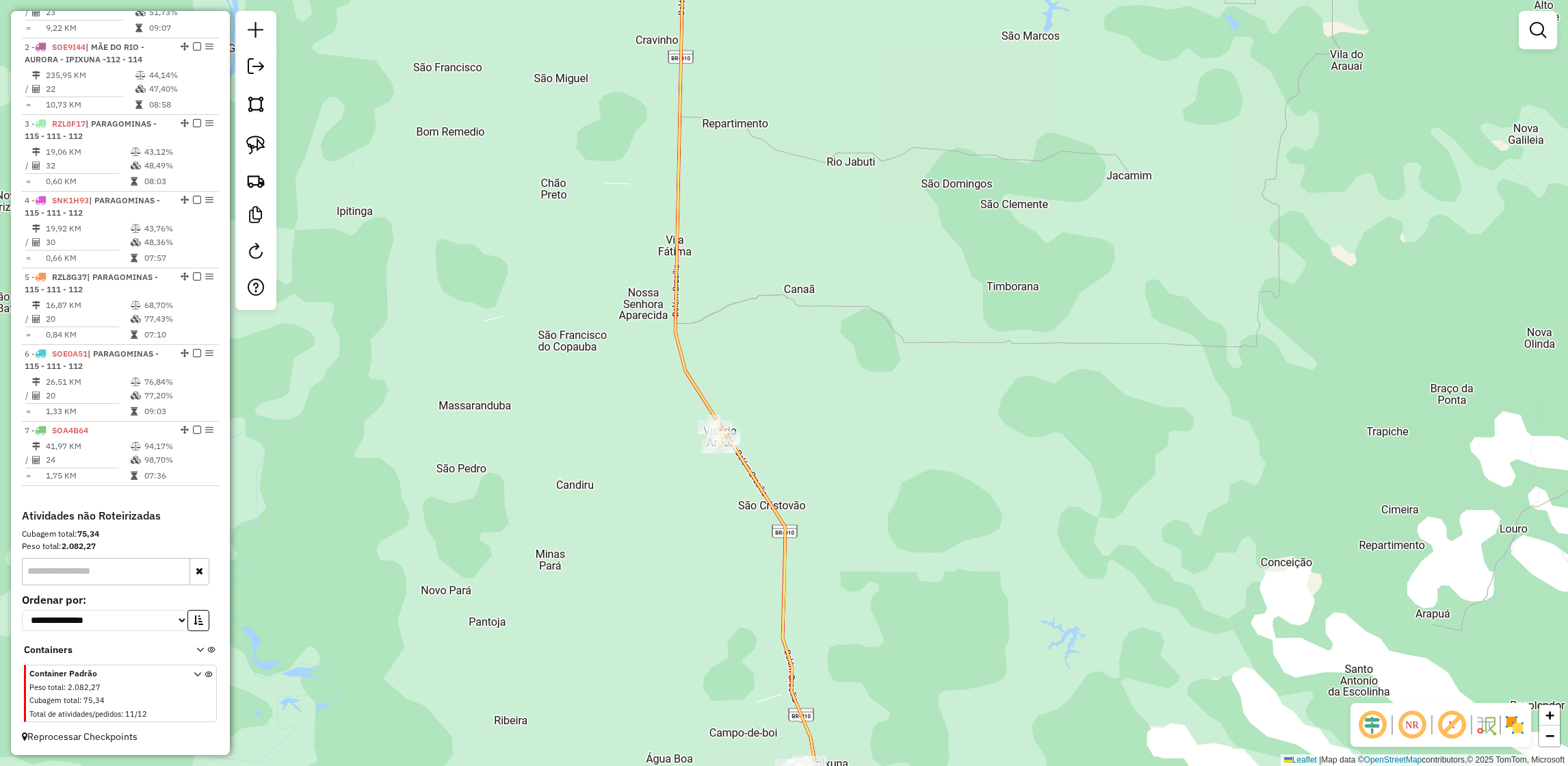
drag, startPoint x: 808, startPoint y: 109, endPoint x: 823, endPoint y: 321, distance: 212.5
click at [823, 321] on div "Janela de atendimento Grade de atendimento Capacidade Transportadoras Veículos …" at bounding box center [784, 383] width 1568 height 766
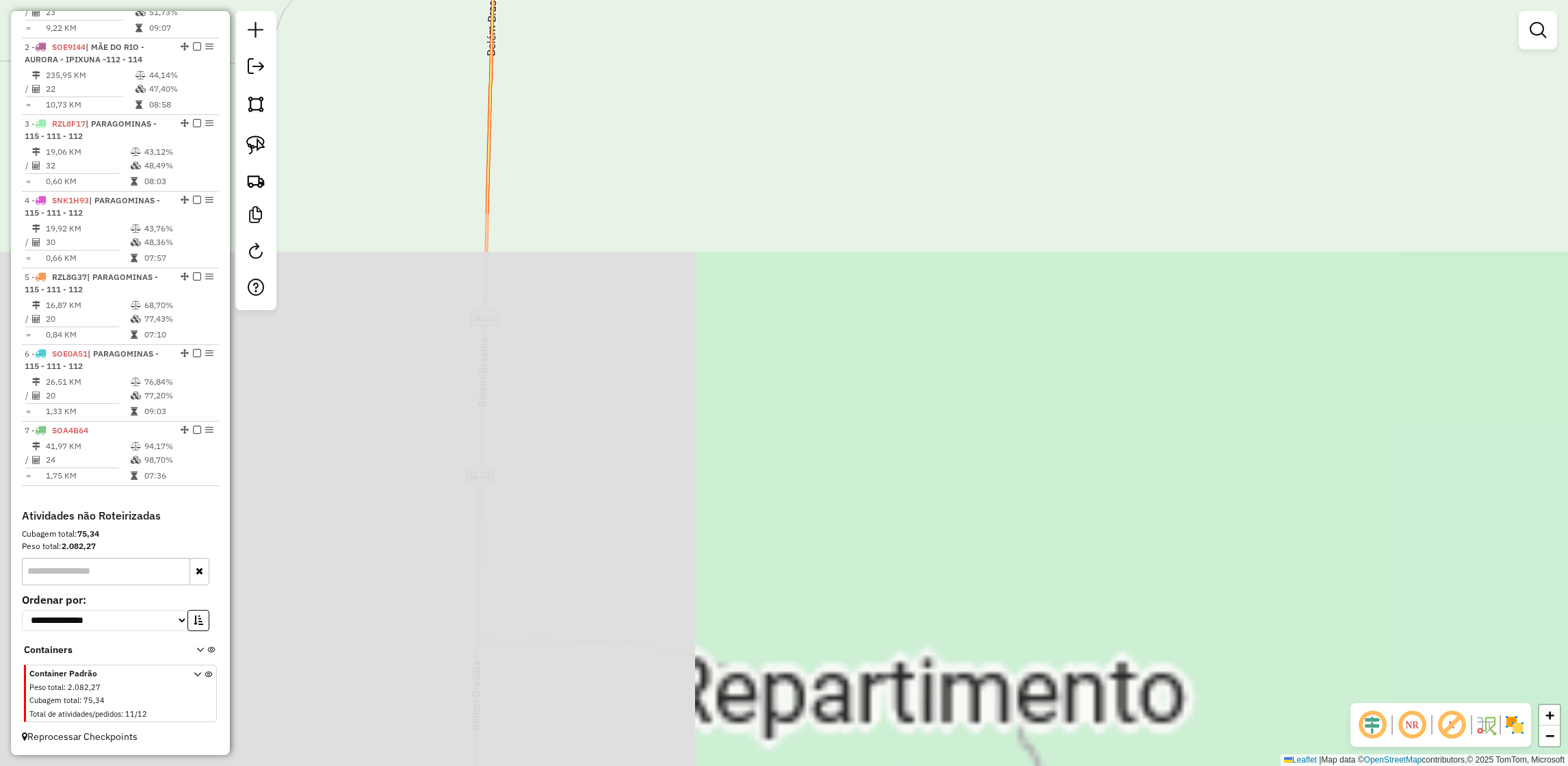
drag, startPoint x: 715, startPoint y: 554, endPoint x: 898, endPoint y: -73, distance: 653.2
click at [898, 0] on html "Aguarde... Pop-up bloqueado! Seu navegador bloqueou automáticamente a abertura …" at bounding box center [784, 383] width 1568 height 766
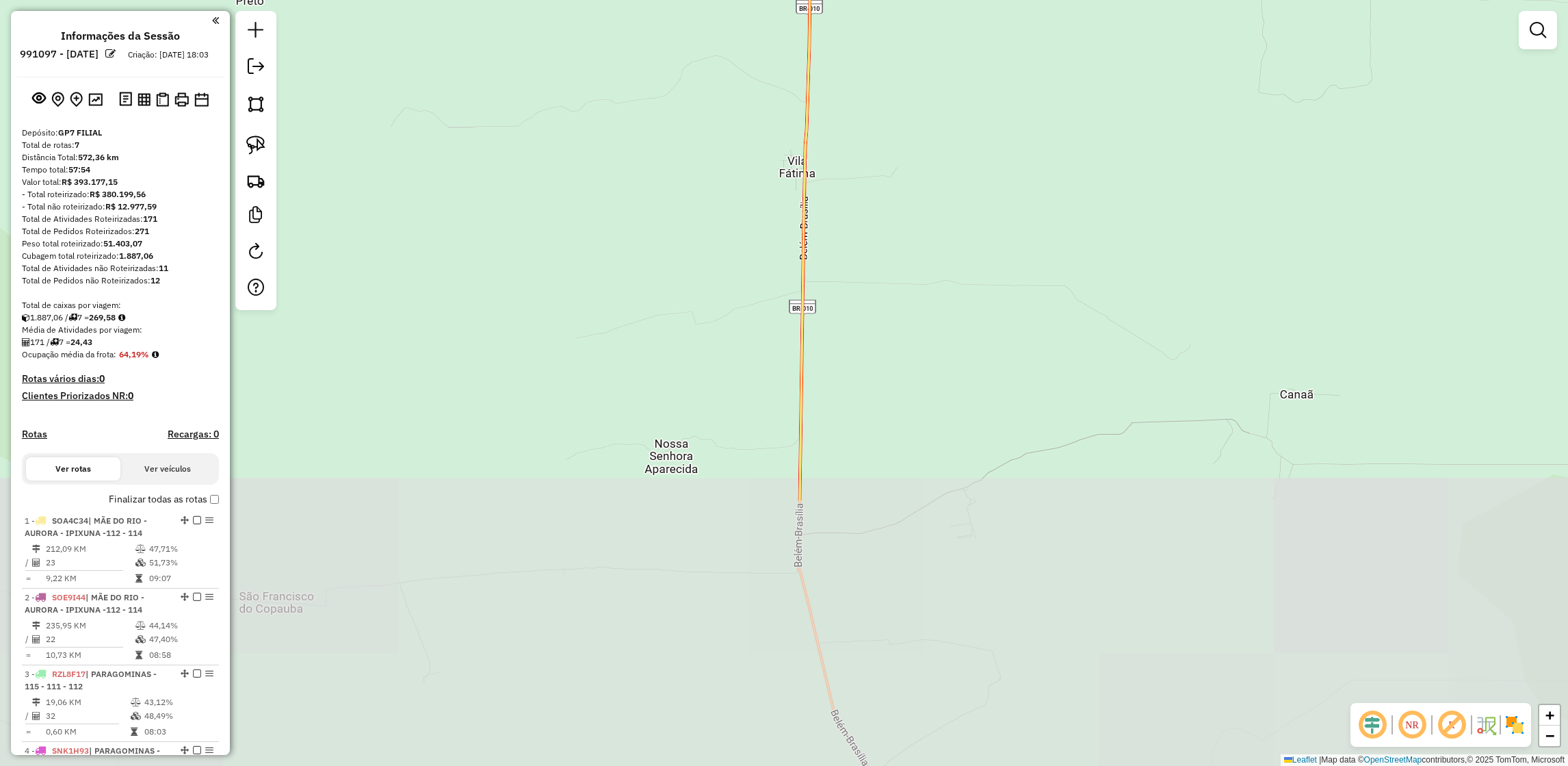
scroll to position [562, 0]
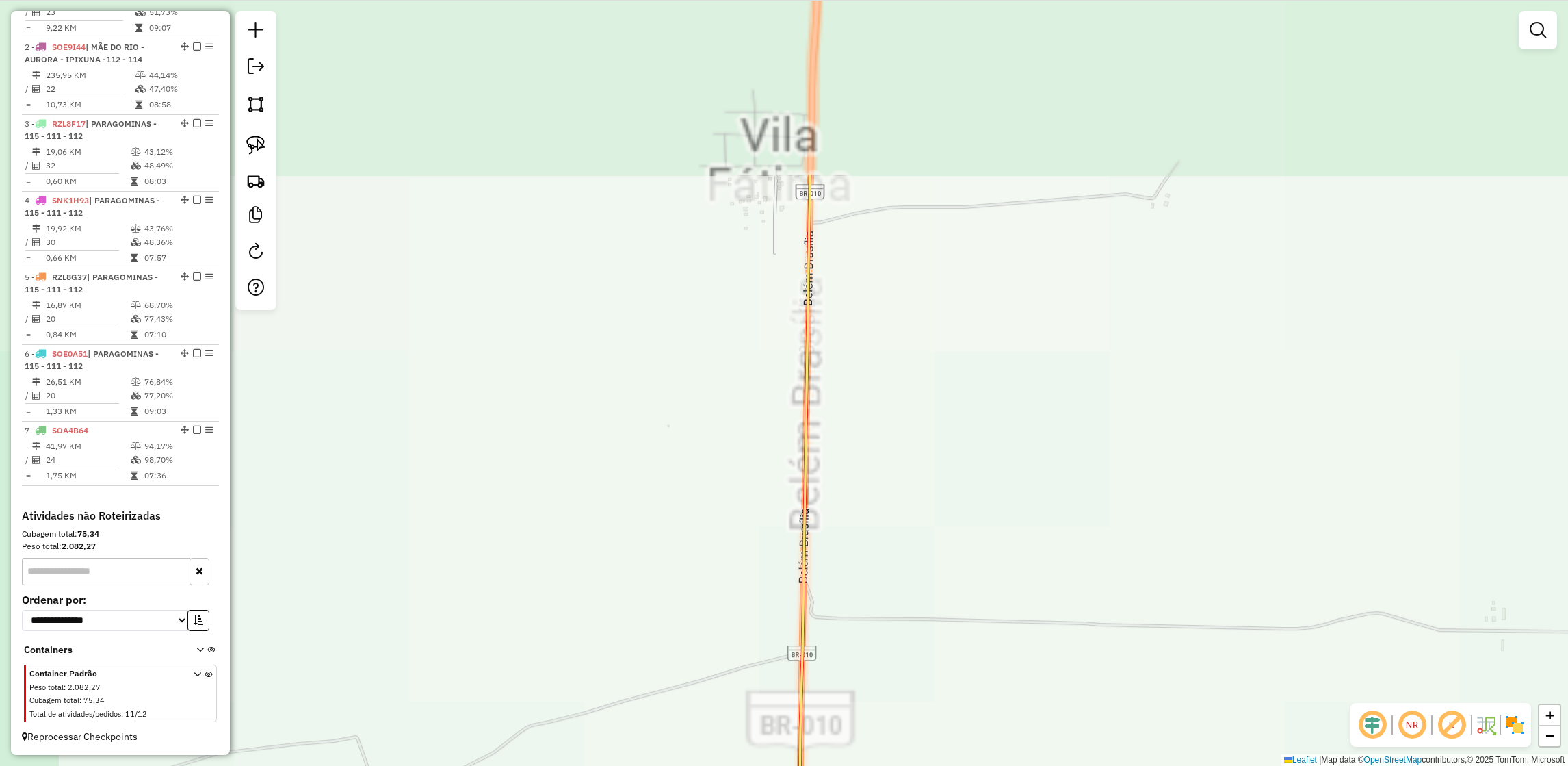
drag, startPoint x: 729, startPoint y: 89, endPoint x: 826, endPoint y: 342, distance: 271.0
click at [826, 342] on div "Janela de atendimento Grade de atendimento Capacidade Transportadoras Veículos …" at bounding box center [784, 383] width 1568 height 766
